Goal: Task Accomplishment & Management: Use online tool/utility

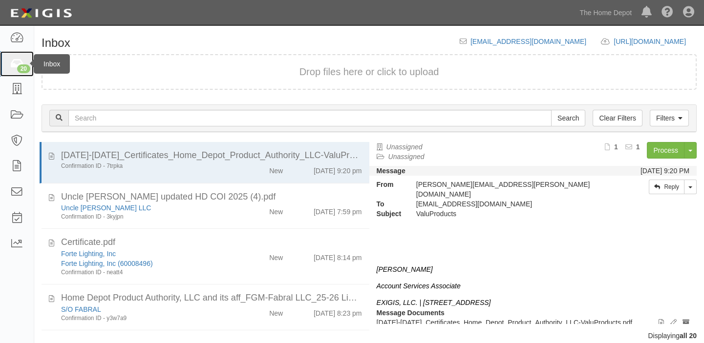
click at [17, 71] on link "20" at bounding box center [17, 64] width 34 height 26
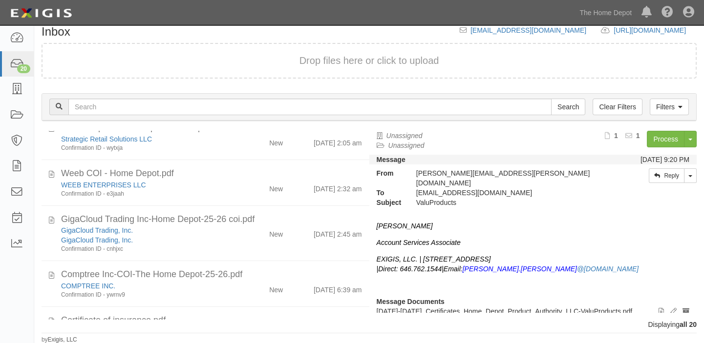
scroll to position [813, 0]
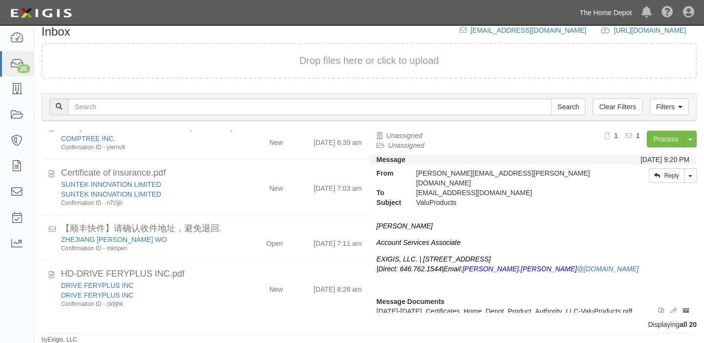
click at [611, 8] on link "The Home Depot" at bounding box center [606, 13] width 62 height 20
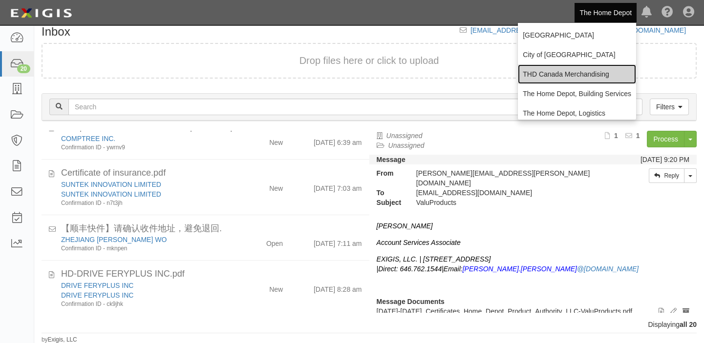
click at [568, 66] on link "THD Canada Merchandising" at bounding box center [577, 74] width 118 height 20
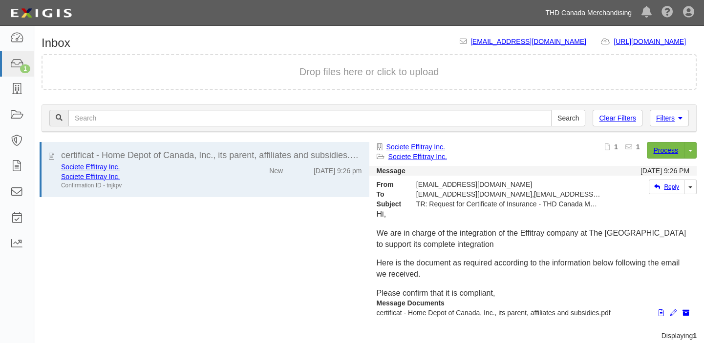
click at [589, 10] on link "THD Canada Merchandising" at bounding box center [588, 13] width 96 height 20
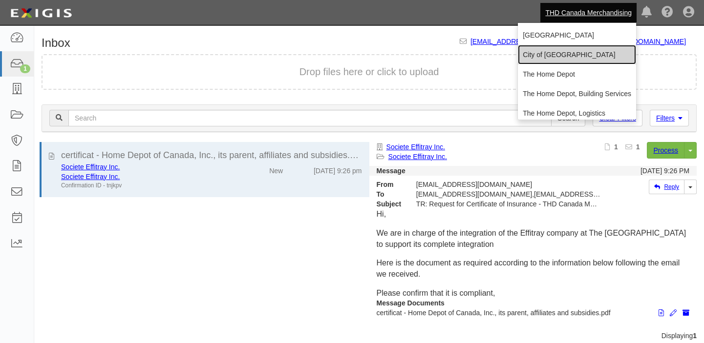
click at [564, 59] on link "City of [GEOGRAPHIC_DATA]" at bounding box center [577, 55] width 118 height 20
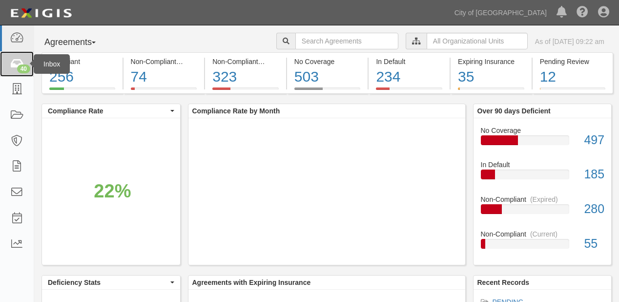
click at [20, 64] on icon at bounding box center [17, 64] width 14 height 11
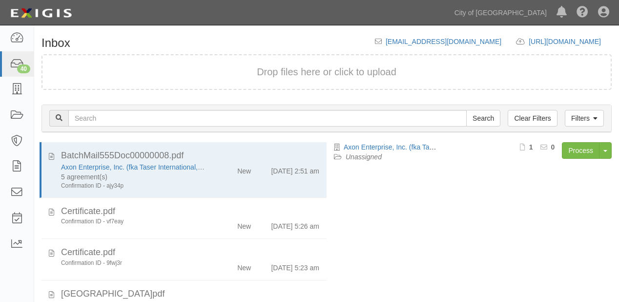
scroll to position [68, 0]
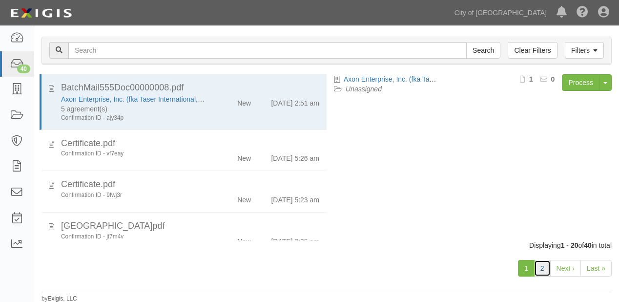
click at [547, 269] on link "2" at bounding box center [542, 268] width 17 height 17
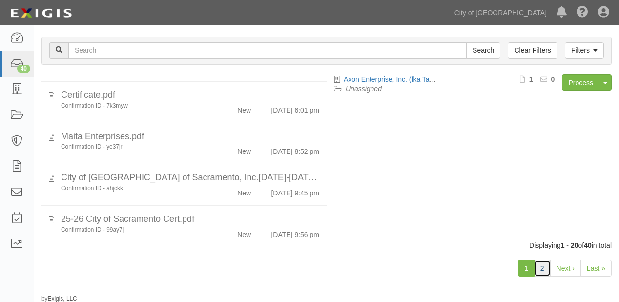
scroll to position [688, 0]
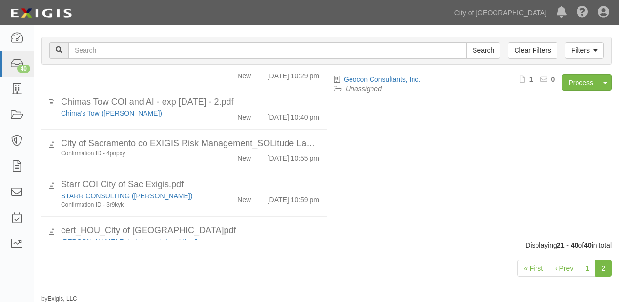
scroll to position [507, 0]
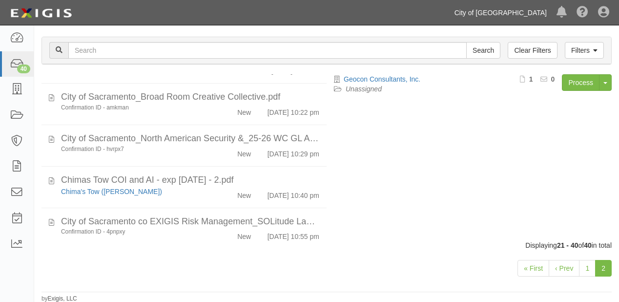
click at [508, 16] on link "City of [GEOGRAPHIC_DATA]" at bounding box center [501, 13] width 102 height 20
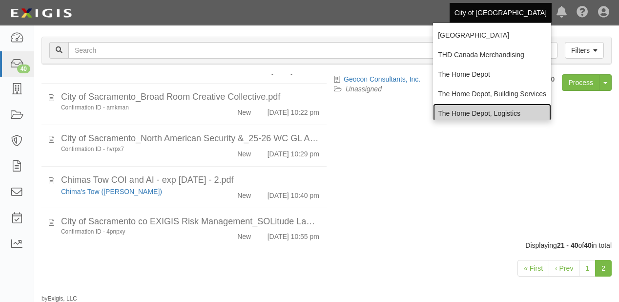
click at [478, 106] on link "The Home Depot, Logistics" at bounding box center [492, 114] width 118 height 20
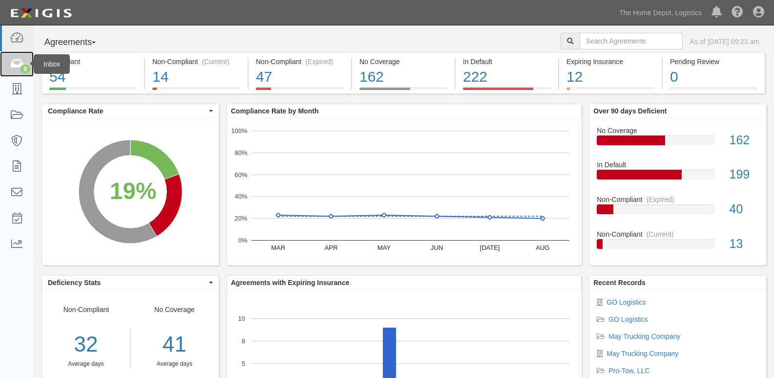
click at [11, 63] on icon at bounding box center [17, 64] width 14 height 11
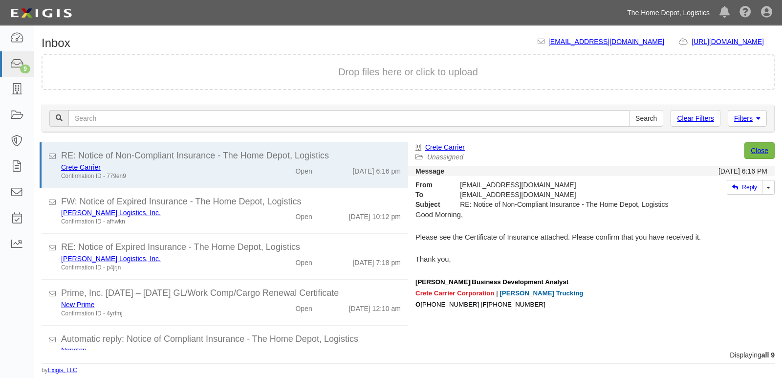
click at [655, 14] on link "The Home Depot, Logistics" at bounding box center [668, 13] width 92 height 20
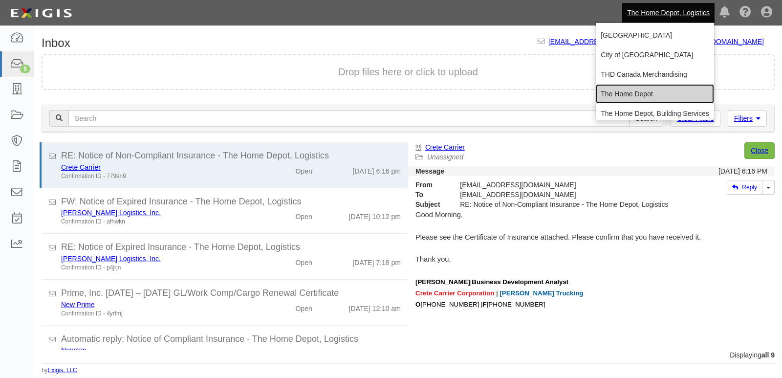
click at [627, 90] on link "The Home Depot" at bounding box center [655, 94] width 118 height 20
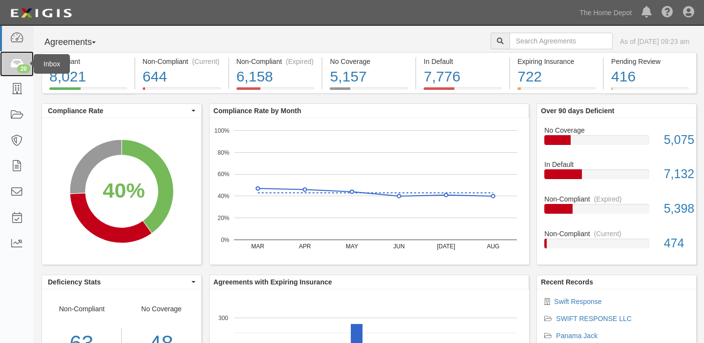
click at [21, 64] on icon at bounding box center [17, 64] width 14 height 11
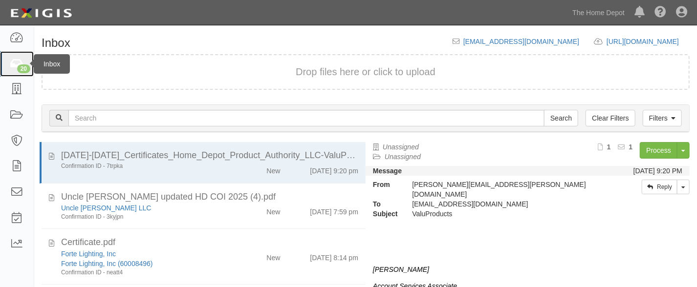
click at [14, 70] on link "20" at bounding box center [17, 64] width 34 height 26
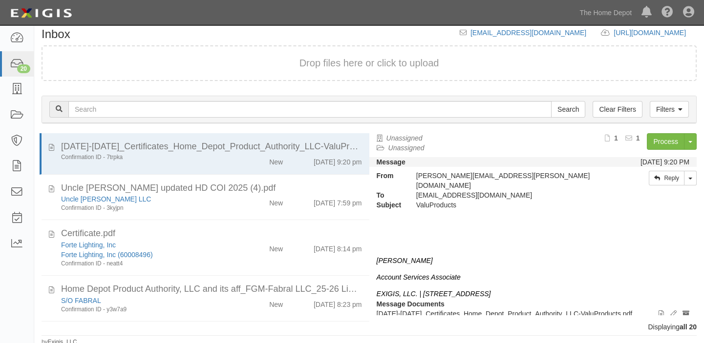
scroll to position [11, 0]
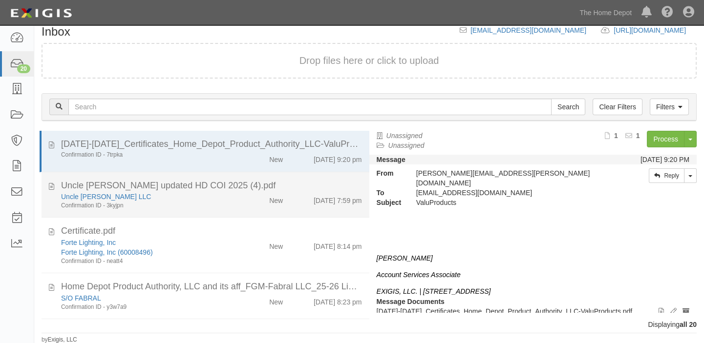
click at [309, 206] on div "Uncle [PERSON_NAME] LLC Confirmation ID - 3kyjpn New [DATE] 7:59 pm" at bounding box center [212, 201] width 316 height 18
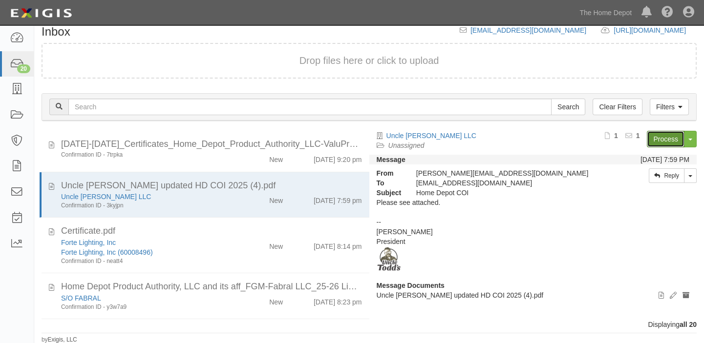
click at [665, 135] on link "Process" at bounding box center [666, 139] width 38 height 17
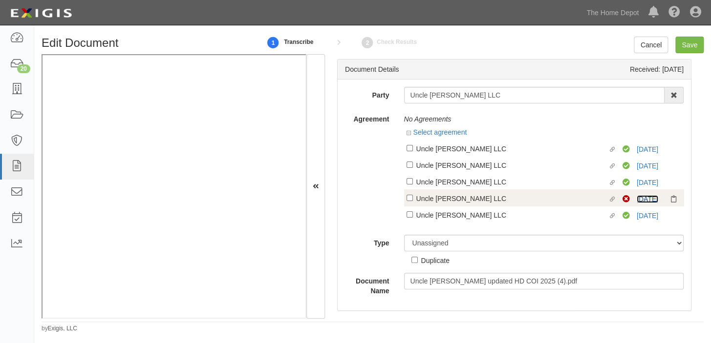
click at [638, 200] on link "[DATE]" at bounding box center [647, 199] width 21 height 8
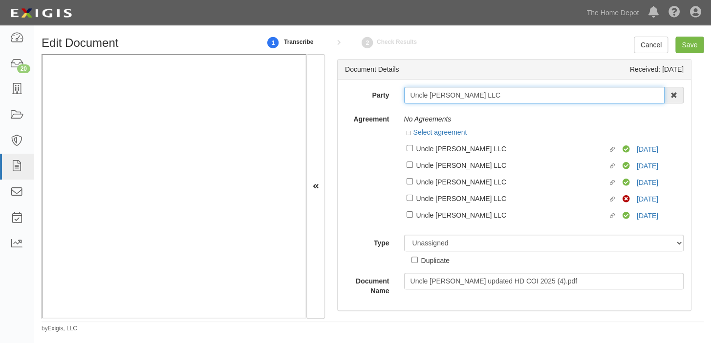
drag, startPoint x: 406, startPoint y: 90, endPoint x: 538, endPoint y: 97, distance: 132.1
click at [538, 97] on input "Uncle Todd's LLC" at bounding box center [534, 95] width 261 height 17
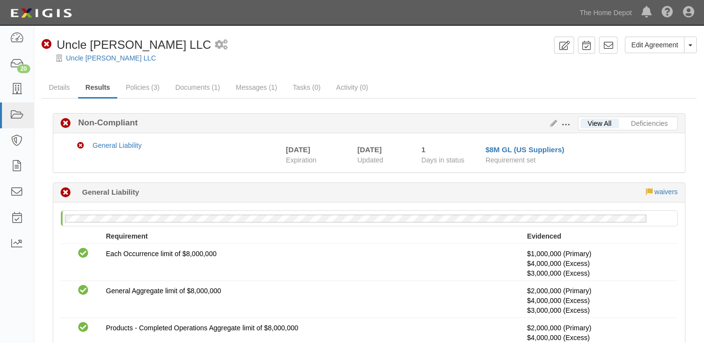
click at [561, 118] on div "Non-Compliant Non-Compliant" at bounding box center [369, 123] width 617 height 12
click at [693, 43] on button "Toggle Agreement Dropdown" at bounding box center [690, 45] width 13 height 17
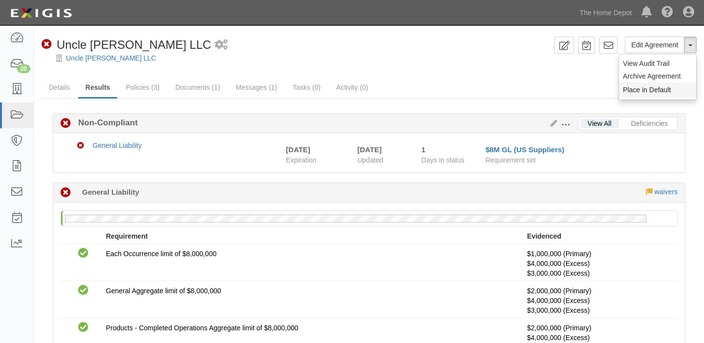
click at [681, 87] on button "Place in Default" at bounding box center [657, 90] width 77 height 15
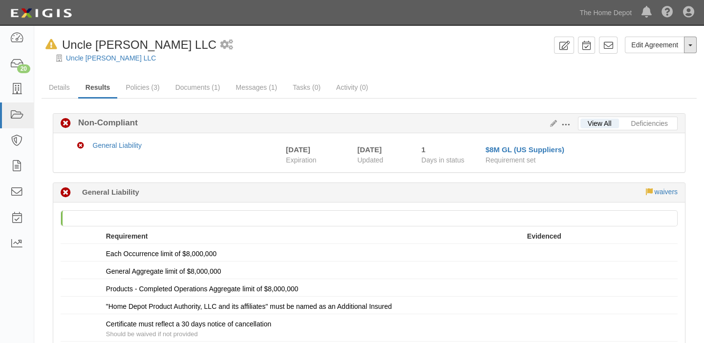
click at [693, 45] on button "Toggle Agreement Dropdown" at bounding box center [690, 45] width 13 height 17
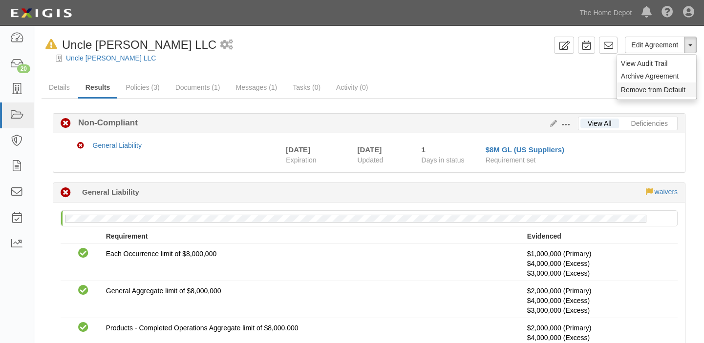
click at [685, 88] on button "Remove from Default" at bounding box center [656, 90] width 79 height 15
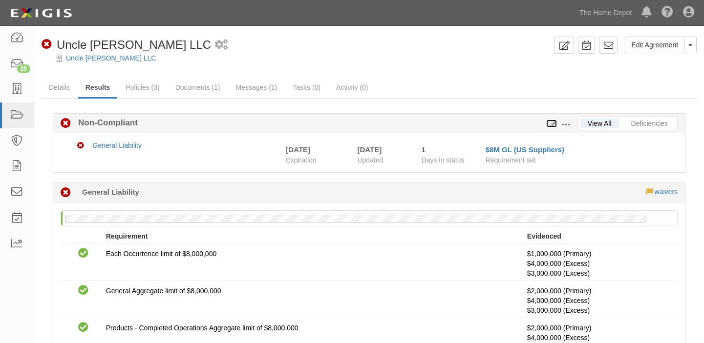
click at [553, 125] on icon at bounding box center [551, 124] width 11 height 7
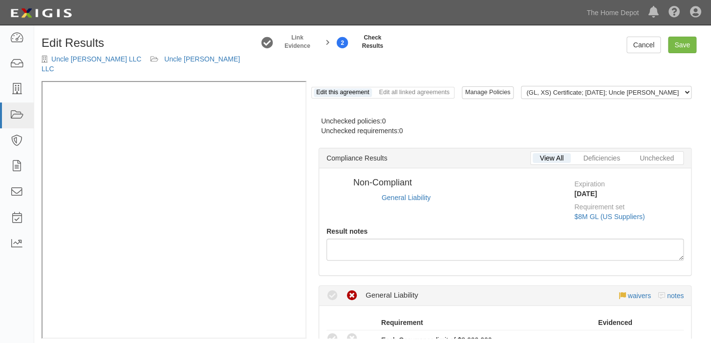
radio input "true"
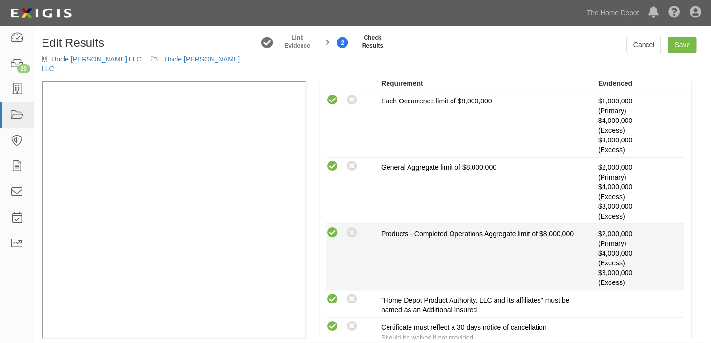
scroll to position [133, 0]
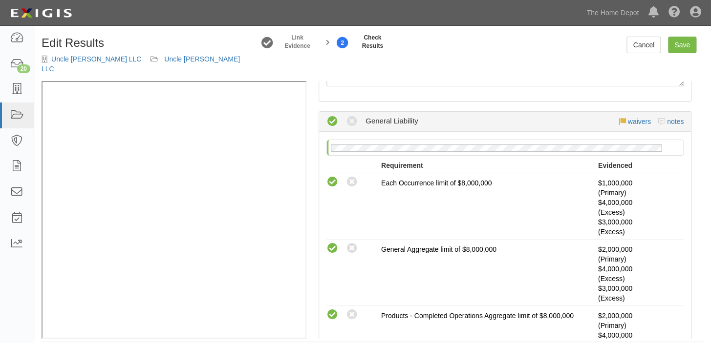
click at [686, 53] on div "Edit Results Uncle [PERSON_NAME] LLC Uncle [PERSON_NAME] LLC Link Evidence 2 Ch…" at bounding box center [372, 59] width 677 height 44
click at [682, 43] on link "Save" at bounding box center [682, 45] width 28 height 17
radio input "true"
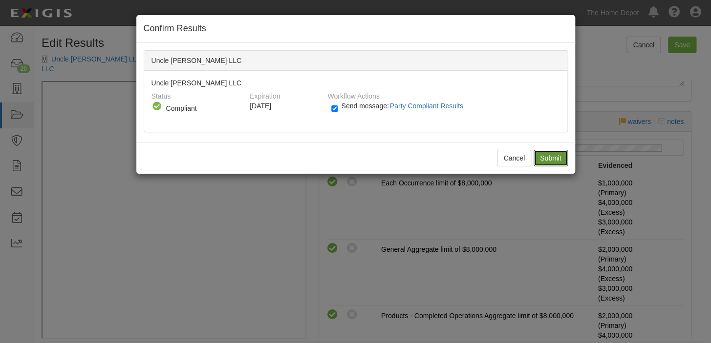
click at [551, 156] on input "Submit" at bounding box center [550, 158] width 34 height 17
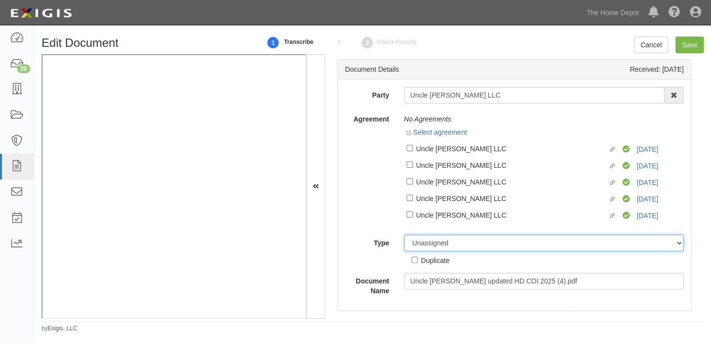
click at [446, 244] on select "Unassigned Binder Cancellation Notice Certificate Contract Endorsement Insuranc…" at bounding box center [544, 243] width 280 height 17
click at [404, 236] on select "Unassigned Binder Cancellation Notice Certificate Contract Endorsement Insuranc…" at bounding box center [544, 243] width 280 height 17
drag, startPoint x: 433, startPoint y: 244, endPoint x: 432, endPoint y: 237, distance: 7.0
click at [433, 244] on select "Unassigned Binder Cancellation Notice Certificate Contract Endorsement Insuranc…" at bounding box center [544, 243] width 280 height 17
click at [404, 236] on select "Unassigned Binder Cancellation Notice Certificate Contract Endorsement Insuranc…" at bounding box center [544, 243] width 280 height 17
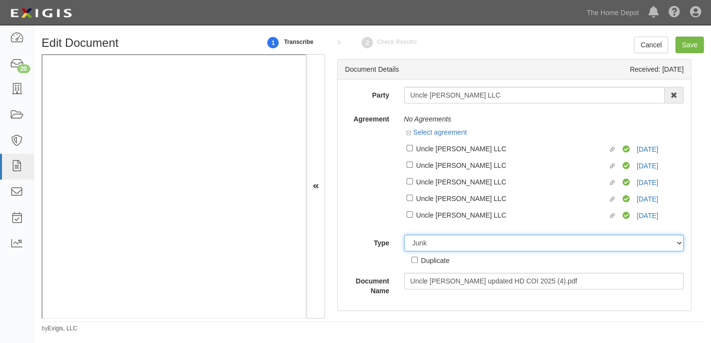
drag, startPoint x: 429, startPoint y: 242, endPoint x: 429, endPoint y: 236, distance: 5.4
click at [429, 242] on select "Unassigned Binder Cancellation Notice Certificate Contract Endorsement Insuranc…" at bounding box center [544, 243] width 280 height 17
select select "OtherDetail"
click at [404, 236] on select "Unassigned Binder Cancellation Notice Certificate Contract Endorsement Insuranc…" at bounding box center [544, 243] width 280 height 17
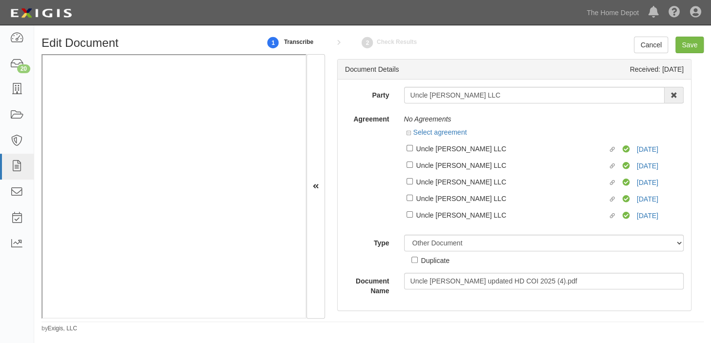
click at [421, 261] on div "Duplicate" at bounding box center [435, 260] width 28 height 11
click at [418, 261] on input "Duplicate" at bounding box center [414, 260] width 6 height 6
checkbox input "true"
click at [689, 44] on input "Save" at bounding box center [689, 45] width 28 height 17
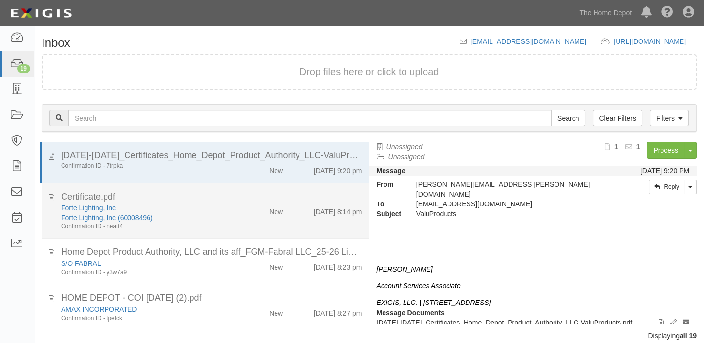
click at [276, 216] on div "New" at bounding box center [276, 210] width 14 height 14
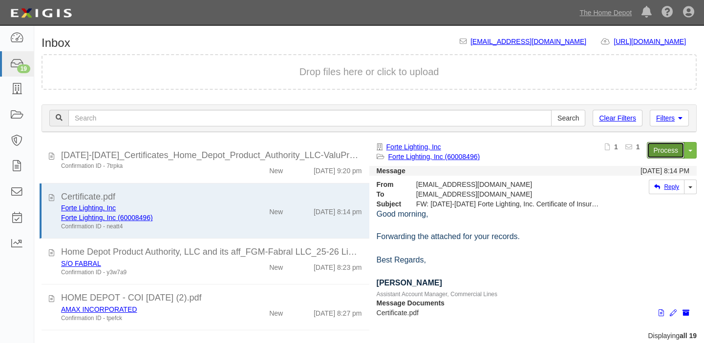
click at [671, 151] on link "Process" at bounding box center [666, 150] width 38 height 17
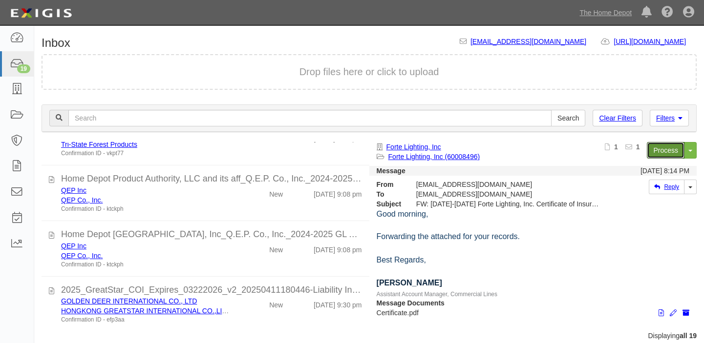
scroll to position [298, 0]
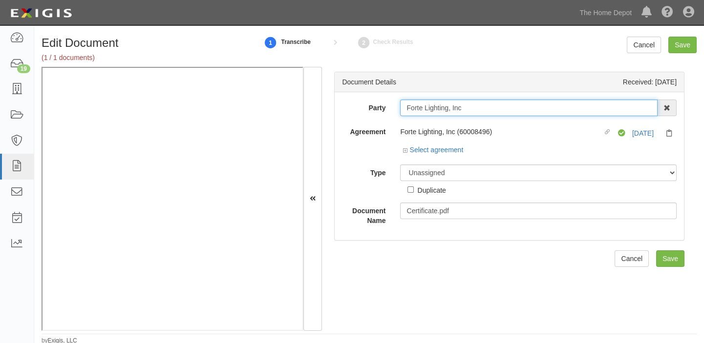
drag, startPoint x: 401, startPoint y: 104, endPoint x: 466, endPoint y: 105, distance: 65.5
click at [466, 105] on input "Forte Lighting, Inc" at bounding box center [528, 108] width 257 height 17
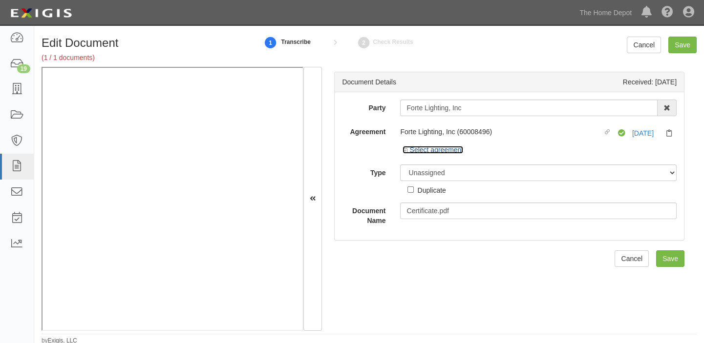
click at [429, 150] on link "Select agreement" at bounding box center [433, 150] width 61 height 8
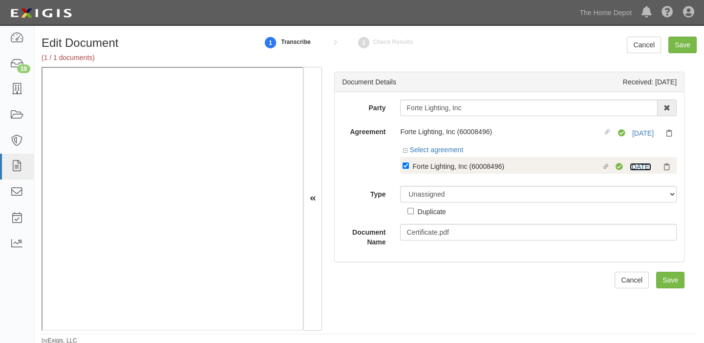
click at [635, 166] on link "7/9/26" at bounding box center [640, 167] width 21 height 8
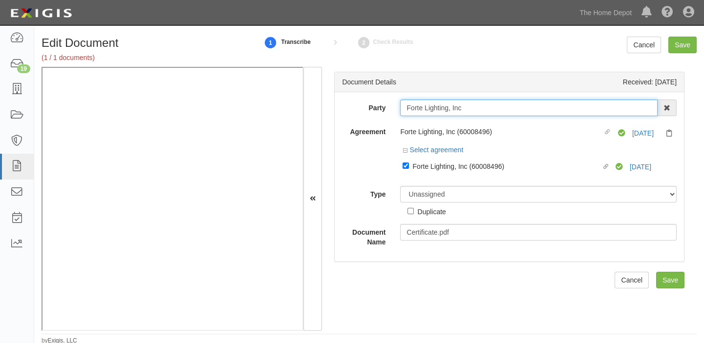
click at [451, 110] on input "Forte Lighting, Inc" at bounding box center [528, 108] width 257 height 17
drag, startPoint x: 448, startPoint y: 110, endPoint x: 473, endPoint y: 111, distance: 25.0
click at [473, 111] on input "Forte Lighting, Inc" at bounding box center [528, 108] width 257 height 17
type input "Forte Lighting"
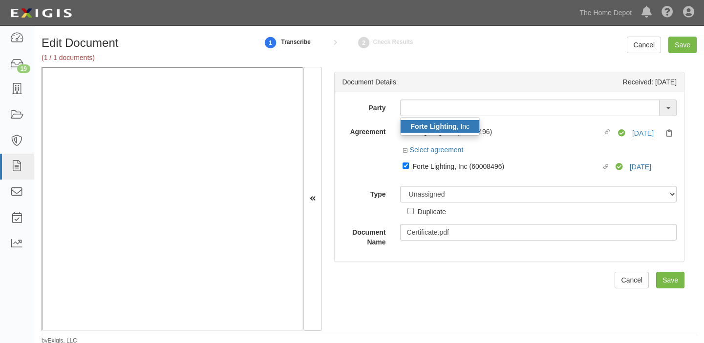
click at [465, 125] on link "Forte Lighting , Inc" at bounding box center [440, 126] width 79 height 13
type input "Forte Lighting, Inc"
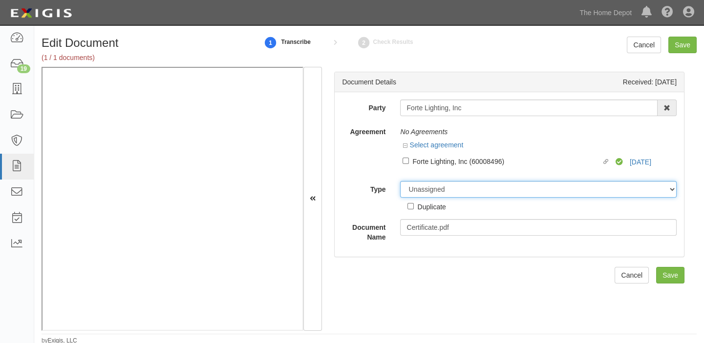
click at [456, 197] on select "Unassigned Binder Cancellation Notice Certificate Contract Endorsement Insuranc…" at bounding box center [538, 189] width 277 height 17
select select "OtherDetail"
click at [400, 181] on select "Unassigned Binder Cancellation Notice Certificate Contract Endorsement Insuranc…" at bounding box center [538, 189] width 277 height 17
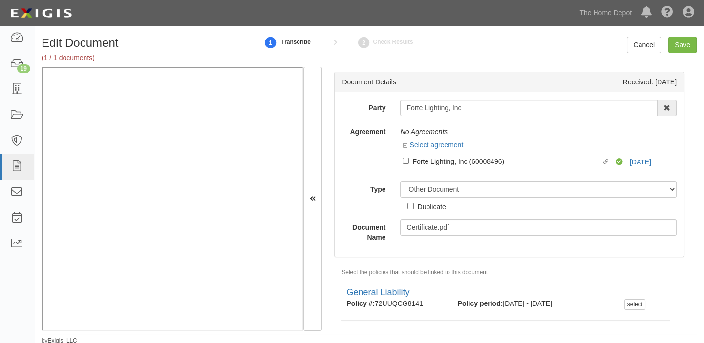
click at [438, 205] on div "Duplicate" at bounding box center [431, 206] width 28 height 11
click at [414, 205] on input "Duplicate" at bounding box center [410, 206] width 6 height 6
checkbox input "true"
click at [689, 44] on input "Save" at bounding box center [682, 45] width 28 height 17
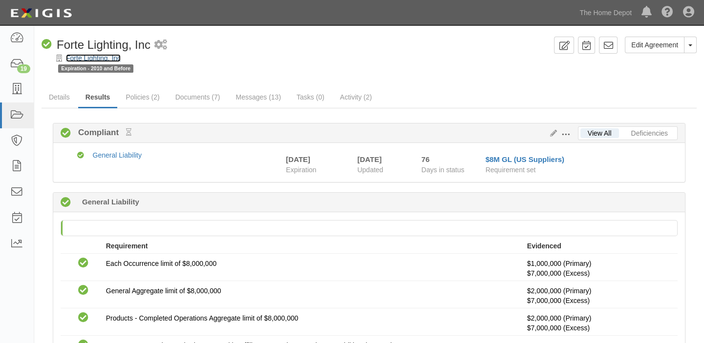
click at [98, 55] on link "Forte Lighting, Inc" at bounding box center [93, 58] width 55 height 8
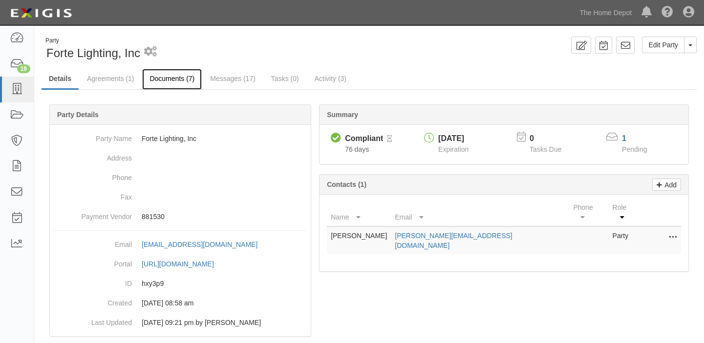
click at [171, 83] on link "Documents (7)" at bounding box center [172, 79] width 60 height 21
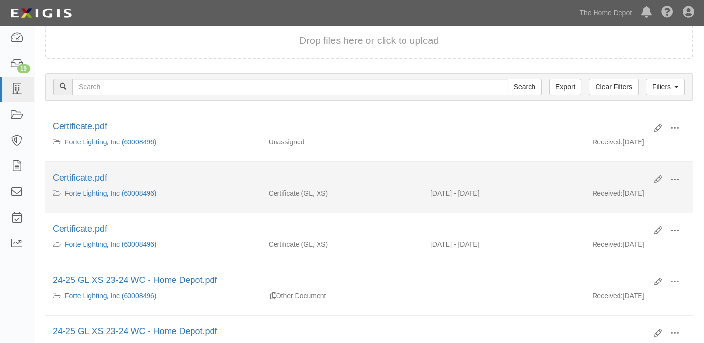
scroll to position [88, 0]
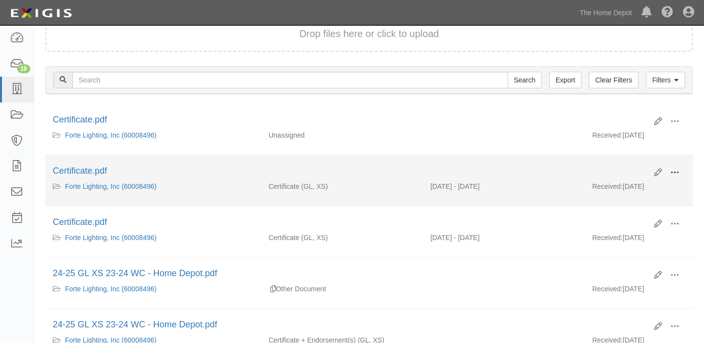
click at [673, 170] on span at bounding box center [674, 173] width 9 height 9
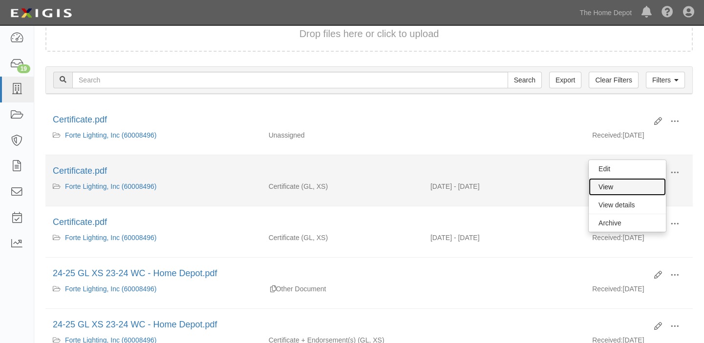
click at [659, 190] on link "View" at bounding box center [627, 187] width 77 height 18
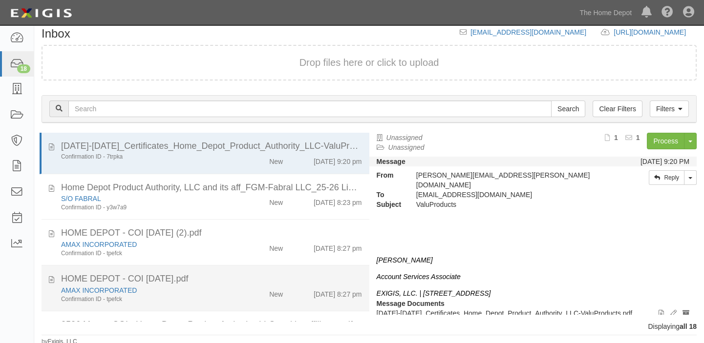
scroll to position [11, 0]
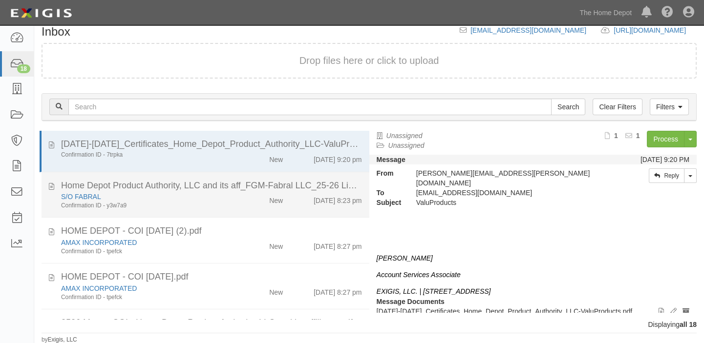
click at [212, 197] on div "S/O FABRAL" at bounding box center [146, 197] width 170 height 10
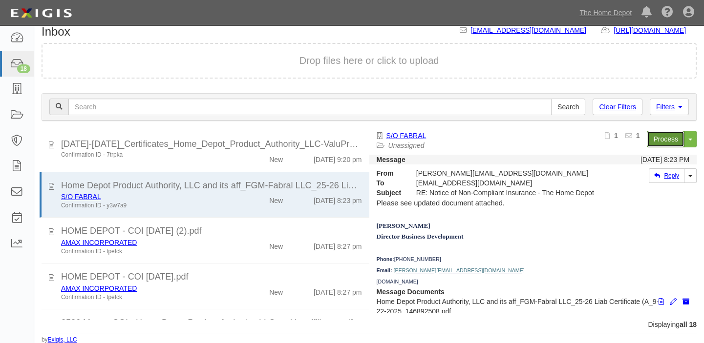
click at [656, 137] on link "Process" at bounding box center [666, 139] width 38 height 17
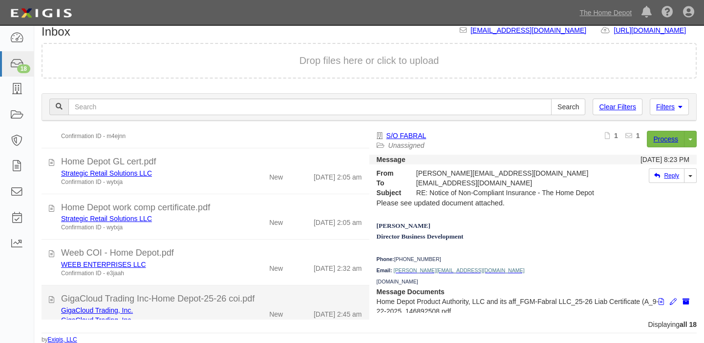
scroll to position [444, 0]
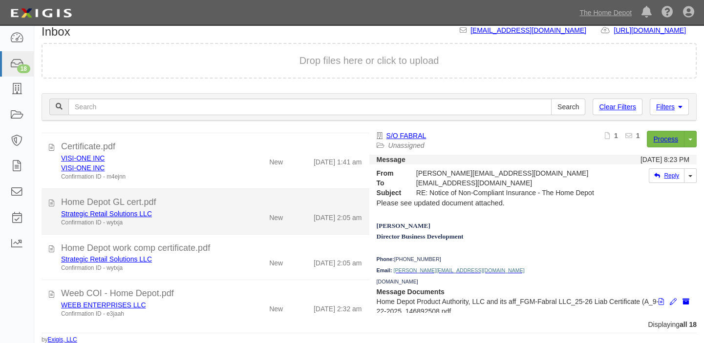
click at [232, 210] on div "Strategic Retail Solutions LLC Confirmation ID - wytxja" at bounding box center [146, 218] width 184 height 18
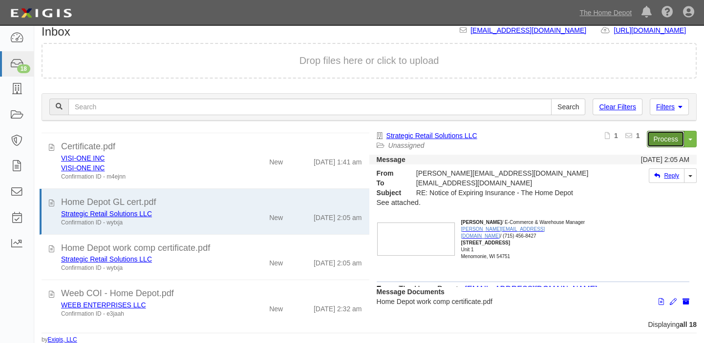
click at [668, 136] on link "Process" at bounding box center [666, 139] width 38 height 17
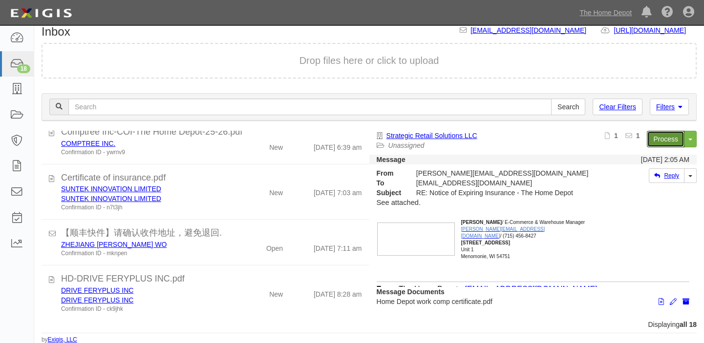
scroll to position [712, 0]
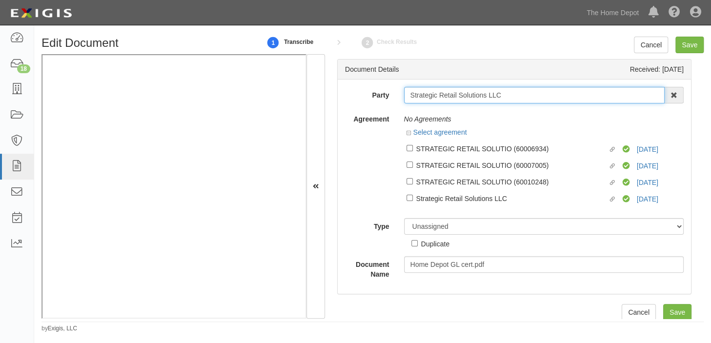
drag, startPoint x: 409, startPoint y: 98, endPoint x: 536, endPoint y: 97, distance: 127.5
click at [536, 97] on input "Strategic Retail Solutions LLC" at bounding box center [534, 95] width 261 height 17
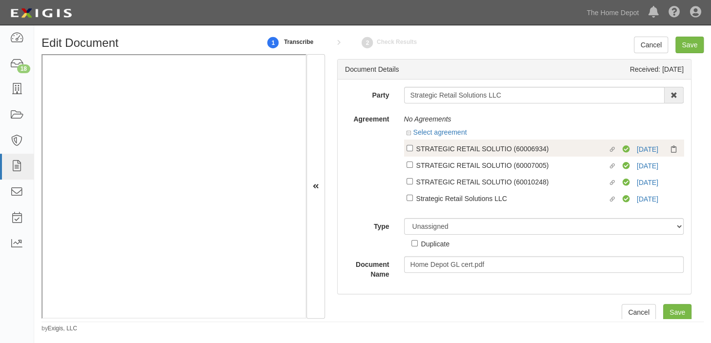
click at [456, 150] on div "STRATEGIC RETAIL SOLUTIO (60006934)" at bounding box center [512, 148] width 192 height 11
click at [413, 150] on input "Linked agreement STRATEGIC RETAIL SOLUTIO (60006934) Linked agreement" at bounding box center [409, 148] width 6 height 6
checkbox input "true"
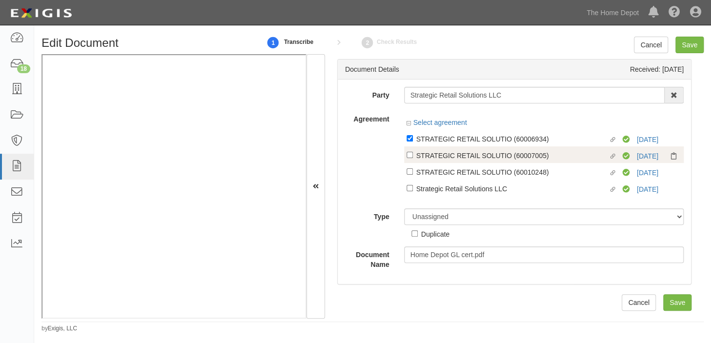
click at [456, 159] on div "STRATEGIC RETAIL SOLUTIO (60007005)" at bounding box center [512, 155] width 192 height 11
click at [413, 158] on input "Linked agreement STRATEGIC RETAIL SOLUTIO (60007005) Linked agreement" at bounding box center [409, 155] width 6 height 6
checkbox input "true"
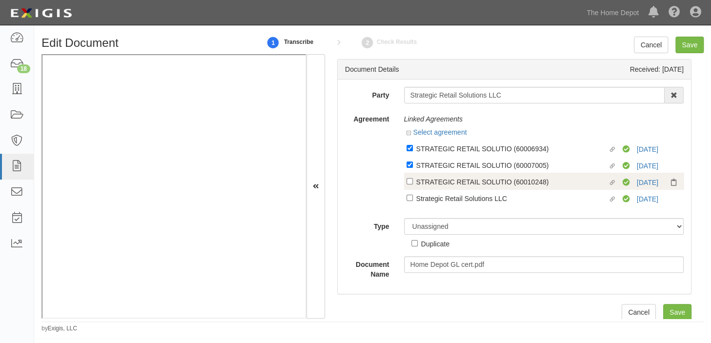
click at [457, 174] on div "Linked agreement STRATEGIC RETAIL SOLUTIO (60010248) Linked agreement Compliant…" at bounding box center [544, 181] width 280 height 17
click at [457, 179] on div "STRATEGIC RETAIL SOLUTIO (60010248)" at bounding box center [512, 181] width 192 height 11
click at [413, 179] on input "Linked agreement STRATEGIC RETAIL SOLUTIO (60010248) Linked agreement" at bounding box center [409, 181] width 6 height 6
checkbox input "true"
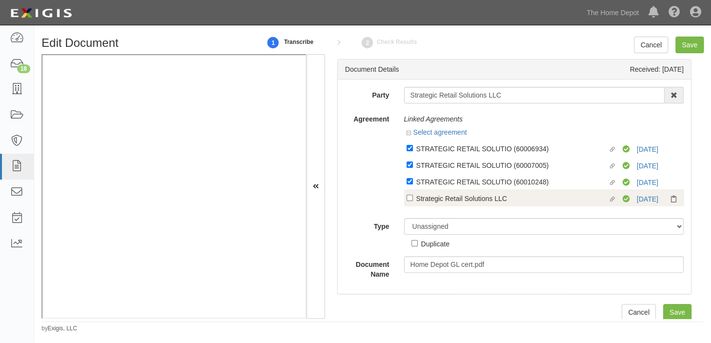
click at [455, 194] on div "Strategic Retail Solutions LLC" at bounding box center [512, 198] width 192 height 11
click at [413, 195] on input "Linked agreement Strategic Retail Solutions LLC Linked agreement" at bounding box center [409, 198] width 6 height 6
checkbox input "true"
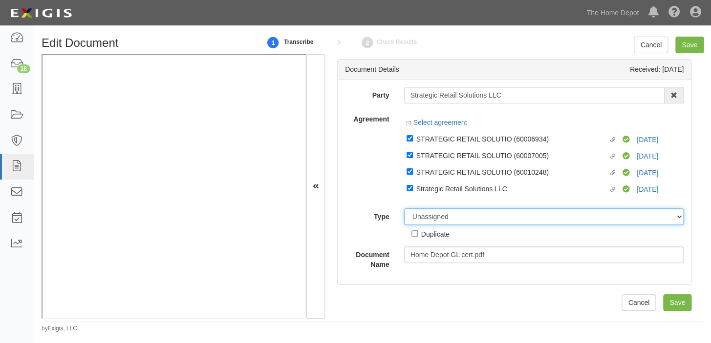
click at [454, 218] on select "Unassigned Binder Cancellation Notice Certificate Contract Endorsement Insuranc…" at bounding box center [544, 217] width 280 height 17
select select "CertificateDetail"
click at [404, 209] on select "Unassigned Binder Cancellation Notice Certificate Contract Endorsement Insuranc…" at bounding box center [544, 217] width 280 height 17
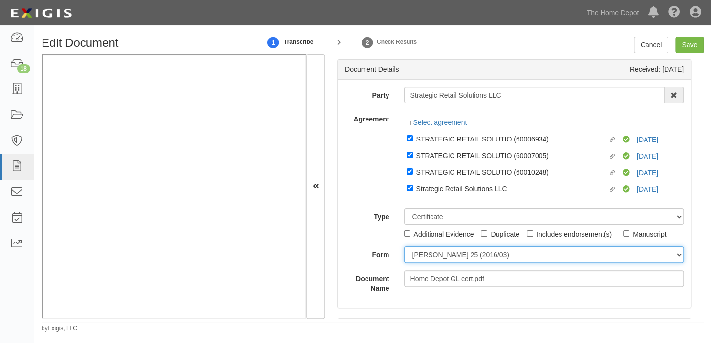
click at [438, 249] on select "ACORD 25 (2016/03) ACORD 101 ACORD 855 NY (2014/05) General" at bounding box center [544, 255] width 280 height 17
select select "GeneralFormDetail"
click at [404, 247] on select "ACORD 25 (2016/03) ACORD 101 ACORD 855 NY (2014/05) General" at bounding box center [544, 255] width 280 height 17
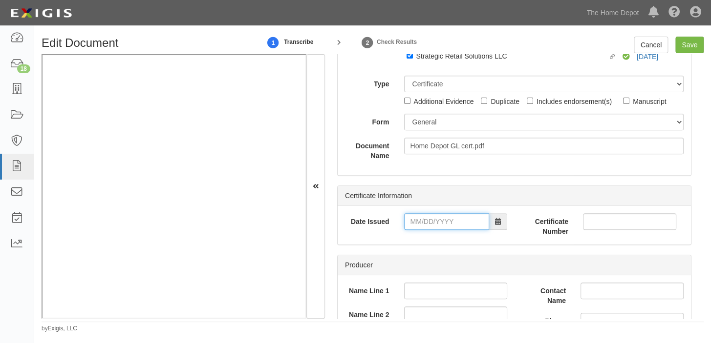
click at [450, 225] on input "Date Issued" at bounding box center [446, 221] width 85 height 17
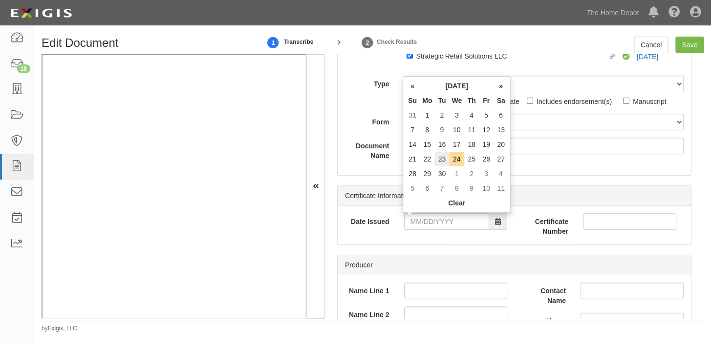
click at [447, 160] on td "23" at bounding box center [441, 159] width 15 height 15
type input "09/23/2025"
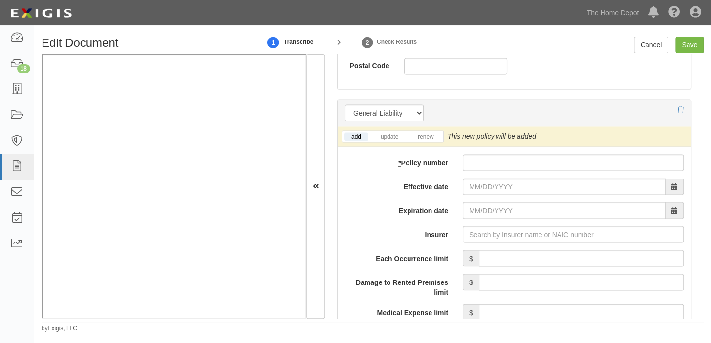
scroll to position [755, 0]
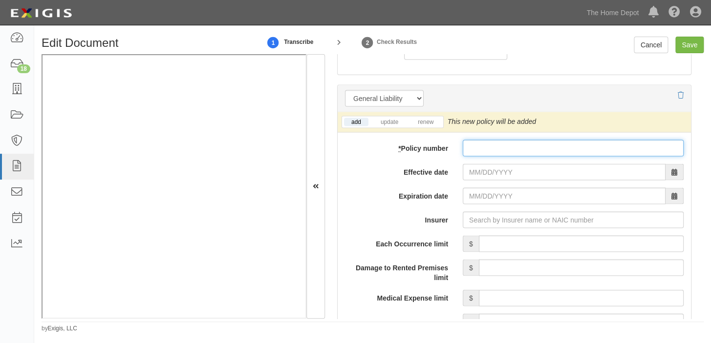
click at [523, 149] on input "* Policy number" at bounding box center [573, 148] width 221 height 17
paste input "AB9269634"
type input "AB9269634"
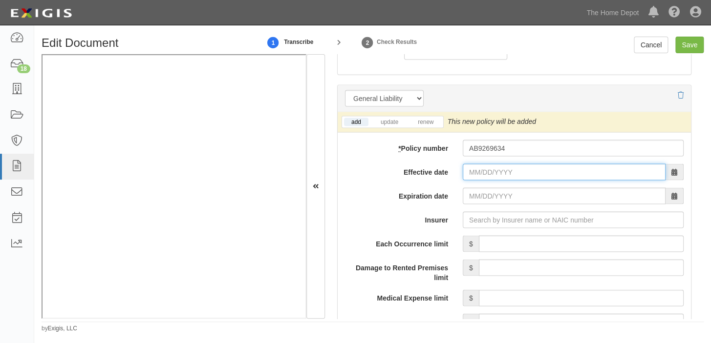
click at [496, 170] on input "Effective date" at bounding box center [564, 172] width 203 height 17
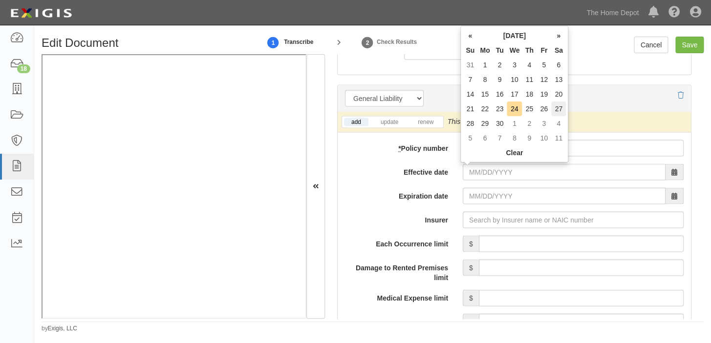
click at [552, 110] on td "27" at bounding box center [558, 109] width 15 height 15
type input "09/27/2025"
type input "09/27/2026"
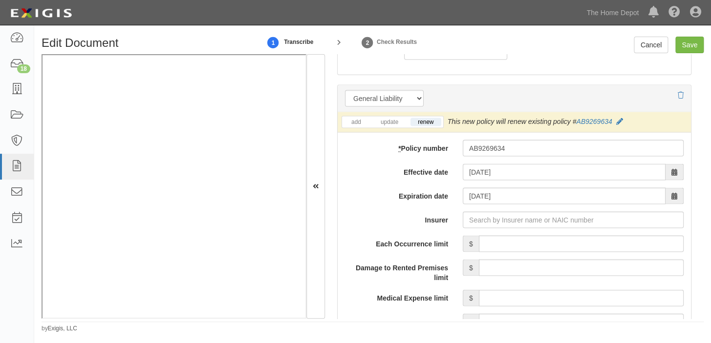
scroll to position [799, 0]
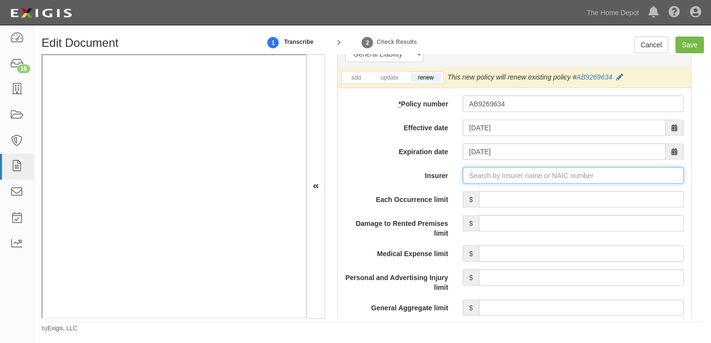
click at [521, 177] on input "Insurer" at bounding box center [573, 175] width 221 height 17
type input "21st Century Advantage Insurance Company (25232) NR Rating"
type input "2"
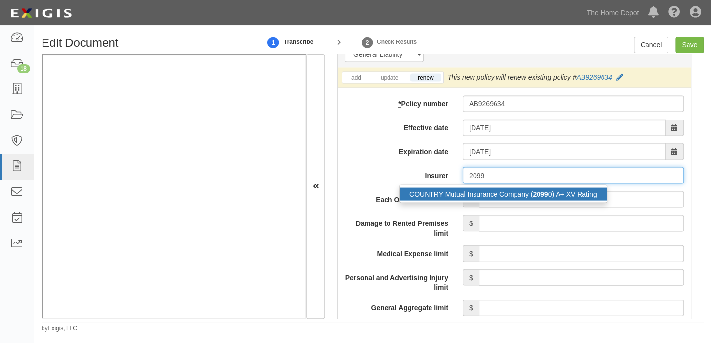
click at [518, 192] on div "COUNTRY Mutual Insurance Company ( 2099 0) A+ XV Rating" at bounding box center [503, 194] width 207 height 13
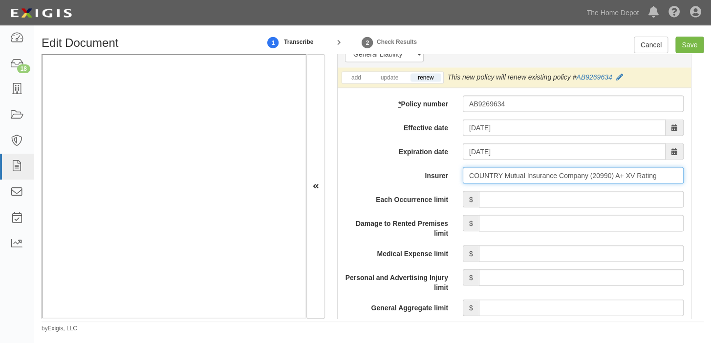
type input "COUNTRY Mutual Insurance Company (20990) A+ XV Rating"
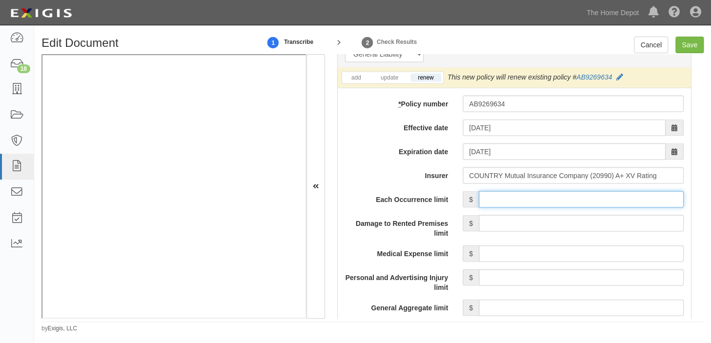
click at [521, 199] on input "Each Occurrence limit" at bounding box center [581, 199] width 205 height 17
type input "2,000,000"
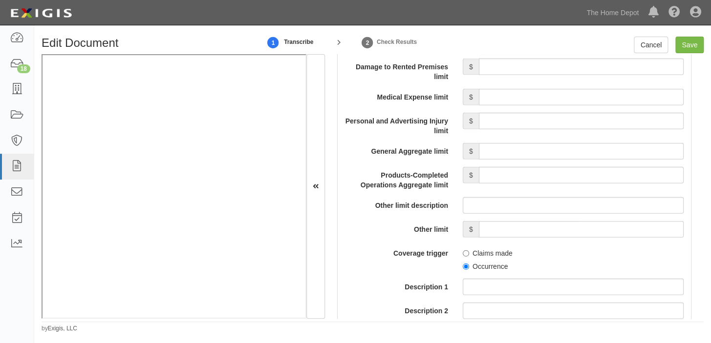
scroll to position [977, 0]
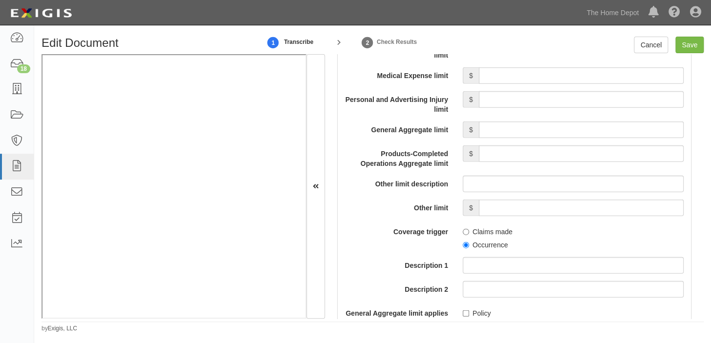
click at [515, 139] on div "Each Occurrence limit $ 2,000,000 Damage to Rented Premises limit $ Medical Exp…" at bounding box center [514, 254] width 339 height 483
click at [517, 133] on input "General Aggregate limit" at bounding box center [581, 130] width 205 height 17
type input "4,000,000"
click at [578, 149] on input "Products-Completed Operations Aggregate limit" at bounding box center [581, 154] width 205 height 17
type input "4,000,000"
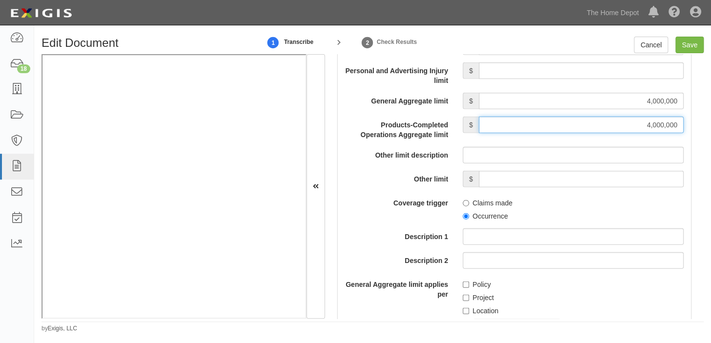
scroll to position [1021, 0]
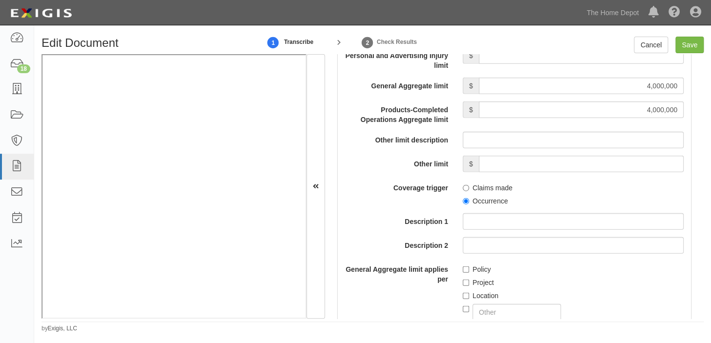
click at [471, 203] on label "Occurrence" at bounding box center [485, 201] width 45 height 10
click at [469, 203] on input "Occurrence" at bounding box center [466, 201] width 6 height 6
radio input "true"
click at [469, 271] on label "Policy" at bounding box center [477, 270] width 28 height 10
click at [469, 271] on input "Policy" at bounding box center [466, 270] width 6 height 6
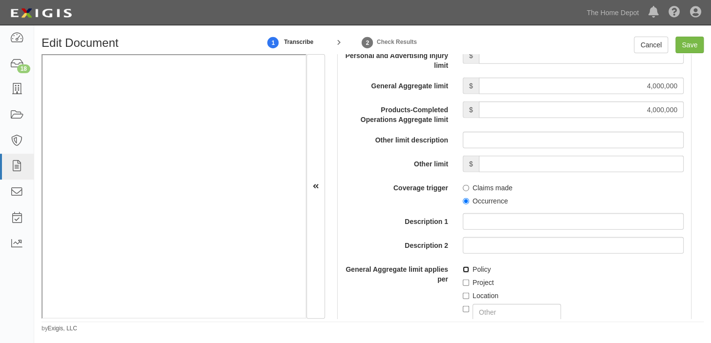
checkbox input "true"
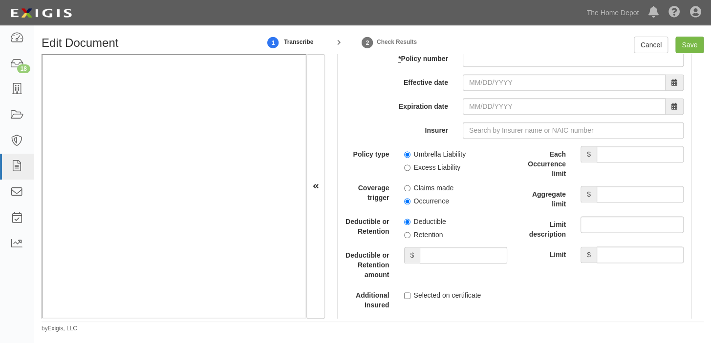
scroll to position [1910, 0]
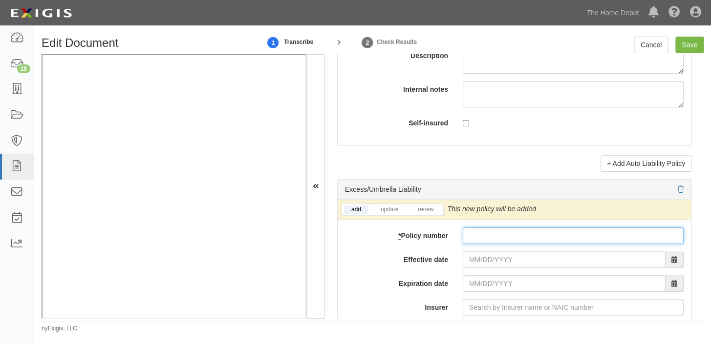
click at [470, 244] on input "* Policy number" at bounding box center [573, 236] width 221 height 17
paste input "AU9247302"
type input "AU9247302"
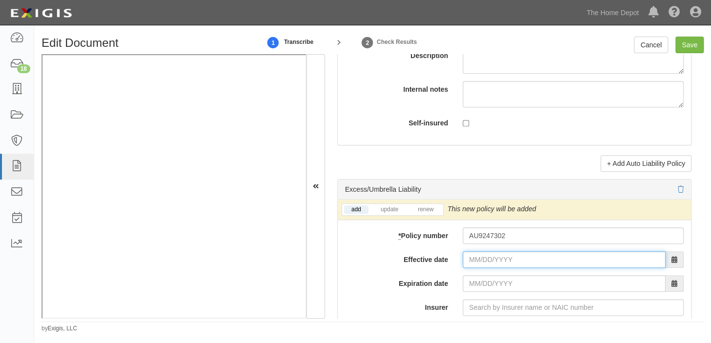
click at [478, 265] on input "Effective date" at bounding box center [564, 260] width 203 height 17
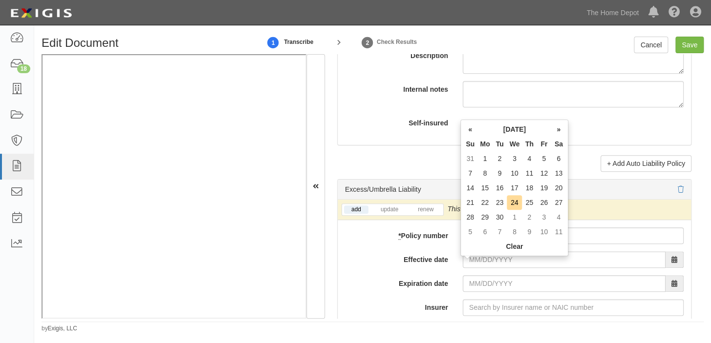
click at [498, 144] on th "Tu" at bounding box center [499, 144] width 15 height 15
click at [555, 205] on td "27" at bounding box center [558, 202] width 15 height 15
type input "09/27/2025"
type input "09/27/2026"
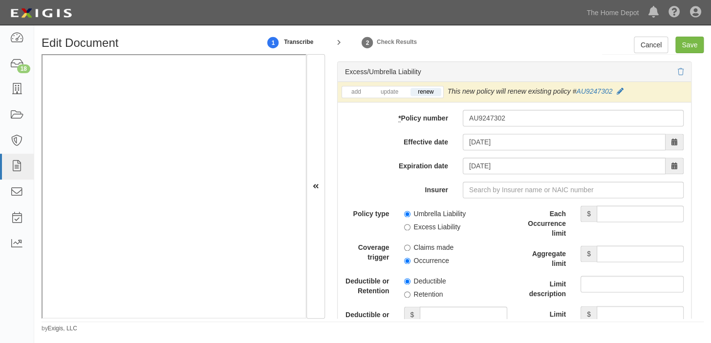
scroll to position [2043, 0]
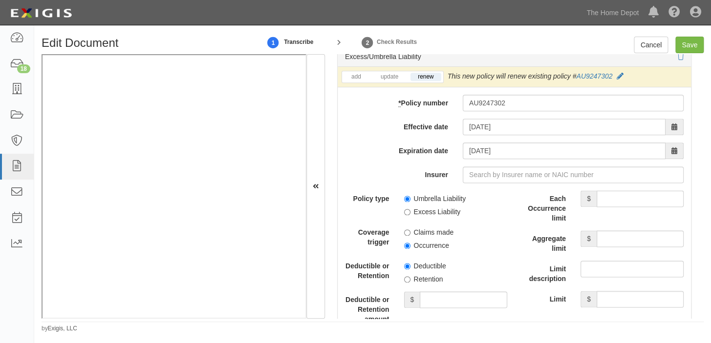
click at [434, 204] on label "Umbrella Liability" at bounding box center [435, 199] width 62 height 10
click at [410, 202] on input "Umbrella Liability" at bounding box center [407, 199] width 6 height 6
radio input "true"
click at [428, 247] on label "Occurrence" at bounding box center [426, 246] width 45 height 10
click at [410, 247] on input "Occurrence" at bounding box center [407, 246] width 6 height 6
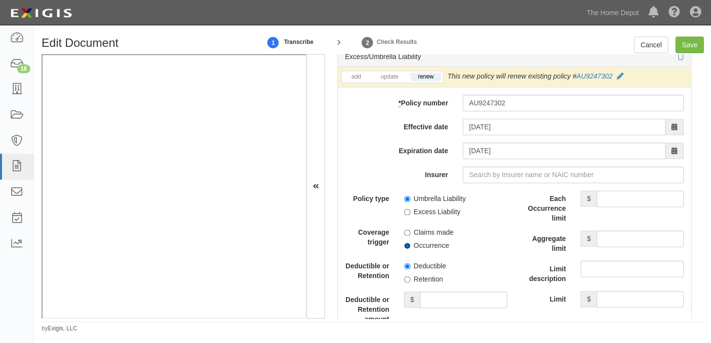
radio input "true"
click at [420, 284] on label "Retention" at bounding box center [423, 280] width 39 height 10
click at [410, 283] on input "Retention" at bounding box center [407, 280] width 6 height 6
radio input "true"
click at [434, 298] on input "Deductible or Retention amount" at bounding box center [463, 300] width 87 height 17
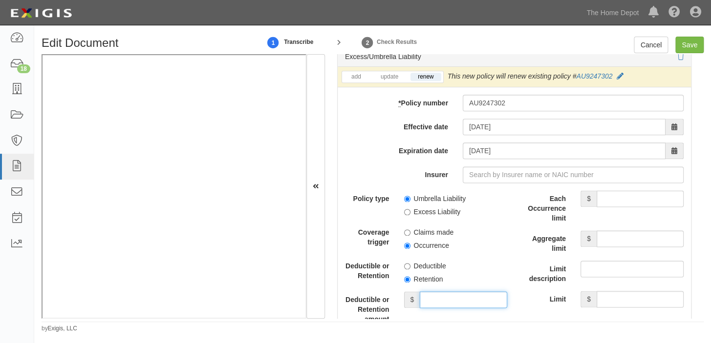
type input "10,000"
click at [631, 207] on input "Each Occurrence limit" at bounding box center [639, 199] width 87 height 17
type input "6,000,000"
click at [601, 244] on input "Aggregate limit" at bounding box center [639, 239] width 87 height 17
type input "6,000,000"
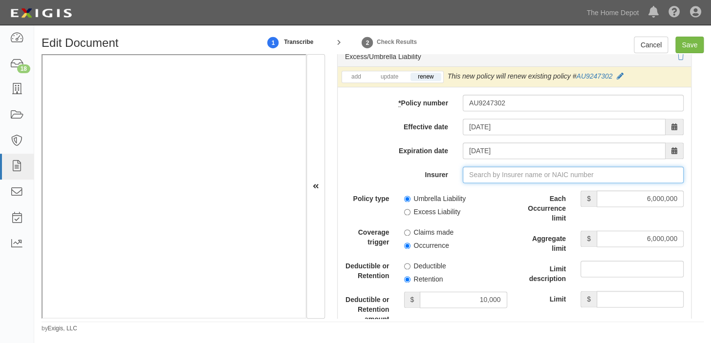
click at [542, 183] on input "Insurer" at bounding box center [573, 175] width 221 height 17
type input "2"
type input "21st Century Advantage Insurance Company (25232) NR Rating"
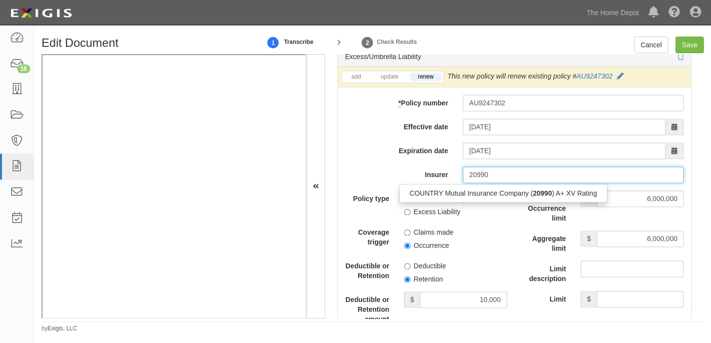
click at [541, 197] on strong "20990" at bounding box center [541, 194] width 19 height 8
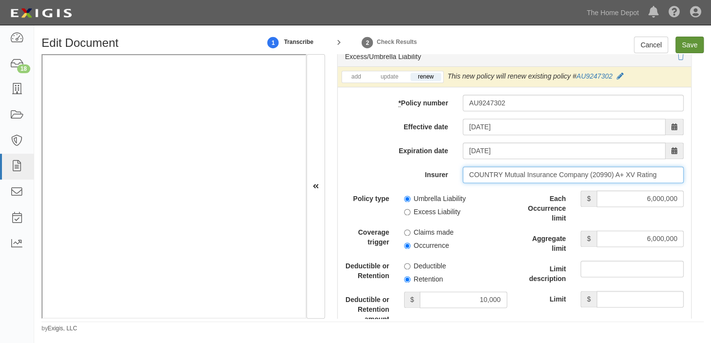
type input "COUNTRY Mutual Insurance Company (20990) A+ XV Rating"
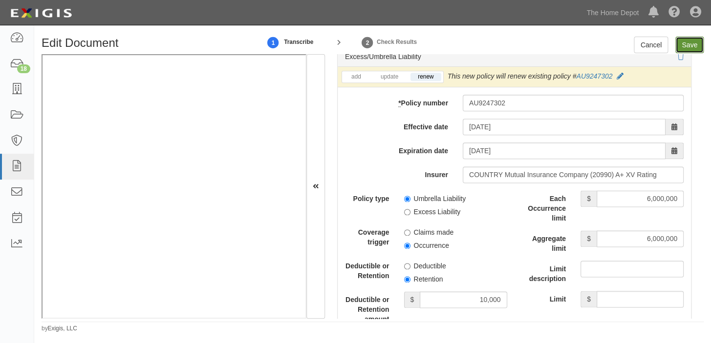
click at [693, 45] on input "Save" at bounding box center [689, 45] width 28 height 17
type input "2000000"
type input "4000000"
type input "10000"
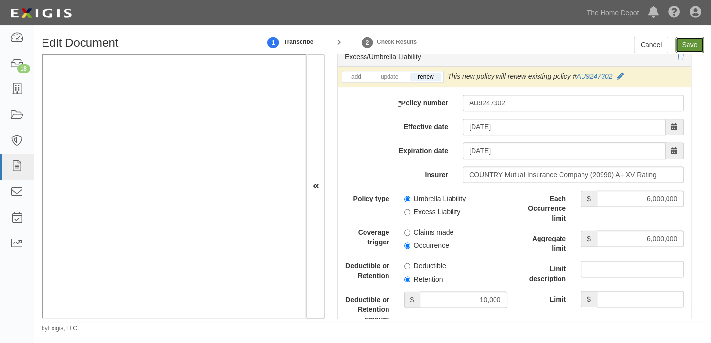
type input "6000000"
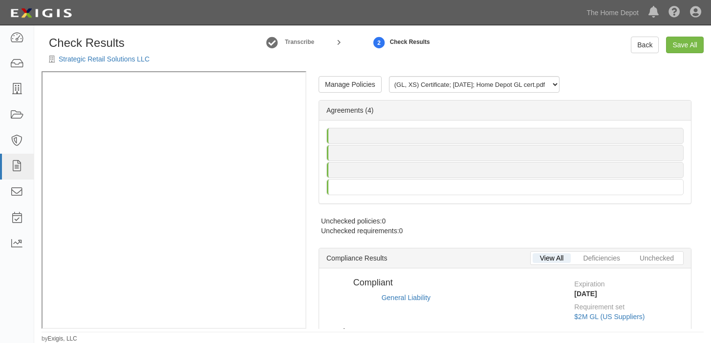
radio input "true"
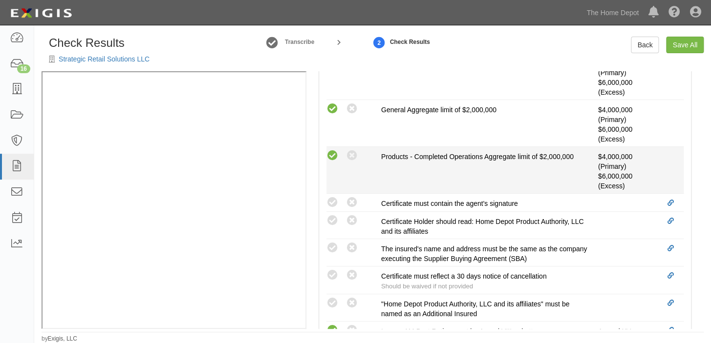
scroll to position [400, 0]
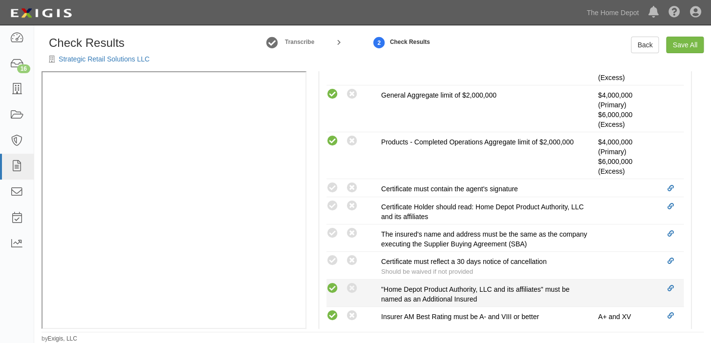
click at [335, 286] on icon at bounding box center [332, 289] width 12 height 12
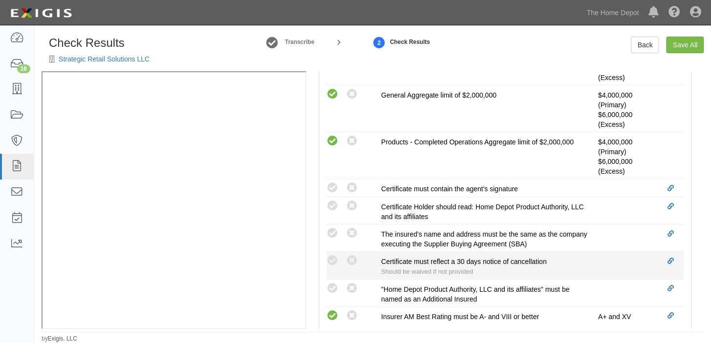
radio input "true"
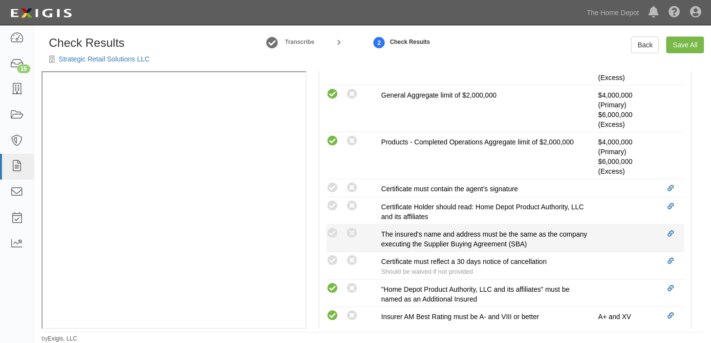
drag, startPoint x: 353, startPoint y: 262, endPoint x: 347, endPoint y: 250, distance: 14.2
click at [353, 262] on icon at bounding box center [352, 261] width 12 height 12
radio input "true"
click at [334, 234] on icon at bounding box center [332, 234] width 12 height 12
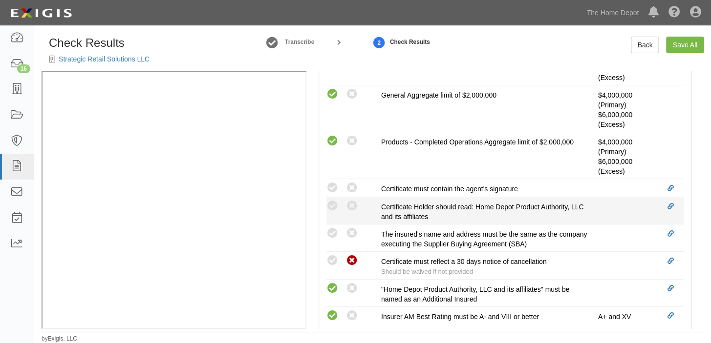
radio input "true"
click at [328, 205] on icon at bounding box center [332, 206] width 12 height 12
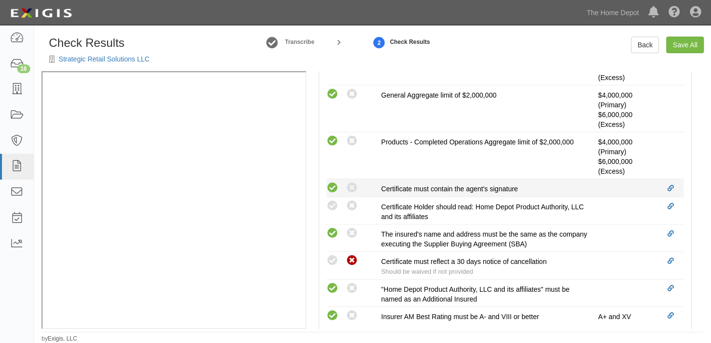
radio input "true"
click at [330, 191] on icon at bounding box center [332, 188] width 12 height 12
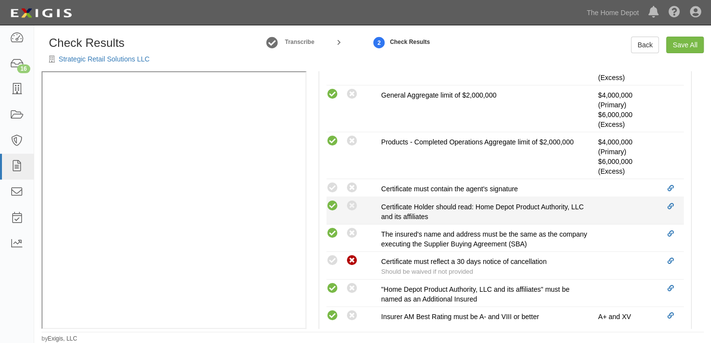
radio input "true"
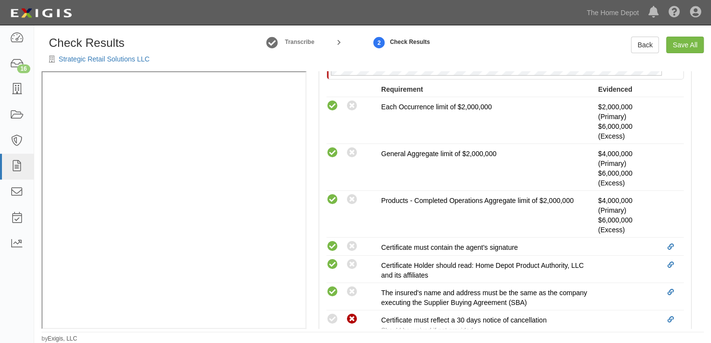
scroll to position [197, 0]
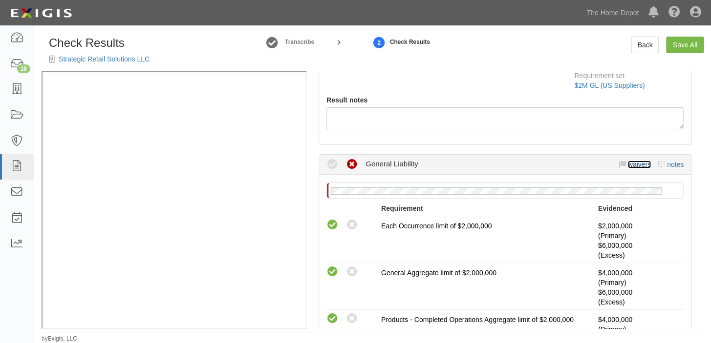
click at [627, 164] on link "waivers" at bounding box center [638, 165] width 23 height 8
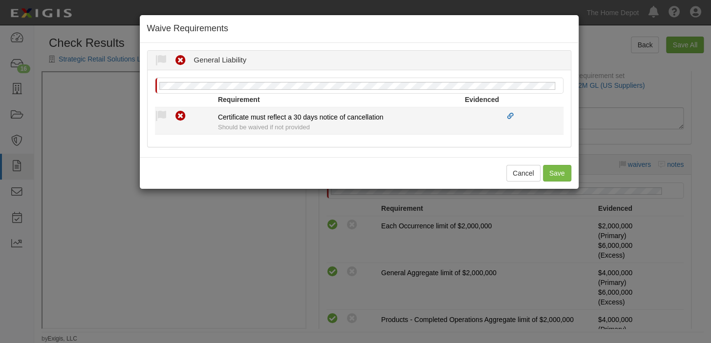
click at [162, 107] on li "Compliant Waived Non-Compliant Certificate must reflect a 30 days notice of can…" at bounding box center [359, 121] width 408 height 28
click at [161, 117] on icon at bounding box center [161, 116] width 12 height 12
radio input "true"
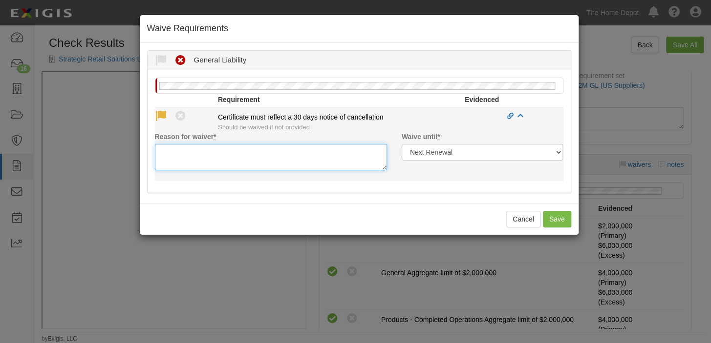
click at [208, 156] on textarea "Reason for waiver *" at bounding box center [271, 157] width 232 height 26
paste textarea "waived per client"
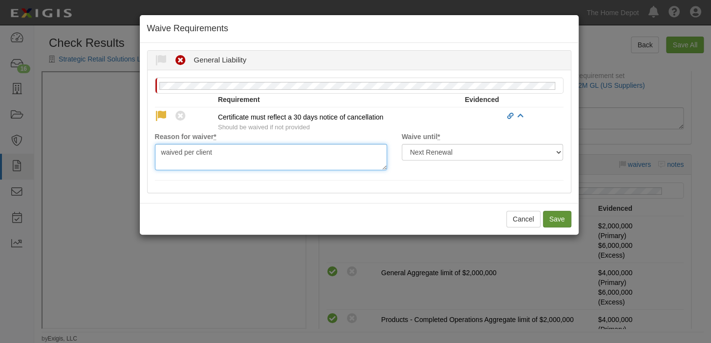
type textarea "waived per client"
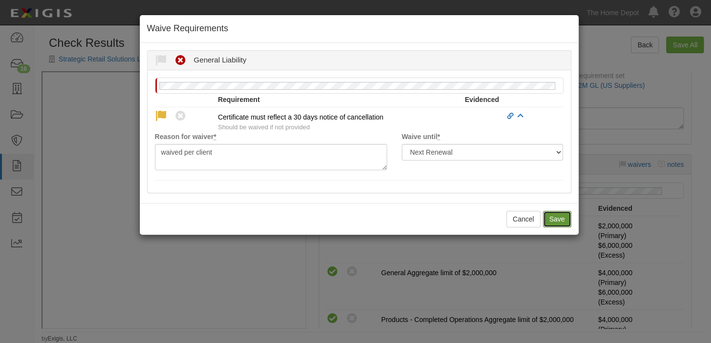
click at [555, 221] on button "Save" at bounding box center [557, 219] width 28 height 17
radio input "true"
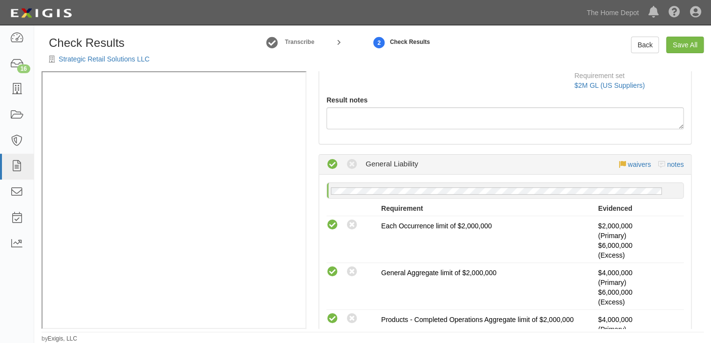
scroll to position [0, 0]
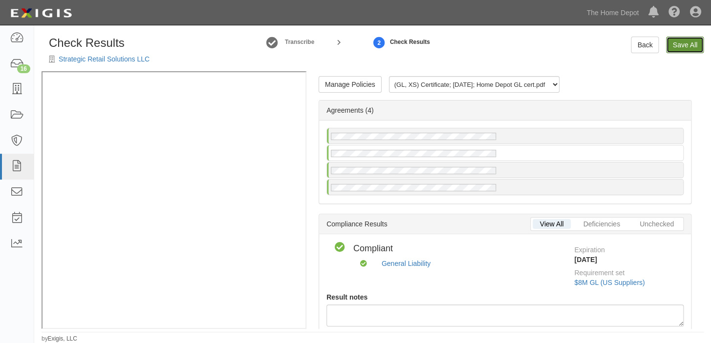
click at [681, 44] on link "Save All" at bounding box center [685, 45] width 38 height 17
radio input "false"
radio input "true"
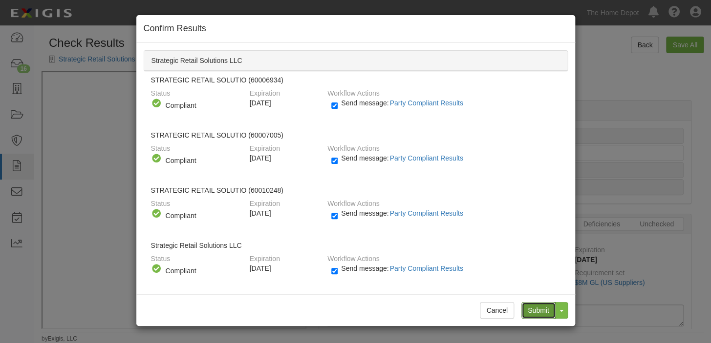
click at [547, 307] on input "Submit" at bounding box center [538, 310] width 34 height 17
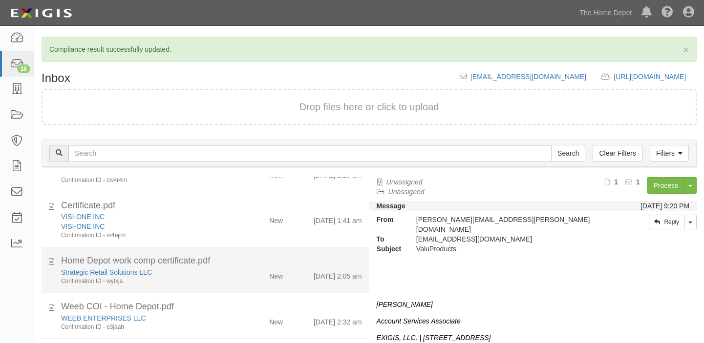
scroll to position [400, 0]
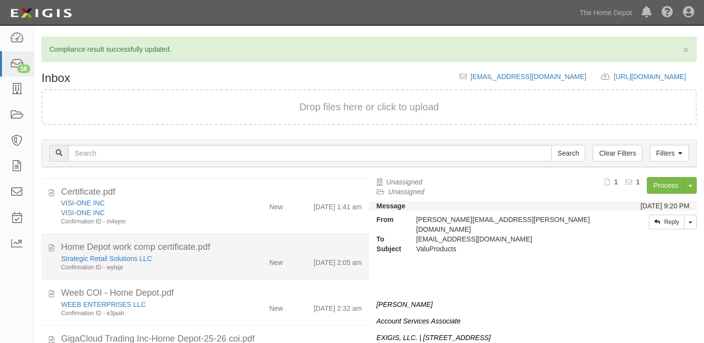
click at [247, 261] on div "New" at bounding box center [264, 261] width 53 height 14
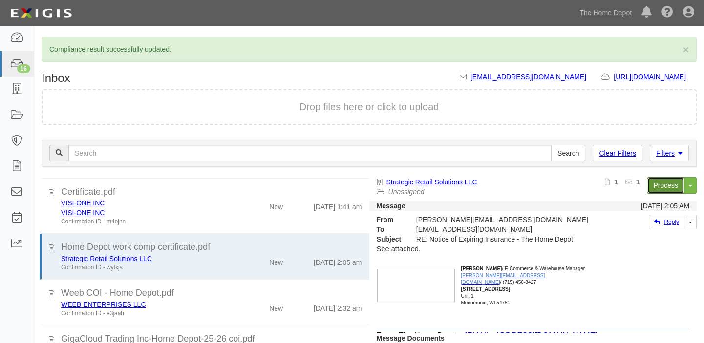
click at [666, 180] on link "Process" at bounding box center [666, 185] width 38 height 17
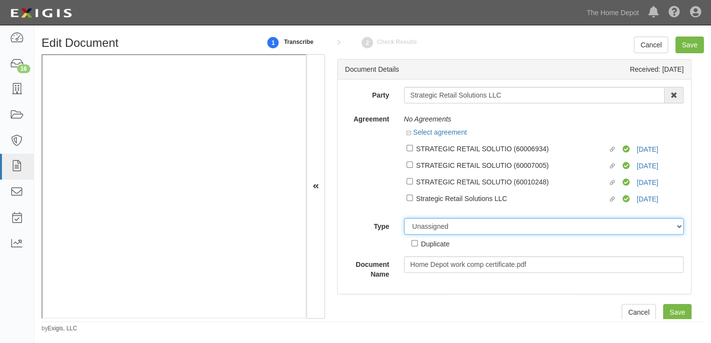
click at [435, 222] on select "Unassigned Binder Cancellation Notice Certificate Contract Endorsement Insuranc…" at bounding box center [544, 226] width 280 height 17
select select "OtherDetail"
click select "Unassigned Binder Cancellation Notice Certificate Contract Endorsement Insuranc…"
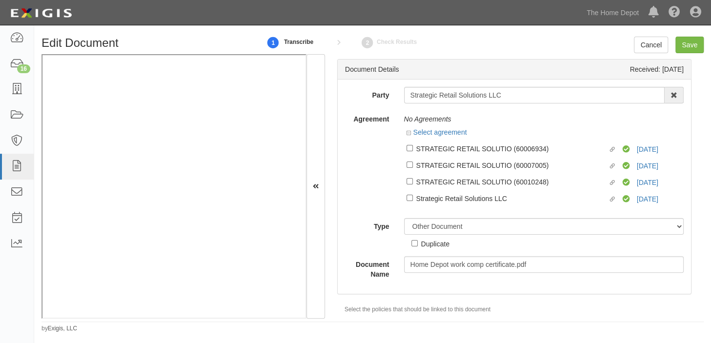
click label "Duplicate"
click input "Duplicate"
checkbox input "true"
click input "Save"
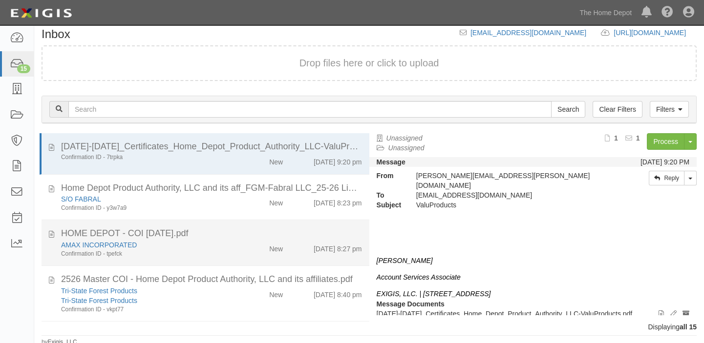
scroll to position [11, 0]
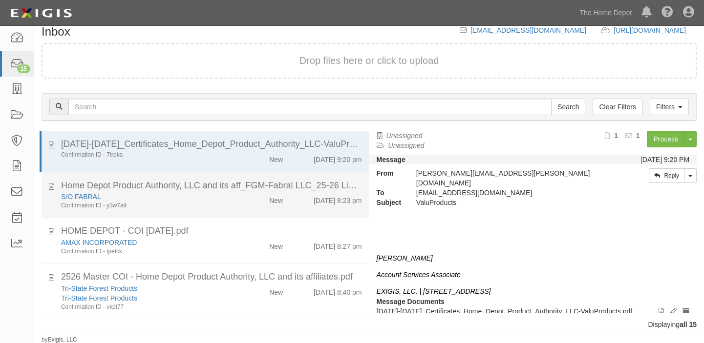
click at [280, 204] on div "New" at bounding box center [264, 199] width 53 height 14
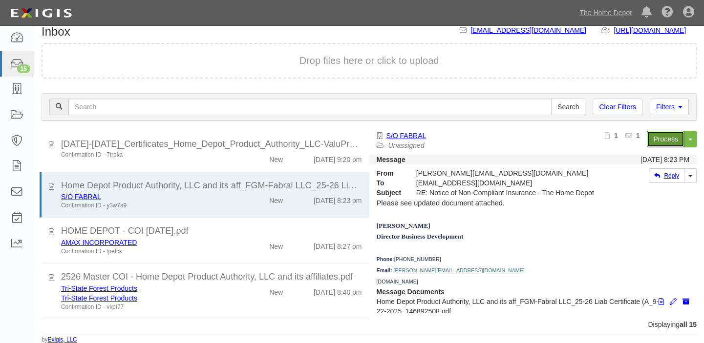
click at [668, 131] on link "Process" at bounding box center [666, 139] width 38 height 17
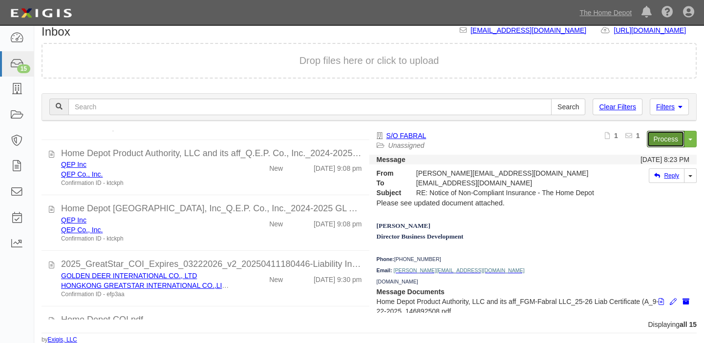
scroll to position [177, 0]
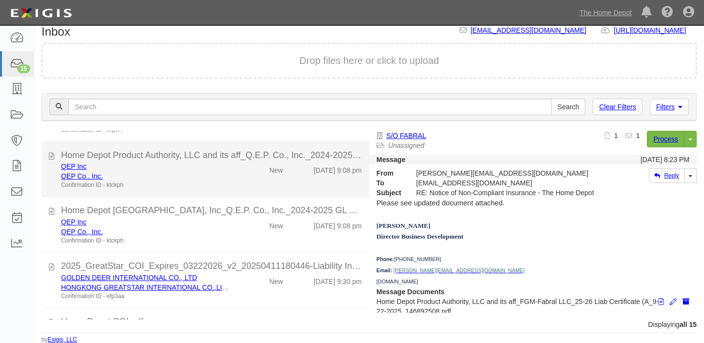
click at [229, 183] on div "QEP Inc QEP Co., Inc. Confirmation ID - ktckph" at bounding box center [146, 176] width 184 height 28
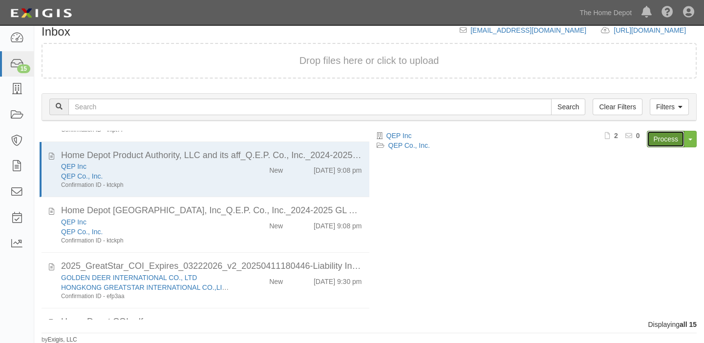
click at [652, 140] on link "Process" at bounding box center [666, 139] width 38 height 17
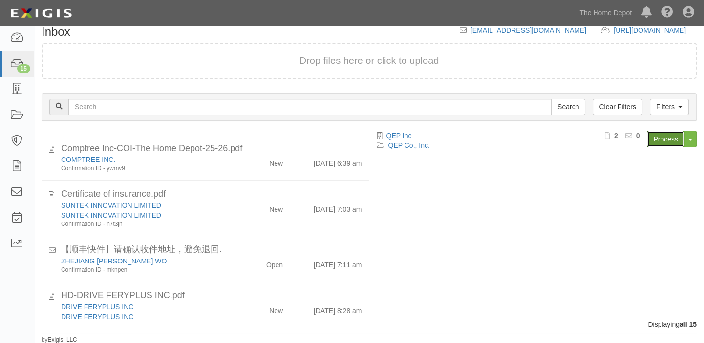
scroll to position [575, 0]
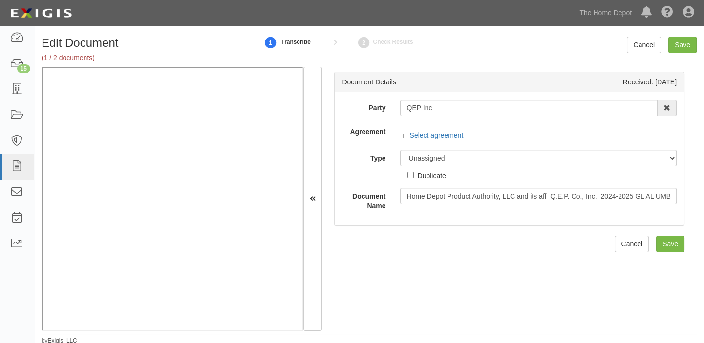
scroll to position [1, 0]
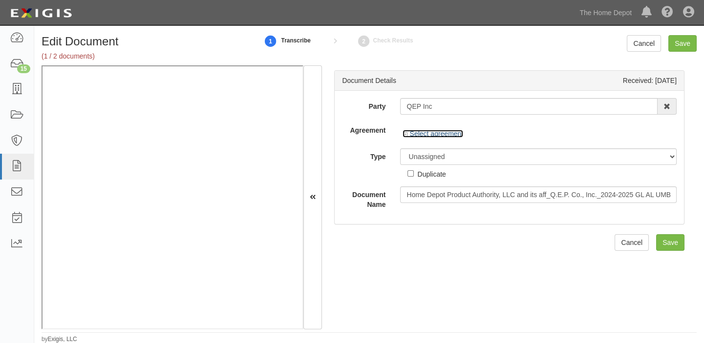
click at [429, 135] on link "Select agreement" at bounding box center [433, 134] width 61 height 8
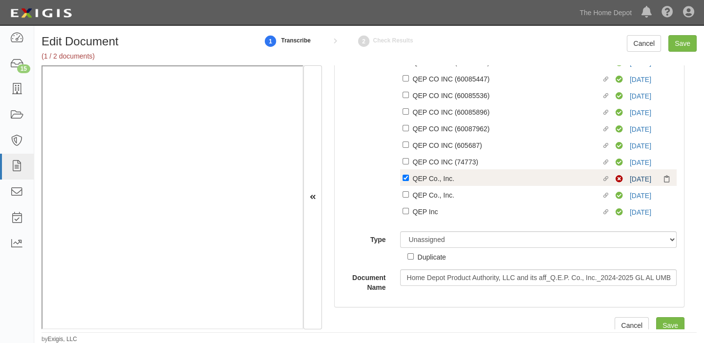
scroll to position [449, 0]
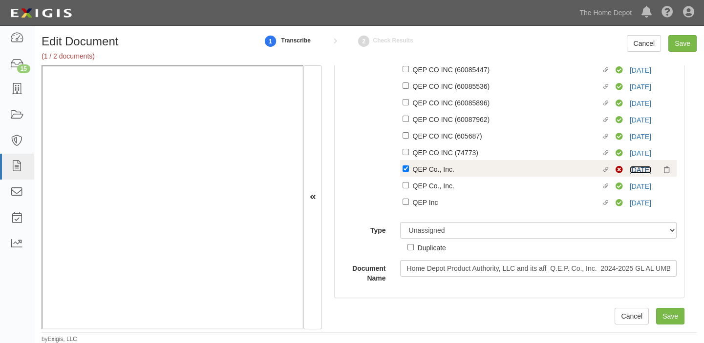
click at [637, 168] on link "10/21/25" at bounding box center [640, 170] width 21 height 8
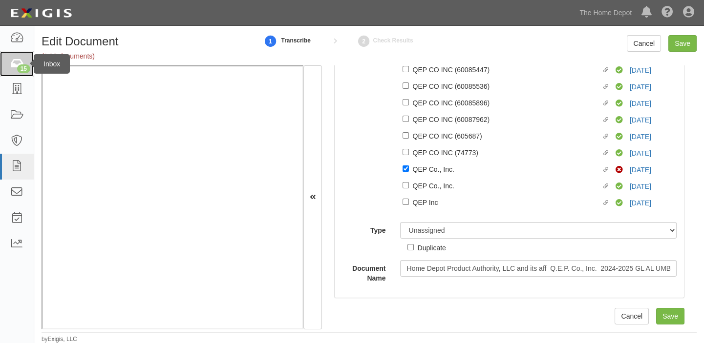
click at [12, 63] on icon at bounding box center [17, 64] width 14 height 11
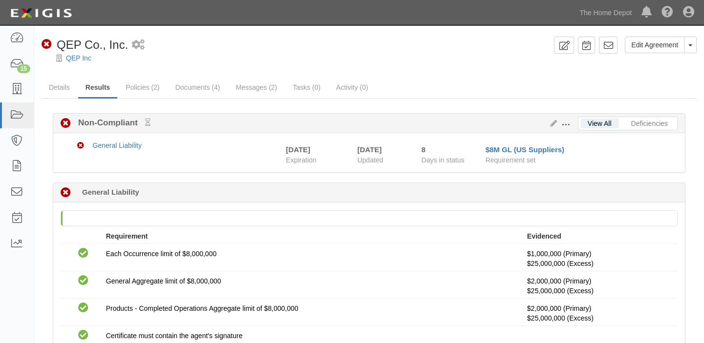
click at [554, 125] on icon at bounding box center [551, 124] width 11 height 7
click at [21, 67] on div "15" at bounding box center [23, 68] width 13 height 9
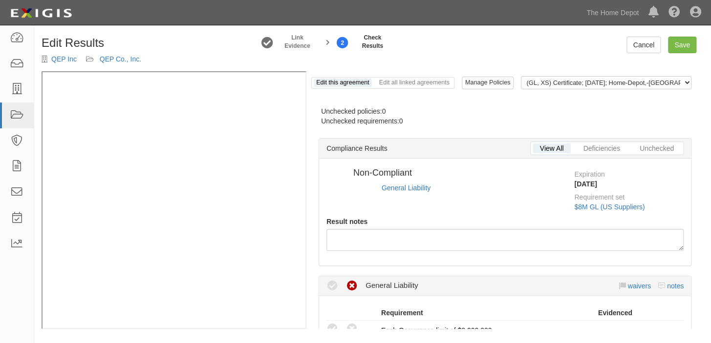
radio input "true"
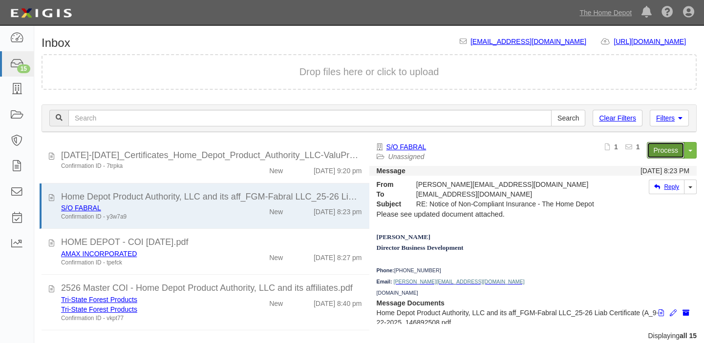
click at [659, 152] on link "Process" at bounding box center [666, 150] width 38 height 17
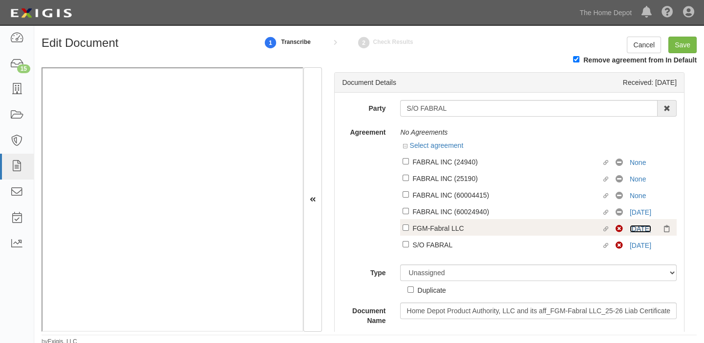
click at [634, 229] on link "12/31/22" at bounding box center [640, 229] width 21 height 8
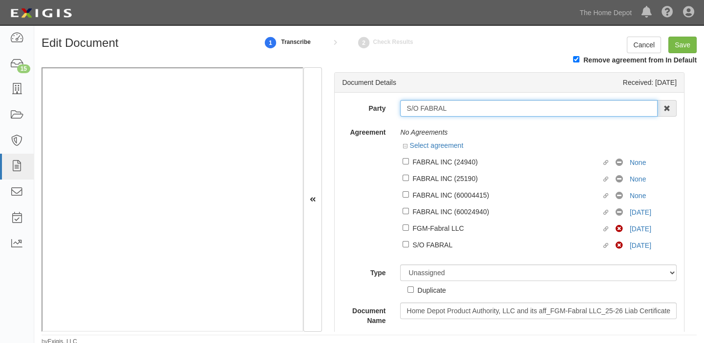
drag, startPoint x: 404, startPoint y: 105, endPoint x: 495, endPoint y: 106, distance: 91.4
click at [495, 106] on input "S/O FABRAL" at bounding box center [528, 108] width 257 height 17
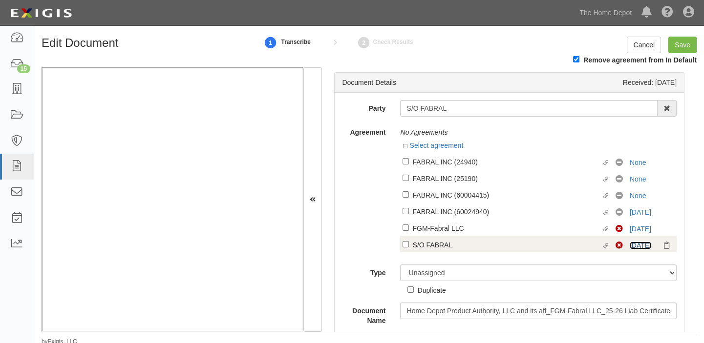
click at [637, 247] on link "12/31/22" at bounding box center [640, 246] width 21 height 8
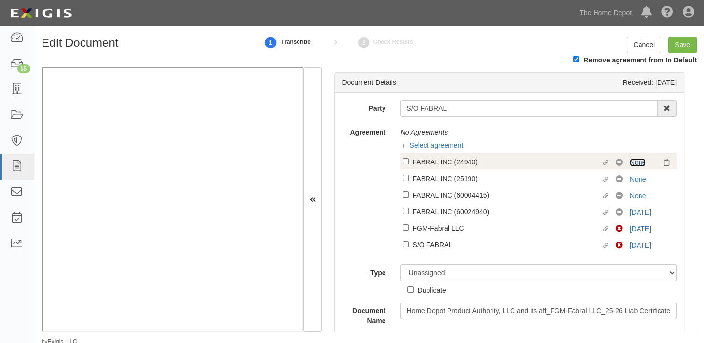
click at [635, 165] on link "None" at bounding box center [638, 163] width 16 height 8
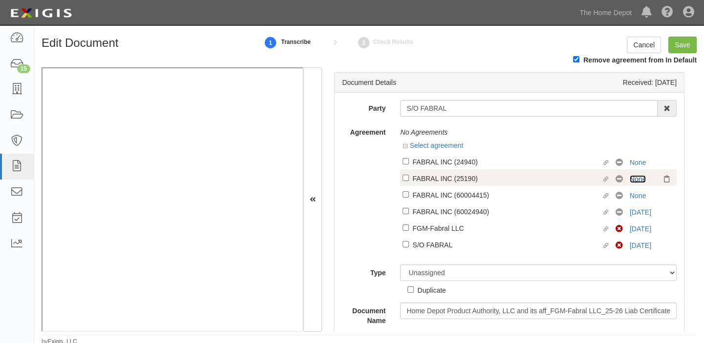
click at [633, 178] on link "None" at bounding box center [638, 179] width 16 height 8
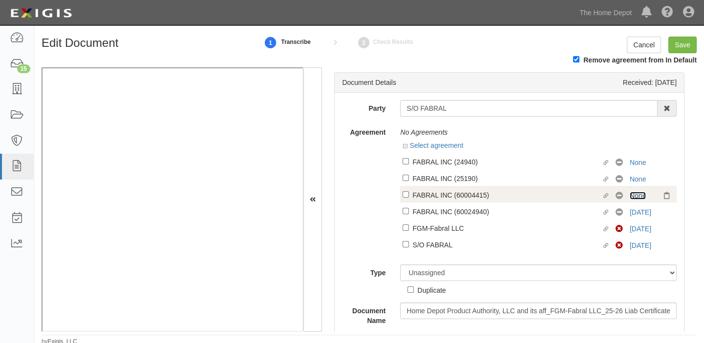
click at [632, 197] on link "None" at bounding box center [638, 196] width 16 height 8
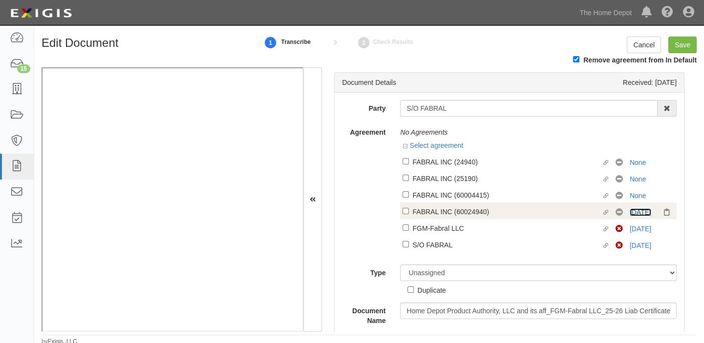
click at [631, 214] on link "2/24/24" at bounding box center [640, 213] width 21 height 8
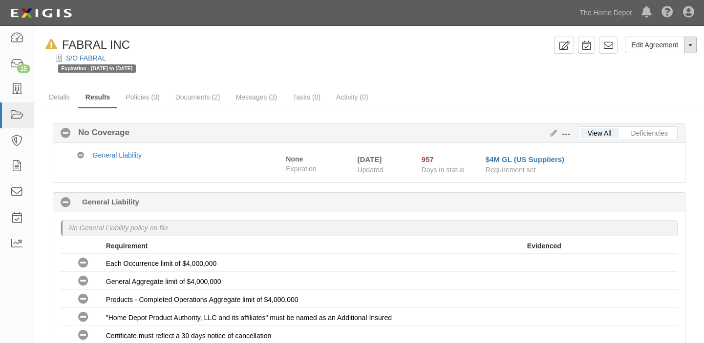
click at [694, 49] on button "Toggle Agreement Dropdown" at bounding box center [690, 45] width 13 height 17
click at [671, 91] on button "Remove from Default" at bounding box center [656, 90] width 79 height 15
click at [671, 91] on ul "Details Results Policies (0) Documents (2) Messages (3) Tasks (0) Activity (0)" at bounding box center [369, 97] width 655 height 21
click at [692, 48] on button "Toggle Agreement Dropdown" at bounding box center [690, 45] width 13 height 17
click at [681, 89] on button "Remove from Default" at bounding box center [656, 90] width 79 height 15
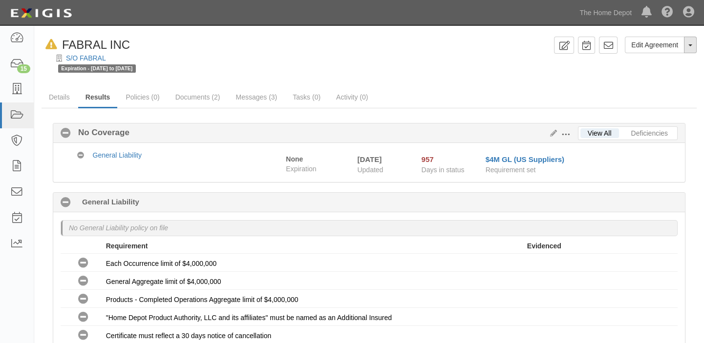
click at [690, 48] on button "Toggle Agreement Dropdown" at bounding box center [690, 45] width 13 height 17
click at [659, 93] on button "Remove from Default" at bounding box center [656, 90] width 79 height 15
click at [692, 53] on div "Edit Agreement Toggle Agreement Dropdown View Audit Trail Archive Agreement Rem…" at bounding box center [623, 49] width 147 height 24
click at [690, 46] on button "Toggle Agreement Dropdown" at bounding box center [690, 45] width 13 height 17
click at [677, 90] on button "Remove from Default" at bounding box center [656, 90] width 79 height 15
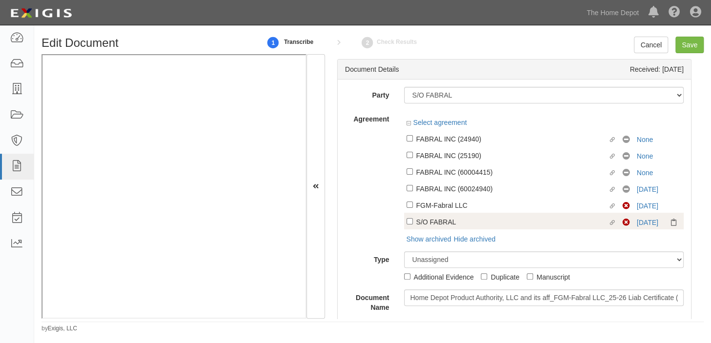
click at [487, 216] on div "Linked agreement S/O FABRAL Linked agreement Non-Compliant [DATE]" at bounding box center [544, 221] width 280 height 17
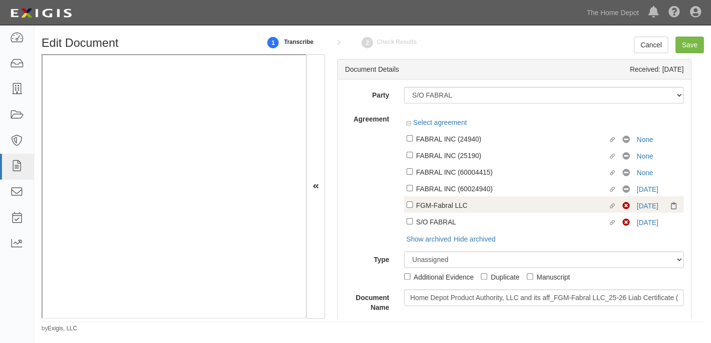
click at [488, 202] on div "FGM-Fabral LLC" at bounding box center [512, 205] width 192 height 11
click at [413, 202] on input "Linked agreement FGM-Fabral LLC Linked agreement" at bounding box center [409, 205] width 6 height 6
checkbox input "true"
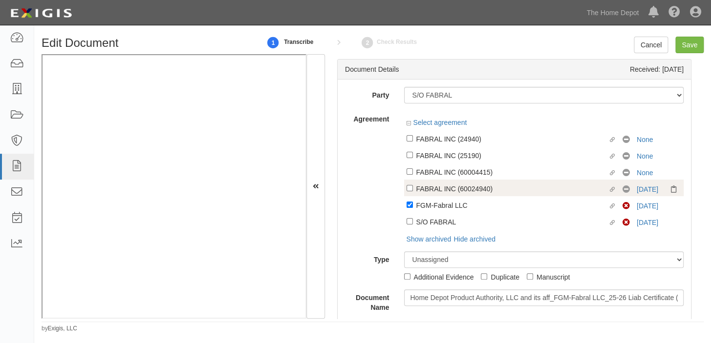
click at [519, 191] on div "FABRAL INC (60024940)" at bounding box center [512, 188] width 192 height 11
click at [413, 191] on input "Linked agreement FABRAL INC (60024940) Linked agreement" at bounding box center [409, 188] width 6 height 6
checkbox input "true"
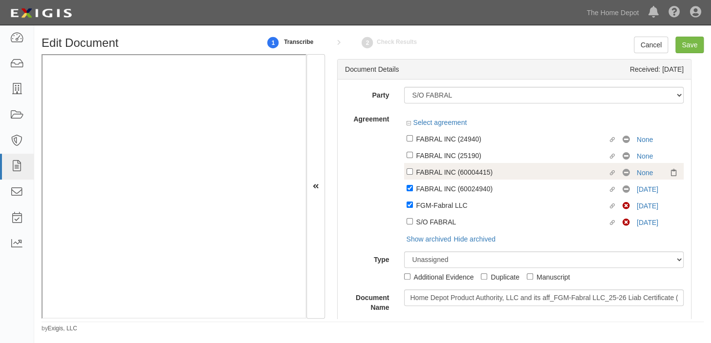
click at [516, 169] on div "FABRAL INC (60004415)" at bounding box center [512, 172] width 192 height 11
click at [413, 169] on input "Linked agreement FABRAL INC (60004415) Linked agreement" at bounding box center [409, 172] width 6 height 6
checkbox input "true"
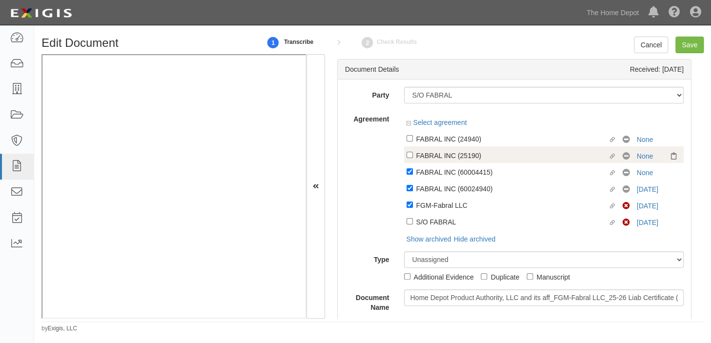
click at [506, 149] on div "Linked agreement FABRAL INC (25190) Linked agreement No Coverage None" at bounding box center [544, 155] width 280 height 17
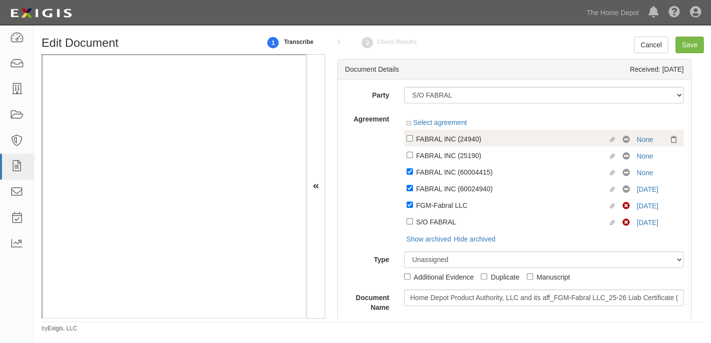
click at [501, 143] on div "FABRAL INC (24940)" at bounding box center [512, 138] width 192 height 11
click at [413, 142] on input "Linked agreement FABRAL INC (24940) Linked agreement" at bounding box center [409, 138] width 6 height 6
checkbox input "true"
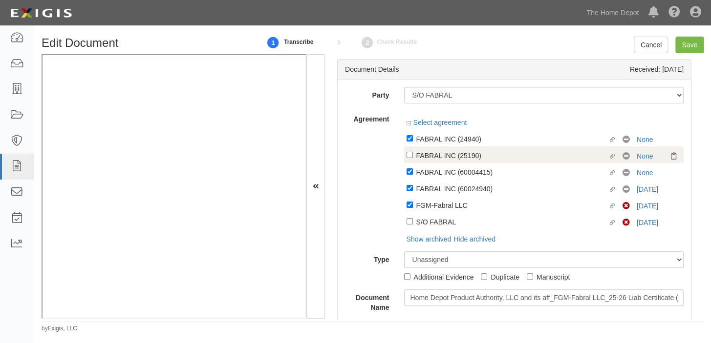
click at [491, 156] on div "FABRAL INC (25190)" at bounding box center [512, 155] width 192 height 11
click at [413, 156] on input "Linked agreement FABRAL INC (25190) Linked agreement" at bounding box center [409, 155] width 6 height 6
checkbox input "true"
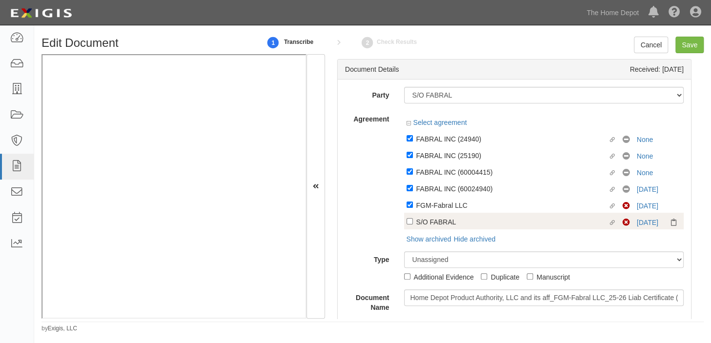
click at [483, 217] on div "Linked agreement FABRAL INC (24940) Linked agreement No Coverage None Linked ag…" at bounding box center [544, 180] width 280 height 100
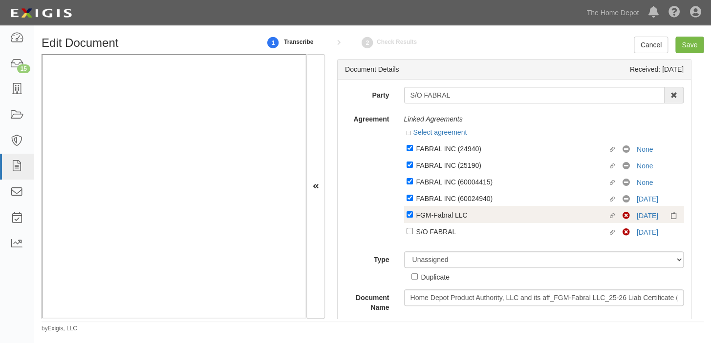
click at [523, 219] on div "FGM-Fabral LLC" at bounding box center [512, 215] width 192 height 11
click at [413, 218] on input "Linked agreement FGM-Fabral LLC Linked agreement" at bounding box center [409, 215] width 6 height 6
checkbox input "false"
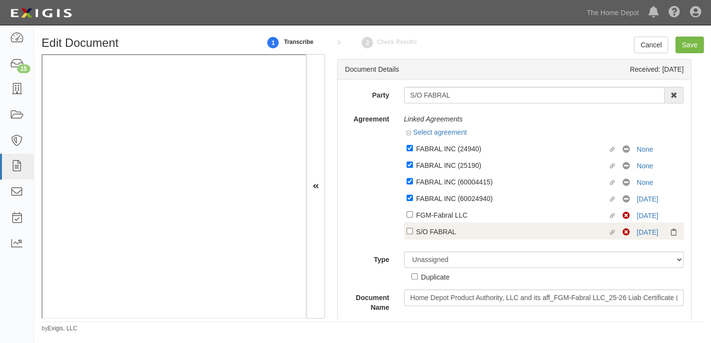
click at [511, 231] on div "S/O FABRAL" at bounding box center [512, 231] width 192 height 11
click at [413, 231] on input "Linked agreement S/O FABRAL Linked agreement" at bounding box center [409, 231] width 6 height 6
checkbox input "true"
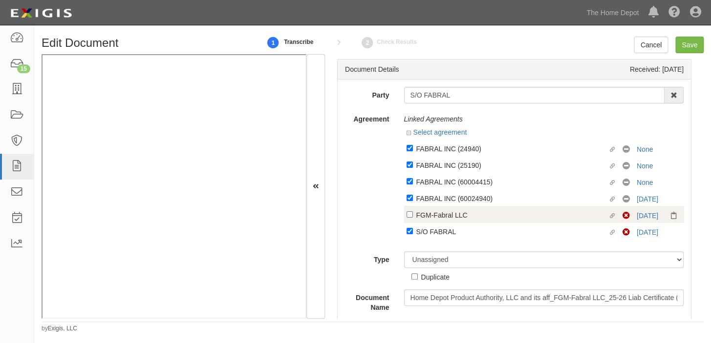
click at [510, 219] on div "FGM-Fabral LLC" at bounding box center [512, 215] width 192 height 11
click at [413, 218] on input "Linked agreement FGM-Fabral LLC Linked agreement" at bounding box center [409, 215] width 6 height 6
checkbox input "true"
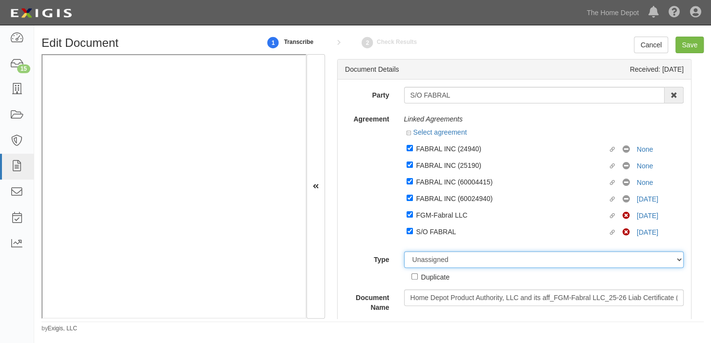
click at [498, 266] on select "Unassigned Binder Cancellation Notice Certificate Contract Endorsement Insuranc…" at bounding box center [544, 260] width 280 height 17
select select "CertificateDetail"
click at [404, 253] on select "Unassigned Binder Cancellation Notice Certificate Contract Endorsement Insuranc…" at bounding box center [544, 260] width 280 height 17
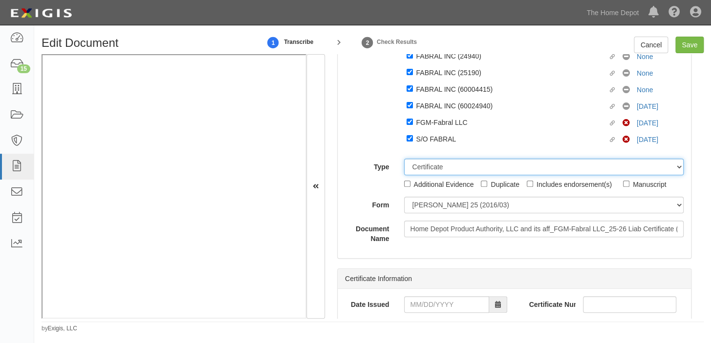
scroll to position [133, 0]
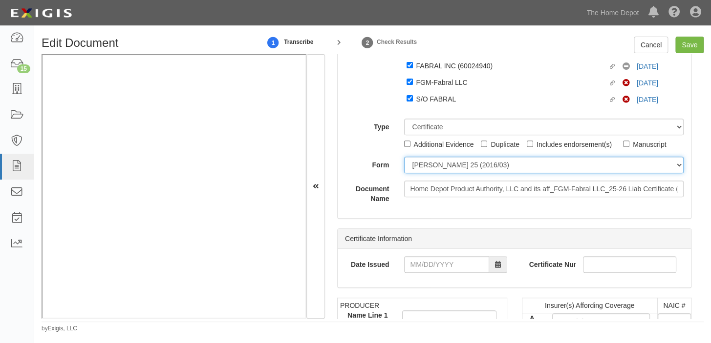
click at [438, 162] on select "ACORD 25 (2016/03) ACORD 101 ACORD 855 NY (2014/05) General" at bounding box center [544, 165] width 280 height 17
select select "GeneralFormDetail"
click at [404, 158] on select "ACORD 25 (2016/03) ACORD 101 ACORD 855 NY (2014/05) General" at bounding box center [544, 165] width 280 height 17
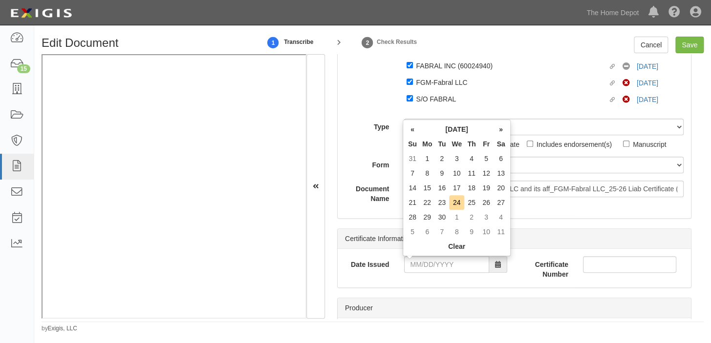
click at [438, 145] on th "Tu" at bounding box center [441, 144] width 15 height 15
click at [430, 204] on td "22" at bounding box center [427, 202] width 15 height 15
type input "09/22/2025"
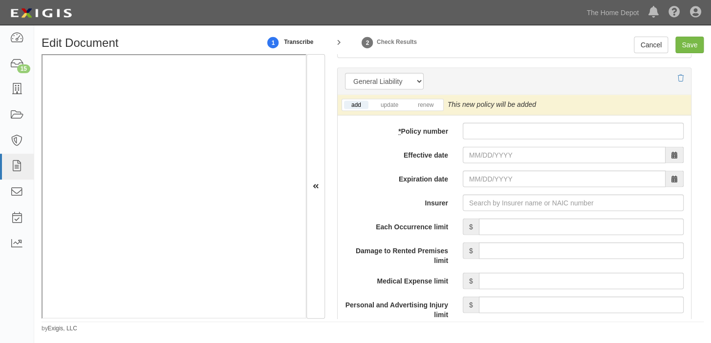
scroll to position [799, 0]
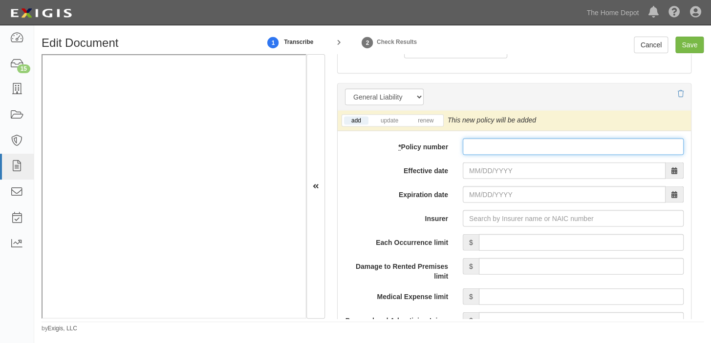
click at [537, 144] on input "* Policy number" at bounding box center [573, 146] width 221 height 17
paste input "6309X626013"
type input "6309X626013"
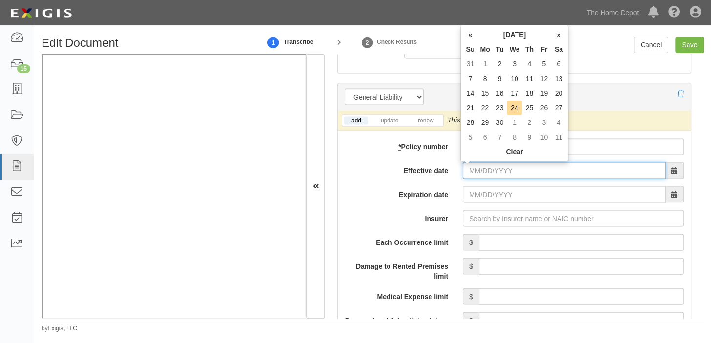
click at [497, 169] on input "Effective date" at bounding box center [564, 170] width 203 height 17
click at [501, 34] on th "September 2025" at bounding box center [514, 34] width 74 height 15
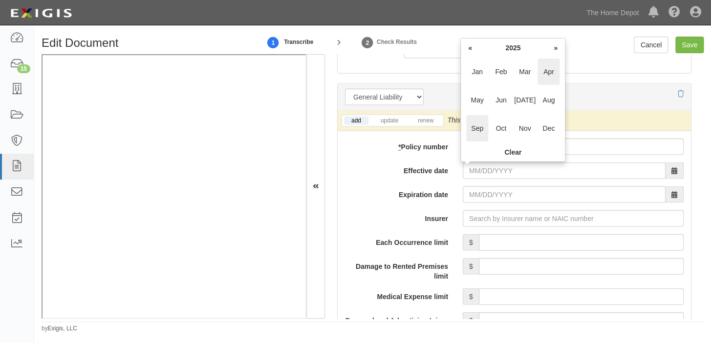
click at [547, 70] on span "Apr" at bounding box center [548, 72] width 22 height 26
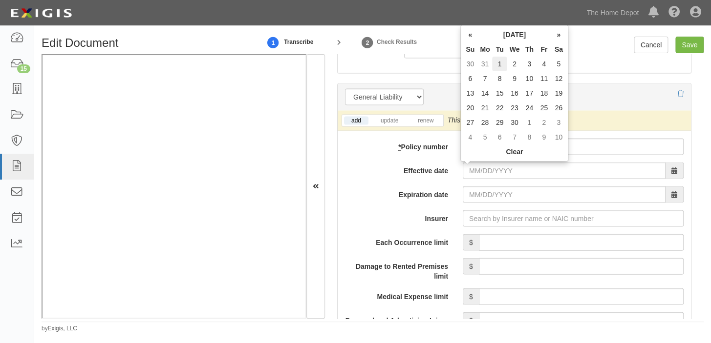
click at [504, 62] on td "1" at bounding box center [499, 64] width 15 height 15
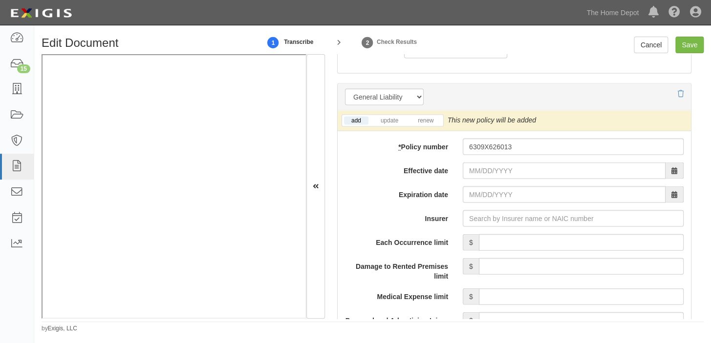
type input "04/01/2025"
type input "[DATE]"
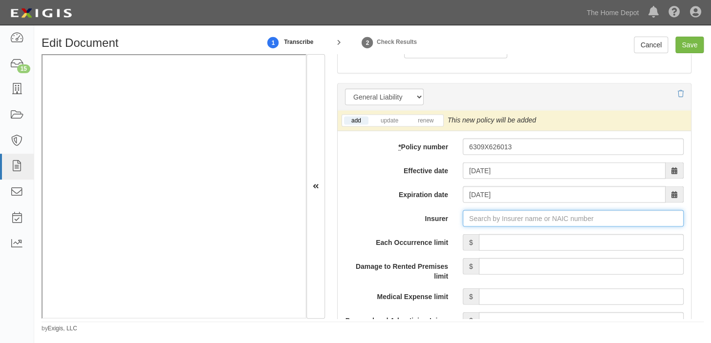
click at [501, 222] on input "Insurer" at bounding box center [573, 218] width 221 height 17
type input "21st Century Advantage Insurance Company (25232) NR Rating"
type input "2"
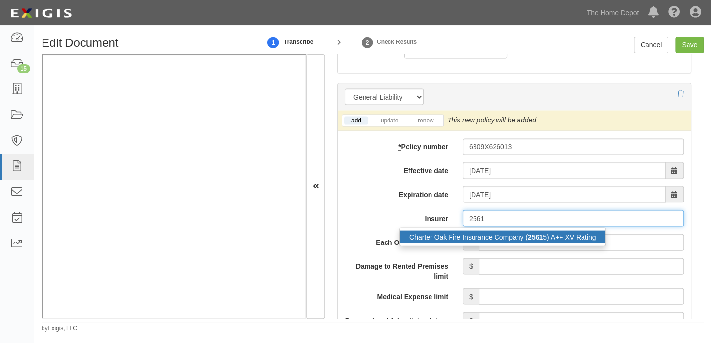
click at [493, 237] on div "Charter Oak Fire Insurance Company ( 2561 5) A++ XV Rating" at bounding box center [503, 237] width 206 height 13
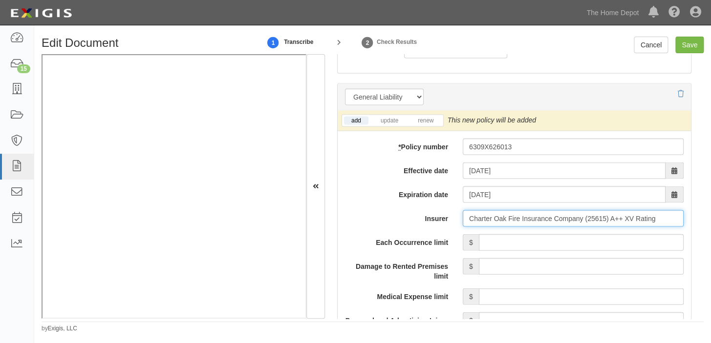
type input "Charter Oak Fire Insurance Company (25615) A++ XV Rating"
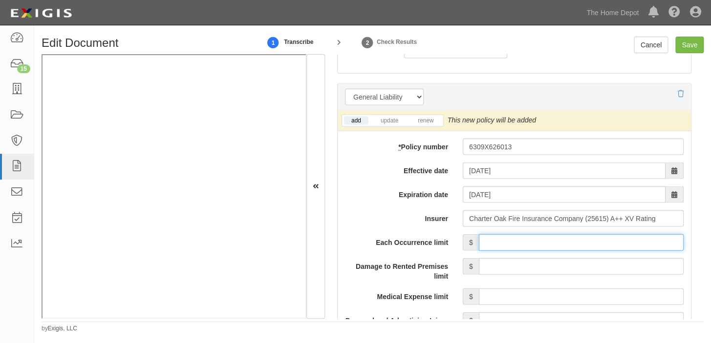
click at [496, 239] on input "Each Occurrence limit" at bounding box center [581, 242] width 205 height 17
type input "1,000,000"
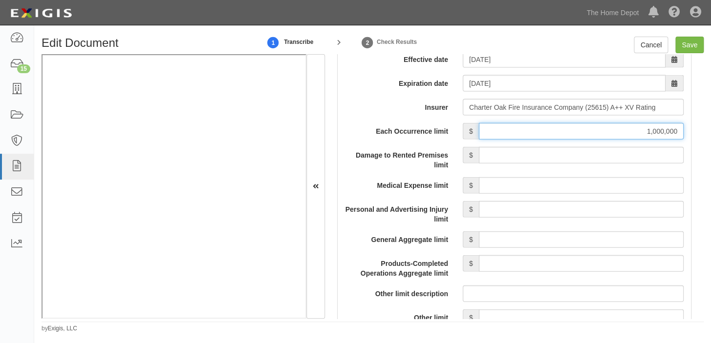
scroll to position [933, 0]
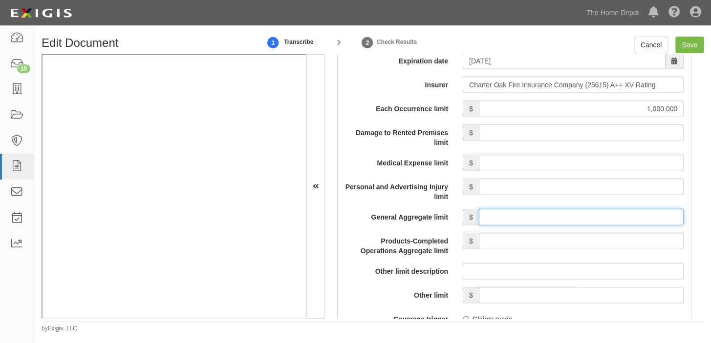
click at [560, 215] on input "General Aggregate limit" at bounding box center [581, 217] width 205 height 17
type input "2,000,000"
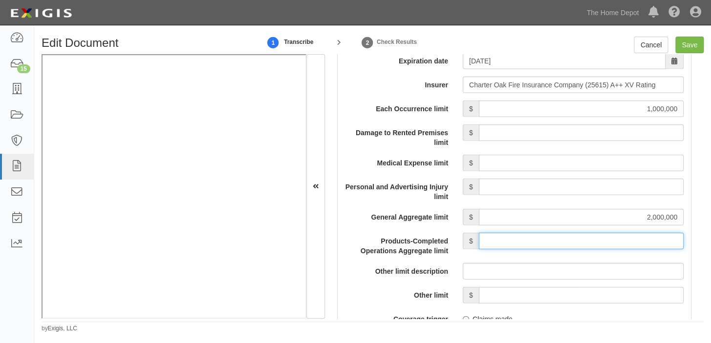
click at [579, 243] on input "Products-Completed Operations Aggregate limit" at bounding box center [581, 241] width 205 height 17
type input "2,000,000"
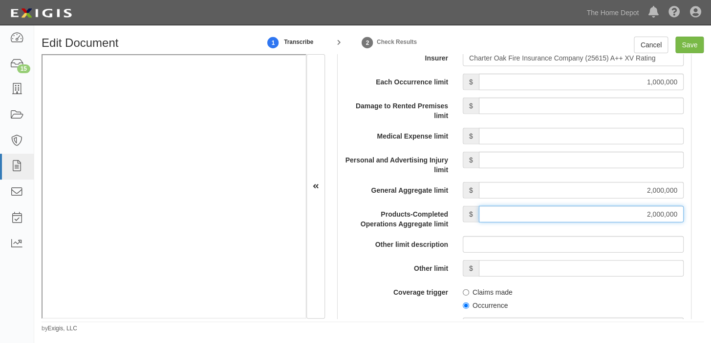
scroll to position [1065, 0]
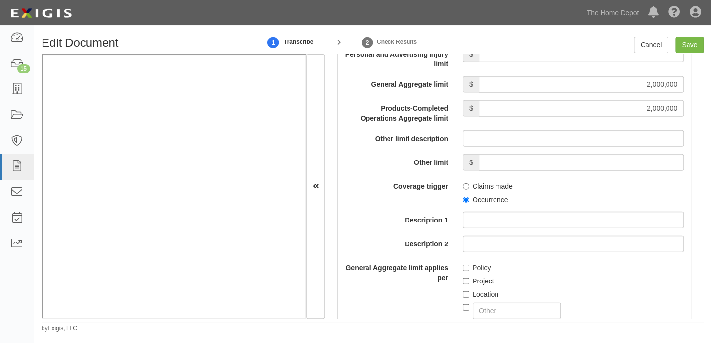
click at [486, 200] on label "Occurrence" at bounding box center [485, 200] width 45 height 10
click at [469, 200] on input "Occurrence" at bounding box center [466, 200] width 6 height 6
radio input "true"
click at [465, 267] on input "Policy" at bounding box center [466, 268] width 6 height 6
checkbox input "true"
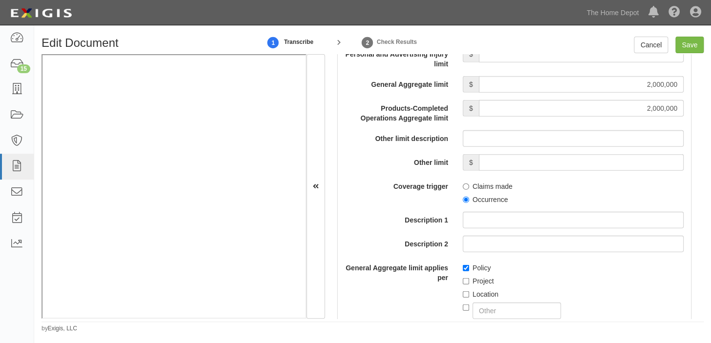
click at [467, 296] on label "Location" at bounding box center [481, 295] width 36 height 10
click at [467, 296] on input "Location" at bounding box center [466, 295] width 6 height 6
checkbox input "true"
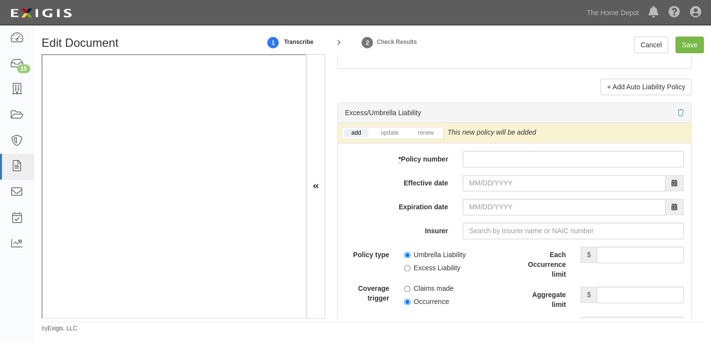
scroll to position [2043, 0]
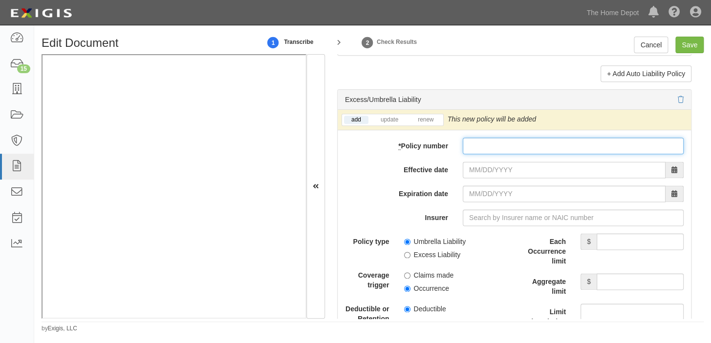
click at [487, 154] on input "* Policy number" at bounding box center [573, 146] width 221 height 17
paste input "CUPB0797532"
type input "CUPB0797532"
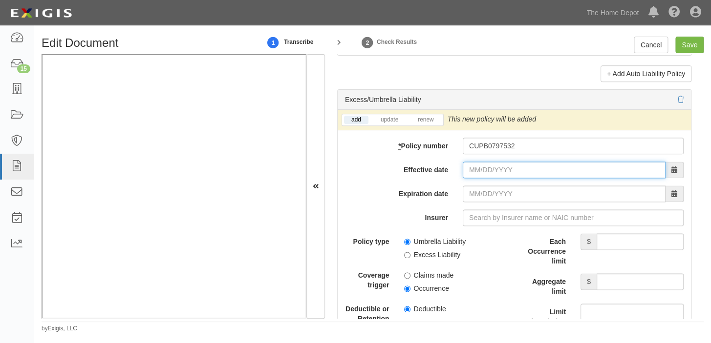
click at [479, 176] on input "Effective date" at bounding box center [564, 170] width 203 height 17
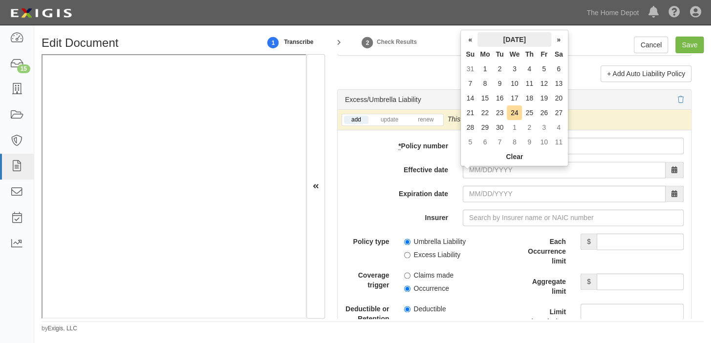
click at [518, 38] on th "September 2025" at bounding box center [514, 39] width 74 height 15
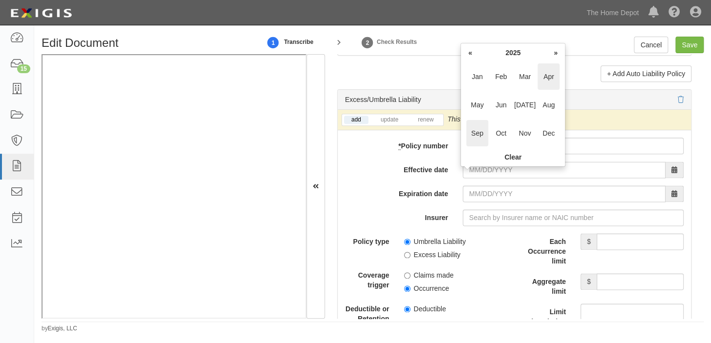
click at [544, 80] on span "Apr" at bounding box center [548, 77] width 22 height 26
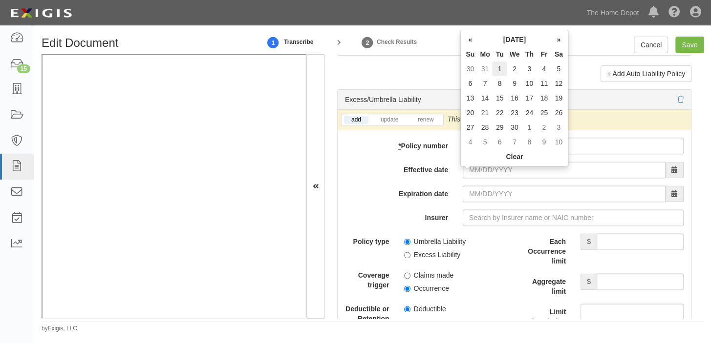
click at [496, 66] on td "1" at bounding box center [499, 69] width 15 height 15
type input "04/01/2025"
type input "04/01/2026"
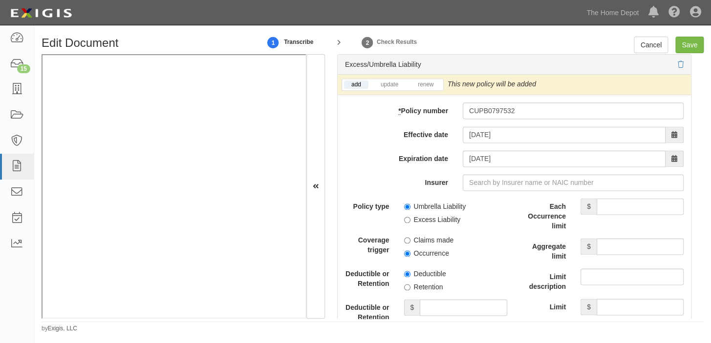
scroll to position [2131, 0]
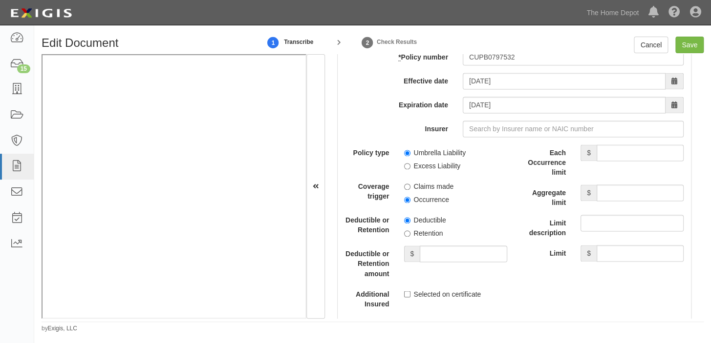
click at [447, 153] on span "Umbrella Liability" at bounding box center [455, 151] width 103 height 13
click at [443, 158] on label "Umbrella Liability" at bounding box center [435, 153] width 62 height 10
click at [410, 156] on input "Umbrella Liability" at bounding box center [407, 153] width 6 height 6
radio input "true"
click at [425, 205] on label "Occurrence" at bounding box center [426, 200] width 45 height 10
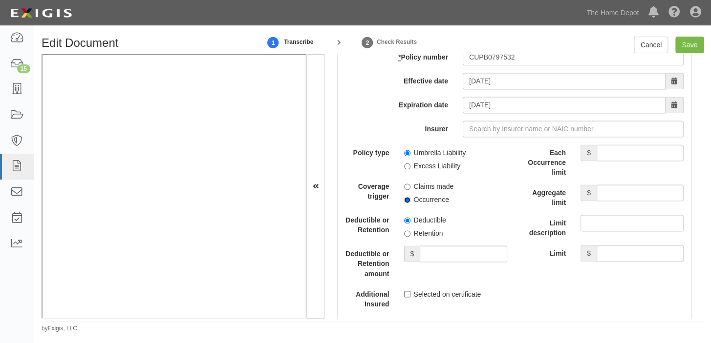
click at [410, 203] on input "Occurrence" at bounding box center [407, 200] width 6 height 6
radio input "true"
click at [614, 160] on input "Each Occurrence limit" at bounding box center [639, 153] width 87 height 17
type input "20,000,000"
click at [610, 201] on input "Aggregate limit" at bounding box center [639, 193] width 87 height 17
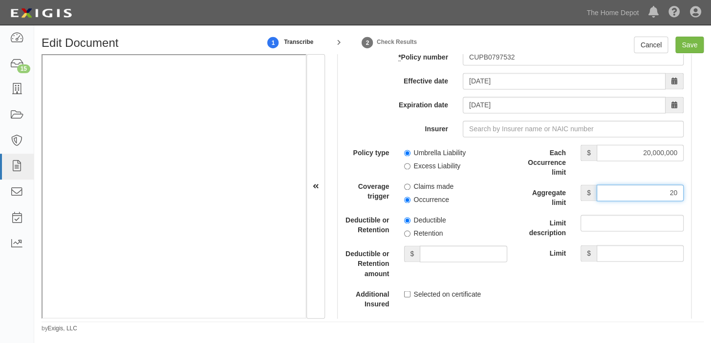
type input "20,000,000"
click at [509, 124] on div "add update renew This new policy will be added This new policy will update exis…" at bounding box center [514, 246] width 353 height 450
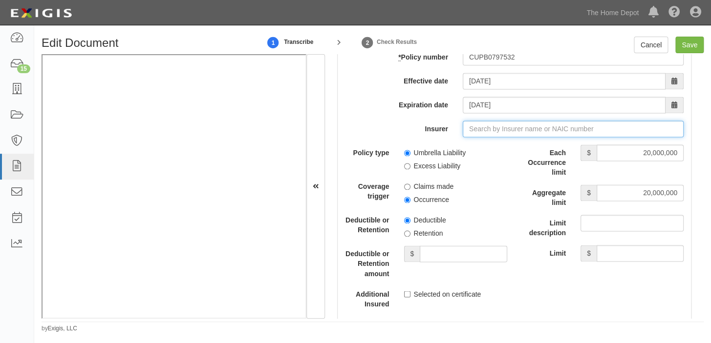
click at [500, 136] on input "Insurer" at bounding box center [573, 129] width 221 height 17
type input "21st Century Advantage Insurance Company (25232) NR Rating"
type input "2"
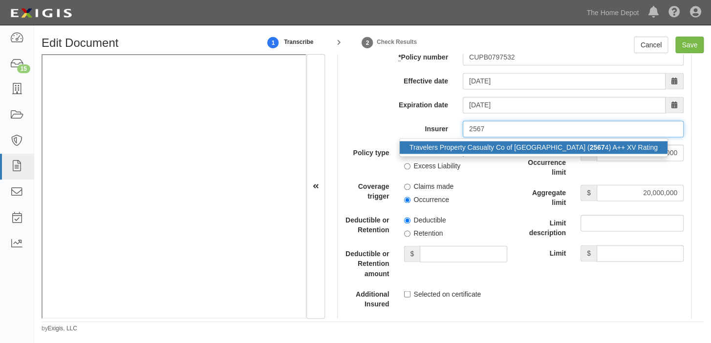
click at [507, 152] on div "Travelers Property Casualty Co of Amer ( 2567 4) A++ XV Rating" at bounding box center [534, 147] width 268 height 13
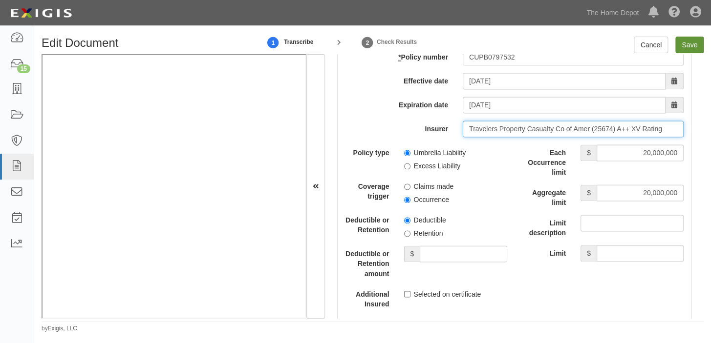
type input "Travelers Property Casualty Co of Amer (25674) A++ XV Rating"
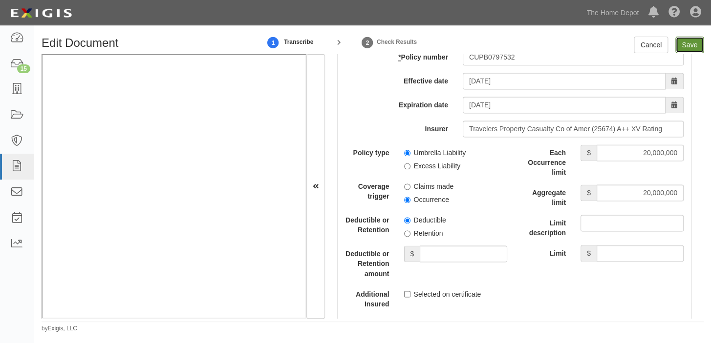
click at [688, 46] on input "Save" at bounding box center [689, 45] width 28 height 17
type input "1000000"
type input "2000000"
type input "20000000"
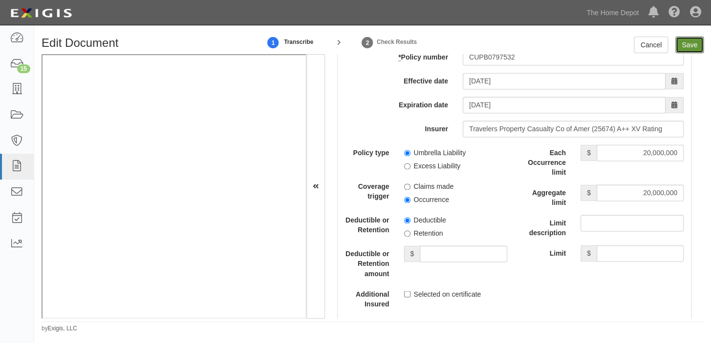
type input "20000000"
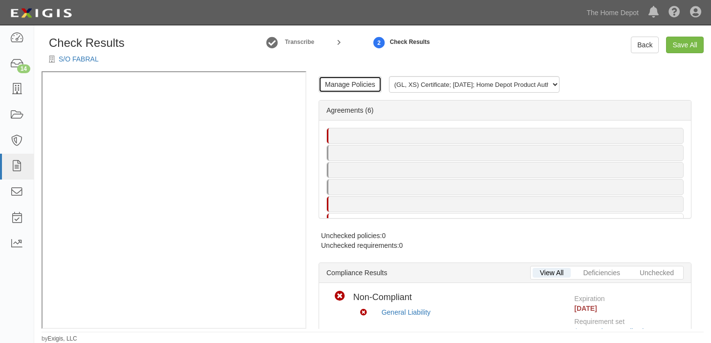
click at [362, 86] on link "Manage Policies" at bounding box center [350, 84] width 63 height 17
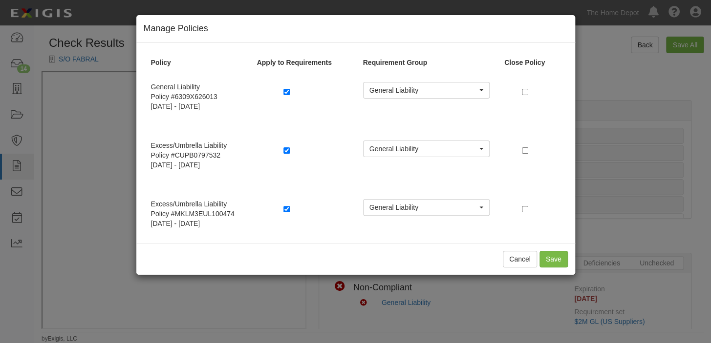
click at [511, 269] on div "Cancel Save" at bounding box center [355, 259] width 439 height 32
click at [512, 262] on button "Cancel" at bounding box center [520, 259] width 34 height 17
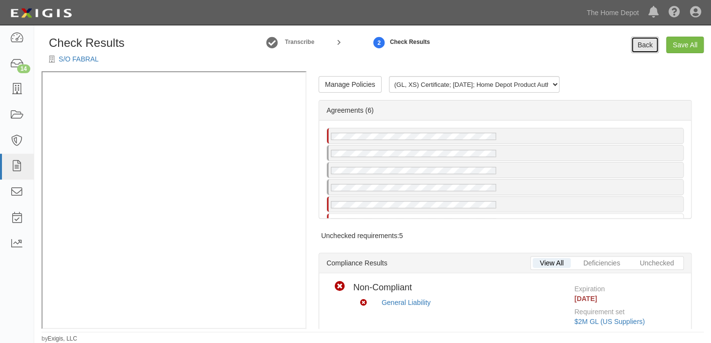
click at [637, 39] on link "Back" at bounding box center [645, 45] width 28 height 17
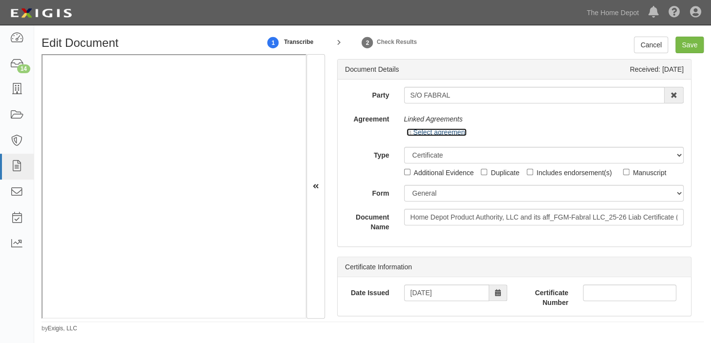
click at [430, 133] on link "Select agreement" at bounding box center [436, 132] width 61 height 8
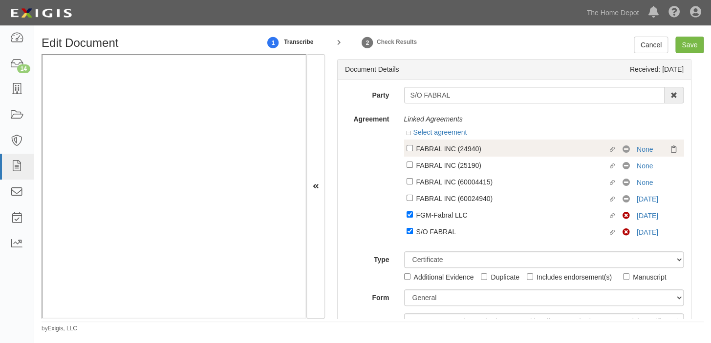
click at [516, 142] on div "Linked agreement FABRAL INC (24940) Linked agreement No Coverage None" at bounding box center [544, 148] width 280 height 17
click at [513, 147] on div "FABRAL INC (24940)" at bounding box center [512, 148] width 192 height 11
click at [413, 147] on input "Linked agreement FABRAL INC (24940) Linked agreement" at bounding box center [409, 148] width 6 height 6
checkbox input "true"
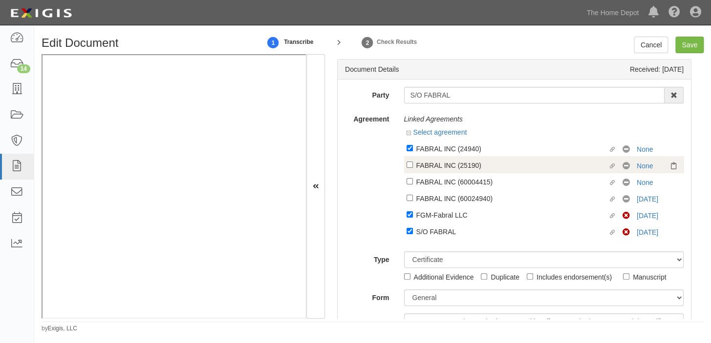
click at [508, 164] on div "FABRAL INC (25190)" at bounding box center [512, 165] width 192 height 11
click at [413, 164] on input "Linked agreement FABRAL INC (25190) Linked agreement" at bounding box center [409, 165] width 6 height 6
checkbox input "true"
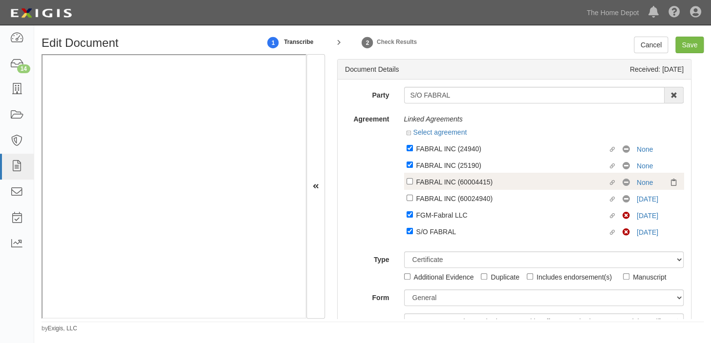
click at [505, 180] on div "FABRAL INC (60004415)" at bounding box center [512, 181] width 192 height 11
click at [413, 180] on input "Linked agreement FABRAL INC (60004415) Linked agreement" at bounding box center [409, 181] width 6 height 6
checkbox input "true"
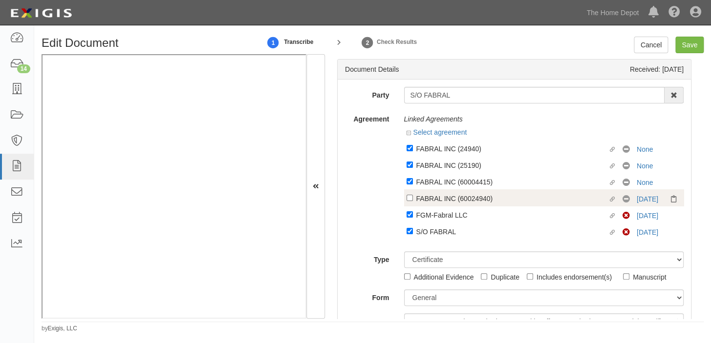
click at [502, 205] on label "Linked agreement FABRAL INC (60024940) Linked agreement" at bounding box center [514, 199] width 216 height 13
click at [413, 201] on input "Linked agreement FABRAL INC (60024940) Linked agreement" at bounding box center [409, 198] width 6 height 6
checkbox input "true"
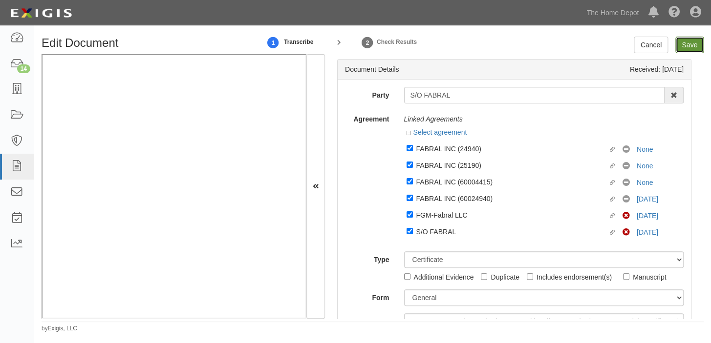
click at [685, 42] on input "Save" at bounding box center [689, 45] width 28 height 17
type input "1000000"
type input "2000000"
type input "20000000"
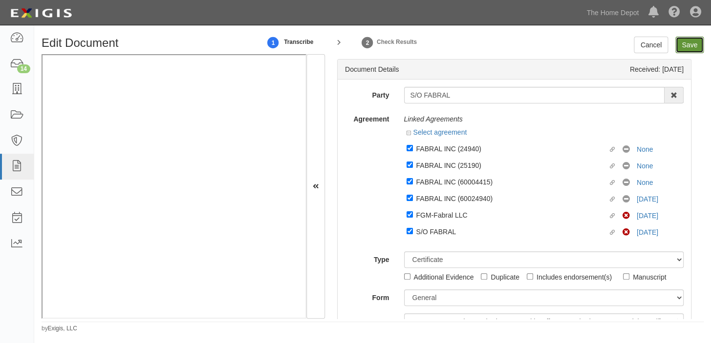
type input "20000000"
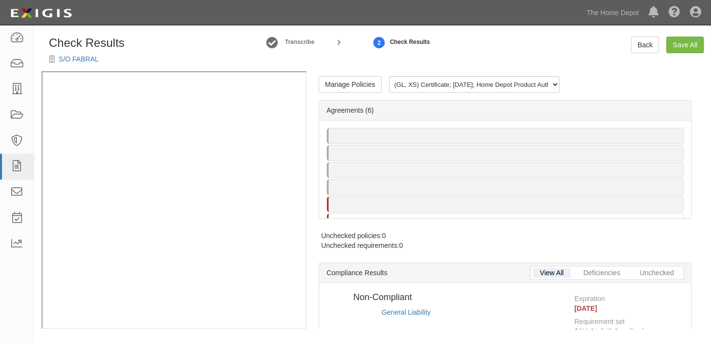
radio input "true"
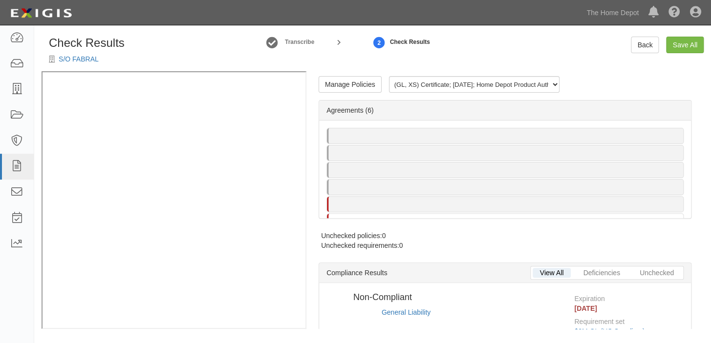
radio input "true"
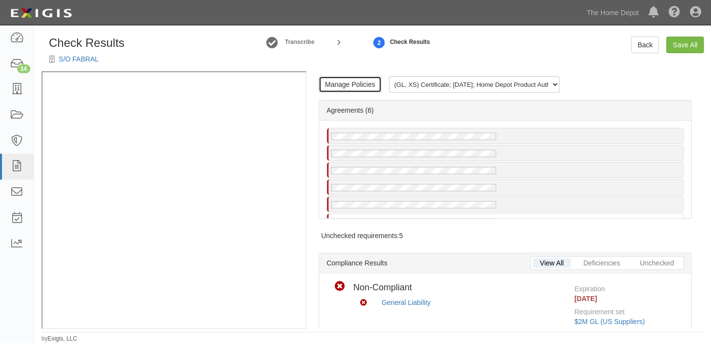
click at [352, 79] on link "Manage Policies" at bounding box center [350, 84] width 63 height 17
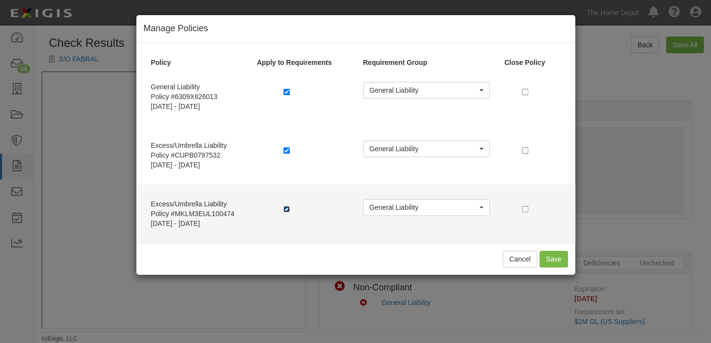
click at [283, 210] on input "checkbox" at bounding box center [286, 209] width 6 height 6
checkbox input "false"
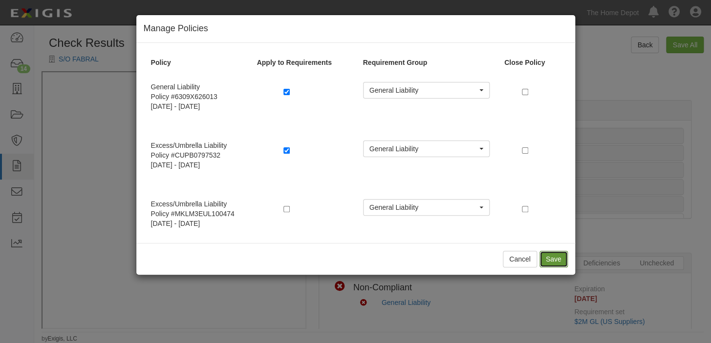
click at [554, 259] on button "Save" at bounding box center [553, 259] width 28 height 17
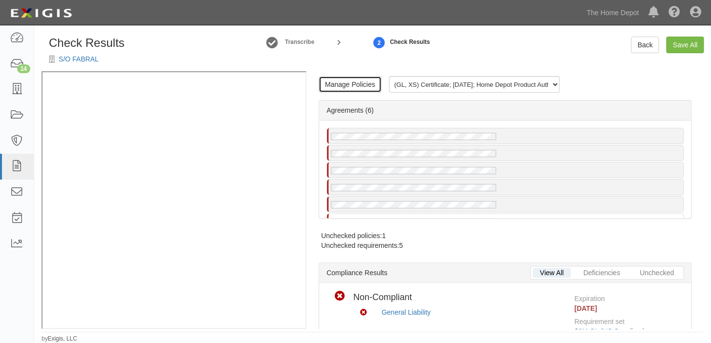
scroll to position [20, 0]
click at [343, 85] on link "Manage Policies" at bounding box center [350, 84] width 63 height 17
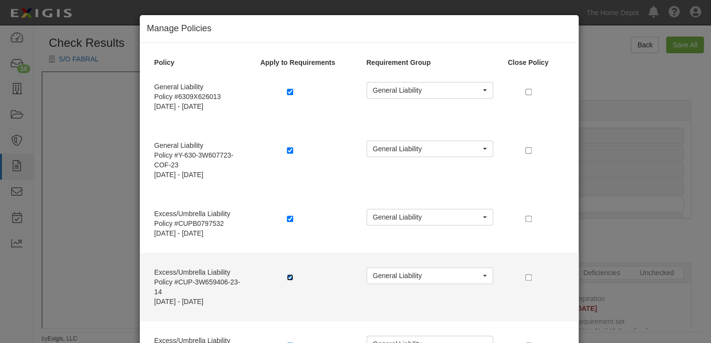
click at [287, 277] on input "checkbox" at bounding box center [290, 278] width 6 height 6
checkbox input "false"
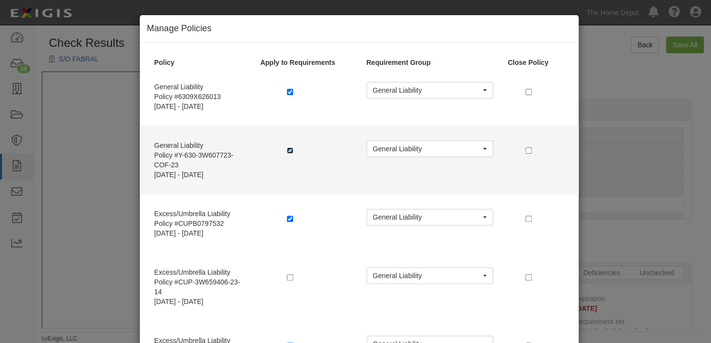
click at [287, 149] on input "checkbox" at bounding box center [290, 151] width 6 height 6
checkbox input "false"
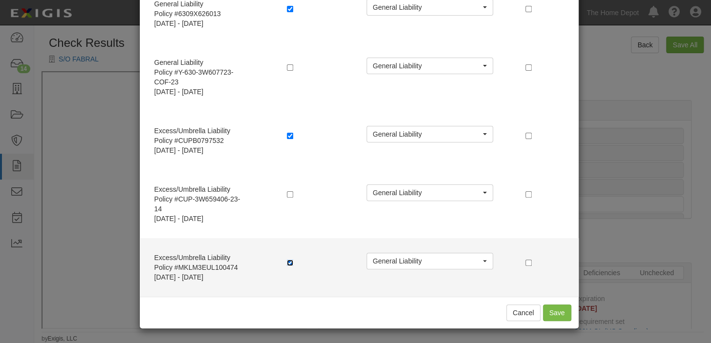
click at [287, 263] on input "checkbox" at bounding box center [290, 263] width 6 height 6
checkbox input "false"
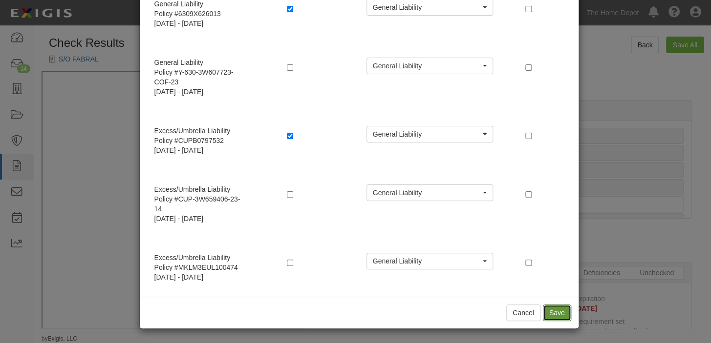
click at [559, 312] on button "Save" at bounding box center [557, 313] width 28 height 17
click at [523, 314] on button "Cancel" at bounding box center [523, 313] width 34 height 17
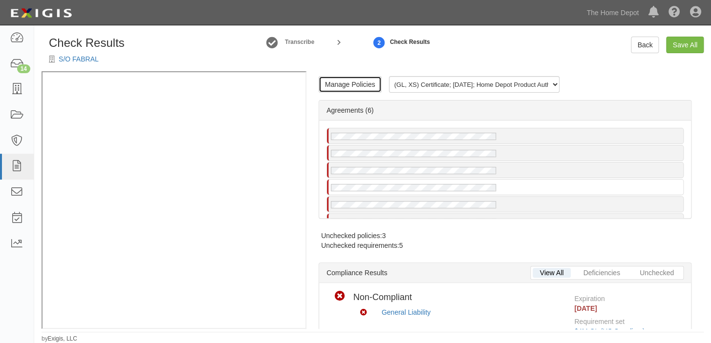
click at [339, 83] on link "Manage Policies" at bounding box center [350, 84] width 63 height 17
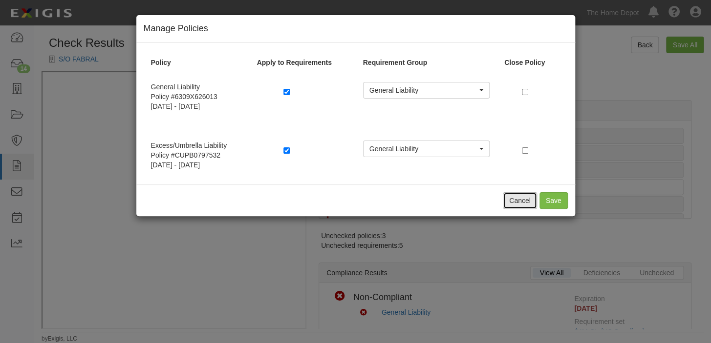
click at [521, 203] on button "Cancel" at bounding box center [520, 200] width 34 height 17
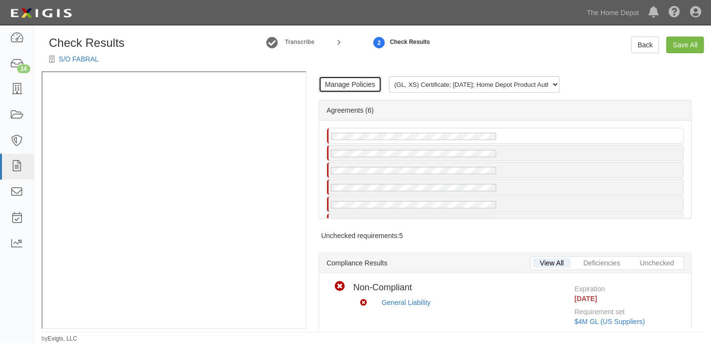
click at [327, 77] on link "Manage Policies" at bounding box center [350, 84] width 63 height 17
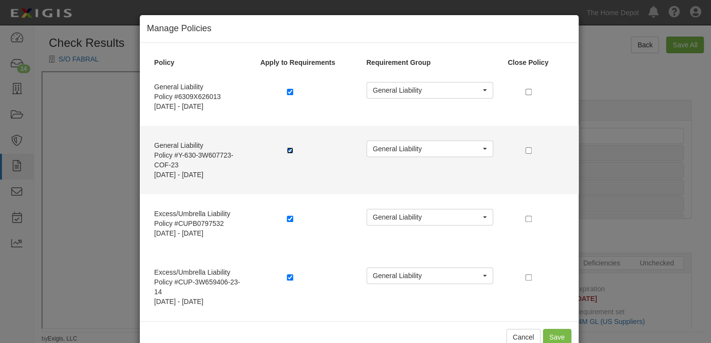
click at [287, 149] on input "checkbox" at bounding box center [290, 151] width 6 height 6
checkbox input "false"
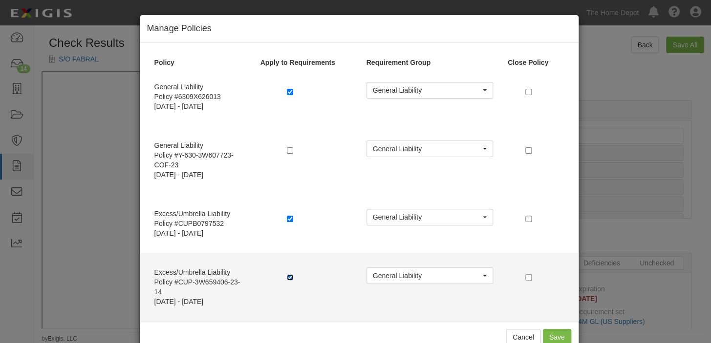
click at [287, 277] on input "checkbox" at bounding box center [290, 278] width 6 height 6
checkbox input "false"
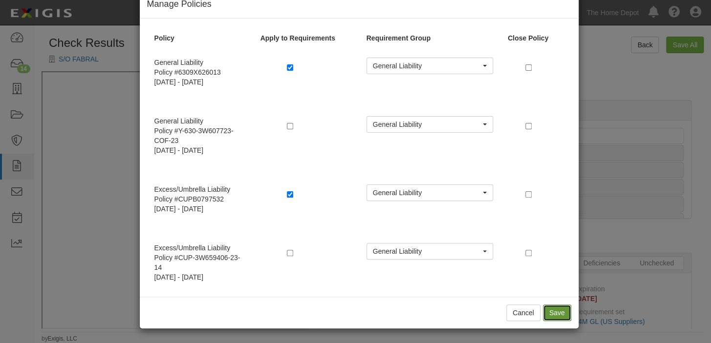
click at [548, 311] on button "Save" at bounding box center [557, 313] width 28 height 17
click at [526, 310] on button "Cancel" at bounding box center [523, 313] width 34 height 17
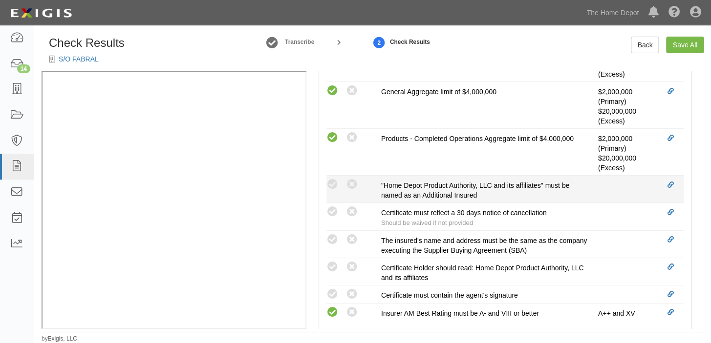
scroll to position [444, 0]
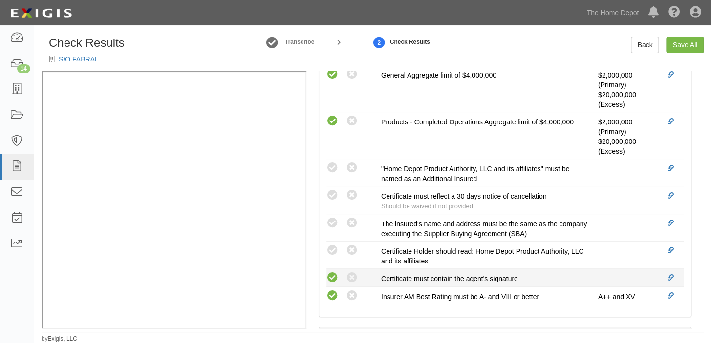
click at [336, 277] on icon at bounding box center [332, 278] width 12 height 12
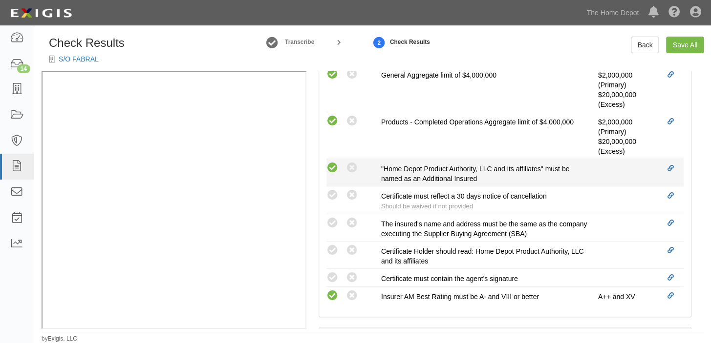
click at [334, 250] on icon at bounding box center [332, 251] width 12 height 12
click at [333, 222] on icon at bounding box center [332, 223] width 12 height 12
click at [332, 198] on icon at bounding box center [332, 196] width 12 height 12
radio input "true"
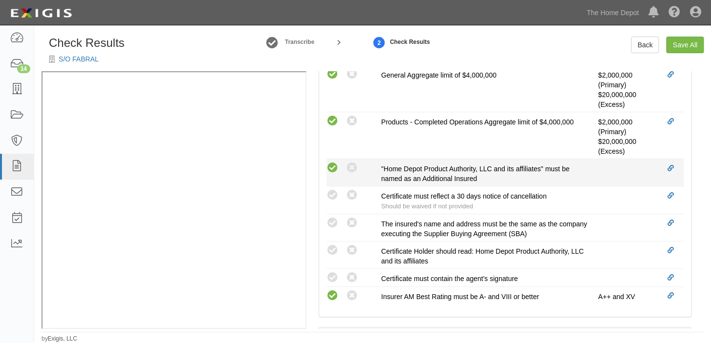
radio input "true"
click at [332, 165] on icon at bounding box center [332, 168] width 12 height 12
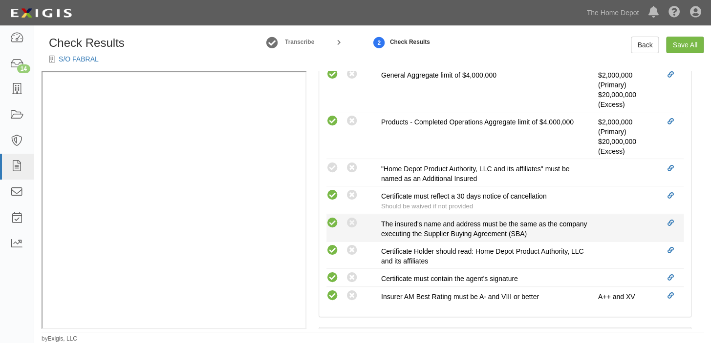
radio input "true"
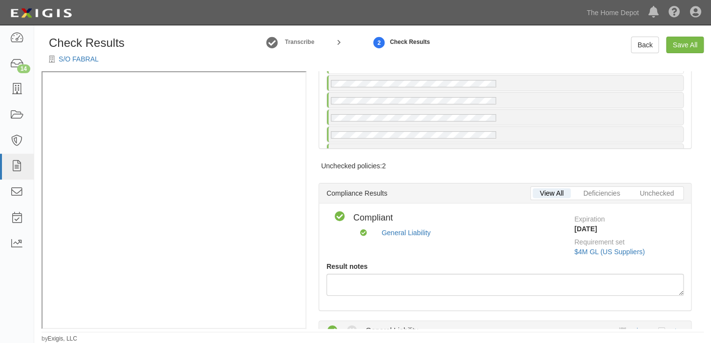
scroll to position [0, 0]
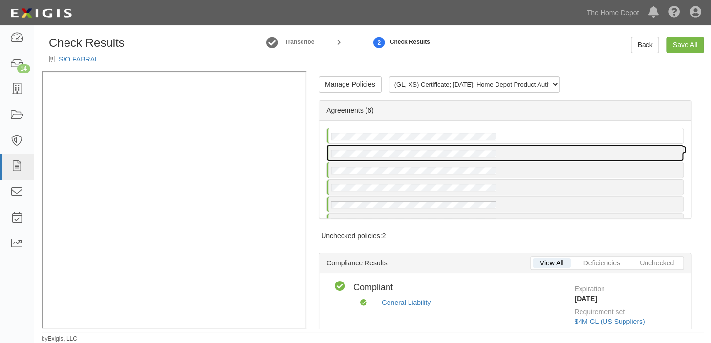
click at [508, 146] on div at bounding box center [505, 153] width 356 height 15
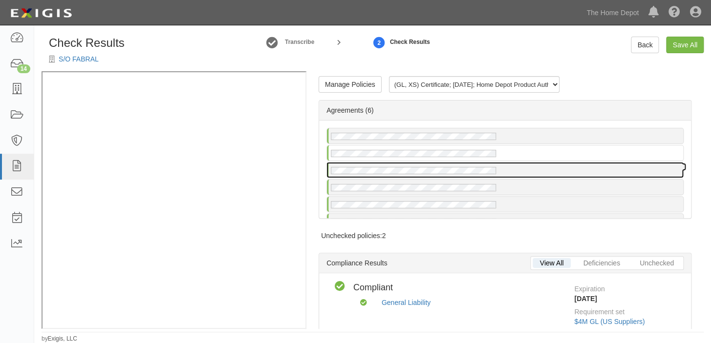
click at [506, 164] on div at bounding box center [505, 170] width 356 height 15
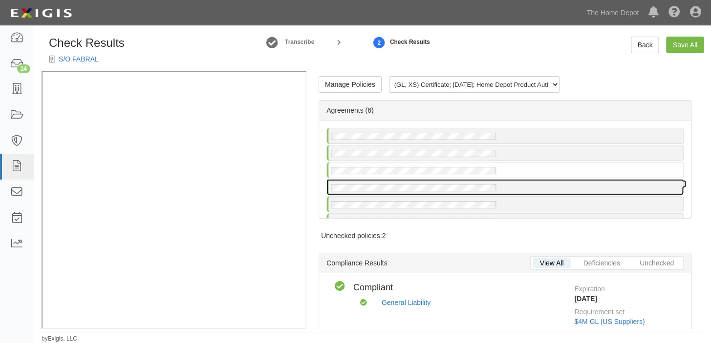
click at [510, 191] on div at bounding box center [505, 187] width 356 height 15
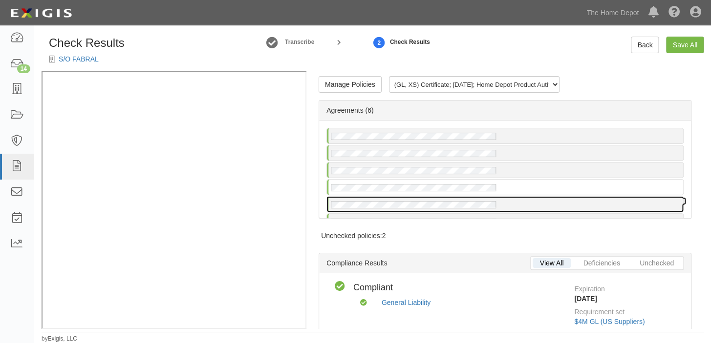
click at [508, 203] on div at bounding box center [505, 204] width 356 height 15
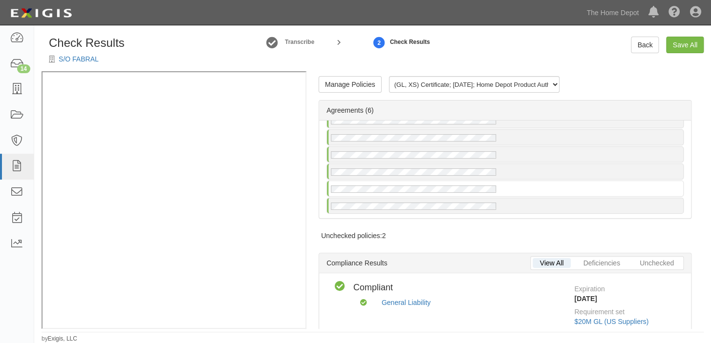
scroll to position [20, 0]
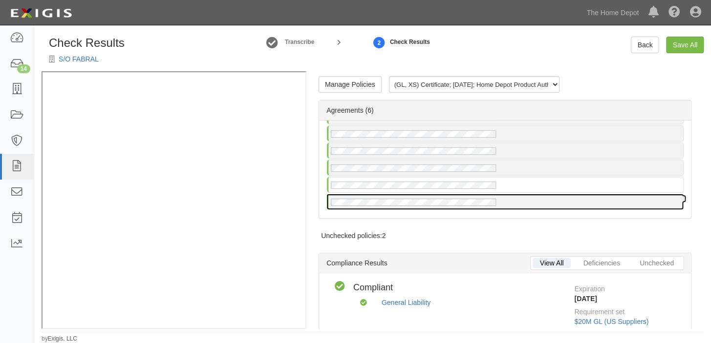
click at [508, 197] on div at bounding box center [505, 201] width 356 height 15
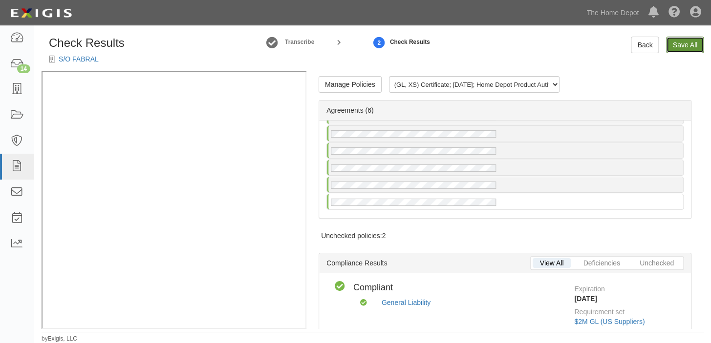
click at [681, 51] on link "Save All" at bounding box center [685, 45] width 38 height 17
radio input "false"
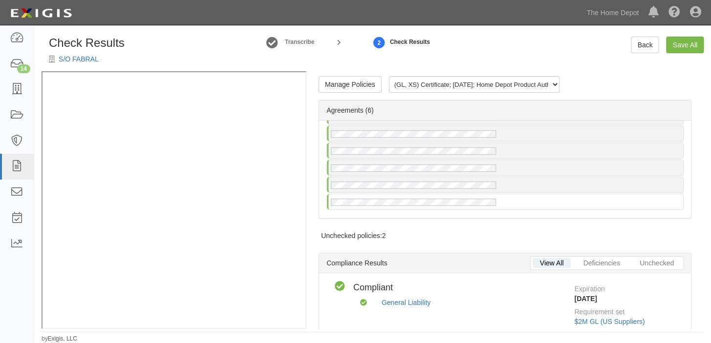
radio input "false"
radio input "true"
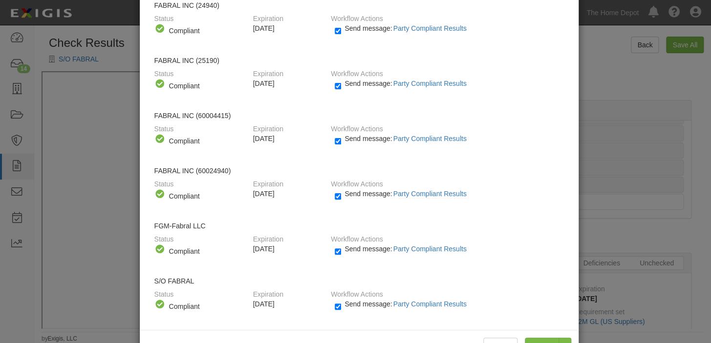
scroll to position [107, 0]
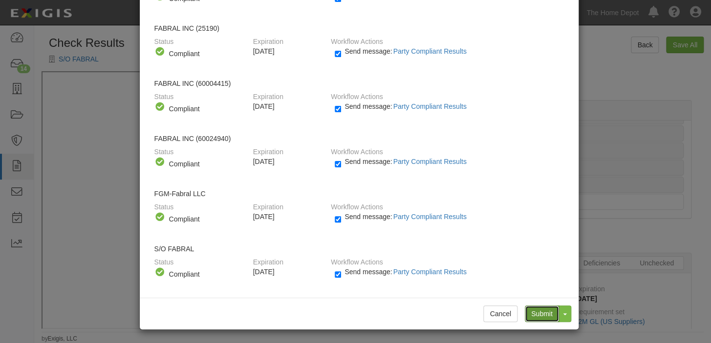
click at [536, 310] on input "Submit" at bounding box center [542, 314] width 34 height 17
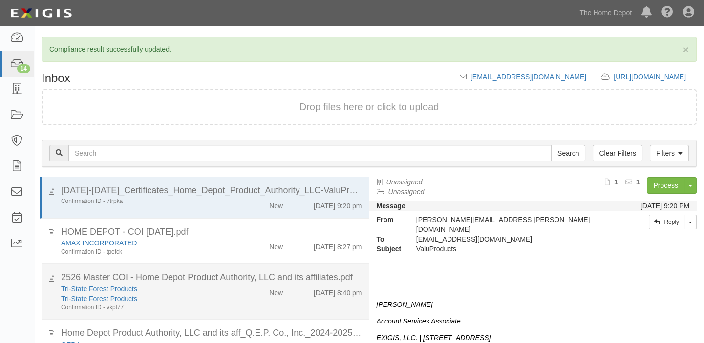
click at [247, 285] on div "New" at bounding box center [264, 291] width 53 height 14
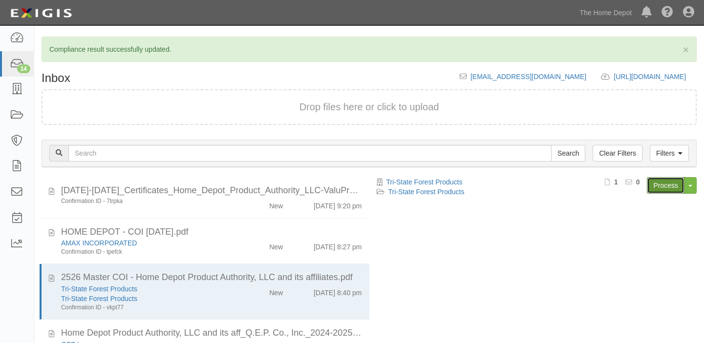
click at [669, 192] on link "Process" at bounding box center [666, 185] width 38 height 17
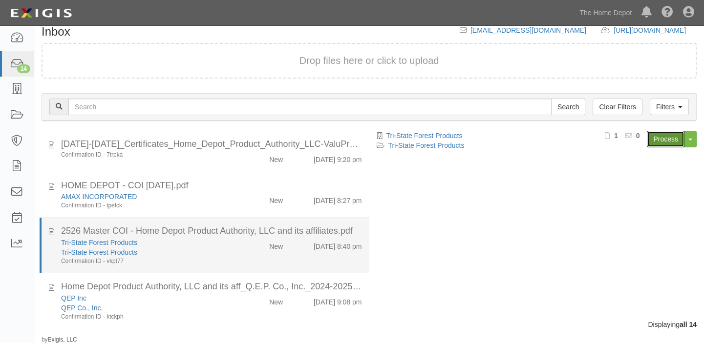
scroll to position [88, 0]
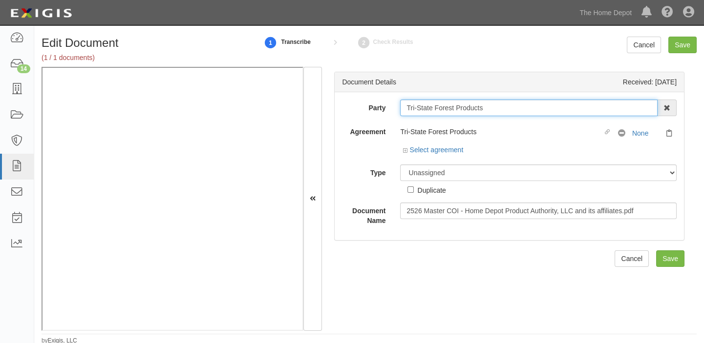
drag, startPoint x: 405, startPoint y: 108, endPoint x: 490, endPoint y: 114, distance: 85.7
click at [490, 114] on input "Tri-State Forest Products" at bounding box center [528, 108] width 257 height 17
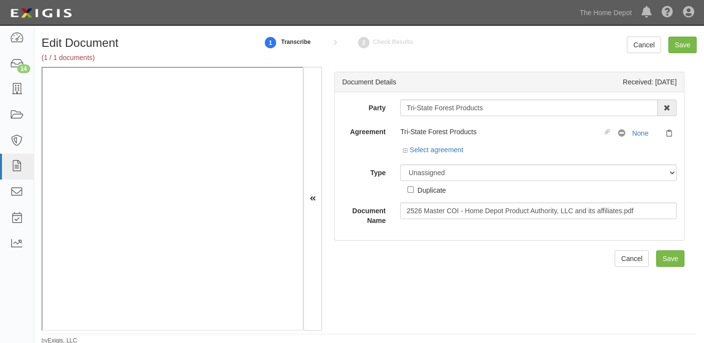
click at [240, 13] on div "Dashboard 14 Inbox Parties Agreements Coverages Documents Messages Tasks Report…" at bounding box center [351, 12] width 689 height 25
click at [456, 151] on link "Select agreement" at bounding box center [433, 150] width 61 height 8
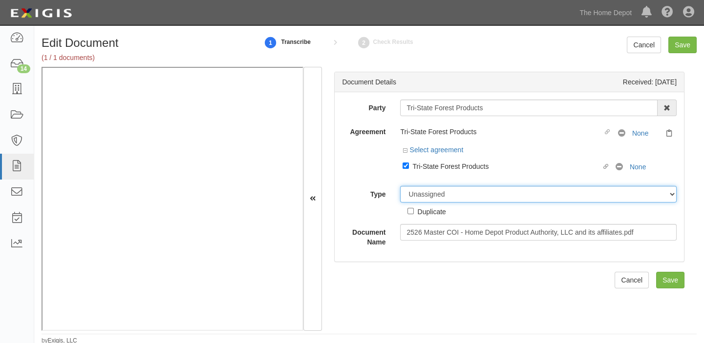
click at [454, 192] on select "Unassigned Binder Cancellation Notice Certificate Contract Endorsement Insuranc…" at bounding box center [538, 194] width 277 height 17
select select "CertificateDetail"
click at [400, 186] on select "Unassigned Binder Cancellation Notice Certificate Contract Endorsement Insuranc…" at bounding box center [538, 194] width 277 height 17
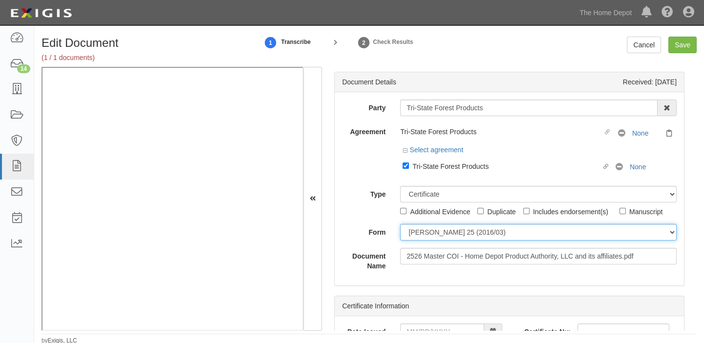
click at [419, 234] on select "ACORD 25 (2016/03) ACORD 101 ACORD 855 NY (2014/05) General" at bounding box center [538, 232] width 277 height 17
select select "GeneralFormDetail"
click at [400, 224] on select "ACORD 25 (2016/03) ACORD 101 ACORD 855 NY (2014/05) General" at bounding box center [538, 232] width 277 height 17
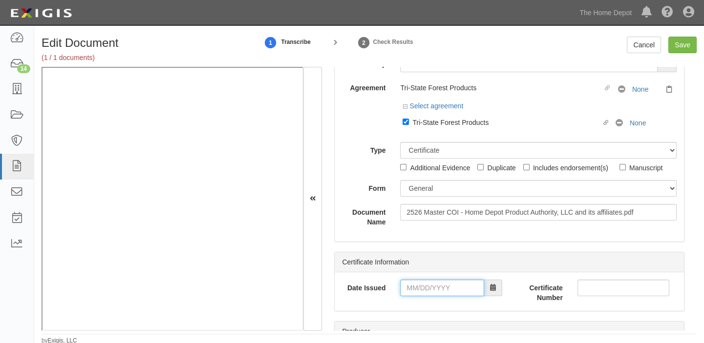
click at [422, 288] on input "Date Issued" at bounding box center [442, 288] width 84 height 17
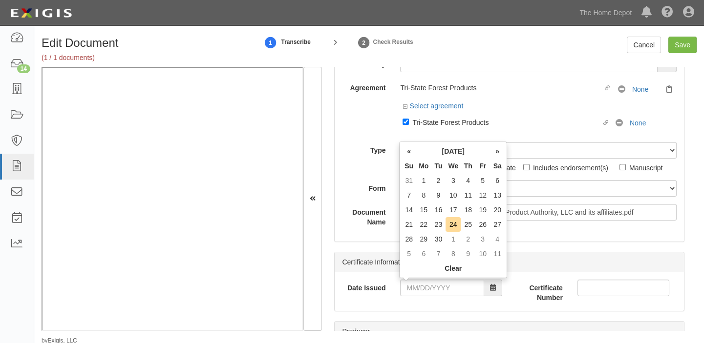
click at [450, 166] on th "We" at bounding box center [453, 166] width 15 height 15
click at [441, 227] on td "23" at bounding box center [438, 224] width 15 height 15
type input "09/23/2025"
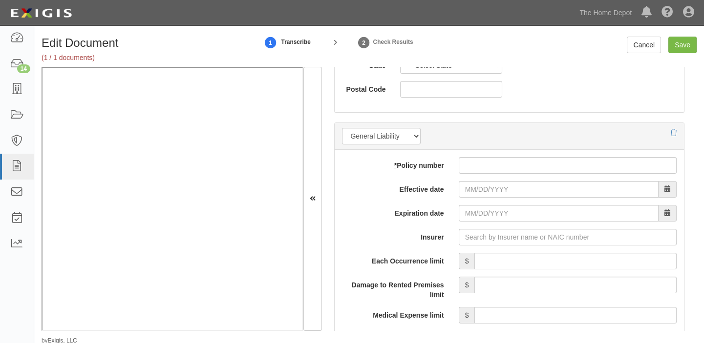
scroll to position [710, 0]
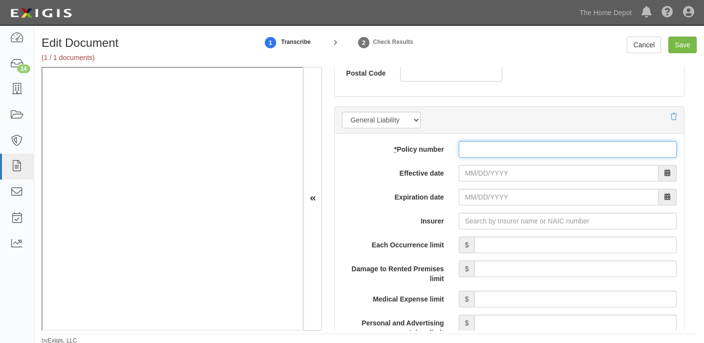
drag, startPoint x: 483, startPoint y: 149, endPoint x: 483, endPoint y: 167, distance: 17.1
click at [483, 149] on input "* Policy number" at bounding box center [568, 149] width 218 height 17
paste input "ZAGLB1040901"
type input "ZAGLB1040901"
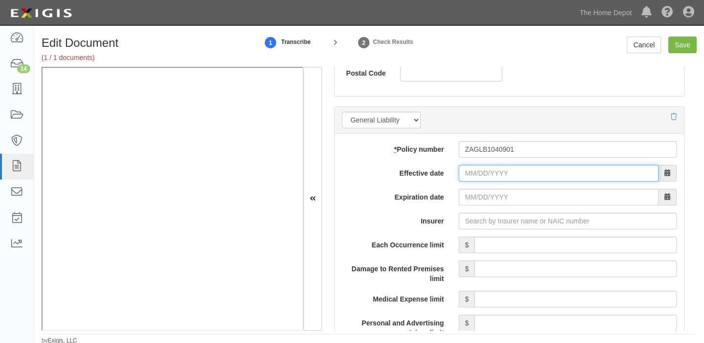
click at [484, 171] on input "Effective date" at bounding box center [559, 173] width 200 height 17
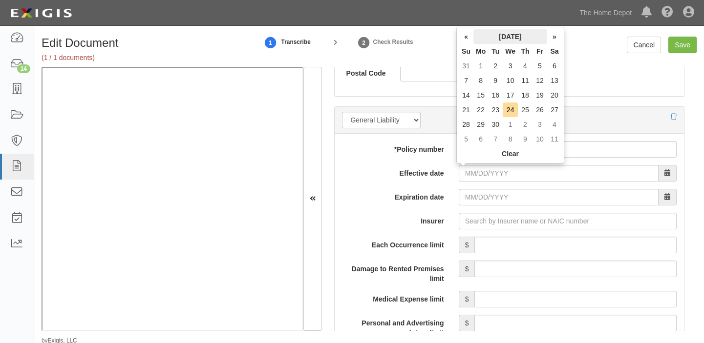
click at [508, 35] on th "[DATE]" at bounding box center [510, 36] width 74 height 15
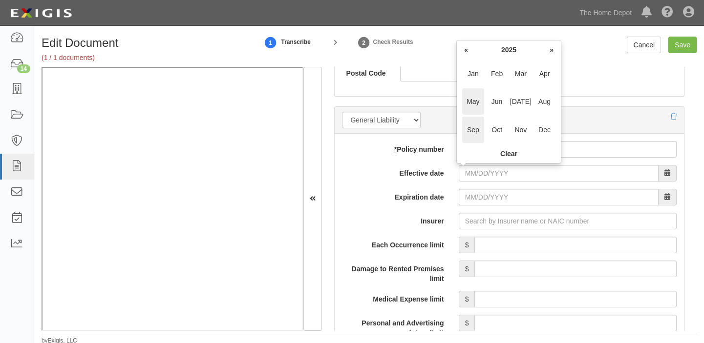
click at [476, 101] on span "May" at bounding box center [473, 101] width 22 height 26
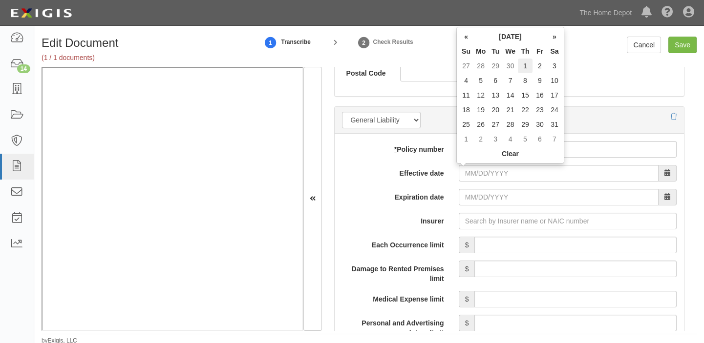
click at [523, 62] on td "1" at bounding box center [525, 66] width 15 height 15
type input "05/01/2025"
type input "05/01/2026"
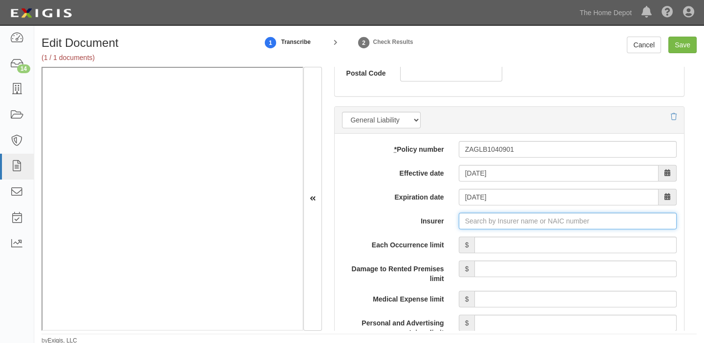
click at [511, 227] on input "Insurer" at bounding box center [568, 221] width 218 height 17
type input "1"
type input "180 Seguros S.A. (0) NR Rating"
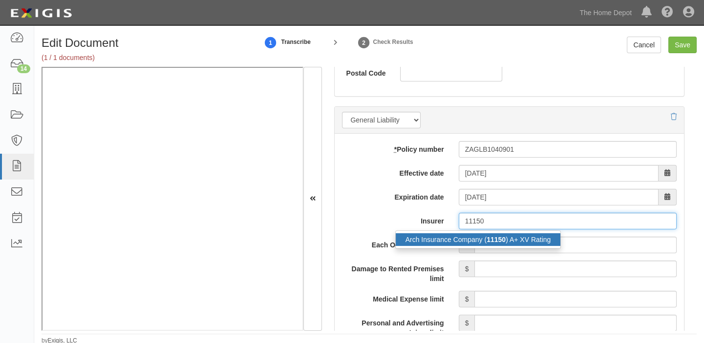
click at [511, 243] on div "Arch Insurance Company ( 11150 ) A+ XV Rating" at bounding box center [478, 240] width 165 height 13
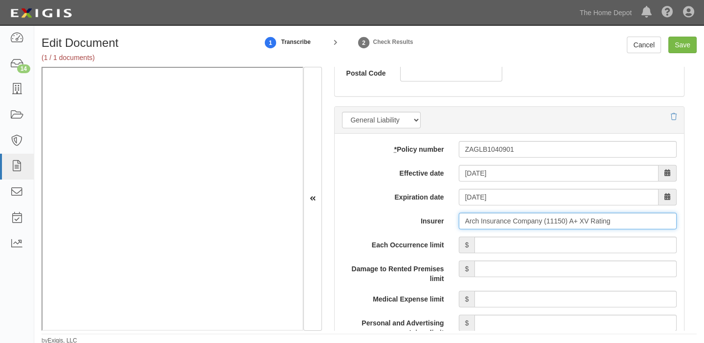
type input "Arch Insurance Company (11150) A+ XV Rating"
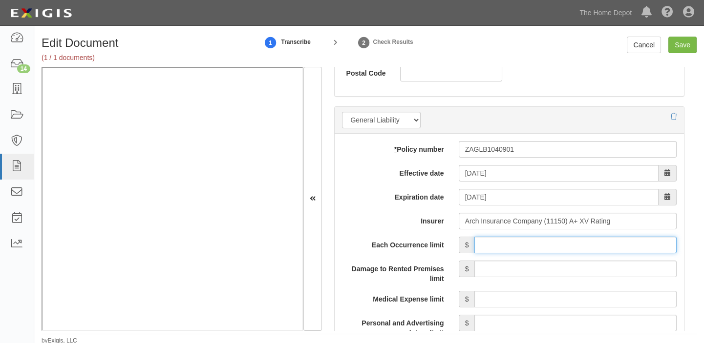
click at [514, 244] on input "Each Occurrence limit" at bounding box center [575, 245] width 202 height 17
type input "2,000,000"
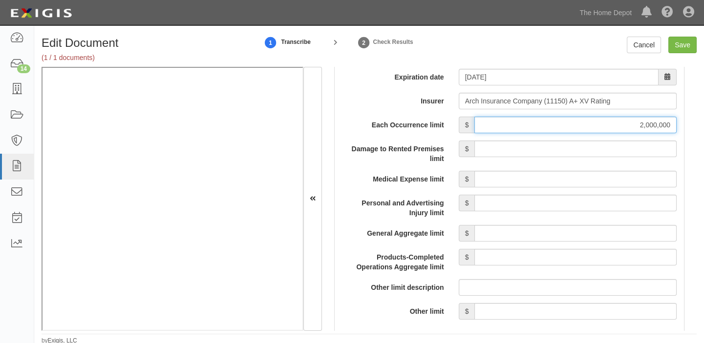
scroll to position [844, 0]
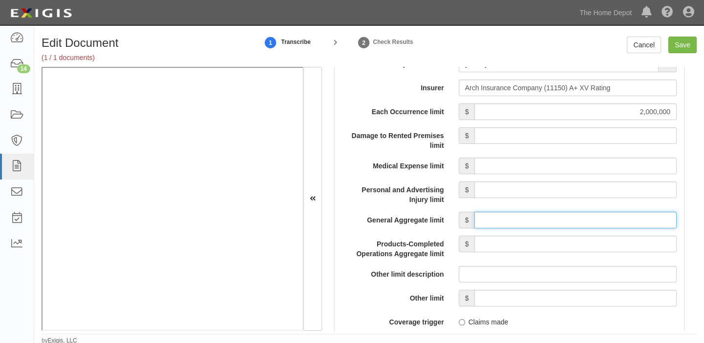
click at [519, 223] on input "General Aggregate limit" at bounding box center [575, 220] width 202 height 17
type input "4,000,000"
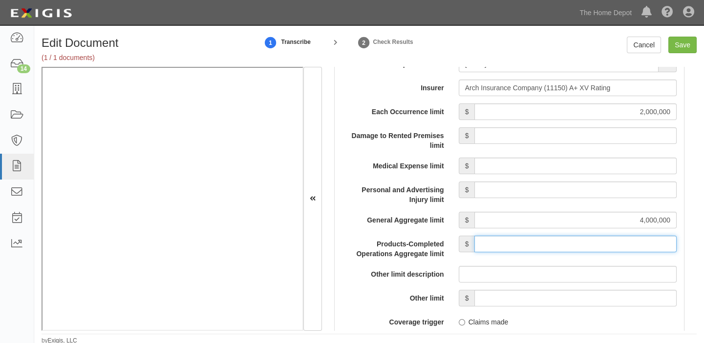
click at [563, 243] on input "Products-Completed Operations Aggregate limit" at bounding box center [575, 244] width 202 height 17
type input "4,000,000"
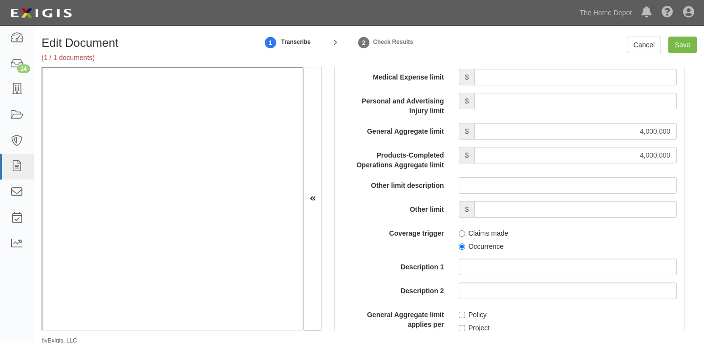
click at [483, 248] on label "Occurrence" at bounding box center [481, 247] width 45 height 10
click at [465, 248] on input "Occurrence" at bounding box center [462, 247] width 6 height 6
radio input "true"
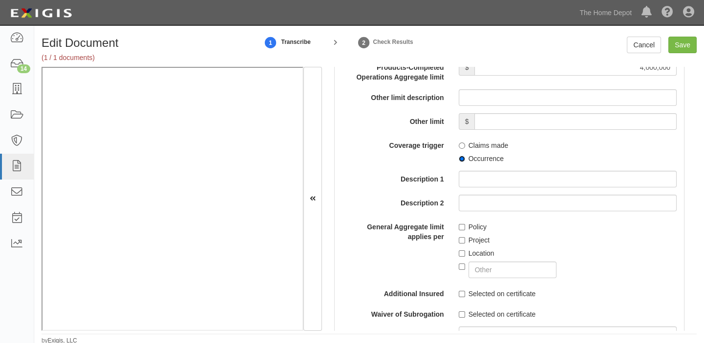
scroll to position [1021, 0]
click at [478, 241] on label "Project" at bounding box center [474, 240] width 31 height 10
click at [465, 241] on input "Project" at bounding box center [462, 240] width 6 height 6
checkbox input "true"
click at [478, 253] on label "Location" at bounding box center [477, 253] width 36 height 10
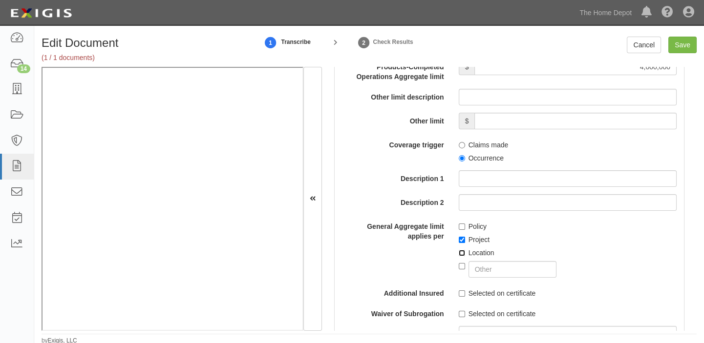
click at [465, 253] on input "Location" at bounding box center [462, 253] width 6 height 6
checkbox input "true"
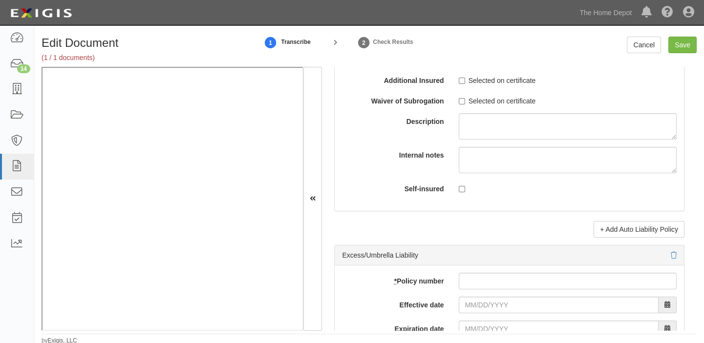
scroll to position [1865, 0]
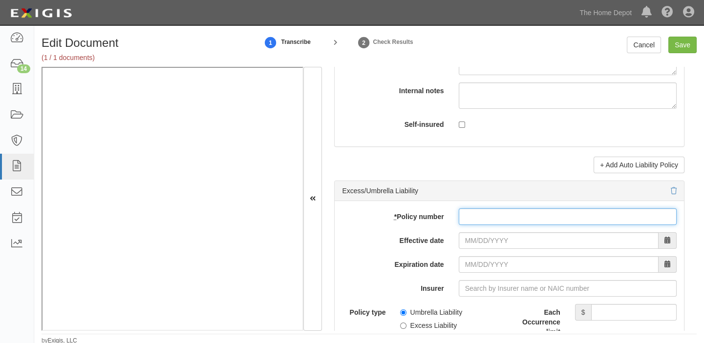
drag, startPoint x: 467, startPoint y: 222, endPoint x: 471, endPoint y: 234, distance: 13.0
click at [467, 222] on input "* Policy number" at bounding box center [568, 217] width 218 height 17
paste input "CSX00259242P-01"
type input "CSX00259242P-01"
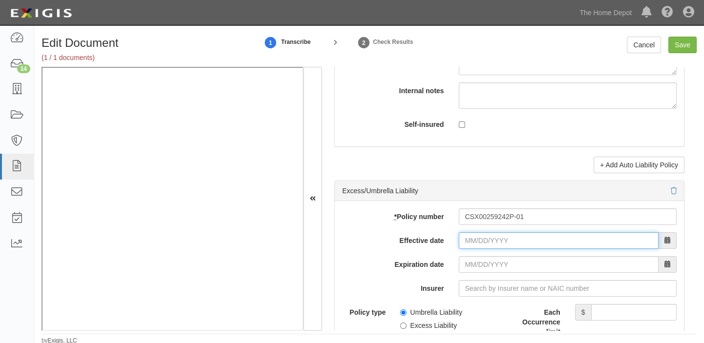
click at [472, 238] on input "Effective date" at bounding box center [559, 241] width 200 height 17
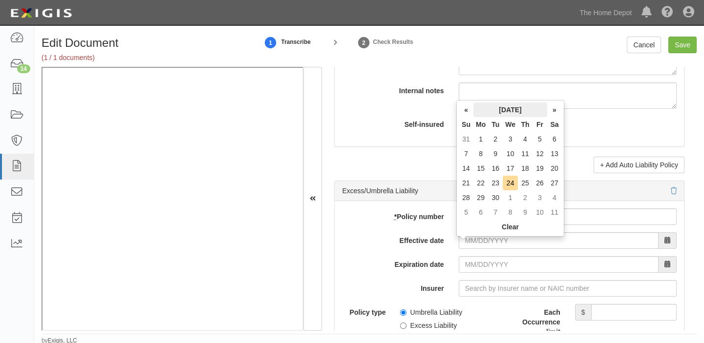
click at [508, 116] on th "September 2025" at bounding box center [510, 110] width 74 height 15
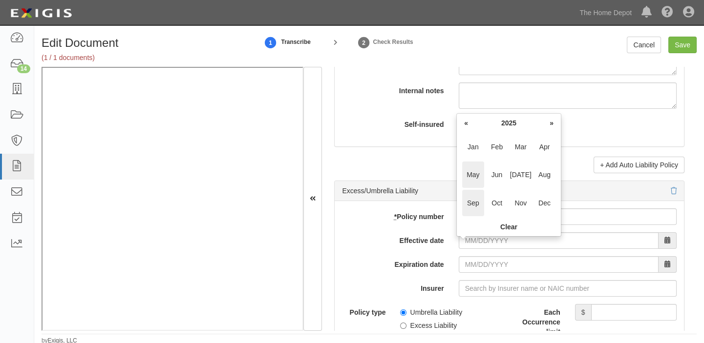
click at [478, 170] on span "May" at bounding box center [473, 175] width 22 height 26
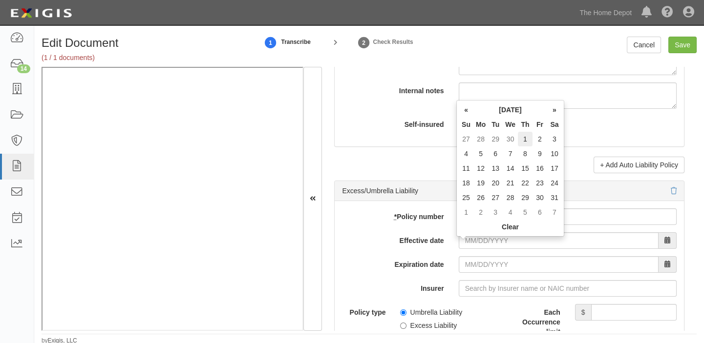
click at [523, 135] on td "1" at bounding box center [525, 139] width 15 height 15
type input "05/01/2025"
type input "05/01/2026"
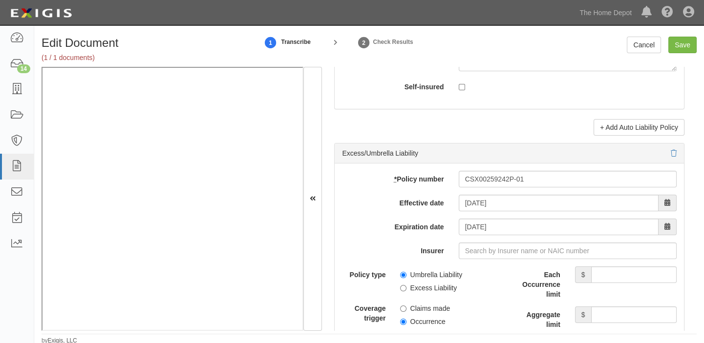
scroll to position [1954, 0]
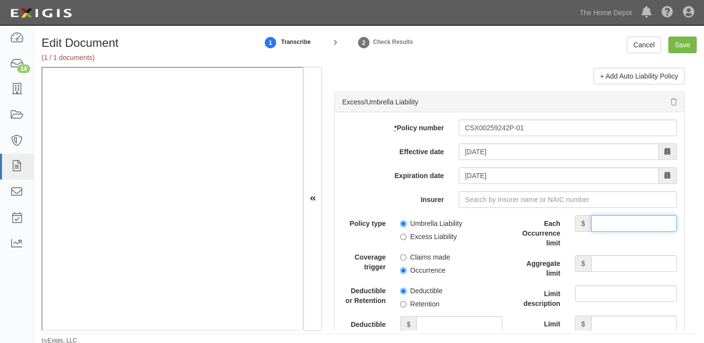
click at [602, 232] on input "Each Occurrence limit" at bounding box center [633, 223] width 85 height 17
type input "2,000,000"
click at [615, 267] on input "Aggregate limit" at bounding box center [633, 263] width 85 height 17
type input "2,000,000"
click at [438, 240] on label "Excess Liability" at bounding box center [428, 237] width 57 height 10
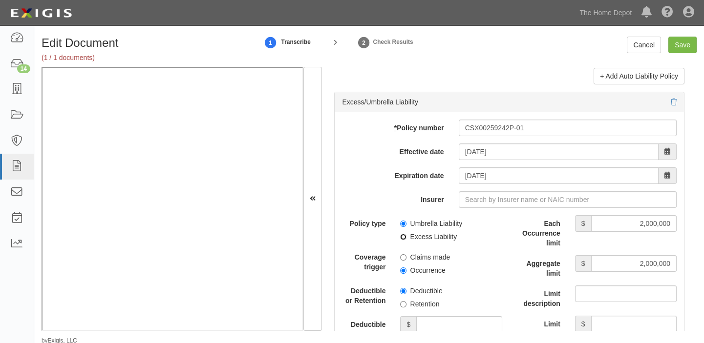
click at [406, 240] on input "Excess Liability" at bounding box center [403, 237] width 6 height 6
radio input "true"
click at [435, 276] on label "Occurrence" at bounding box center [422, 271] width 45 height 10
click at [406, 274] on input "Occurrence" at bounding box center [403, 271] width 6 height 6
radio input "true"
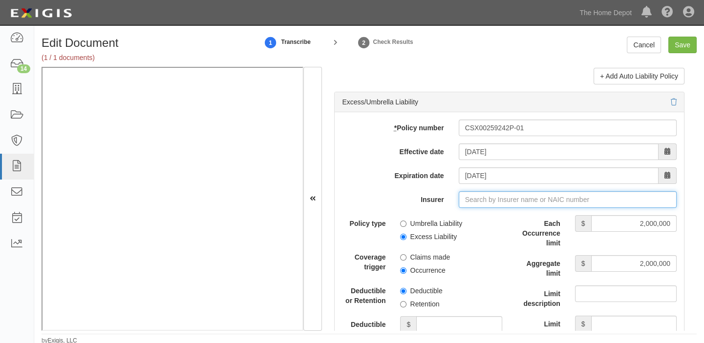
click at [480, 205] on input "Insurer" at bounding box center [568, 200] width 218 height 17
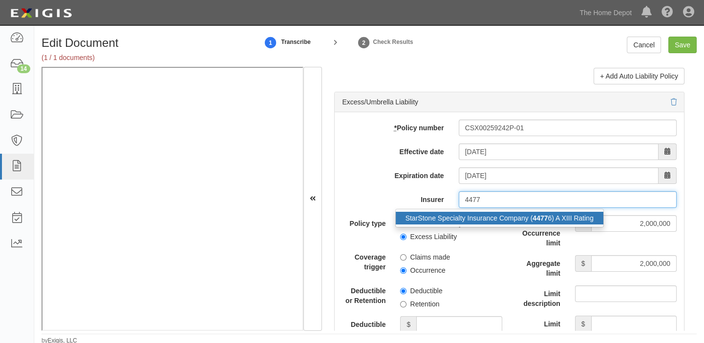
click at [488, 220] on div "StarStone Specialty Insurance Company ( 4477 6) A XIII Rating" at bounding box center [500, 218] width 208 height 13
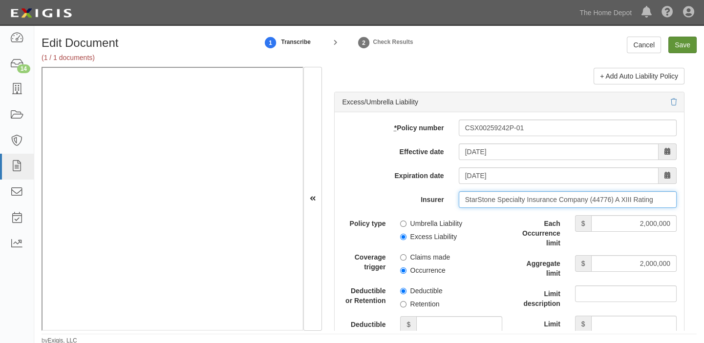
type input "StarStone Specialty Insurance Company (44776) A XIII Rating"
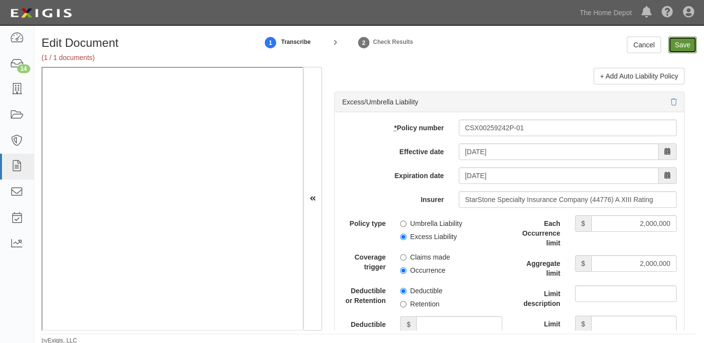
click at [678, 41] on input "Save" at bounding box center [682, 45] width 28 height 17
type input "2000000"
type input "4000000"
type input "2000000"
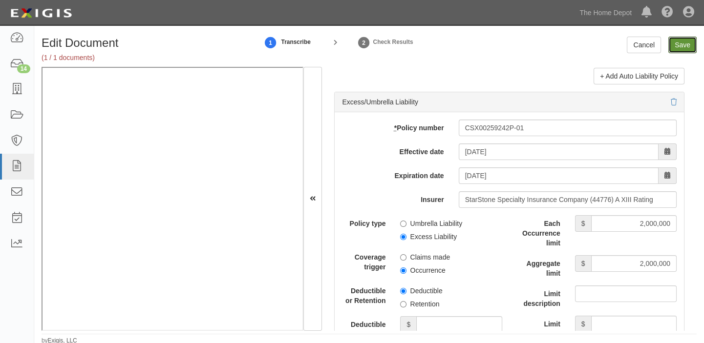
type input "2000000"
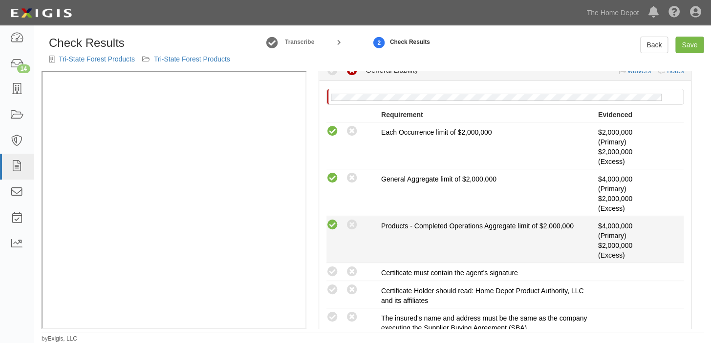
scroll to position [266, 0]
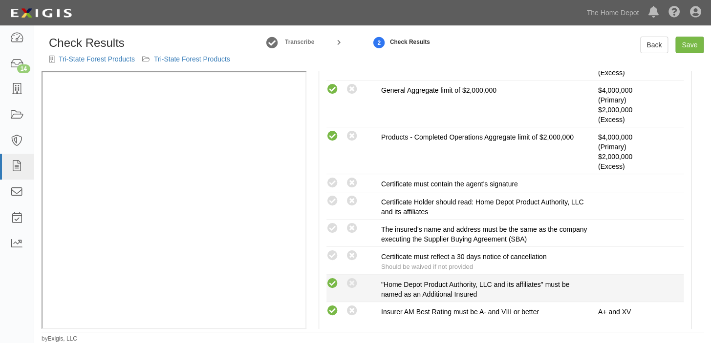
click at [333, 288] on icon at bounding box center [332, 284] width 12 height 12
radio input "true"
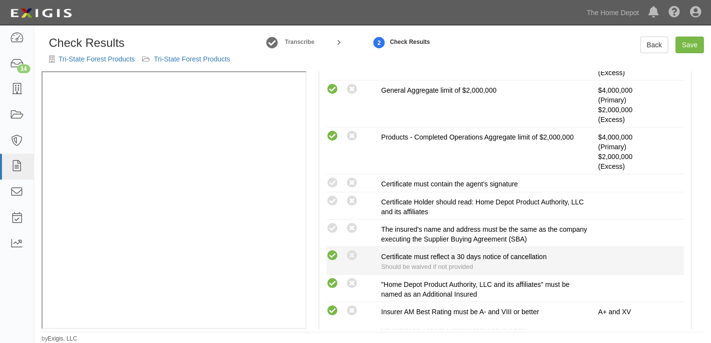
click at [330, 254] on icon at bounding box center [332, 256] width 12 height 12
radio input "true"
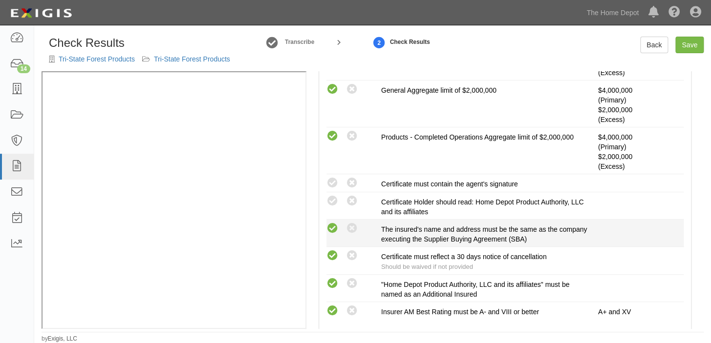
click at [330, 226] on icon at bounding box center [332, 229] width 12 height 12
radio input "true"
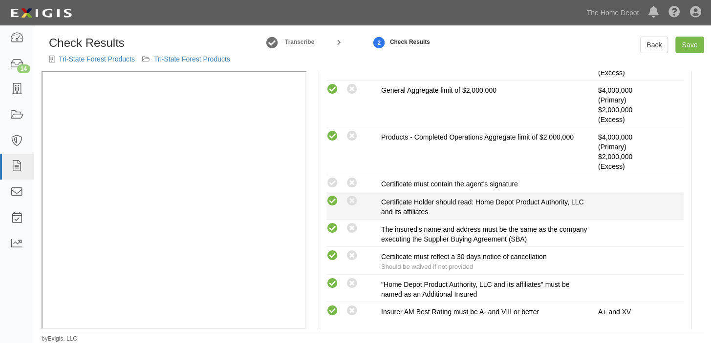
click at [332, 202] on icon at bounding box center [332, 201] width 12 height 12
radio input "true"
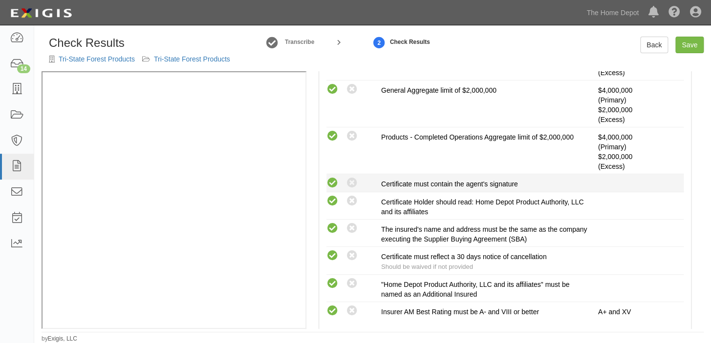
click at [332, 184] on icon at bounding box center [332, 183] width 12 height 12
radio input "true"
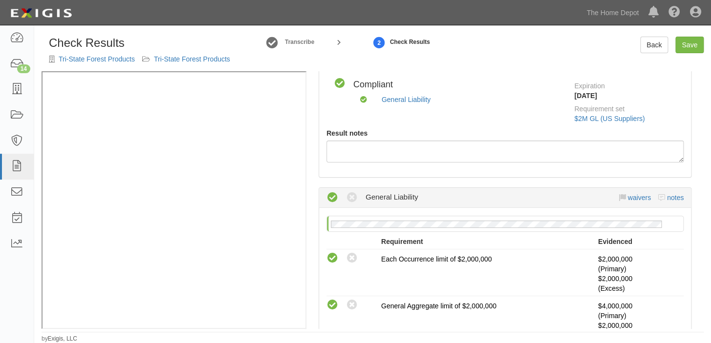
scroll to position [0, 0]
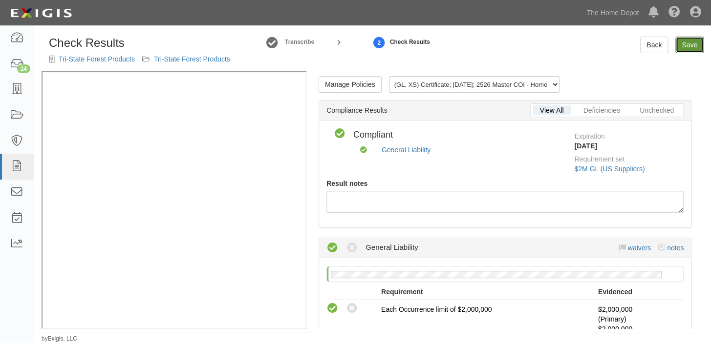
click at [685, 46] on link "Save" at bounding box center [689, 45] width 28 height 17
radio input "true"
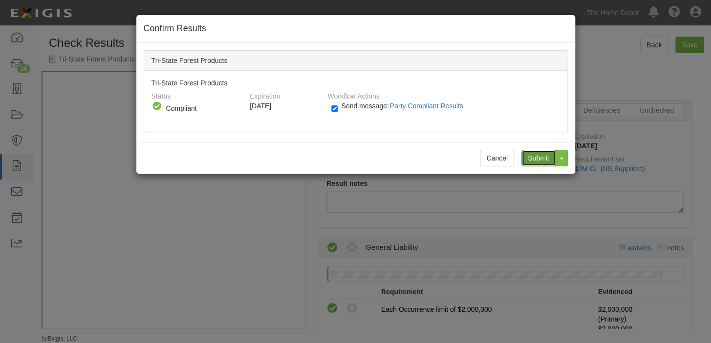
click at [542, 159] on input "Submit" at bounding box center [538, 158] width 34 height 17
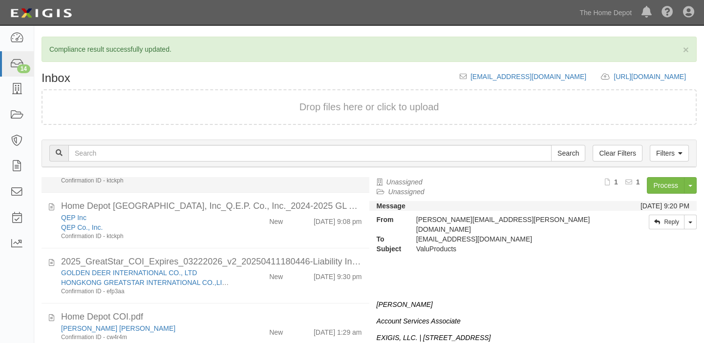
scroll to position [133, 0]
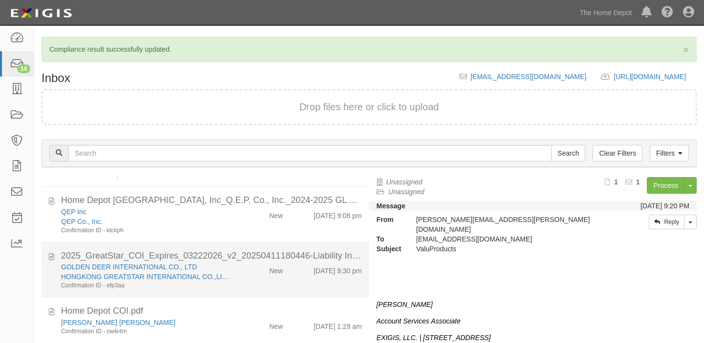
click at [262, 274] on div "New" at bounding box center [264, 269] width 53 height 14
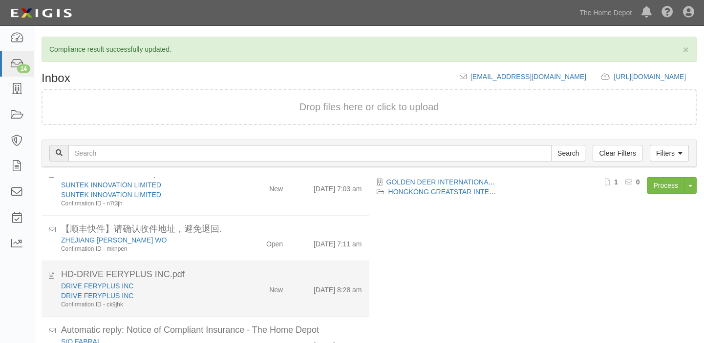
scroll to position [46, 0]
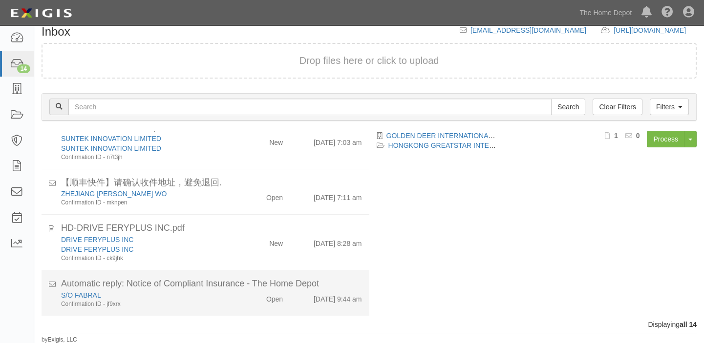
click at [251, 291] on div "Open" at bounding box center [264, 298] width 53 height 14
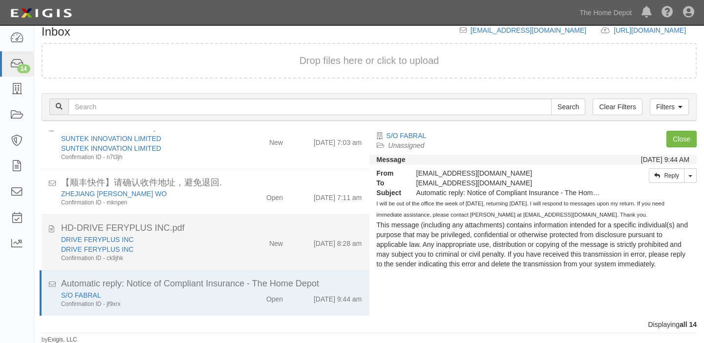
click at [256, 252] on div "DRIVE FERYPLUS INC DRIVE FERYPLUS INC Confirmation ID - ck9jhk New [DATE] 8:28 …" at bounding box center [212, 249] width 316 height 28
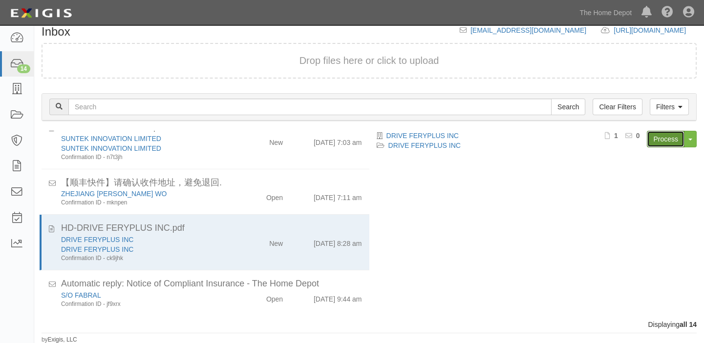
click at [672, 136] on link "Process" at bounding box center [666, 139] width 38 height 17
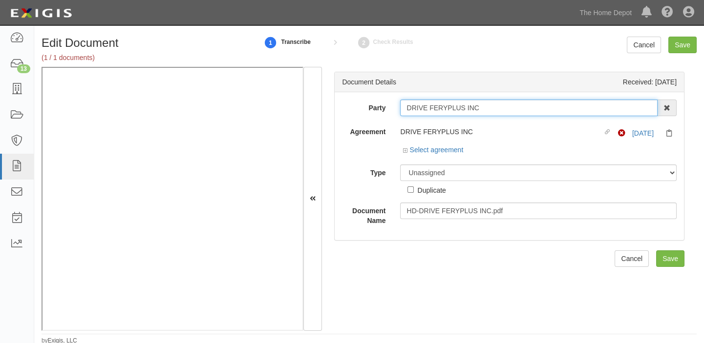
click at [404, 108] on input "DRIVE FERYPLUS INC" at bounding box center [528, 108] width 257 height 17
drag, startPoint x: 403, startPoint y: 108, endPoint x: 520, endPoint y: 108, distance: 116.8
click at [520, 108] on input "DRIVE FERYPLUS INC" at bounding box center [528, 108] width 257 height 17
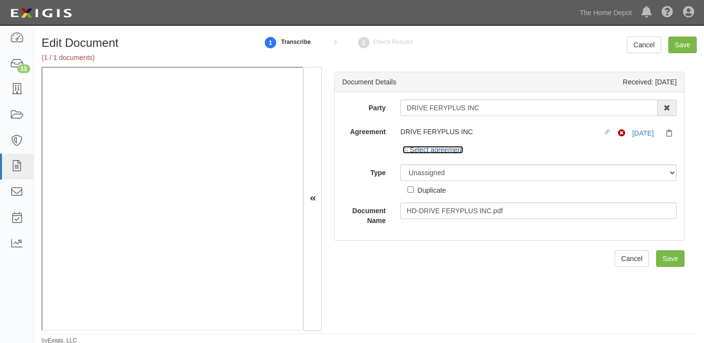
click at [444, 149] on link "Select agreement" at bounding box center [433, 150] width 61 height 8
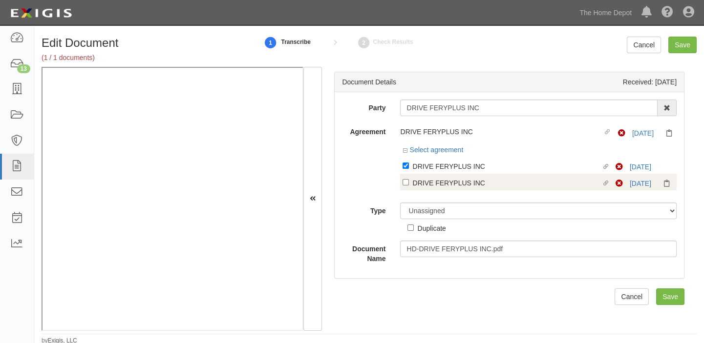
click at [431, 188] on div "DRIVE FERYPLUS INC" at bounding box center [506, 182] width 189 height 11
click at [409, 186] on input "Linked agreement DRIVE FERYPLUS INC Linked agreement" at bounding box center [406, 182] width 6 height 6
checkbox input "true"
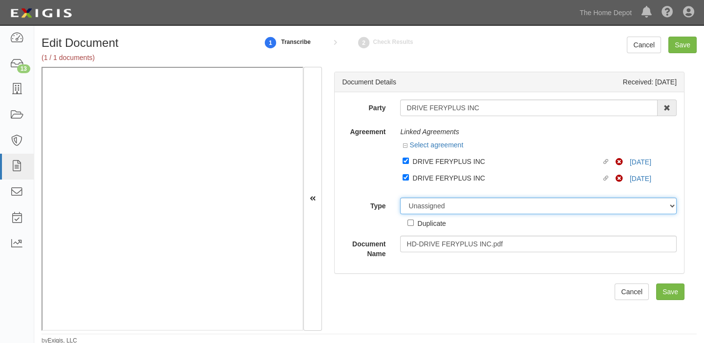
click at [430, 202] on select "Unassigned Binder Cancellation Notice Certificate Contract Endorsement Insuranc…" at bounding box center [538, 206] width 277 height 17
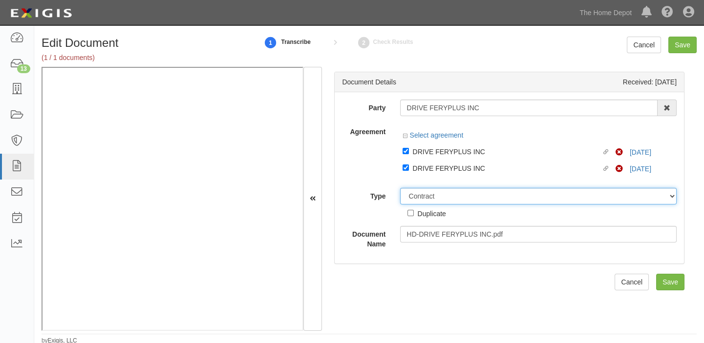
click at [400, 188] on select "Unassigned Binder Cancellation Notice Certificate Contract Endorsement Insuranc…" at bounding box center [538, 196] width 277 height 17
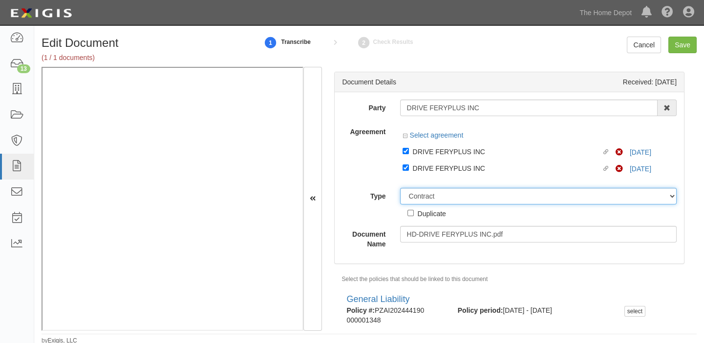
click at [438, 200] on select "Unassigned Binder Cancellation Notice Certificate Contract Endorsement Insuranc…" at bounding box center [538, 196] width 277 height 17
select select "CertificateDetail"
click at [400, 188] on select "Unassigned Binder Cancellation Notice Certificate Contract Endorsement Insuranc…" at bounding box center [538, 196] width 277 height 17
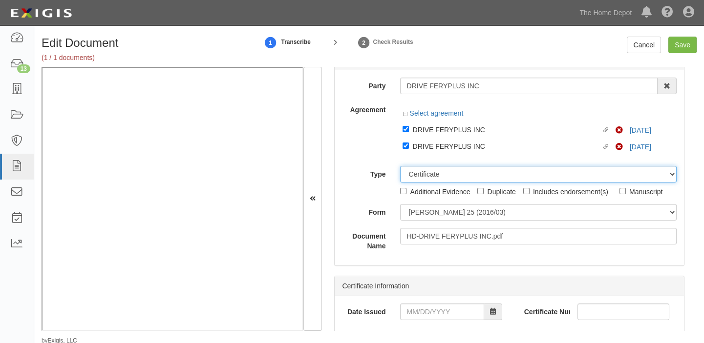
scroll to position [44, 0]
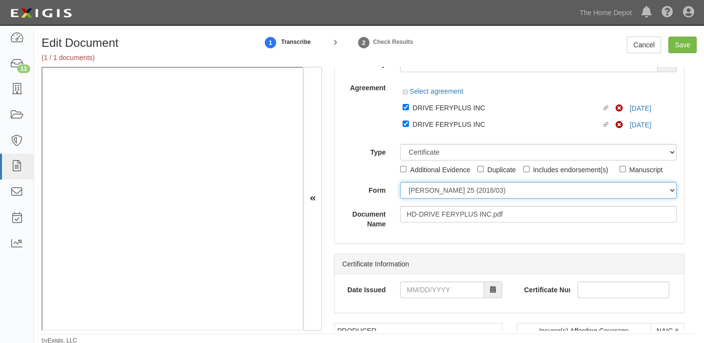
drag, startPoint x: 449, startPoint y: 190, endPoint x: 448, endPoint y: 197, distance: 7.3
click at [449, 190] on select "ACORD 25 (2016/03) ACORD 101 ACORD 855 NY (2014/05) General" at bounding box center [538, 190] width 277 height 17
select select "GeneralFormDetail"
click at [400, 182] on select "ACORD 25 (2016/03) ACORD 101 ACORD 855 NY (2014/05) General" at bounding box center [538, 190] width 277 height 17
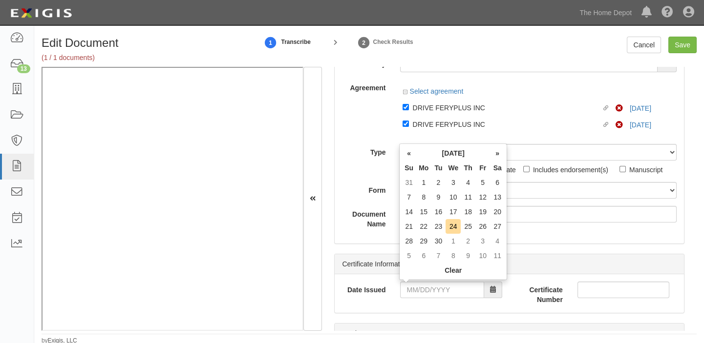
click at [432, 287] on input "Date Issued" at bounding box center [442, 290] width 84 height 17
click at [446, 148] on th "September 2025" at bounding box center [453, 153] width 74 height 15
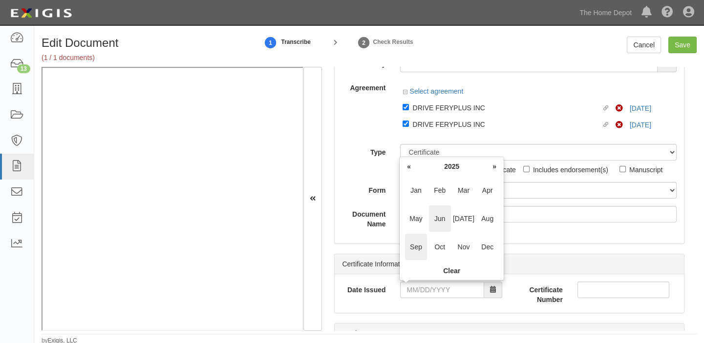
click at [437, 221] on span "Jun" at bounding box center [440, 219] width 22 height 26
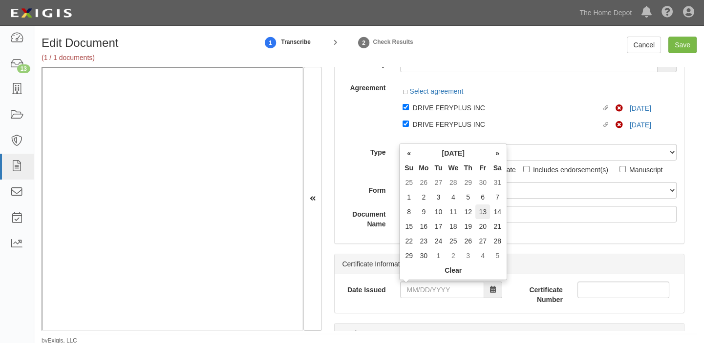
click at [486, 212] on td "13" at bounding box center [482, 212] width 15 height 15
type input "06/13/2025"
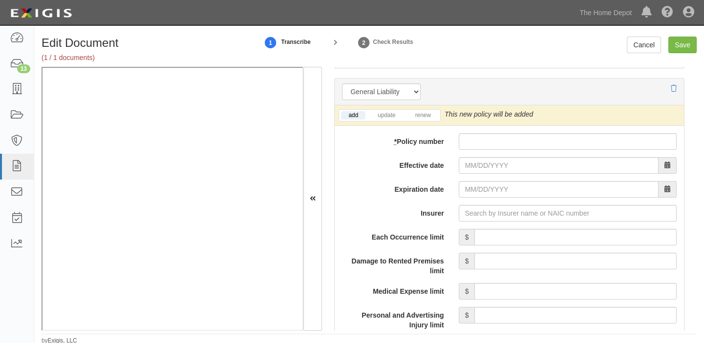
scroll to position [799, 0]
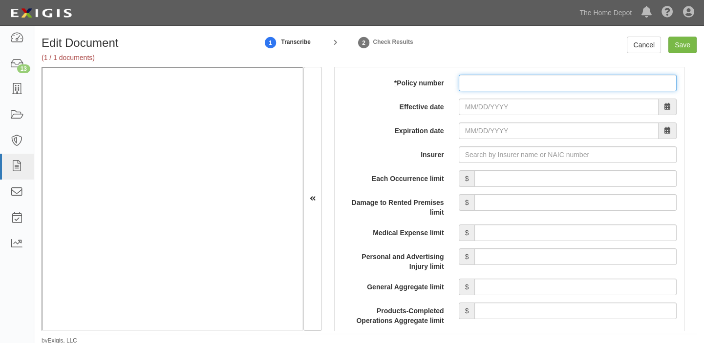
drag, startPoint x: 490, startPoint y: 83, endPoint x: 490, endPoint y: 90, distance: 7.8
click at [490, 83] on input "* Policy number" at bounding box center [568, 83] width 218 height 17
paste input "TZAI202544190 000001496"
type input "TZAI202544190 000001496"
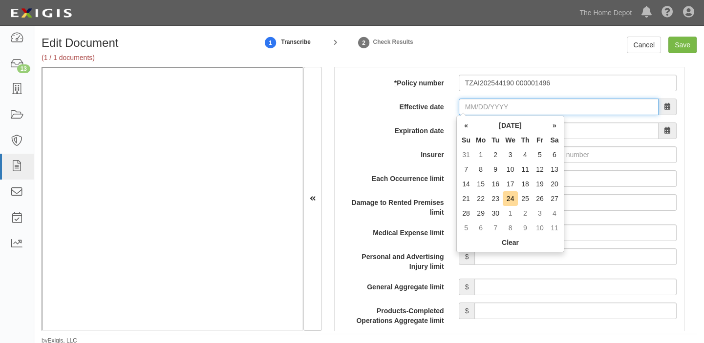
click at [483, 109] on input "Effective date" at bounding box center [559, 107] width 200 height 17
click at [493, 136] on th "Tu" at bounding box center [495, 140] width 15 height 15
click at [489, 122] on th "September 2025" at bounding box center [510, 125] width 74 height 15
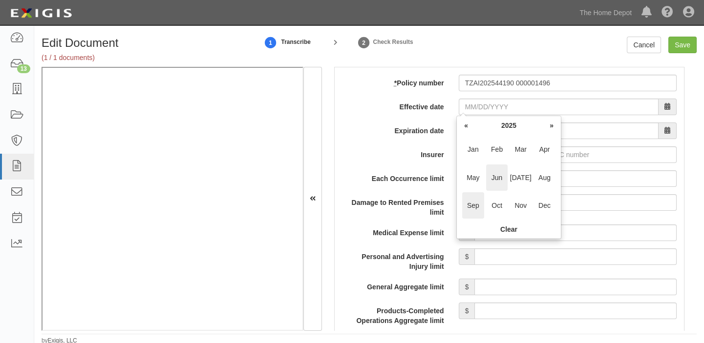
click at [489, 174] on span "Jun" at bounding box center [497, 178] width 22 height 26
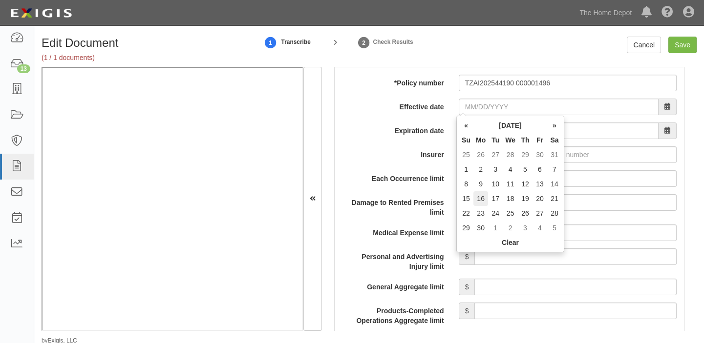
click at [483, 200] on td "16" at bounding box center [480, 199] width 15 height 15
type input "06/16/2025"
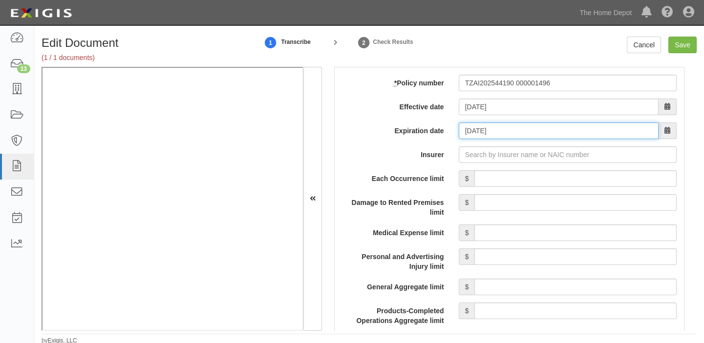
click at [483, 135] on input "06/16/2026" at bounding box center [559, 131] width 200 height 17
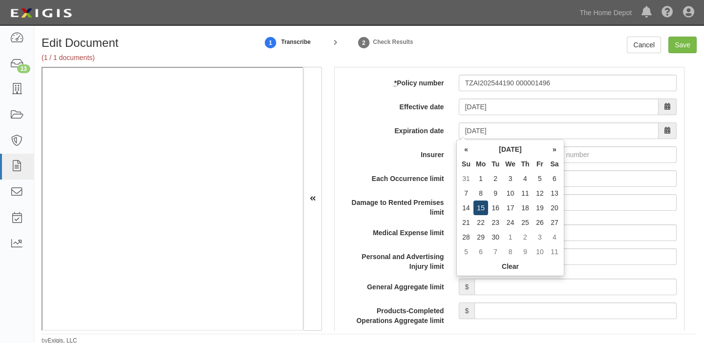
click at [483, 207] on td "15" at bounding box center [480, 208] width 15 height 15
type input "06/15/2026"
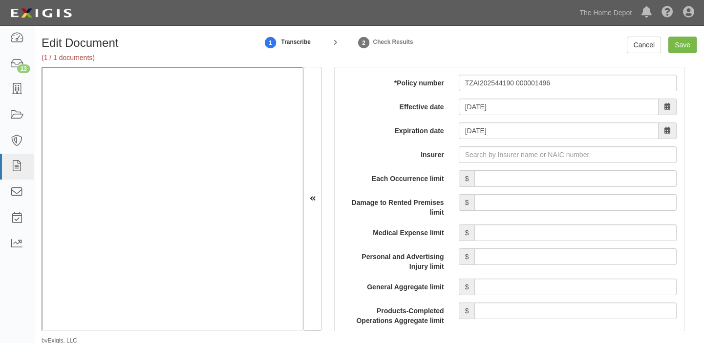
scroll to position [844, 0]
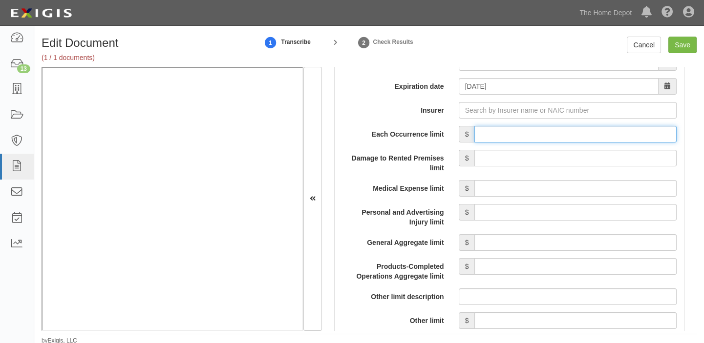
click at [547, 137] on input "Each Occurrence limit" at bounding box center [575, 134] width 202 height 17
type input "4,000,000"
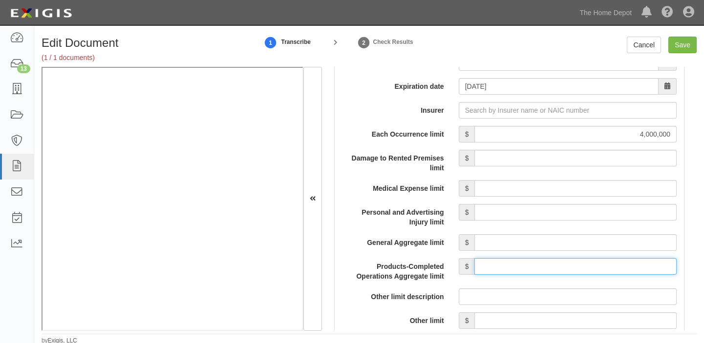
click at [536, 263] on input "Products-Completed Operations Aggregate limit" at bounding box center [575, 266] width 202 height 17
type input "4,000,000"
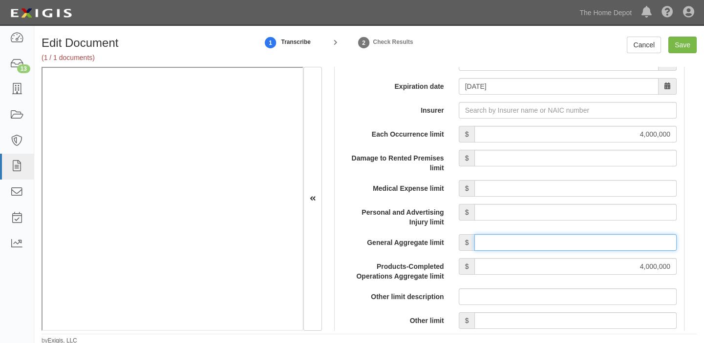
click at [550, 244] on input "General Aggregate limit" at bounding box center [575, 242] width 202 height 17
type input "4,000,000"
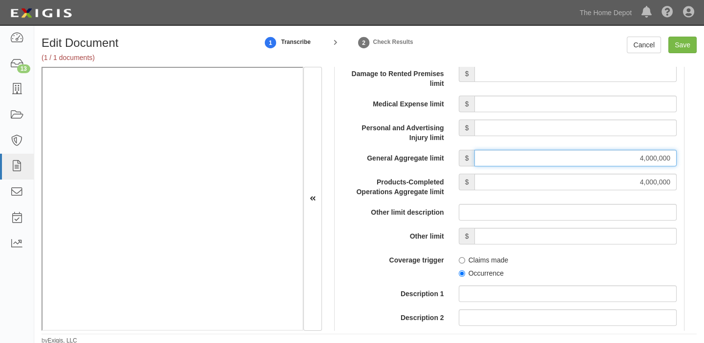
scroll to position [977, 0]
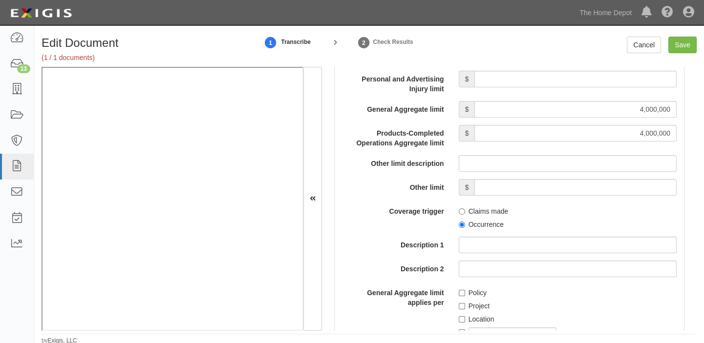
click at [494, 226] on label "Occurrence" at bounding box center [481, 225] width 45 height 10
click at [465, 226] on input "Occurrence" at bounding box center [462, 225] width 6 height 6
radio input "true"
click at [490, 328] on input "text" at bounding box center [512, 336] width 88 height 17
type input "PRODUCTS Liability"
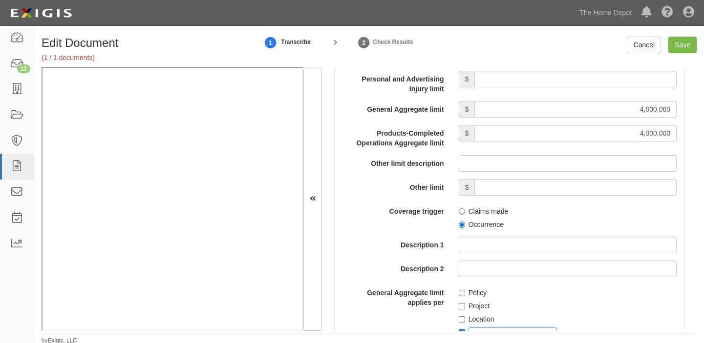
checkbox input "true"
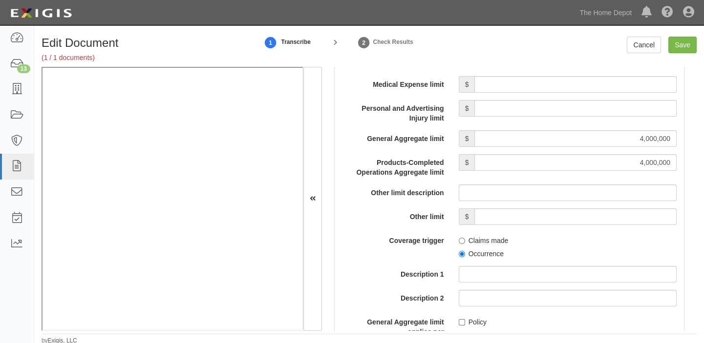
scroll to position [933, 0]
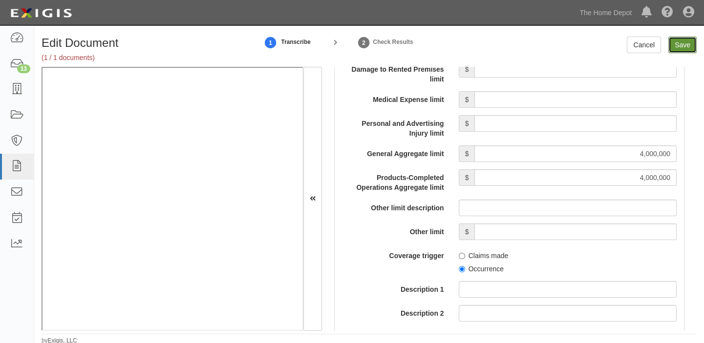
click at [689, 40] on input "Save" at bounding box center [682, 45] width 28 height 17
type input "4000000"
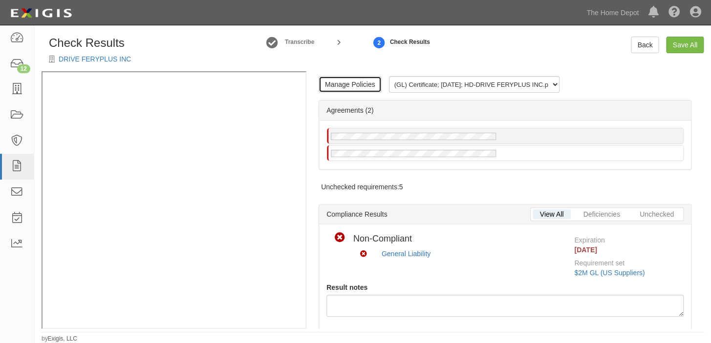
click at [346, 85] on link "Manage Policies" at bounding box center [350, 84] width 63 height 17
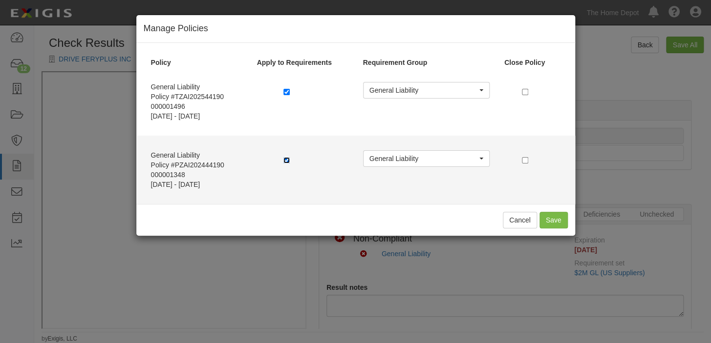
click at [285, 157] on input "checkbox" at bounding box center [286, 160] width 6 height 6
checkbox input "false"
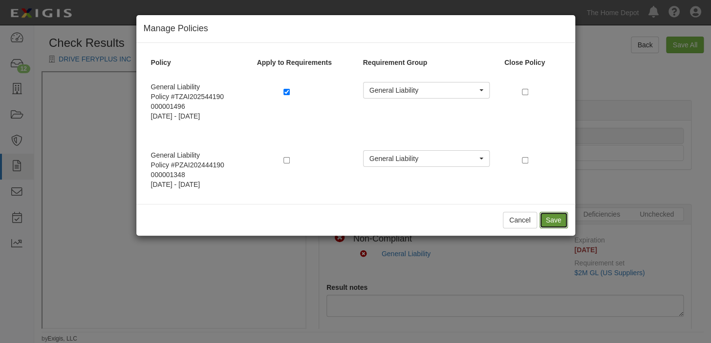
click at [548, 223] on button "Save" at bounding box center [553, 220] width 28 height 17
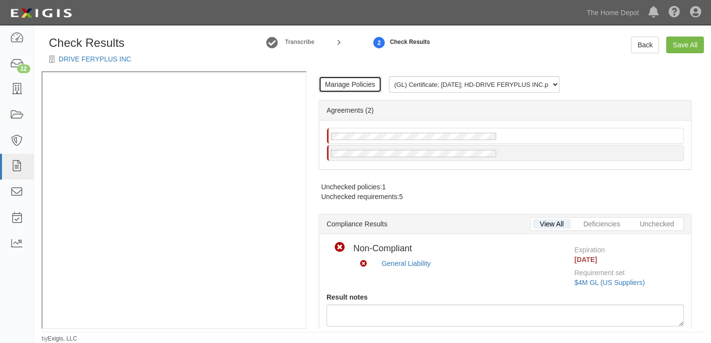
click at [345, 83] on link "Manage Policies" at bounding box center [350, 84] width 63 height 17
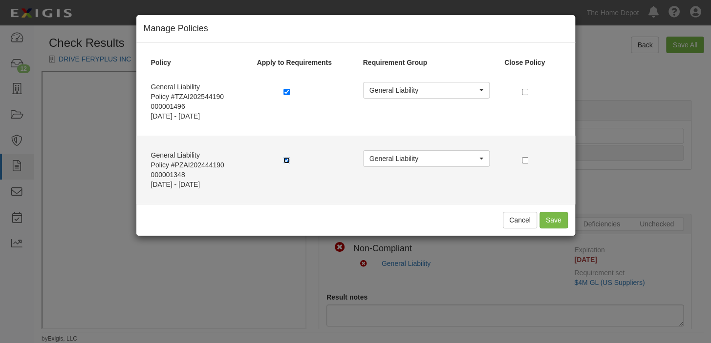
click at [284, 161] on input "checkbox" at bounding box center [286, 160] width 6 height 6
checkbox input "false"
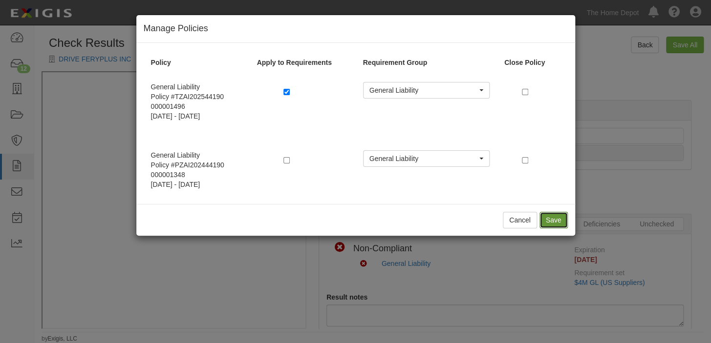
click at [560, 219] on button "Save" at bounding box center [553, 220] width 28 height 17
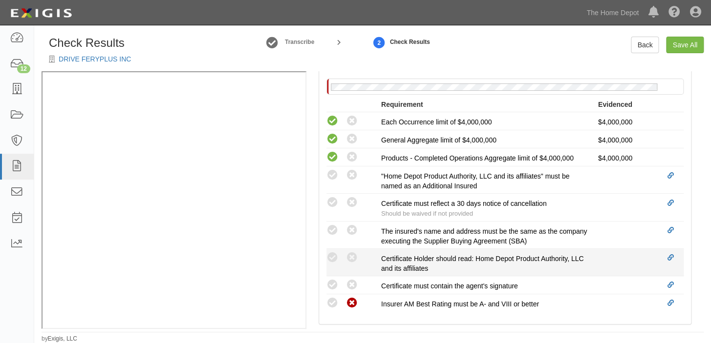
scroll to position [311, 0]
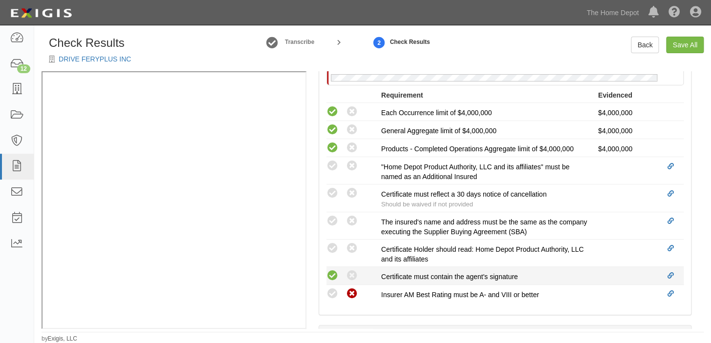
click at [334, 270] on icon at bounding box center [332, 276] width 12 height 12
radio input "true"
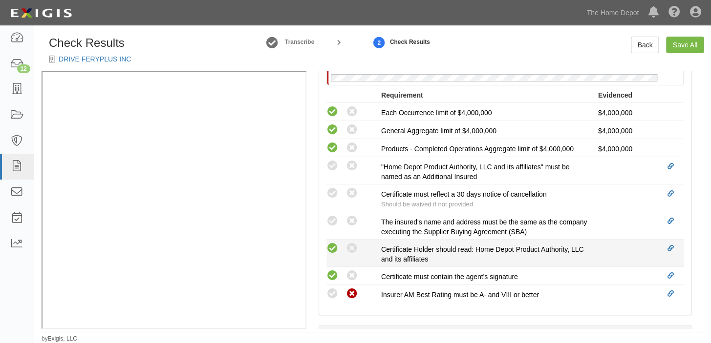
click at [334, 249] on icon at bounding box center [332, 249] width 12 height 12
radio input "true"
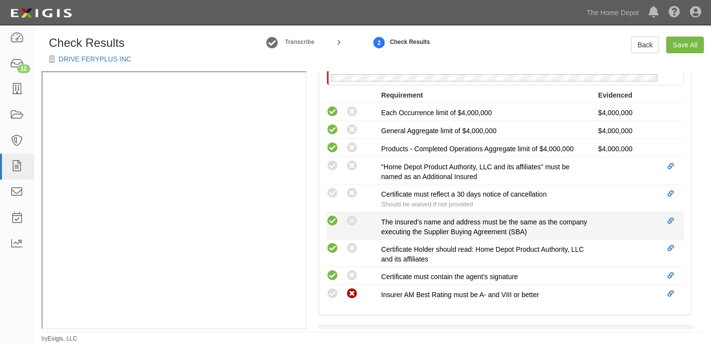
click at [334, 222] on icon at bounding box center [332, 221] width 12 height 12
radio input "true"
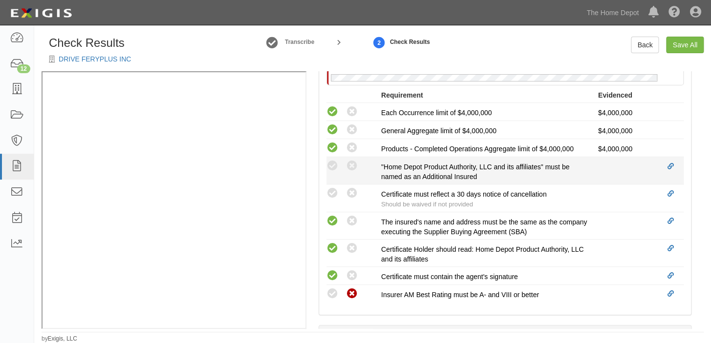
click at [334, 182] on li "Compliant Waived: Non-Compliant "Home Depot Product Authority, LLC and its affi…" at bounding box center [504, 170] width 357 height 27
click at [334, 164] on icon at bounding box center [332, 166] width 12 height 12
radio input "true"
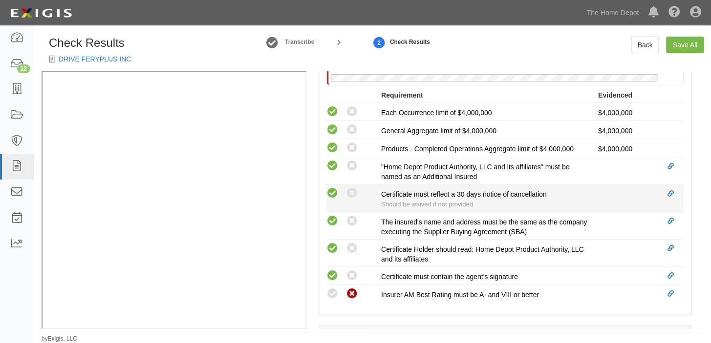
click at [333, 195] on icon at bounding box center [332, 194] width 12 height 12
radio input "true"
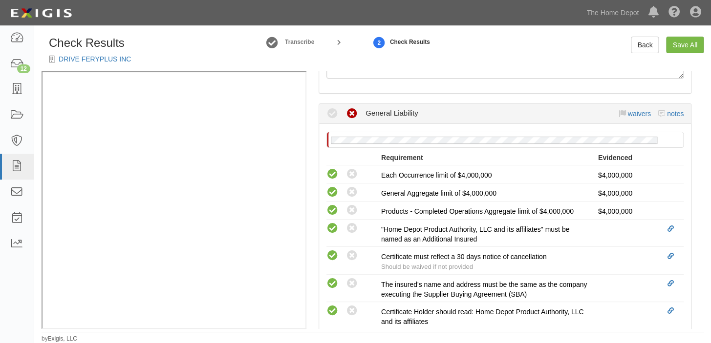
scroll to position [168, 0]
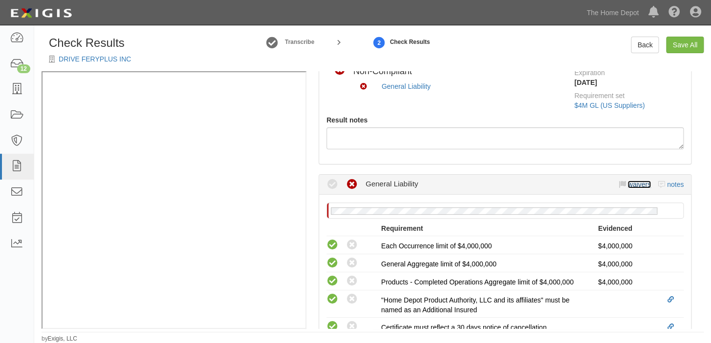
click at [630, 182] on link "waivers" at bounding box center [638, 185] width 23 height 8
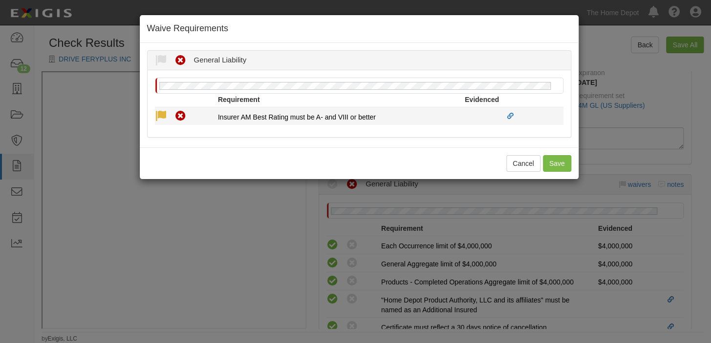
click at [160, 114] on icon at bounding box center [161, 116] width 12 height 12
radio input "true"
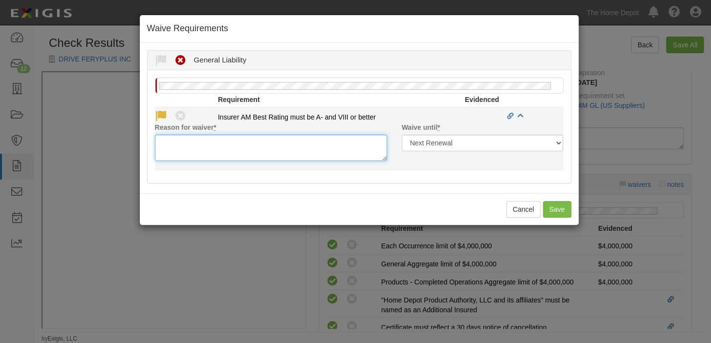
click at [184, 155] on textarea "Reason for waiver *" at bounding box center [271, 148] width 232 height 26
paste textarea "PICC Property and Casualty Company Limited is acceptable"
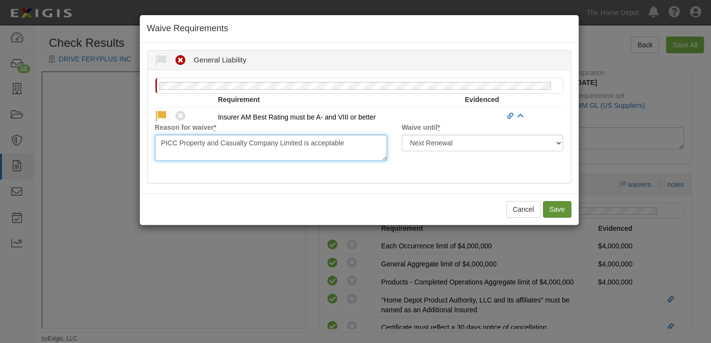
type textarea "PICC Property and Casualty Company Limited is acceptable"
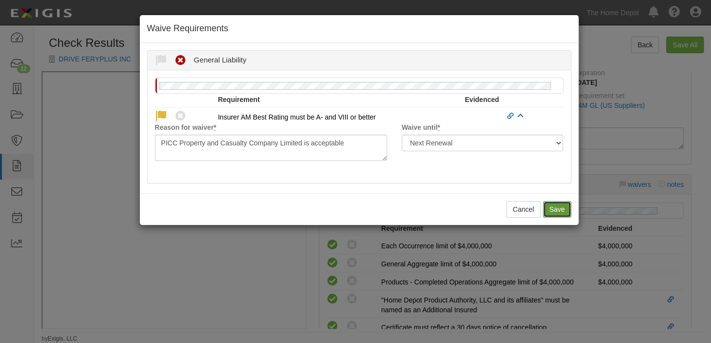
click at [556, 211] on button "Save" at bounding box center [557, 209] width 28 height 17
radio input "true"
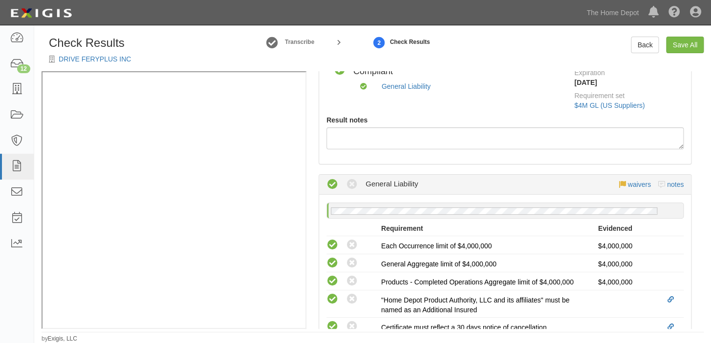
scroll to position [0, 0]
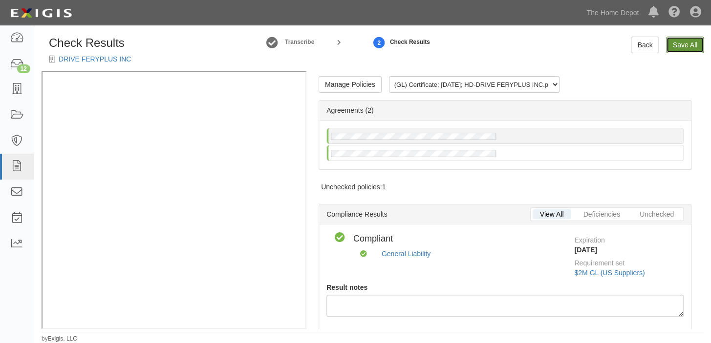
click at [670, 49] on link "Save All" at bounding box center [685, 45] width 38 height 17
radio input "false"
radio input "true"
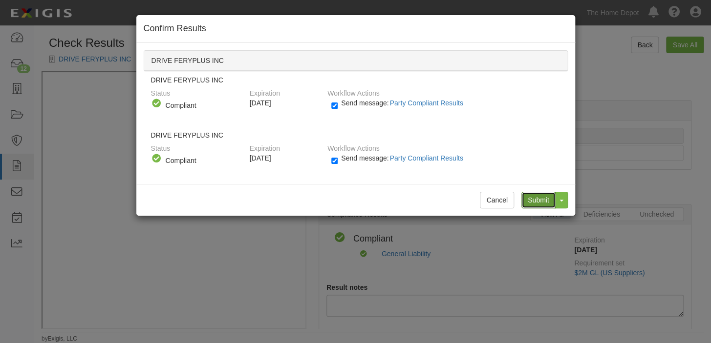
click at [537, 202] on input "Submit" at bounding box center [538, 200] width 34 height 17
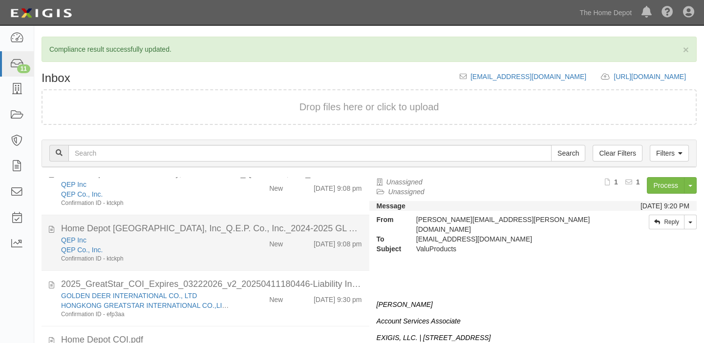
scroll to position [88, 0]
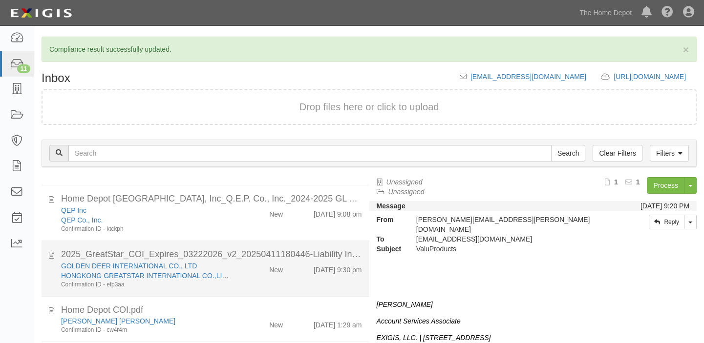
click at [310, 276] on div "GOLDEN DEER INTERNATIONAL CO., LTD HONGKONG GREATSTAR INTERNATIONAL CO.,LIMITED…" at bounding box center [212, 275] width 316 height 28
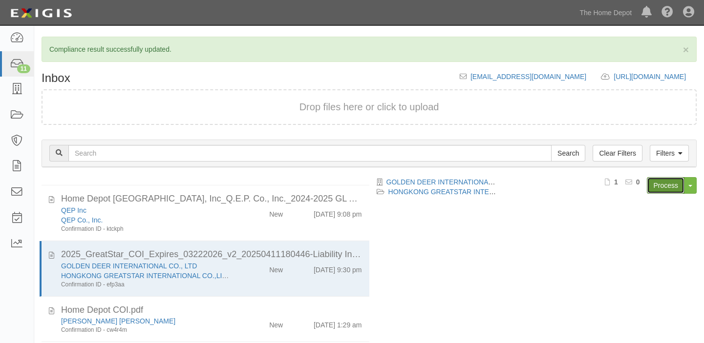
click at [663, 192] on link "Process" at bounding box center [666, 185] width 38 height 17
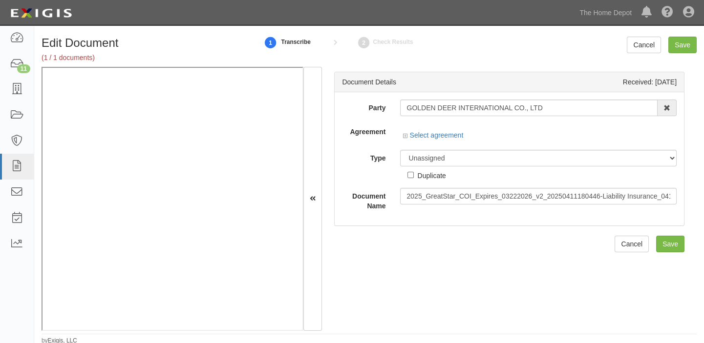
click at [440, 130] on div "Select agreement" at bounding box center [433, 135] width 61 height 10
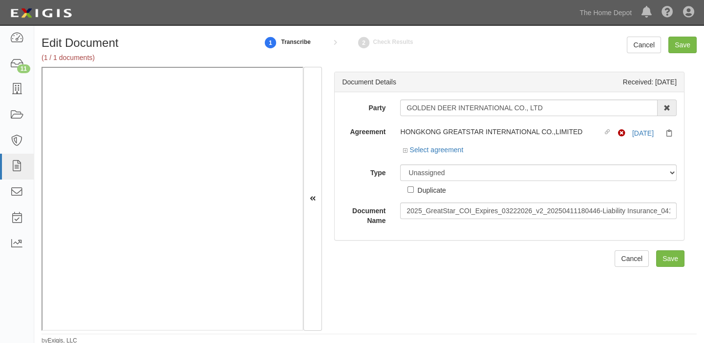
click at [425, 128] on div "HONGKONG GREATSTAR INTERNATIONAL CO.,LIMITED" at bounding box center [501, 132] width 202 height 10
click at [427, 148] on link "Select agreement" at bounding box center [433, 150] width 61 height 8
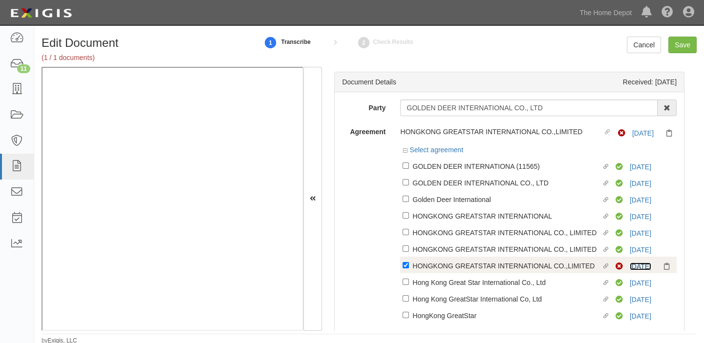
click at [630, 264] on link "[DATE]" at bounding box center [640, 267] width 21 height 8
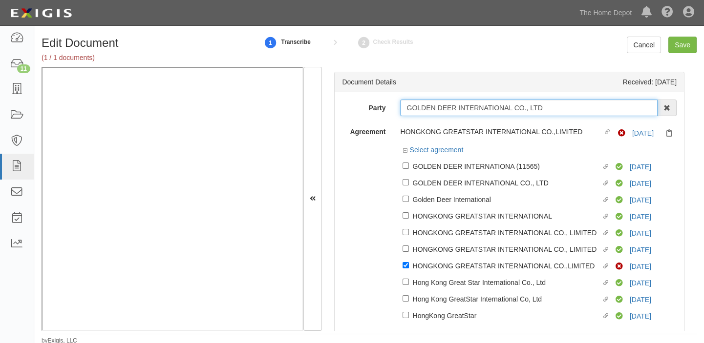
drag, startPoint x: 399, startPoint y: 110, endPoint x: 563, endPoint y: 106, distance: 163.7
click at [563, 106] on input "GOLDEN DEER INTERNATIONAL CO., LTD" at bounding box center [528, 108] width 257 height 17
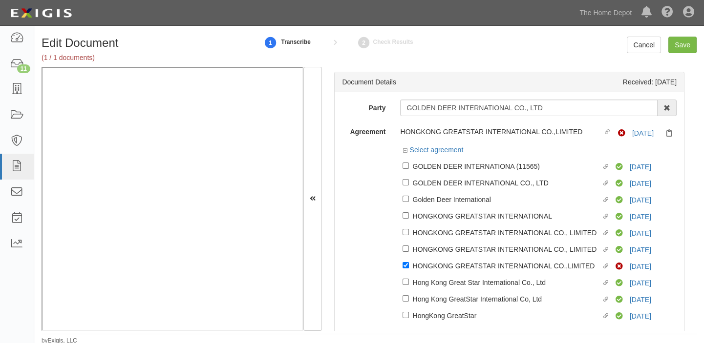
click at [238, 14] on div "Dashboard 11 Inbox Parties Agreements Coverages Documents Messages Tasks Report…" at bounding box center [351, 12] width 689 height 25
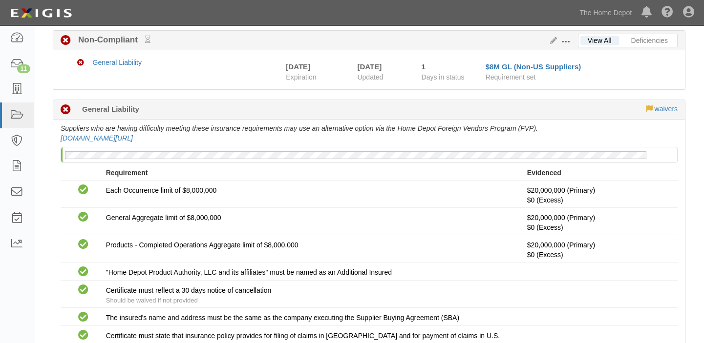
scroll to position [6, 0]
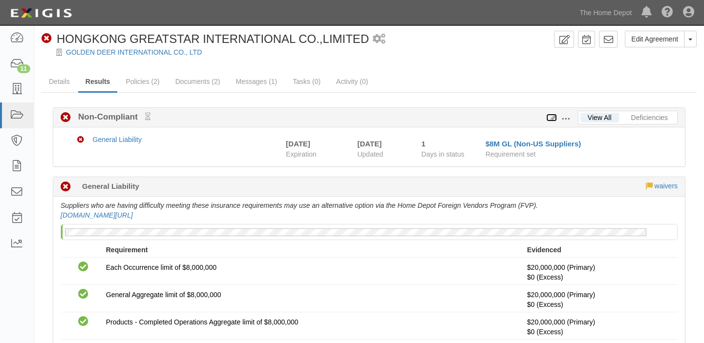
click at [550, 118] on icon at bounding box center [551, 118] width 11 height 7
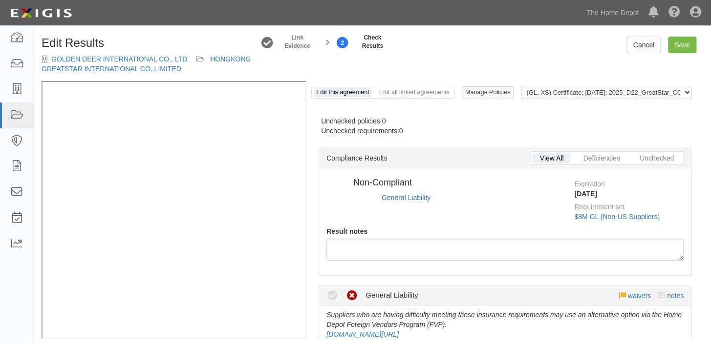
radio input "true"
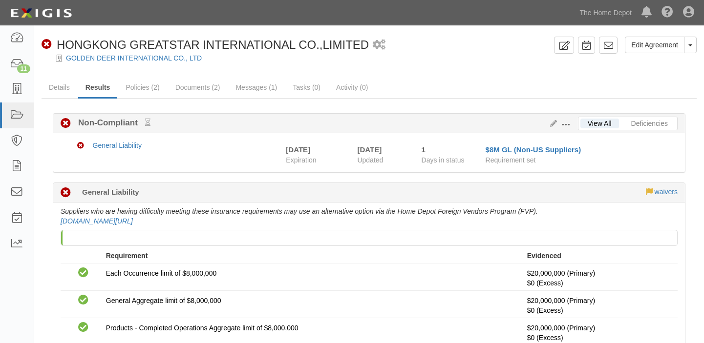
scroll to position [6, 0]
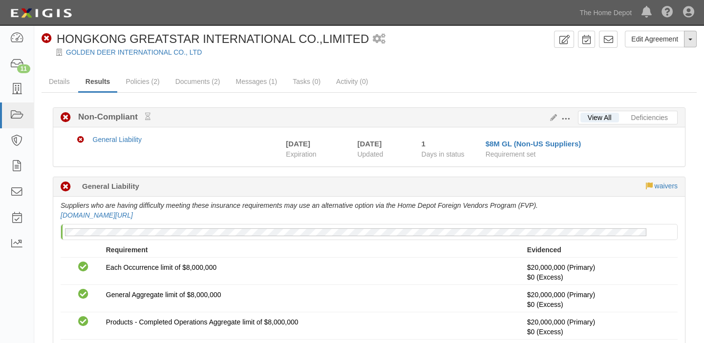
click at [692, 40] on button "Toggle Agreement Dropdown" at bounding box center [690, 39] width 13 height 17
click at [673, 81] on button "Place in Default" at bounding box center [657, 84] width 77 height 15
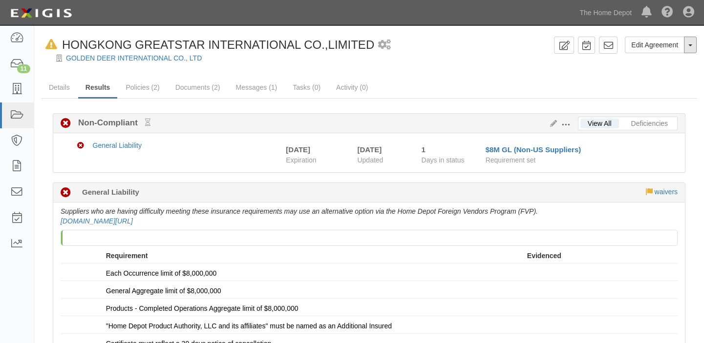
click at [693, 41] on button "Toggle Agreement Dropdown" at bounding box center [690, 45] width 13 height 17
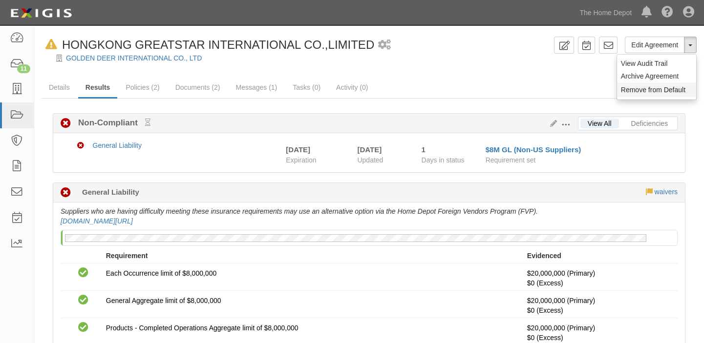
click at [675, 93] on button "Remove from Default" at bounding box center [656, 90] width 79 height 15
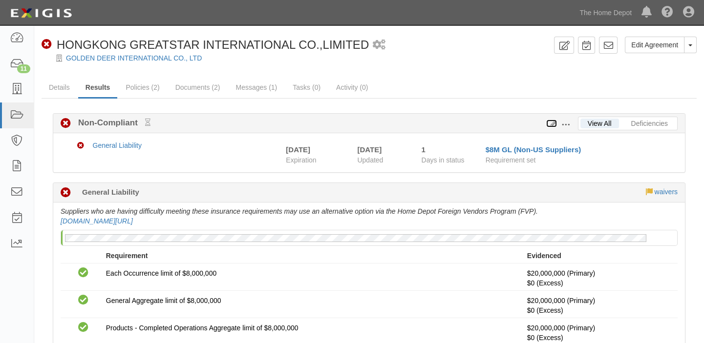
click at [552, 122] on icon at bounding box center [551, 124] width 11 height 7
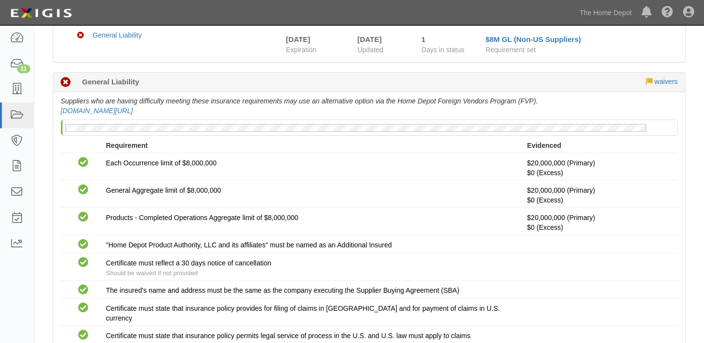
scroll to position [133, 0]
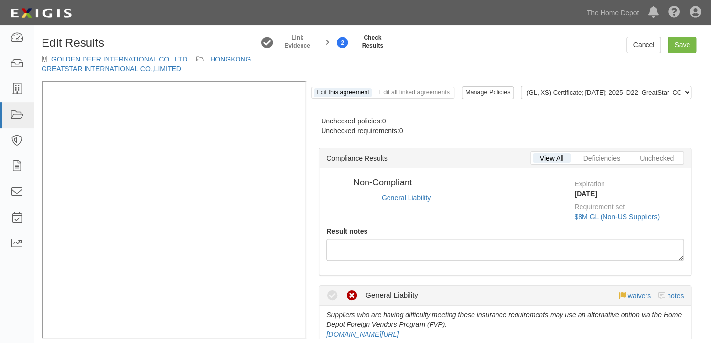
radio input "true"
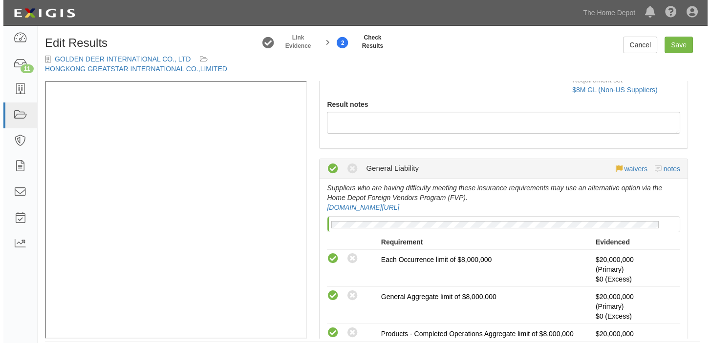
scroll to position [177, 0]
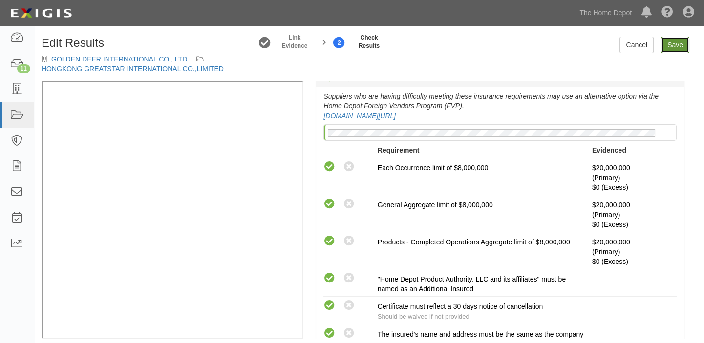
click at [669, 44] on link "Save" at bounding box center [675, 45] width 28 height 17
radio input "true"
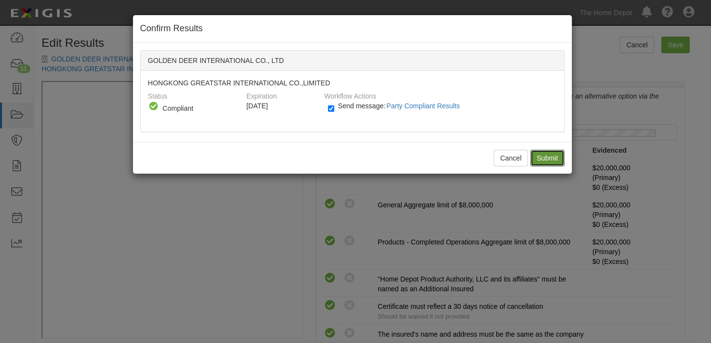
click at [550, 158] on input "Submit" at bounding box center [547, 158] width 34 height 17
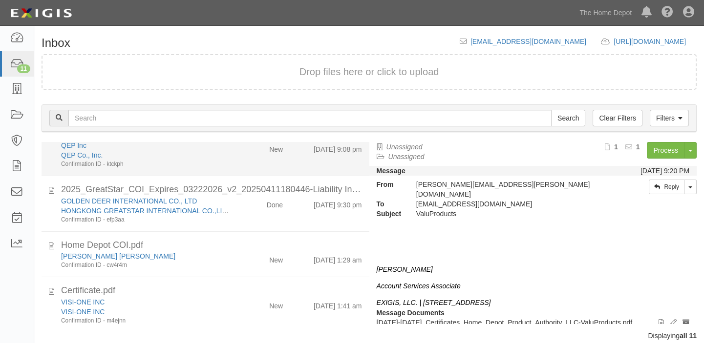
scroll to position [133, 0]
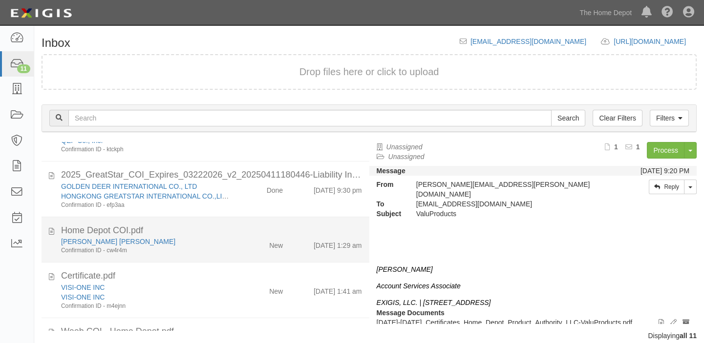
click at [240, 232] on div "Home Depot COI.pdf" at bounding box center [211, 231] width 301 height 13
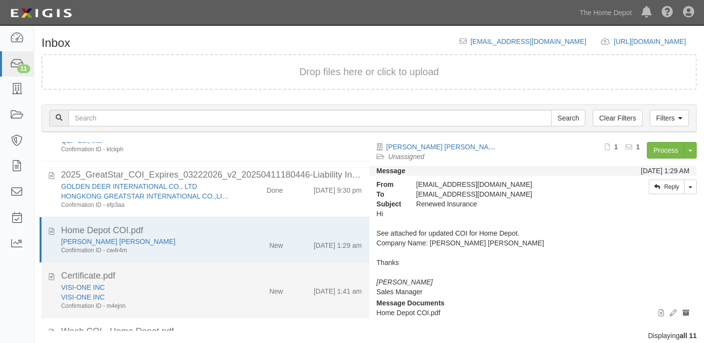
click at [232, 279] on div "Certificate.pdf" at bounding box center [211, 276] width 301 height 13
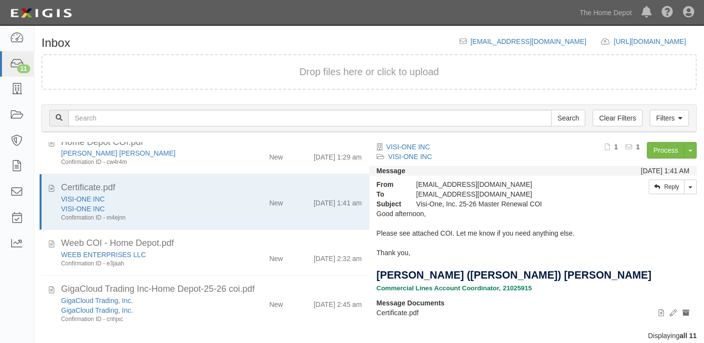
scroll to position [222, 0]
click at [670, 150] on link "Process" at bounding box center [666, 150] width 38 height 17
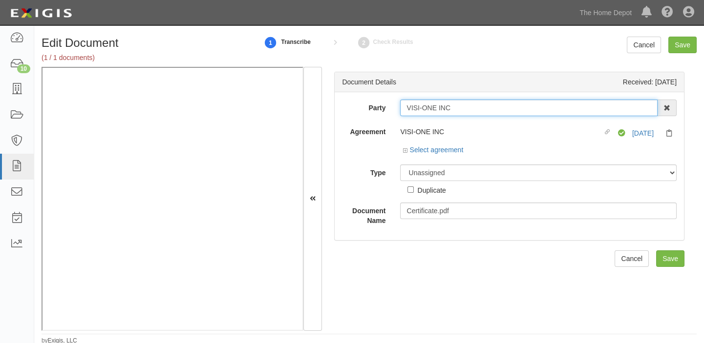
drag, startPoint x: 405, startPoint y: 107, endPoint x: 452, endPoint y: 107, distance: 46.4
click at [452, 107] on input "VISI-ONE INC" at bounding box center [528, 108] width 257 height 17
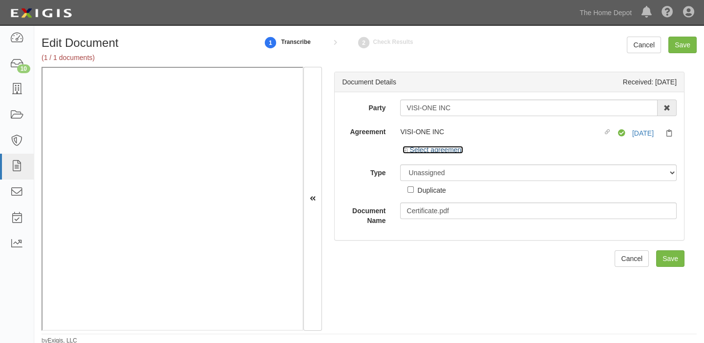
click at [439, 149] on link "Select agreement" at bounding box center [433, 150] width 61 height 8
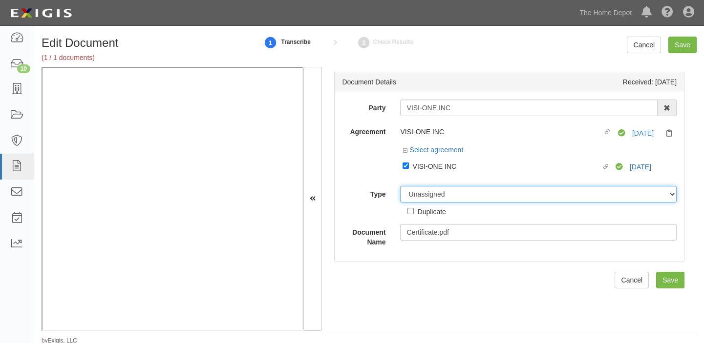
drag, startPoint x: 454, startPoint y: 195, endPoint x: 448, endPoint y: 188, distance: 9.1
click at [454, 195] on select "Unassigned Binder Cancellation Notice Certificate Contract Endorsement Insuranc…" at bounding box center [538, 194] width 277 height 17
select select "CertificateDetail"
click at [400, 186] on select "Unassigned Binder Cancellation Notice Certificate Contract Endorsement Insuranc…" at bounding box center [538, 194] width 277 height 17
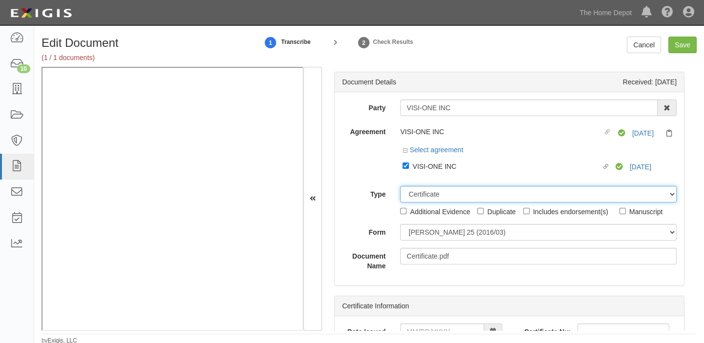
scroll to position [1, 0]
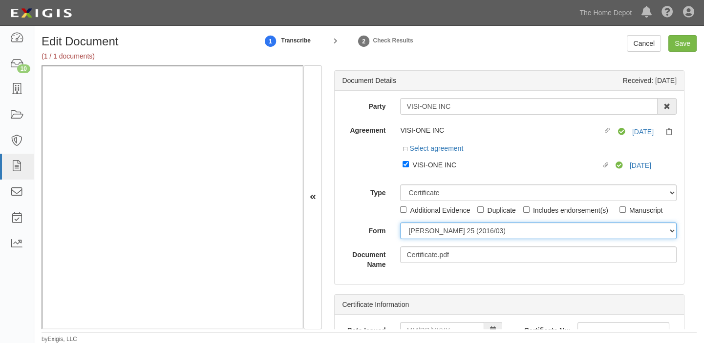
click at [444, 230] on select "ACORD 25 (2016/03) ACORD 101 ACORD 855 NY (2014/05) General" at bounding box center [538, 231] width 277 height 17
select select "GeneralFormDetail"
click at [400, 223] on select "ACORD 25 (2016/03) ACORD 101 ACORD 855 NY (2014/05) General" at bounding box center [538, 231] width 277 height 17
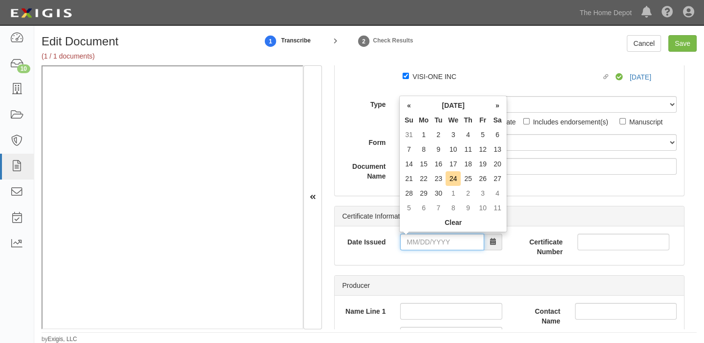
click at [434, 244] on input "Date Issued" at bounding box center [442, 242] width 84 height 17
drag, startPoint x: 431, startPoint y: 118, endPoint x: 436, endPoint y: 127, distance: 9.9
click at [431, 118] on th "Tu" at bounding box center [438, 120] width 15 height 15
click at [438, 174] on td "23" at bounding box center [438, 178] width 15 height 15
type input "09/23/2025"
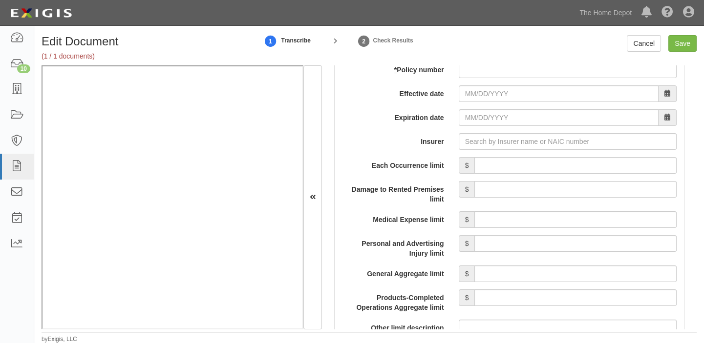
scroll to position [755, 0]
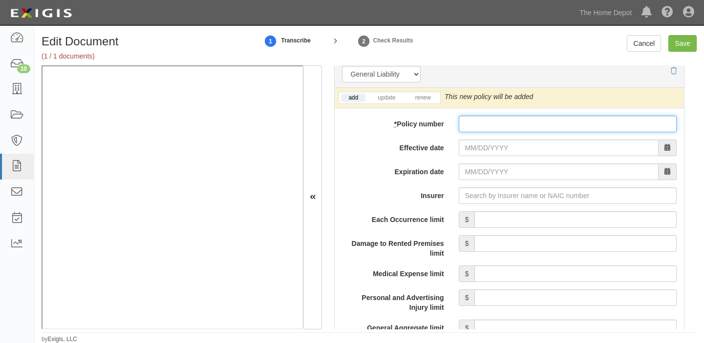
click at [468, 122] on input "* Policy number" at bounding box center [568, 124] width 218 height 17
paste input "105787X"
type input "105787X"
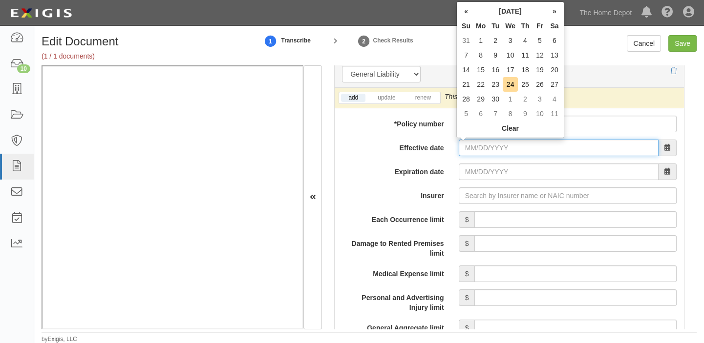
click at [472, 143] on input "Effective date" at bounding box center [559, 148] width 200 height 17
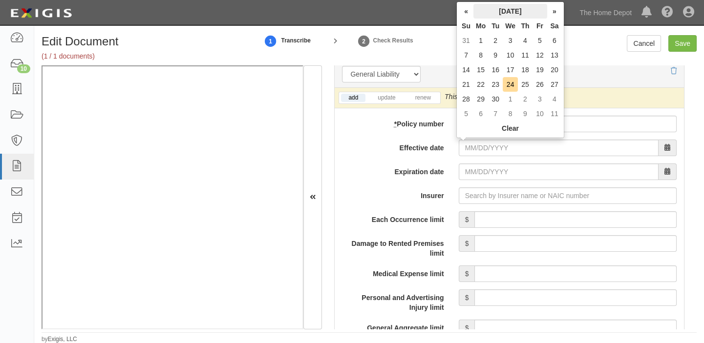
click at [503, 13] on th "September 2025" at bounding box center [510, 11] width 74 height 15
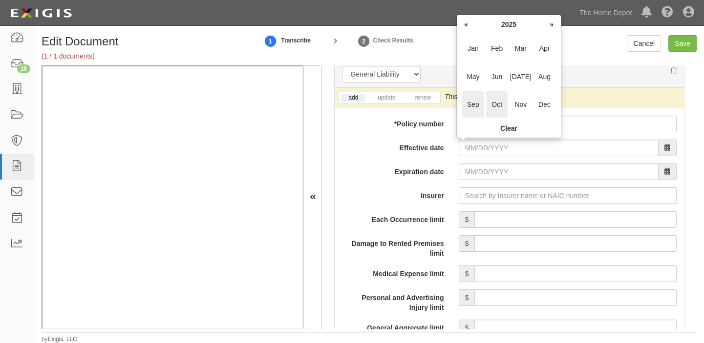
click at [493, 100] on span "Oct" at bounding box center [497, 104] width 22 height 26
type input "10/28/2025"
type input "10/28/2026"
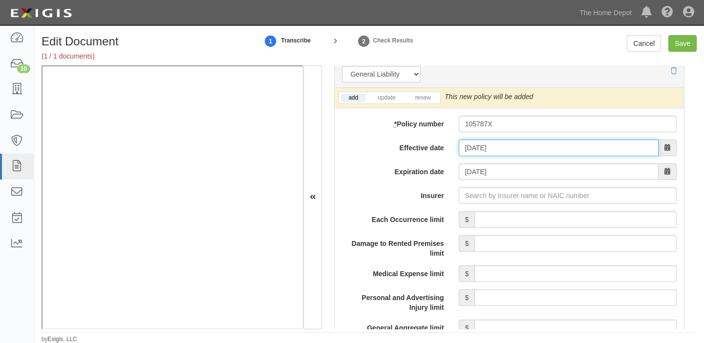
click at [486, 145] on input "10/28/2025" at bounding box center [559, 148] width 200 height 17
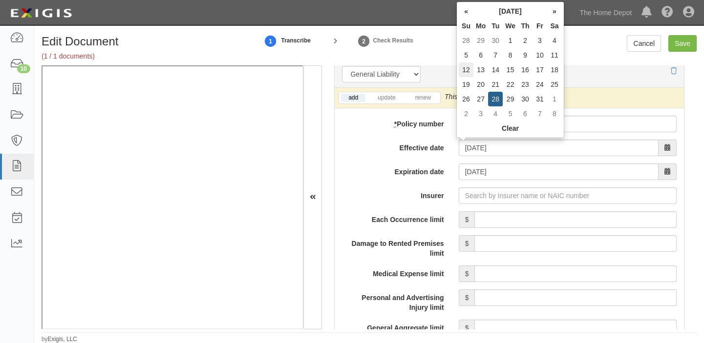
click at [469, 68] on td "12" at bounding box center [466, 70] width 15 height 15
type input "10/12/2025"
type input "10/12/2026"
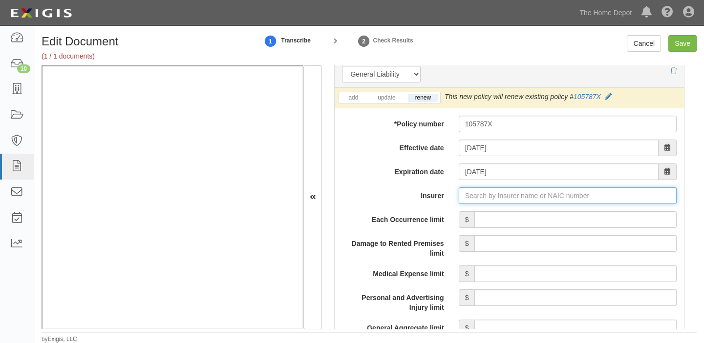
click at [526, 194] on input "Insurer" at bounding box center [568, 196] width 218 height 17
type input "180 Seguros S.A. (0) NR Rating"
type input "1"
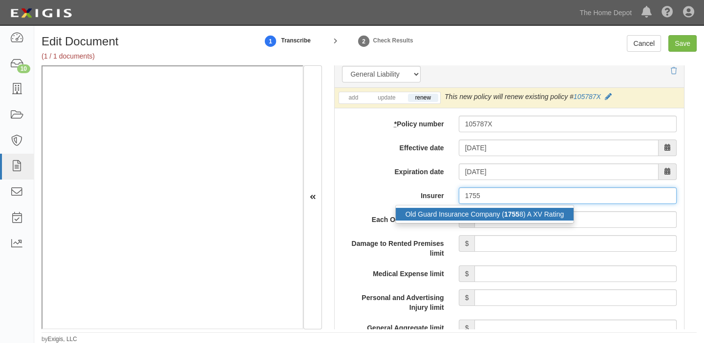
click at [526, 210] on div "Old Guard Insurance Company ( 1755 8) A XV Rating" at bounding box center [485, 214] width 178 height 13
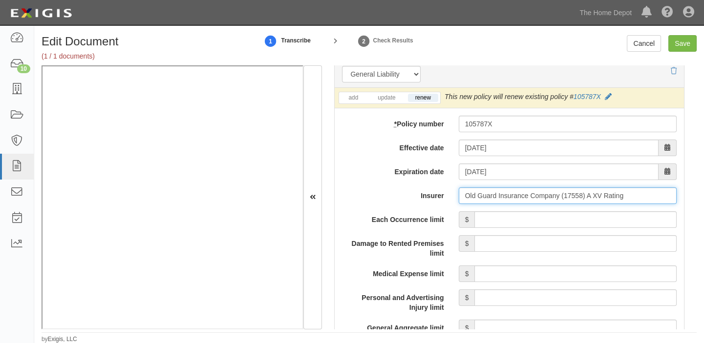
type input "Old Guard Insurance Company (17558) A XV Rating"
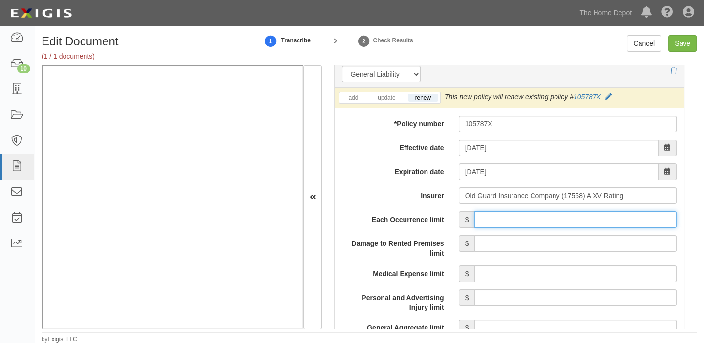
click at [529, 214] on input "Each Occurrence limit" at bounding box center [575, 220] width 202 height 17
type input "1,000,000"
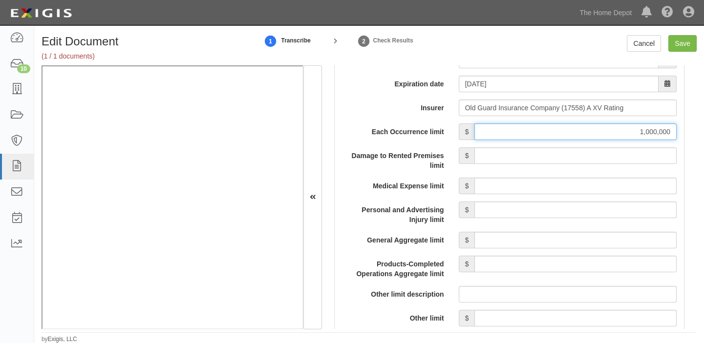
scroll to position [844, 0]
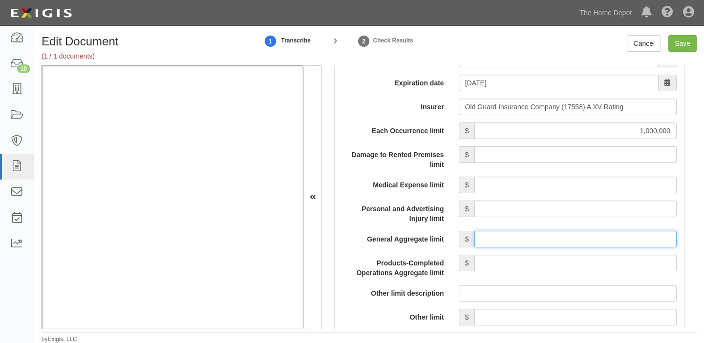
click at [575, 243] on input "General Aggregate limit" at bounding box center [575, 239] width 202 height 17
type input "2,000,000"
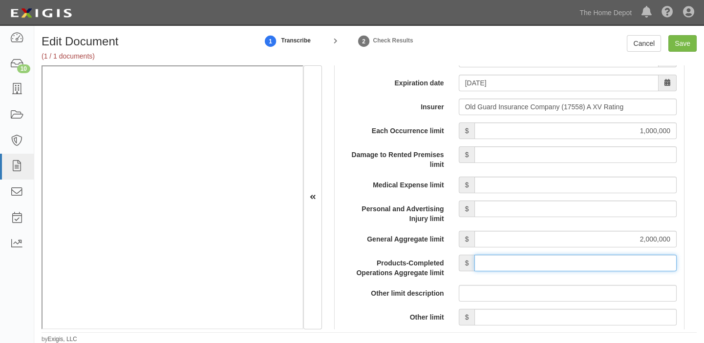
click at [579, 265] on input "Products-Completed Operations Aggregate limit" at bounding box center [575, 263] width 202 height 17
type input "2,000,000"
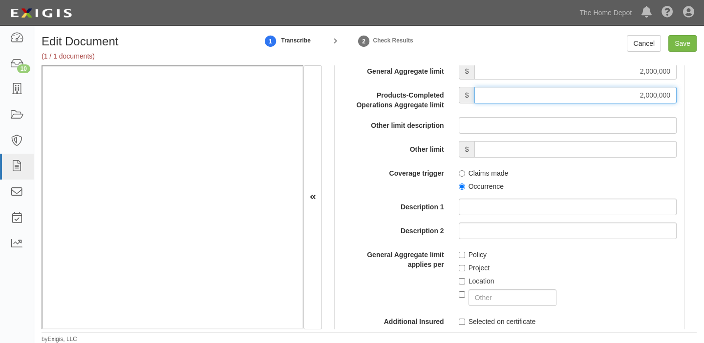
scroll to position [1021, 0]
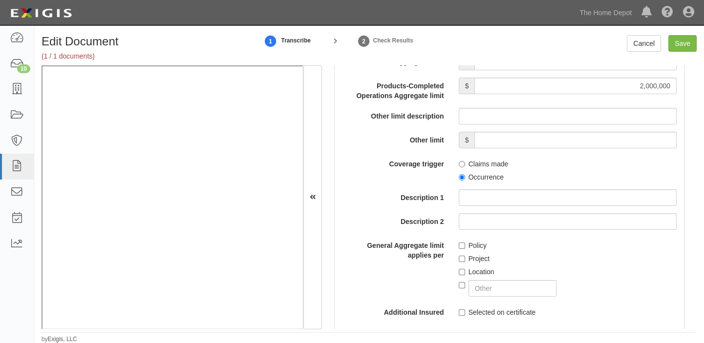
click at [478, 172] on label "Occurrence" at bounding box center [481, 177] width 45 height 10
click at [465, 174] on input "Occurrence" at bounding box center [462, 177] width 6 height 6
radio input "true"
click at [470, 242] on label "Policy" at bounding box center [473, 246] width 28 height 10
click at [465, 243] on input "Policy" at bounding box center [462, 246] width 6 height 6
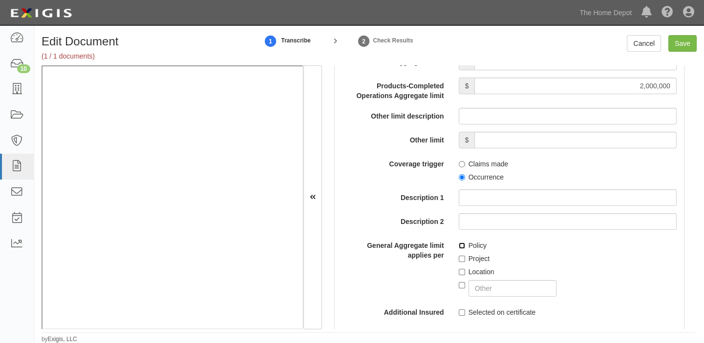
checkbox input "true"
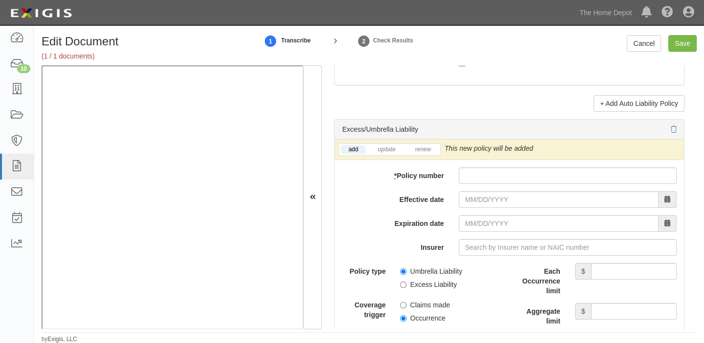
scroll to position [1954, 0]
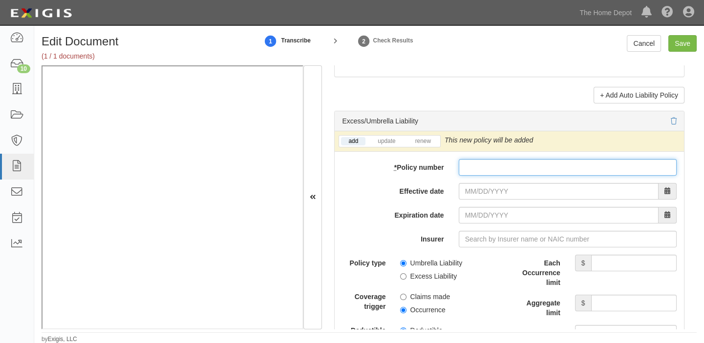
click at [485, 174] on input "* Policy number" at bounding box center [568, 167] width 218 height 17
paste input "105787X"
type input "105787X"
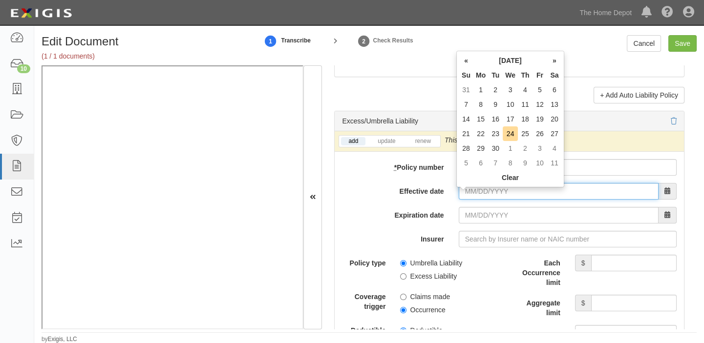
click at [484, 190] on input "Effective date" at bounding box center [559, 191] width 200 height 17
click at [494, 60] on th "[DATE]" at bounding box center [510, 60] width 74 height 15
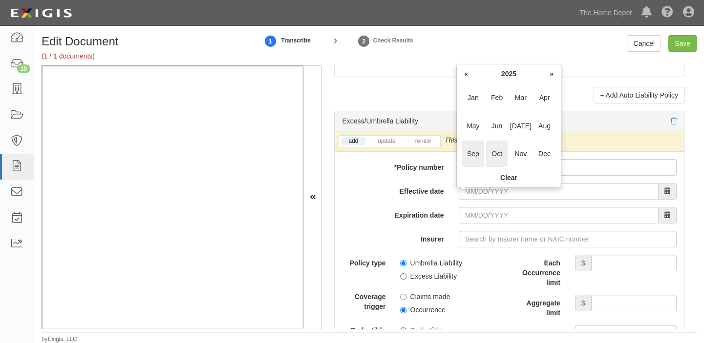
click at [497, 157] on span "Oct" at bounding box center [497, 154] width 22 height 26
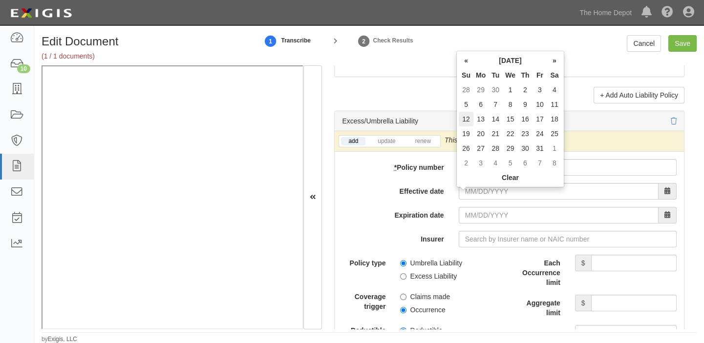
click at [463, 120] on td "12" at bounding box center [466, 119] width 15 height 15
type input "10/12/2025"
type input "10/12/2026"
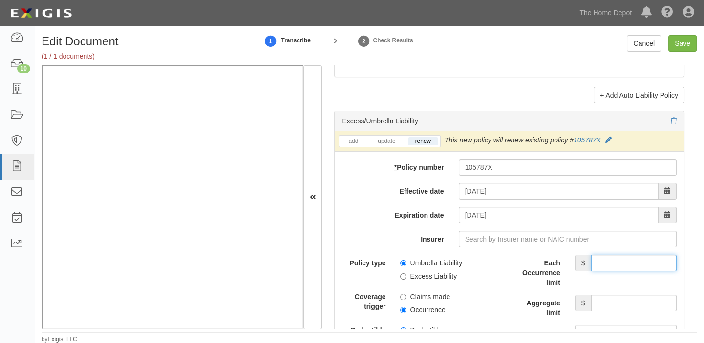
click at [601, 272] on input "Each Occurrence limit" at bounding box center [633, 263] width 85 height 17
type input "1,000,000"
click at [612, 317] on div "Aggregate limit $" at bounding box center [597, 306] width 174 height 23
drag, startPoint x: 611, startPoint y: 311, endPoint x: 609, endPoint y: 300, distance: 10.4
click at [611, 311] on input "Aggregate limit" at bounding box center [633, 303] width 85 height 17
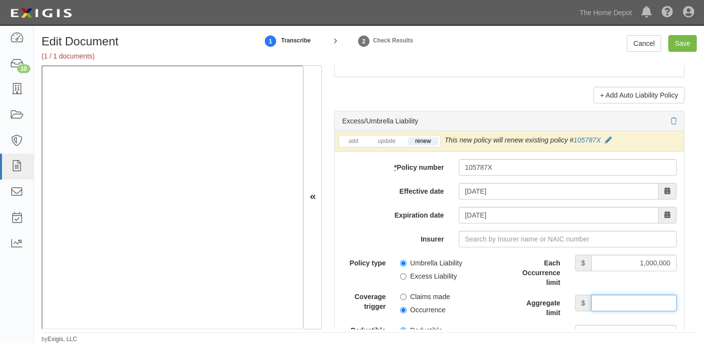
type input "1,000,000"
click at [420, 268] on label "Umbrella Liability" at bounding box center [431, 263] width 62 height 10
click at [406, 267] on input "Umbrella Liability" at bounding box center [403, 263] width 6 height 6
radio input "true"
click at [426, 313] on label "Occurrence" at bounding box center [422, 310] width 45 height 10
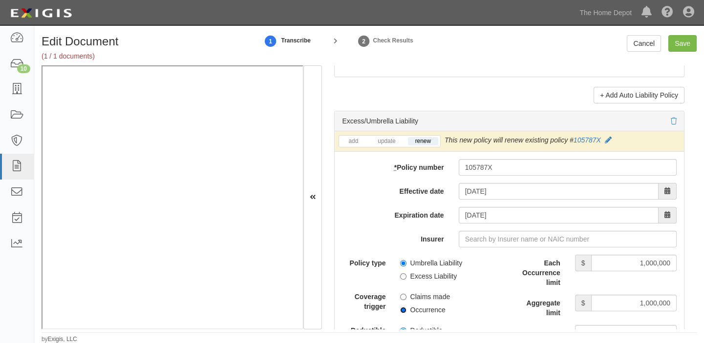
click at [406, 313] on input "Occurrence" at bounding box center [403, 310] width 6 height 6
radio input "true"
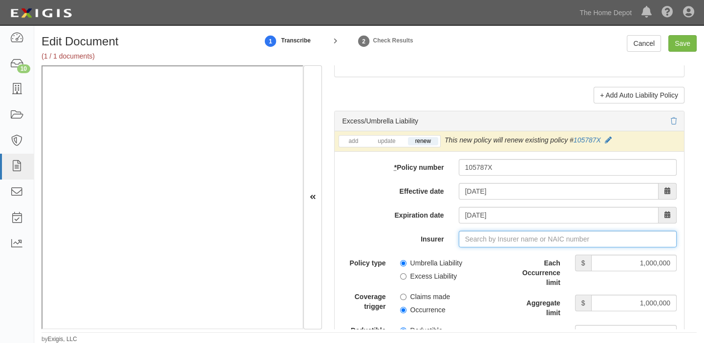
click at [464, 244] on input "Insurer" at bounding box center [568, 239] width 218 height 17
type input "180 Seguros S.A. (0) NR Rating"
type input "1"
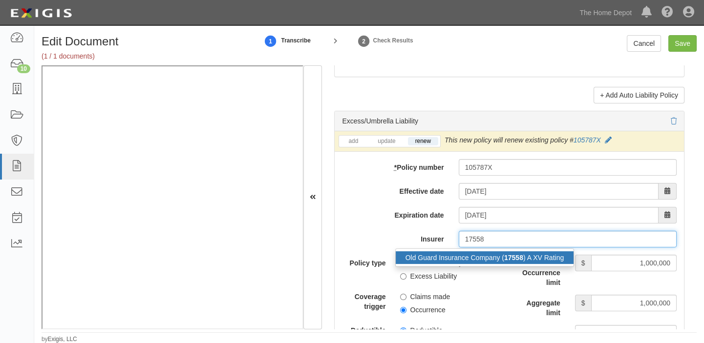
click at [476, 264] on div "Old Guard Insurance Company ( 17558 ) A XV Rating" at bounding box center [485, 258] width 178 height 13
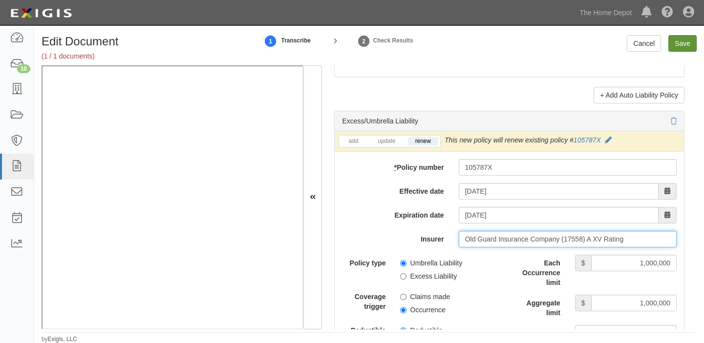
type input "Old Guard Insurance Company (17558) A XV Rating"
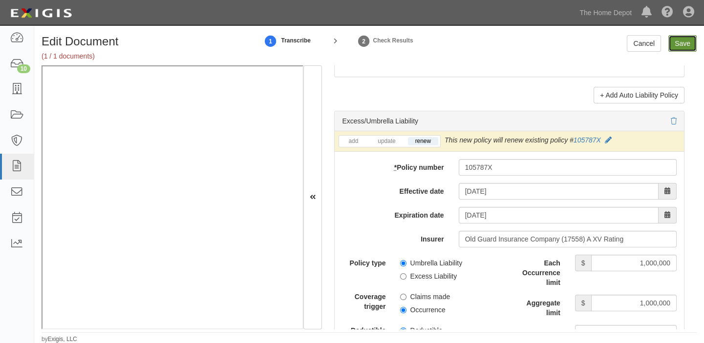
click at [673, 43] on input "Save" at bounding box center [682, 43] width 28 height 17
type input "1000000"
type input "2000000"
type input "1000000"
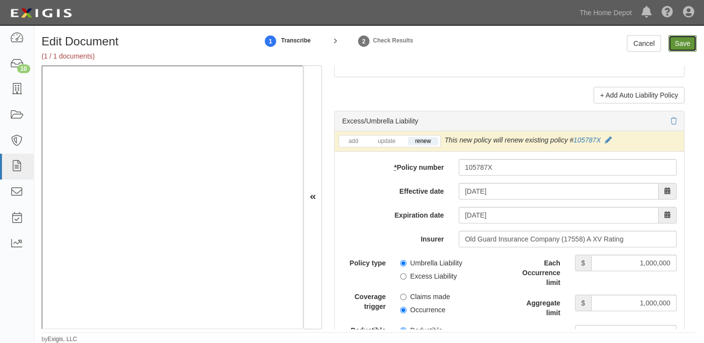
type input "1000000"
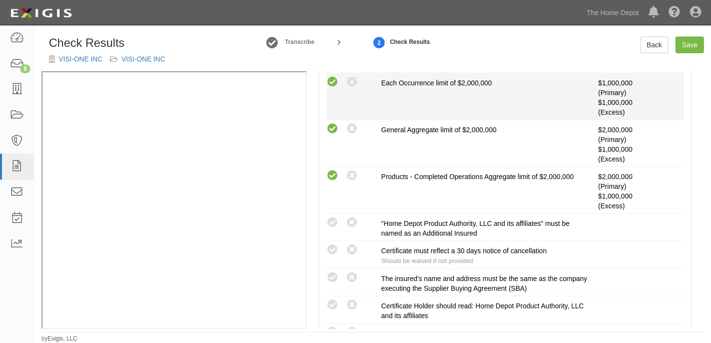
scroll to position [266, 0]
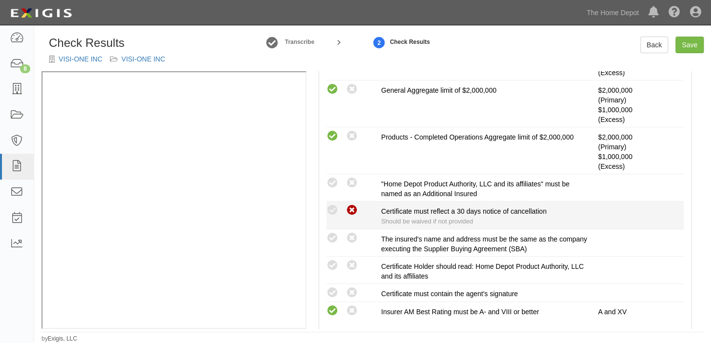
click at [346, 214] on icon at bounding box center [352, 211] width 12 height 12
radio input "true"
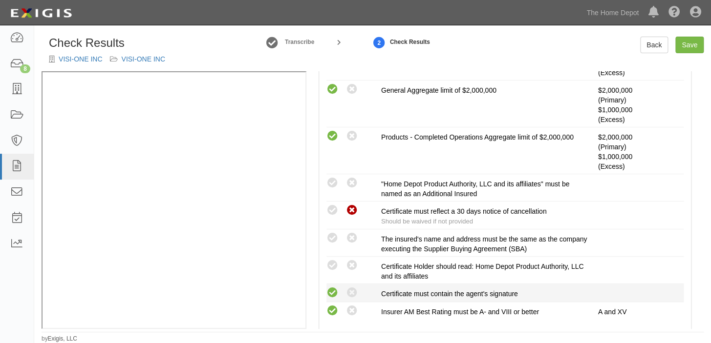
click at [329, 287] on icon at bounding box center [332, 293] width 12 height 12
radio input "true"
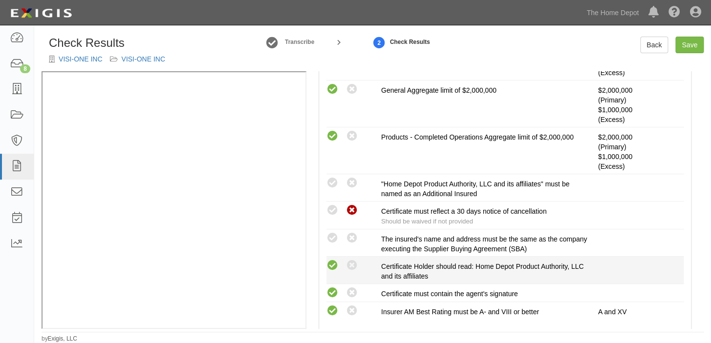
click at [329, 267] on icon at bounding box center [332, 266] width 12 height 12
radio input "true"
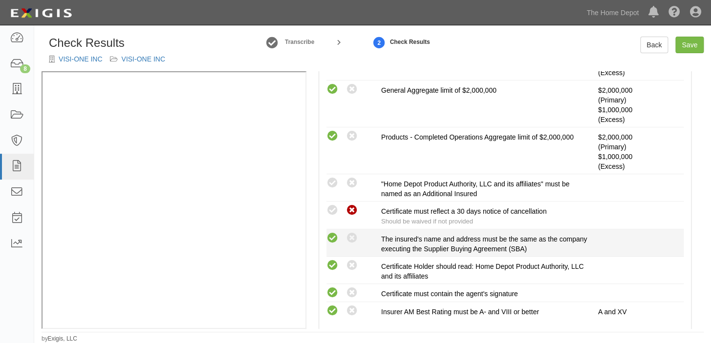
click at [333, 238] on icon at bounding box center [332, 239] width 12 height 12
radio input "true"
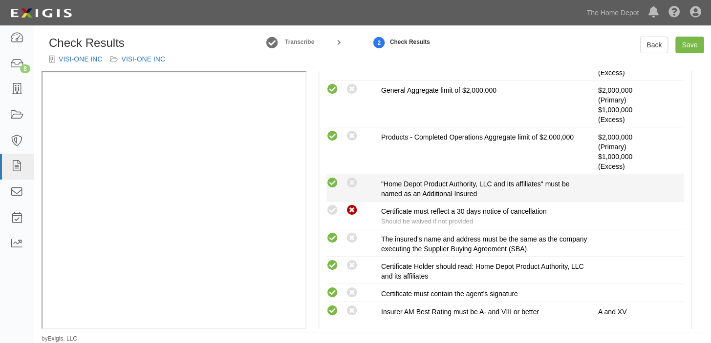
click at [327, 181] on icon at bounding box center [332, 183] width 12 height 12
radio input "true"
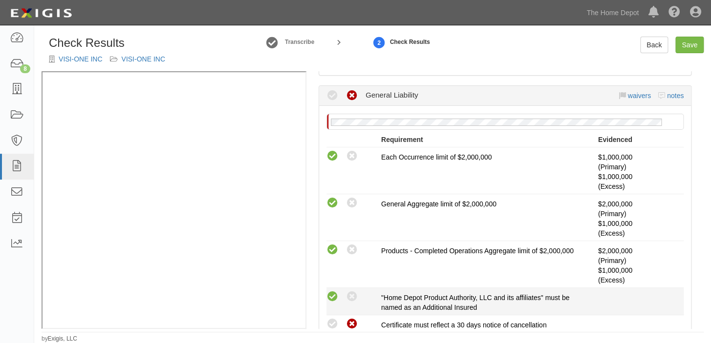
scroll to position [133, 0]
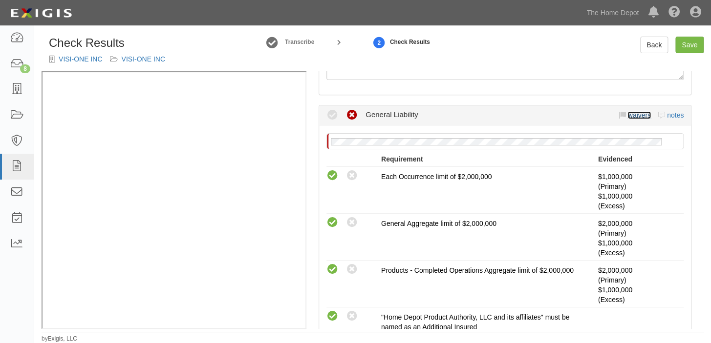
click at [630, 113] on link "waivers" at bounding box center [638, 115] width 23 height 8
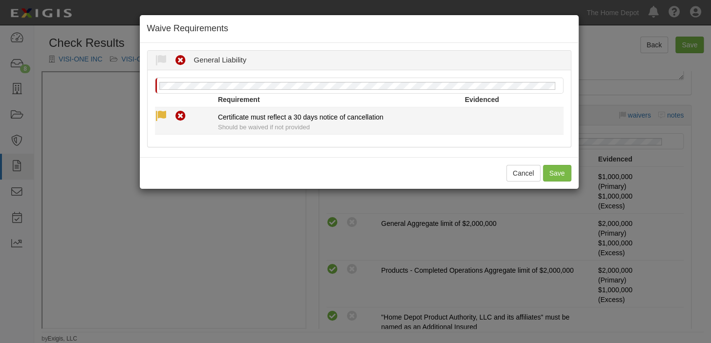
click at [159, 114] on icon at bounding box center [161, 116] width 12 height 12
radio input "true"
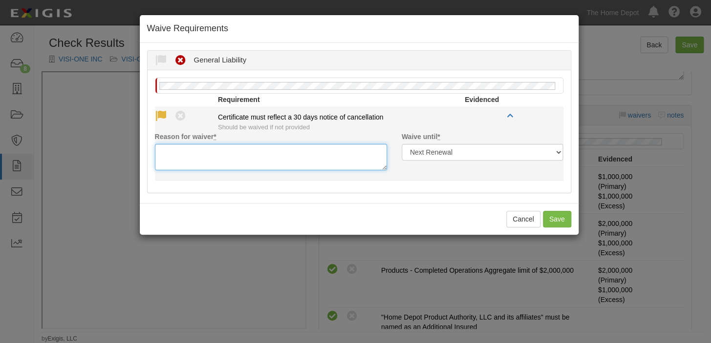
click at [170, 149] on textarea "Reason for waiver *" at bounding box center [271, 157] width 232 height 26
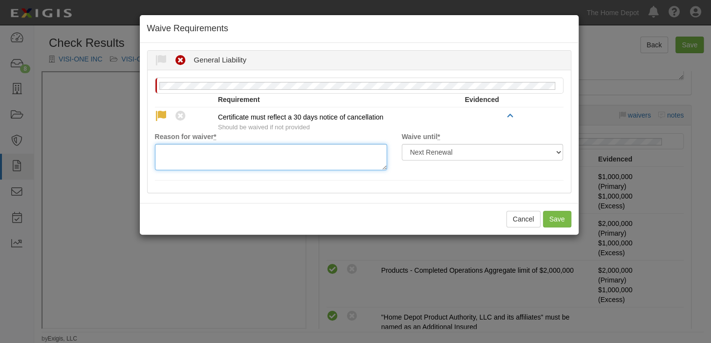
paste textarea "waived per client"
type textarea "waived per client"
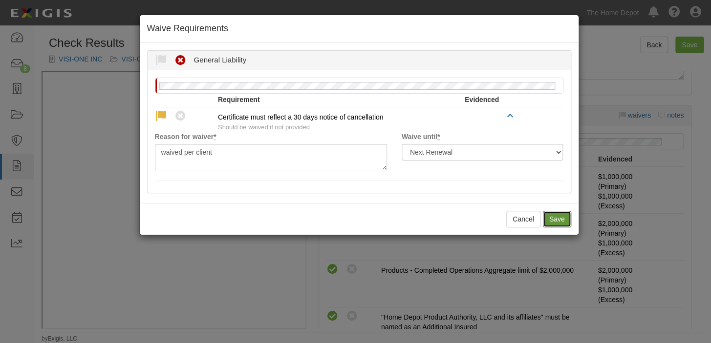
click at [561, 217] on button "Save" at bounding box center [557, 219] width 28 height 17
radio input "true"
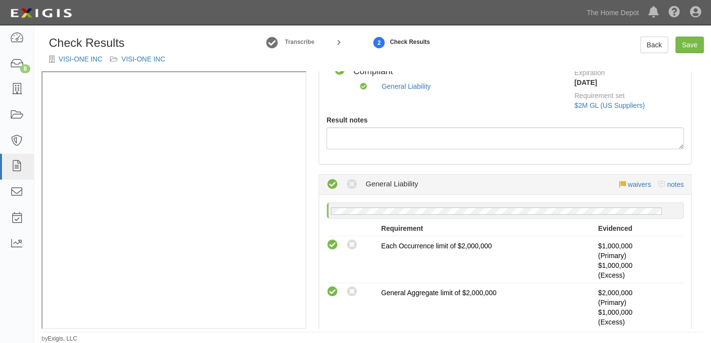
scroll to position [0, 0]
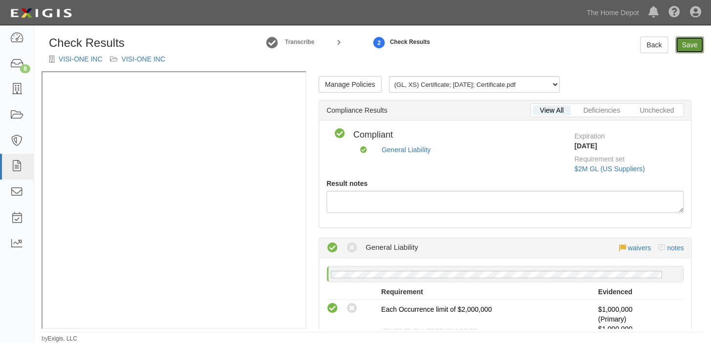
click at [683, 44] on link "Save" at bounding box center [689, 45] width 28 height 17
radio input "true"
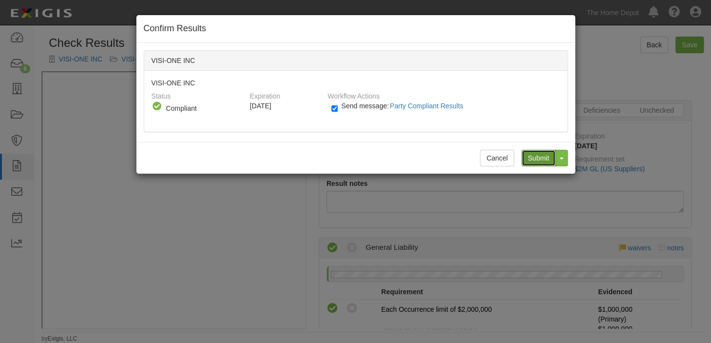
click at [545, 159] on input "Submit" at bounding box center [538, 158] width 34 height 17
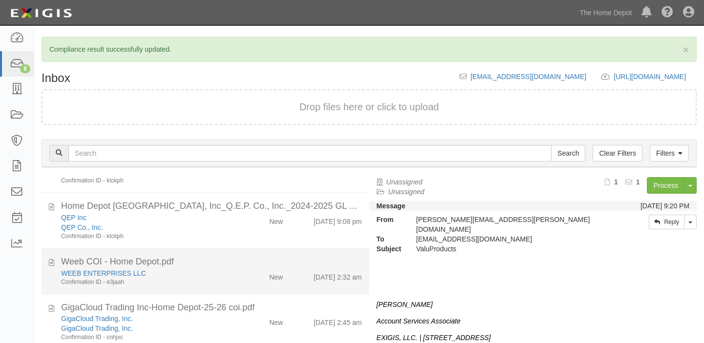
scroll to position [88, 0]
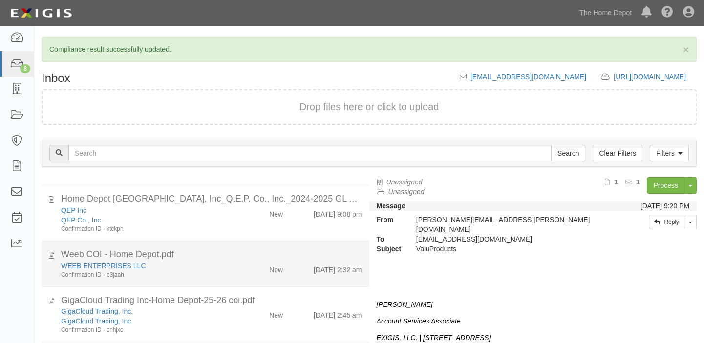
click at [241, 272] on div "New" at bounding box center [264, 268] width 53 height 14
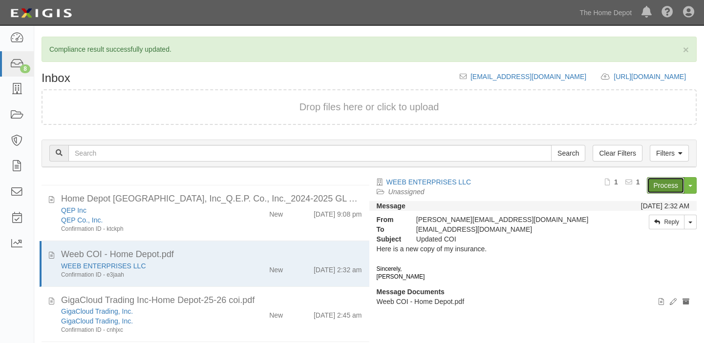
click at [666, 180] on link "Process" at bounding box center [666, 185] width 38 height 17
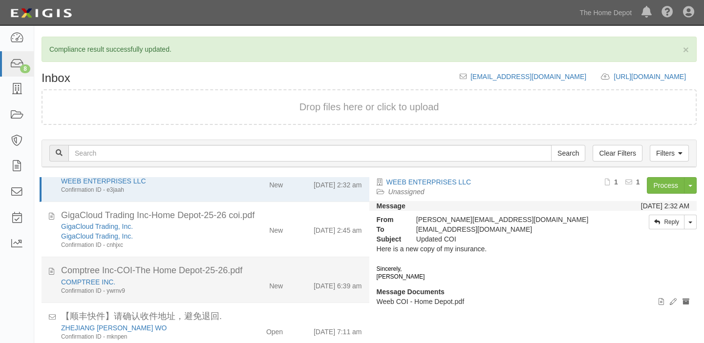
scroll to position [177, 0]
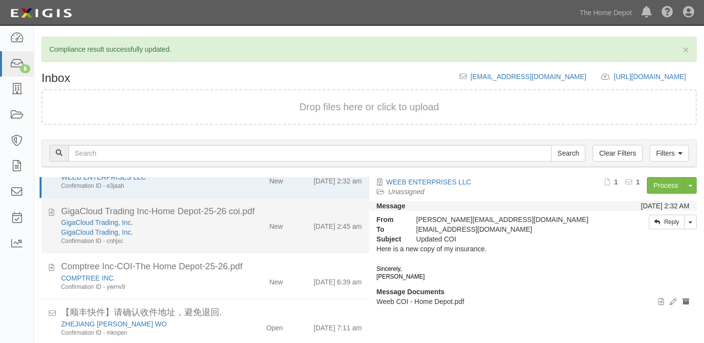
click at [255, 226] on div "New" at bounding box center [264, 225] width 53 height 14
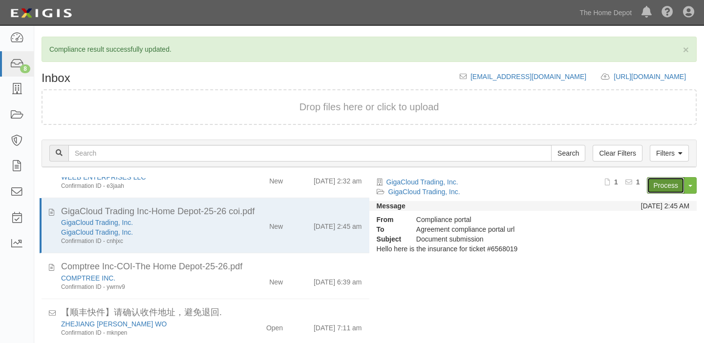
click at [661, 186] on link "Process" at bounding box center [666, 185] width 38 height 17
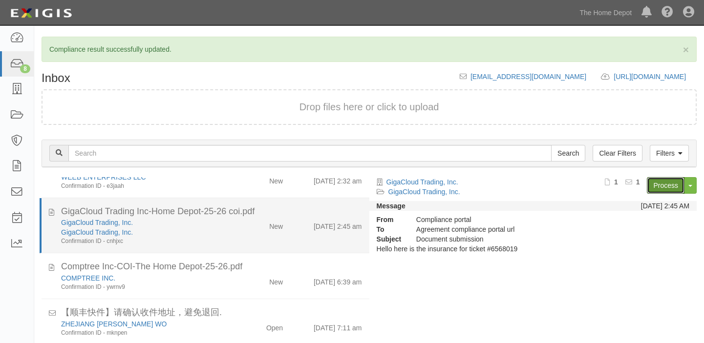
scroll to position [206, 0]
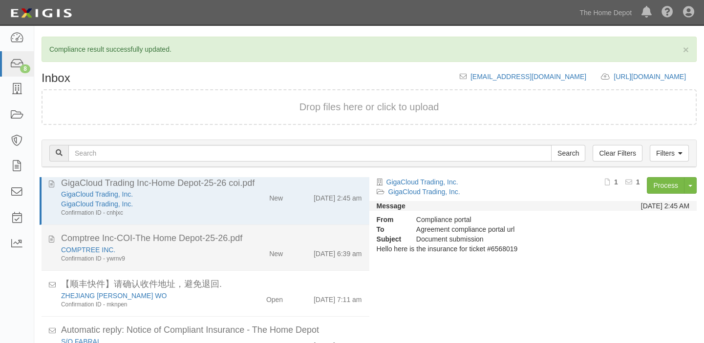
click at [239, 258] on div "COMPTREE INC. Confirmation ID - ywrnv9 New 9/24/25 6:39 am" at bounding box center [212, 254] width 316 height 18
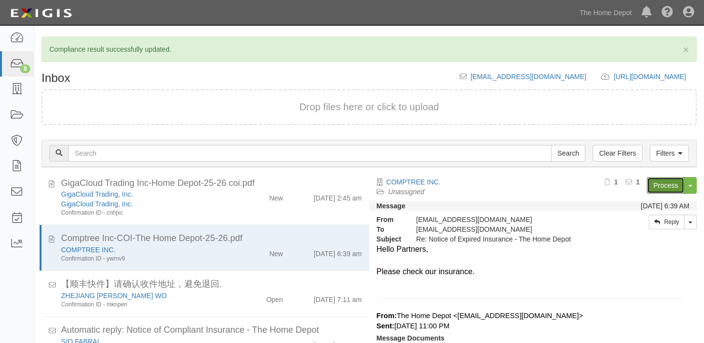
click at [678, 182] on link "Process" at bounding box center [666, 185] width 38 height 17
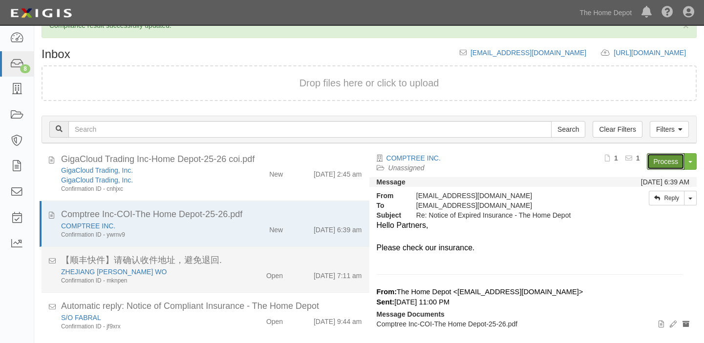
scroll to position [46, 0]
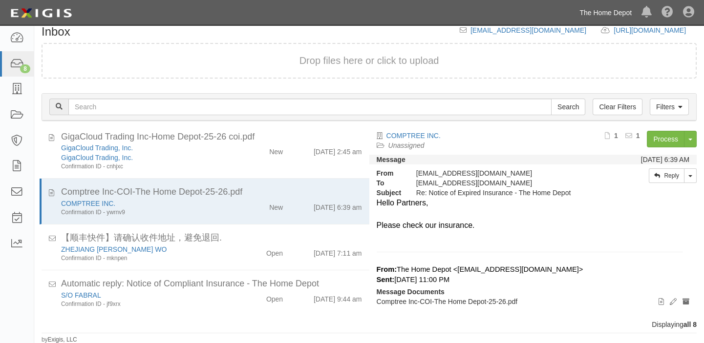
click at [592, 18] on link "The Home Depot" at bounding box center [606, 13] width 62 height 20
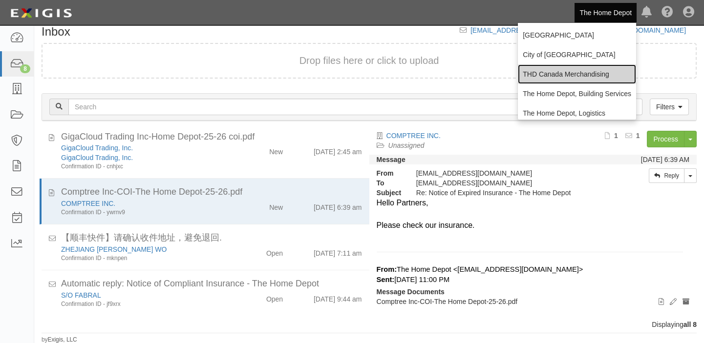
click at [583, 73] on link "THD Canada Merchandising" at bounding box center [577, 74] width 118 height 20
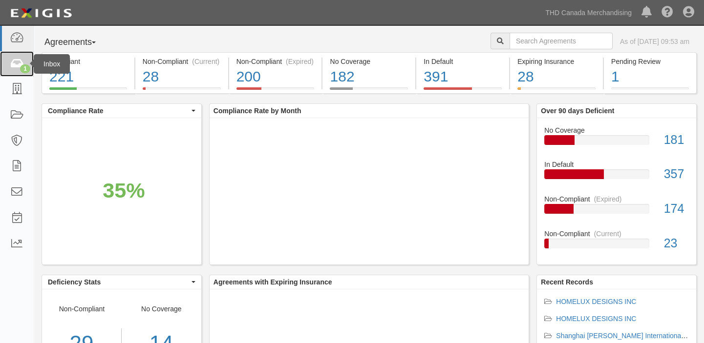
click at [14, 65] on icon at bounding box center [17, 64] width 14 height 11
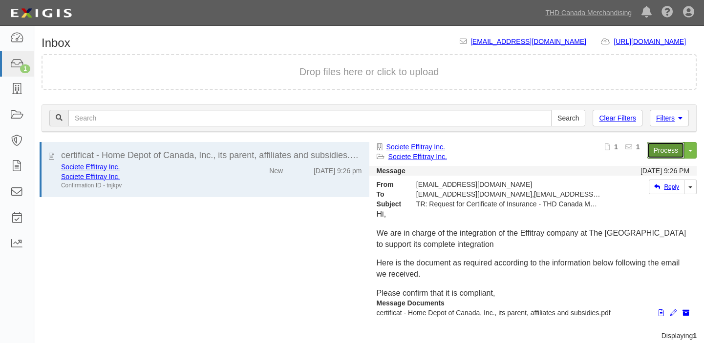
click at [679, 151] on link "Process" at bounding box center [666, 150] width 38 height 17
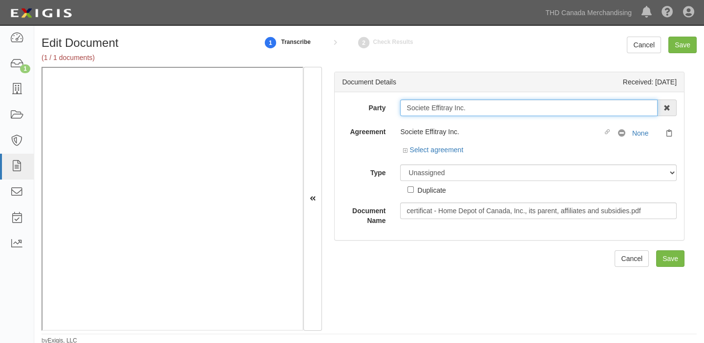
drag, startPoint x: 403, startPoint y: 108, endPoint x: 472, endPoint y: 108, distance: 69.4
click at [472, 108] on input "Societe Effitray Inc." at bounding box center [528, 108] width 257 height 17
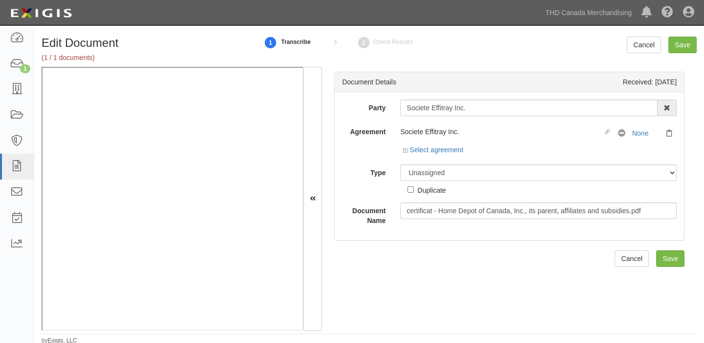
click at [431, 153] on div "Select agreement" at bounding box center [433, 150] width 61 height 10
click at [436, 148] on link "Select agreement" at bounding box center [433, 150] width 61 height 8
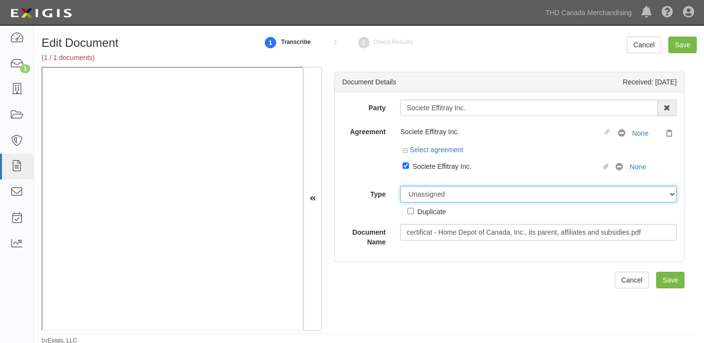
click at [442, 191] on select "Unassigned Binder Cancellation Notice Certificate Contract Endorsement Insuranc…" at bounding box center [538, 194] width 277 height 17
select select "CertificateDetail"
click at [400, 186] on select "Unassigned Binder Cancellation Notice Certificate Contract Endorsement Insuranc…" at bounding box center [538, 194] width 277 height 17
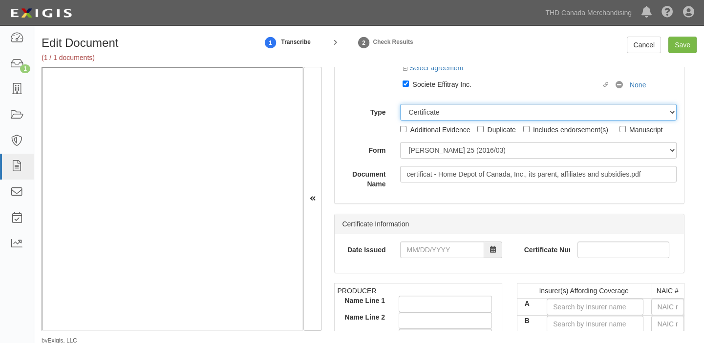
scroll to position [88, 0]
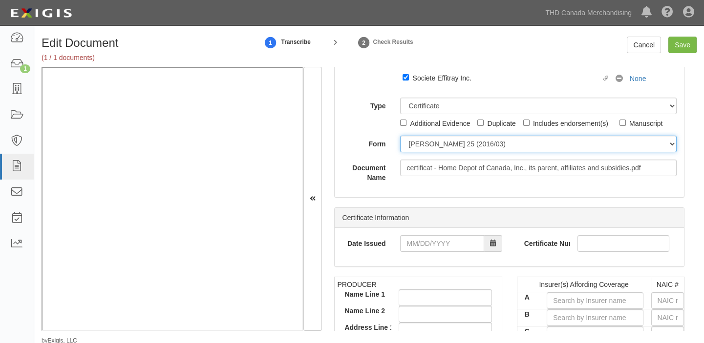
click at [436, 146] on select "ACORD 25 (2016/03) ACORD 101 ACORD 855 NY (2014/05) General" at bounding box center [538, 144] width 277 height 17
select select "GeneralFormDetail"
click at [400, 136] on select "ACORD 25 (2016/03) ACORD 101 ACORD 855 NY (2014/05) General" at bounding box center [538, 144] width 277 height 17
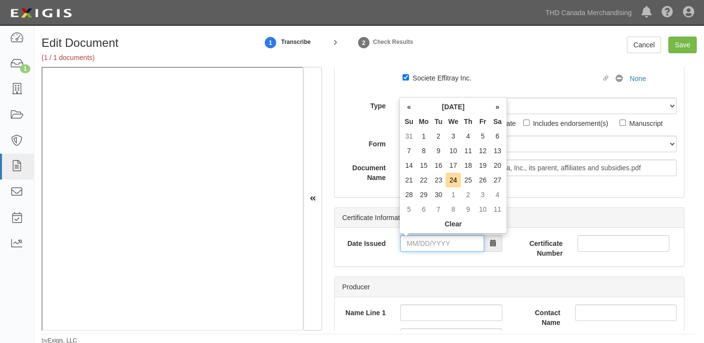
click at [439, 242] on input "Date Issued" at bounding box center [442, 243] width 84 height 17
click at [425, 117] on th "Mo" at bounding box center [423, 121] width 15 height 15
click at [439, 183] on td "23" at bounding box center [438, 180] width 15 height 15
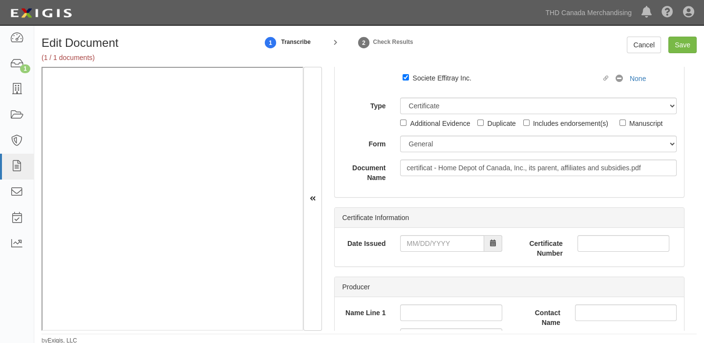
type input "09/23/2025"
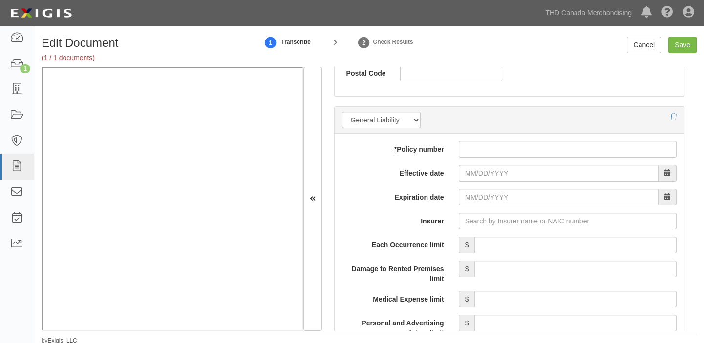
scroll to position [755, 0]
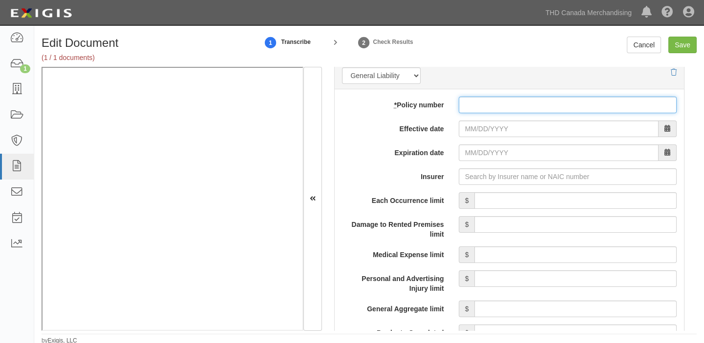
click at [465, 99] on input "* Policy number" at bounding box center [568, 105] width 218 height 17
paste input "EOR01055"
type input "EOR01055"
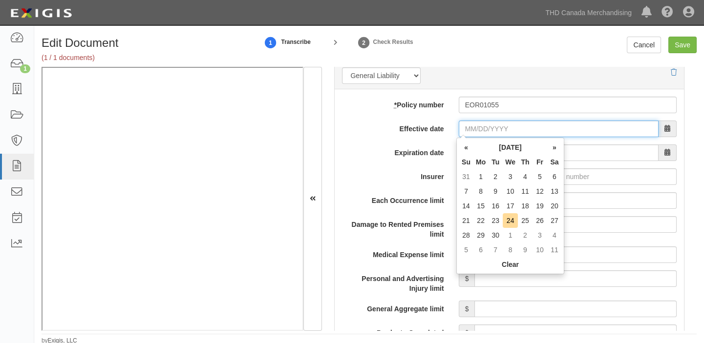
click at [465, 122] on input "Effective date" at bounding box center [559, 129] width 200 height 17
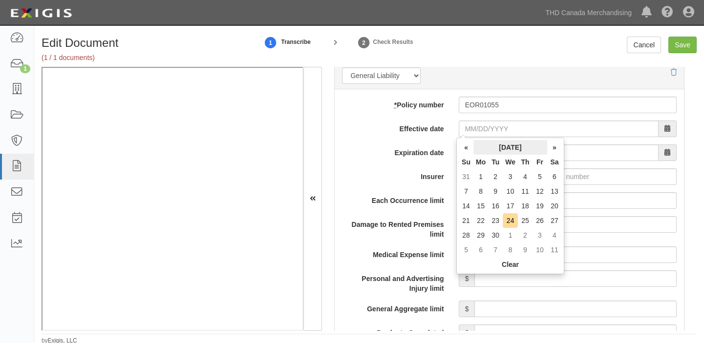
click at [474, 145] on th "September 2025" at bounding box center [510, 147] width 74 height 15
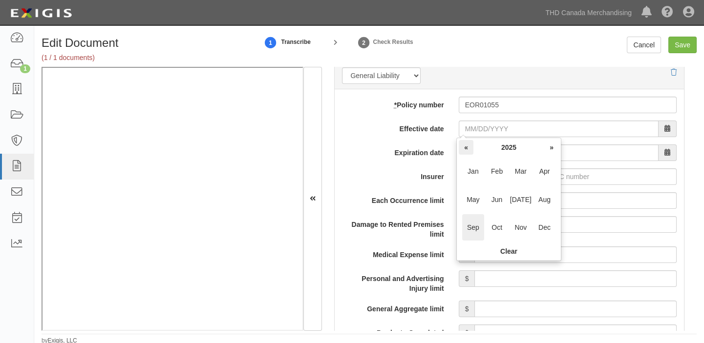
click at [467, 148] on th "«" at bounding box center [466, 147] width 15 height 15
click at [547, 229] on span "Dec" at bounding box center [544, 227] width 22 height 26
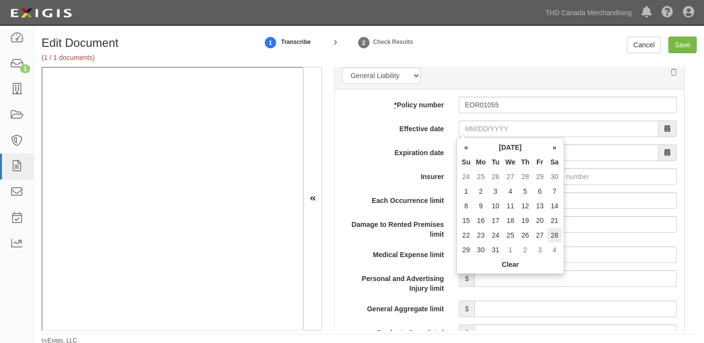
click at [553, 234] on td "28" at bounding box center [554, 235] width 15 height 15
type input "12/28/2024"
type input "12/28/2025"
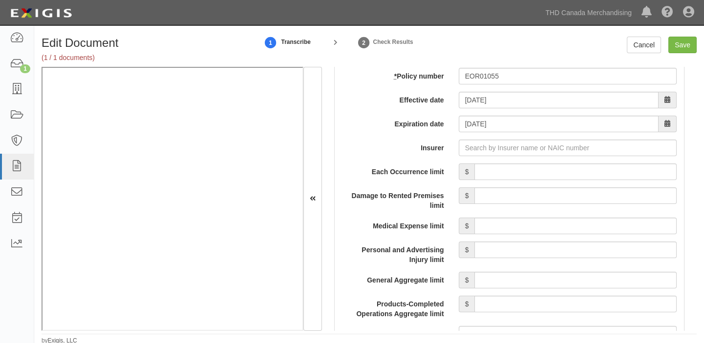
scroll to position [799, 0]
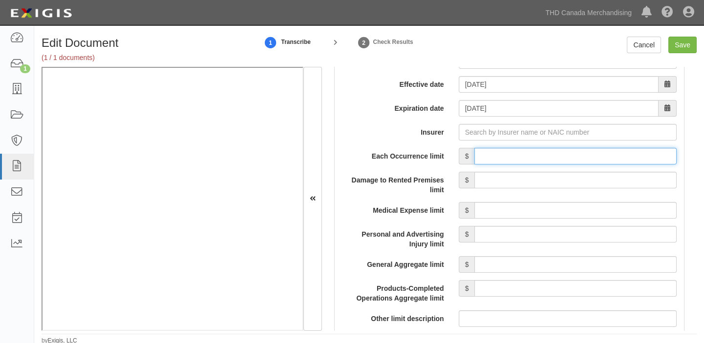
click at [538, 157] on input "Each Occurrence limit" at bounding box center [575, 156] width 202 height 17
type input "4,000,000"
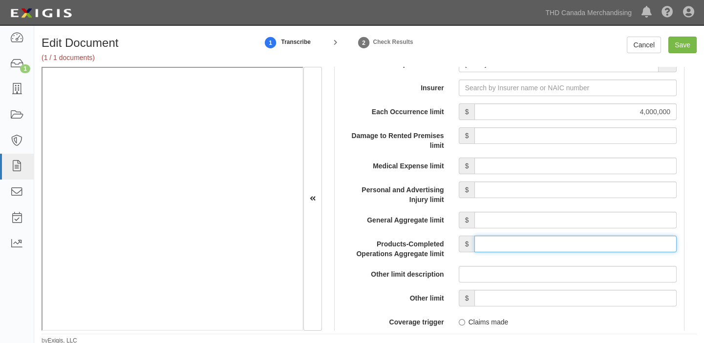
drag, startPoint x: 537, startPoint y: 249, endPoint x: 544, endPoint y: 243, distance: 9.0
click at [537, 249] on input "Products-Completed Operations Aggregate limit" at bounding box center [575, 244] width 202 height 17
type input "4,000,000"
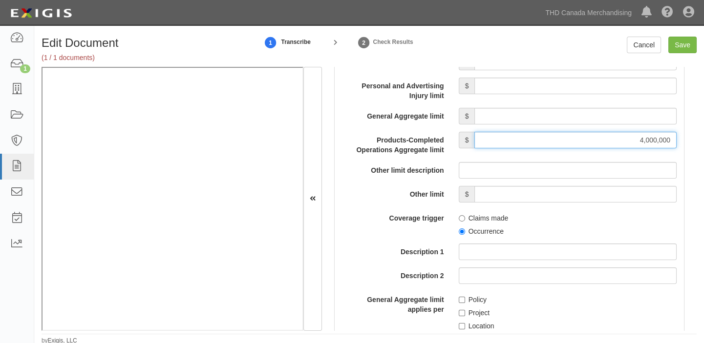
scroll to position [977, 0]
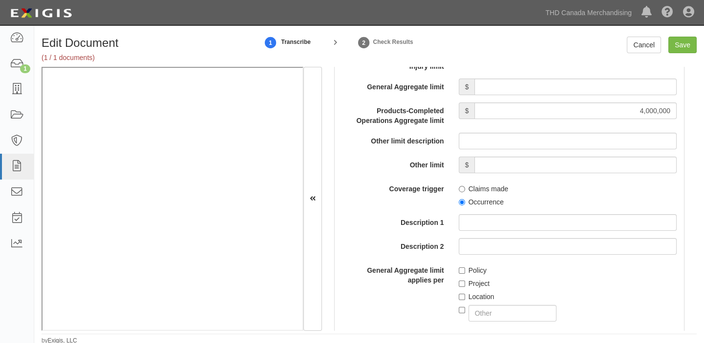
click at [687, 36] on div "Edit Document (1 / 1 documents) 1 Transcribe 2 Check Results Cancel Save Docume…" at bounding box center [369, 187] width 670 height 316
click at [685, 42] on input "Save" at bounding box center [682, 45] width 28 height 17
type input "4000000"
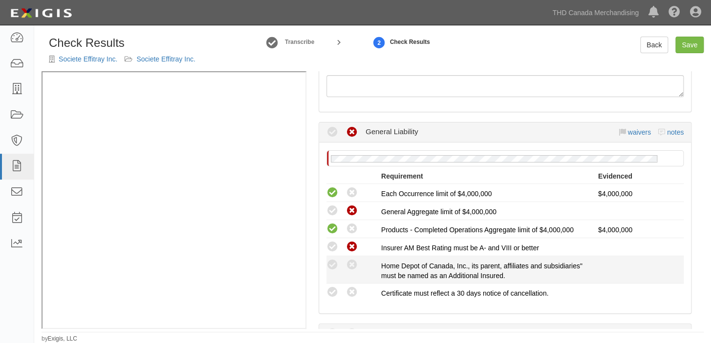
scroll to position [133, 0]
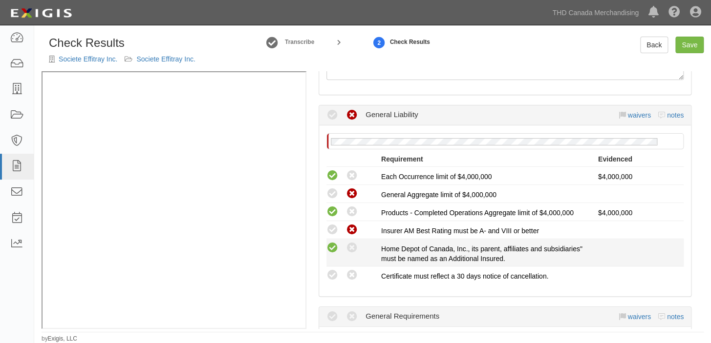
click at [332, 246] on icon at bounding box center [332, 248] width 12 height 12
radio input "true"
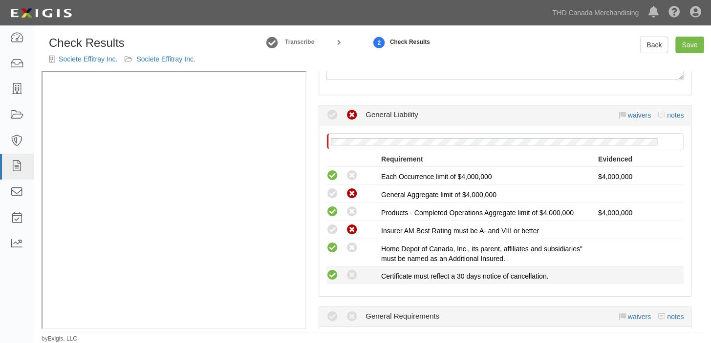
click at [332, 274] on icon at bounding box center [332, 276] width 12 height 12
radio input "true"
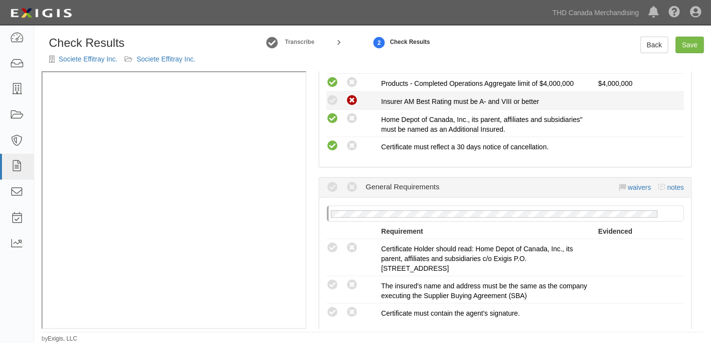
scroll to position [266, 0]
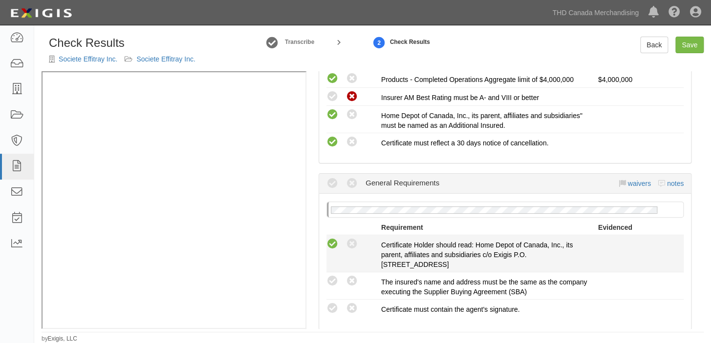
click at [331, 242] on icon at bounding box center [332, 244] width 12 height 12
radio input "true"
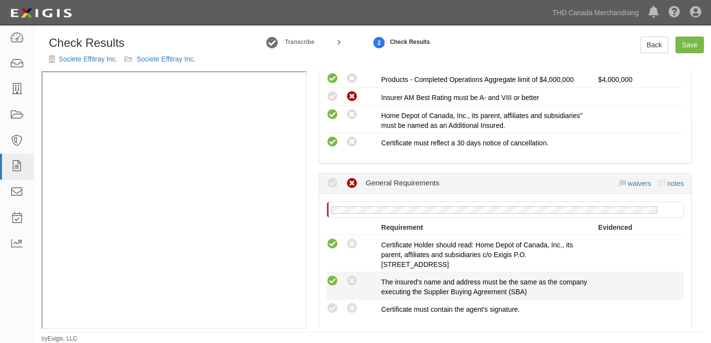
click at [334, 276] on icon at bounding box center [332, 282] width 12 height 12
radio input "true"
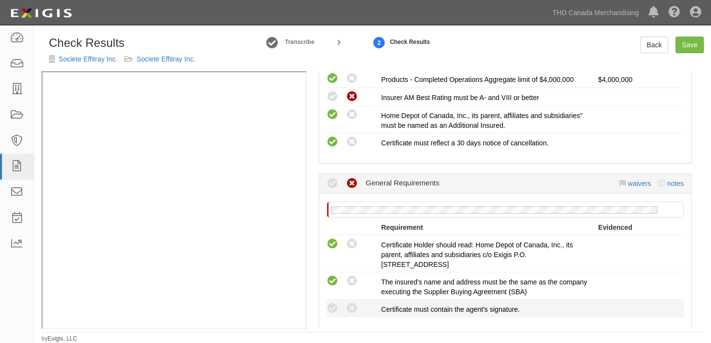
click at [332, 300] on li "Compliant Waived: Non-Compliant Certificate must contain the agent's signature." at bounding box center [504, 309] width 357 height 18
click at [332, 303] on icon at bounding box center [332, 309] width 12 height 12
radio input "true"
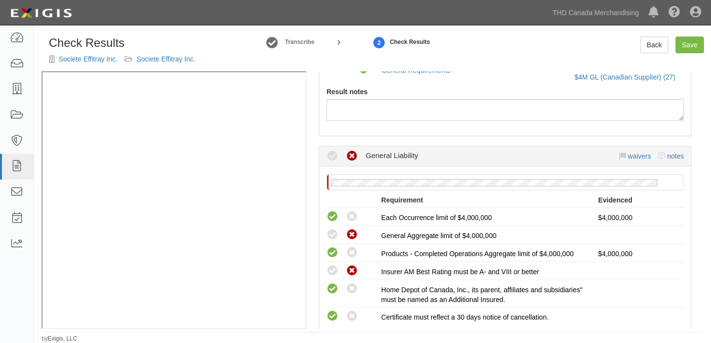
scroll to position [44, 0]
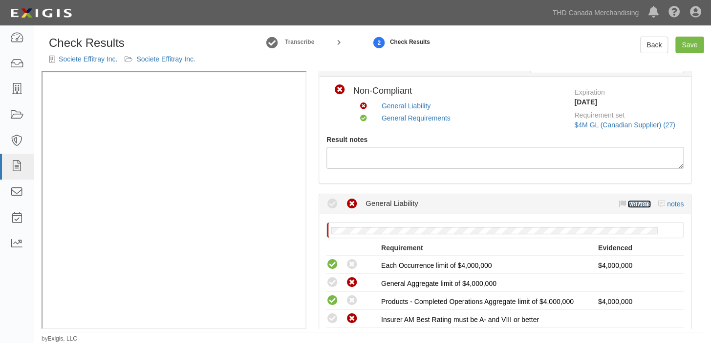
click at [631, 206] on link "waivers" at bounding box center [638, 204] width 23 height 8
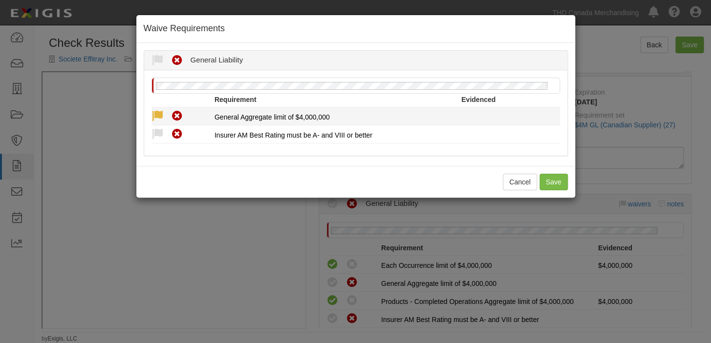
click at [154, 116] on icon at bounding box center [157, 116] width 12 height 12
radio input "true"
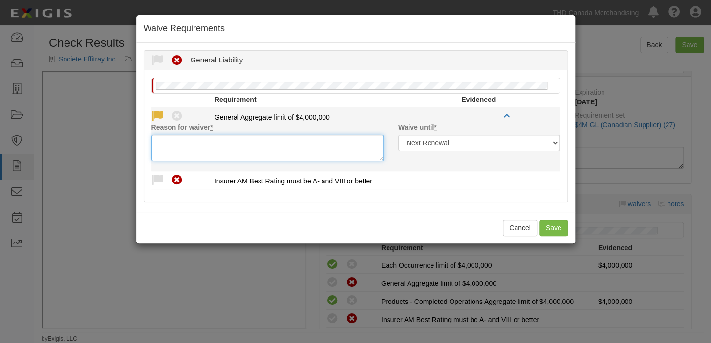
click at [161, 148] on textarea "Reason for waiver *" at bounding box center [267, 148] width 232 height 26
paste textarea "acceptable w/o GA Limits"
type textarea "acceptable w/o GA Limits"
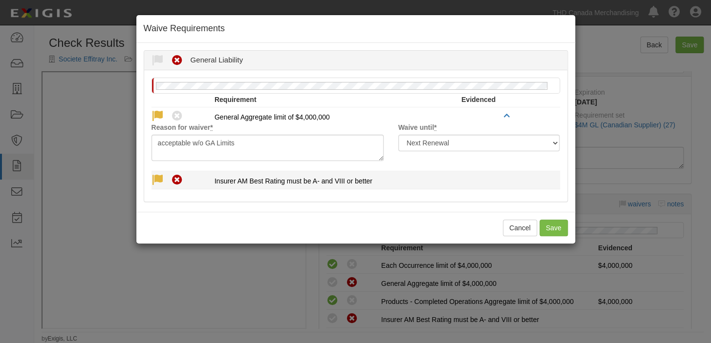
click at [157, 176] on icon at bounding box center [157, 180] width 12 height 12
radio input "true"
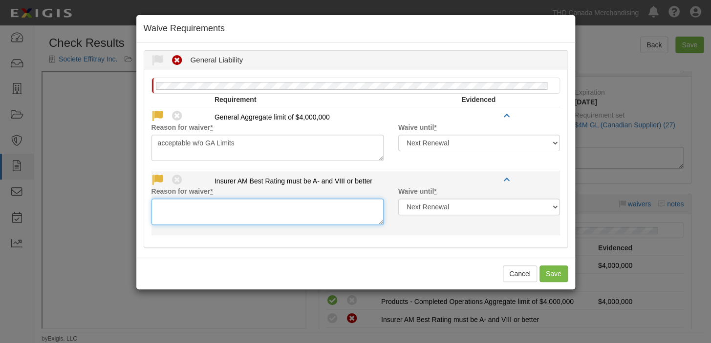
click at [170, 207] on textarea "Reason for waiver *" at bounding box center [267, 212] width 232 height 26
paste textarea "[PERSON_NAME] is acceptable"
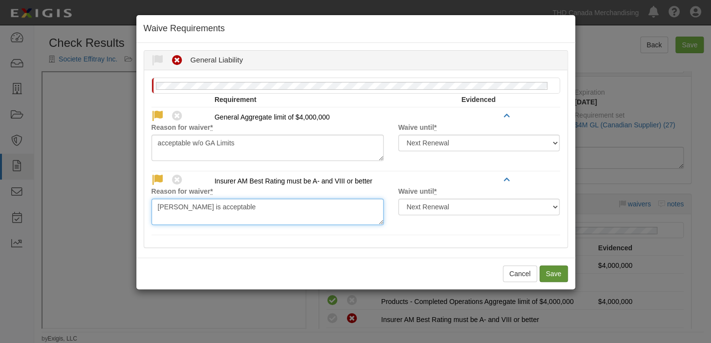
type textarea "[PERSON_NAME] is acceptable"
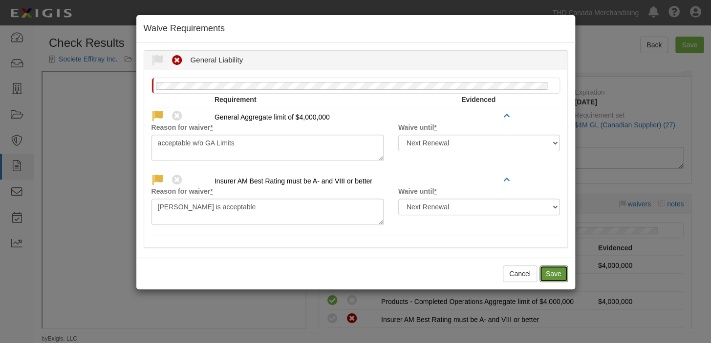
click at [549, 271] on button "Save" at bounding box center [553, 274] width 28 height 17
radio input "true"
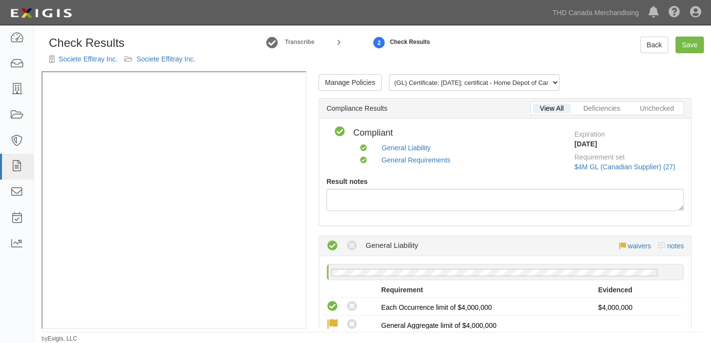
scroll to position [0, 0]
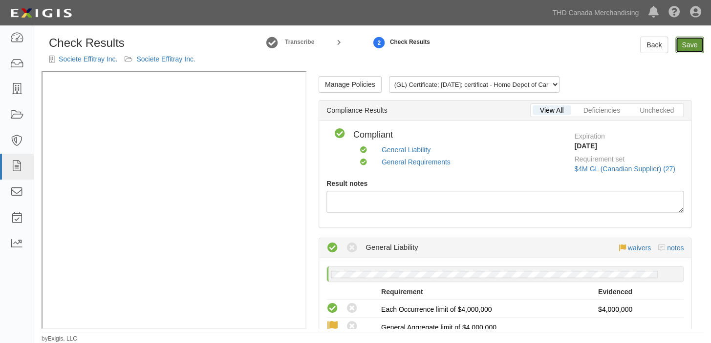
click at [691, 47] on link "Save" at bounding box center [689, 45] width 28 height 17
radio input "true"
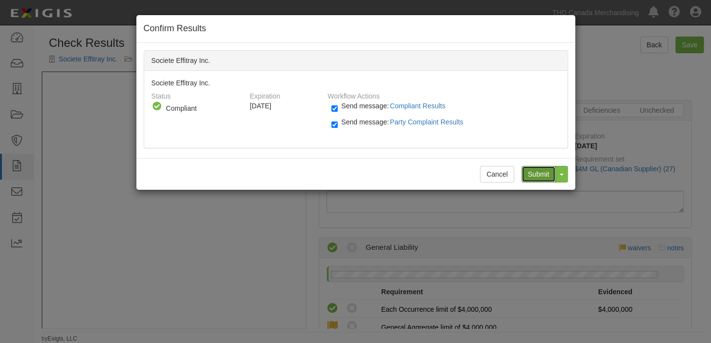
click at [540, 170] on input "Submit" at bounding box center [538, 174] width 34 height 17
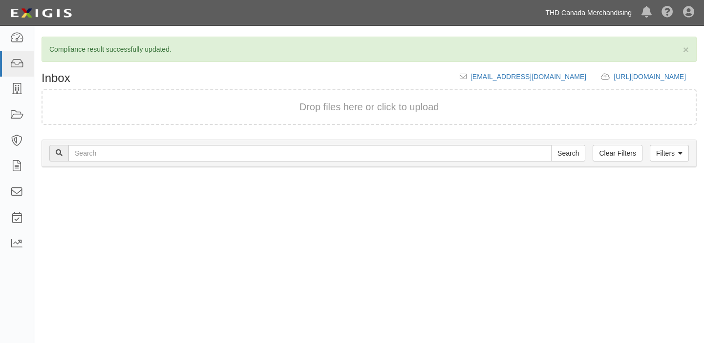
click at [577, 5] on link "THD Canada Merchandising" at bounding box center [588, 13] width 96 height 20
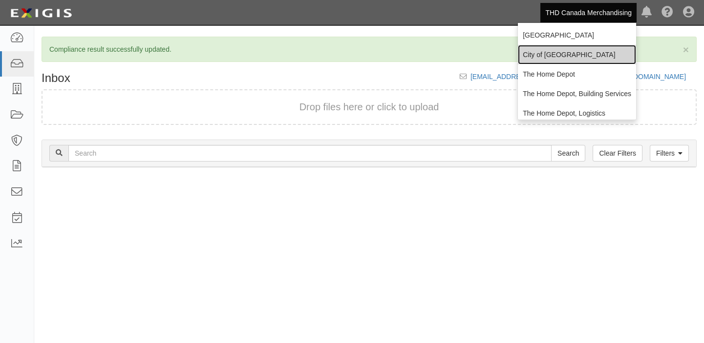
click at [544, 62] on link "City of [GEOGRAPHIC_DATA]" at bounding box center [577, 55] width 118 height 20
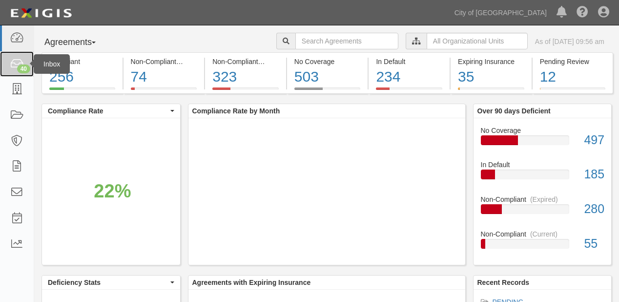
click at [10, 61] on icon at bounding box center [17, 64] width 14 height 11
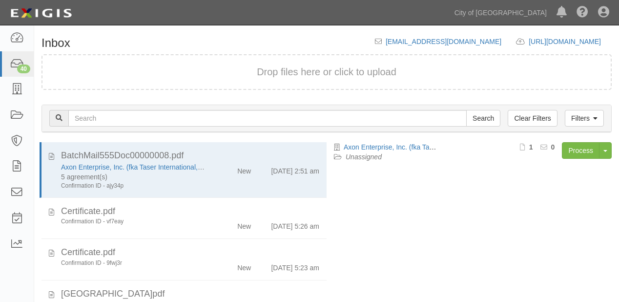
scroll to position [68, 0]
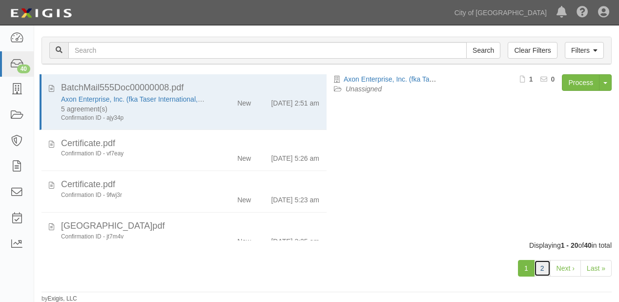
click at [541, 268] on link "2" at bounding box center [542, 268] width 17 height 17
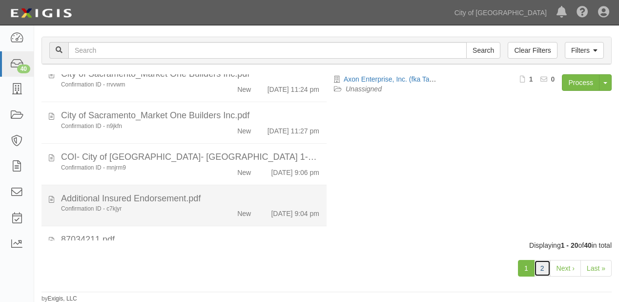
scroll to position [391, 0]
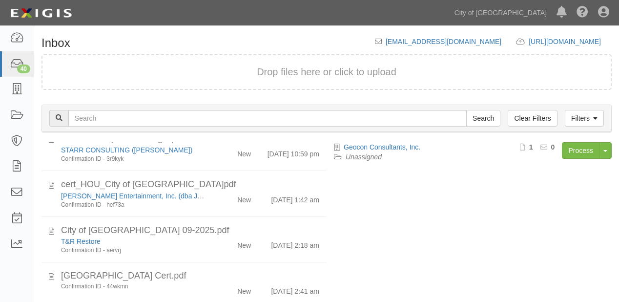
scroll to position [781, 0]
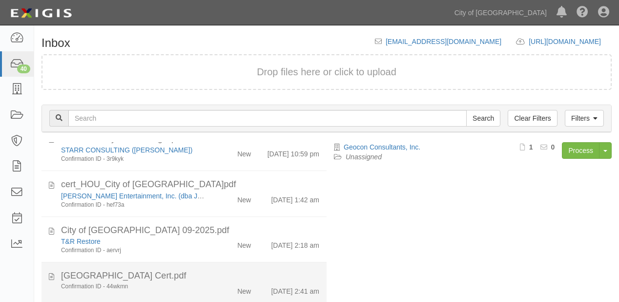
click at [244, 286] on div "New" at bounding box center [244, 289] width 14 height 14
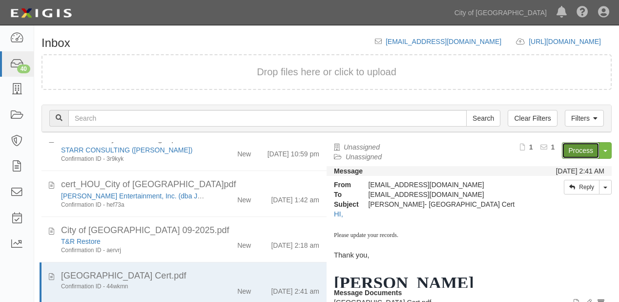
click at [576, 151] on link "Process" at bounding box center [581, 150] width 38 height 17
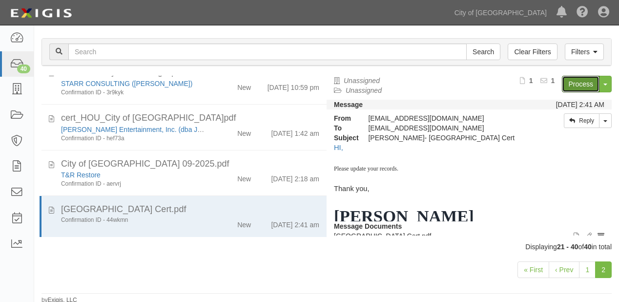
scroll to position [68, 0]
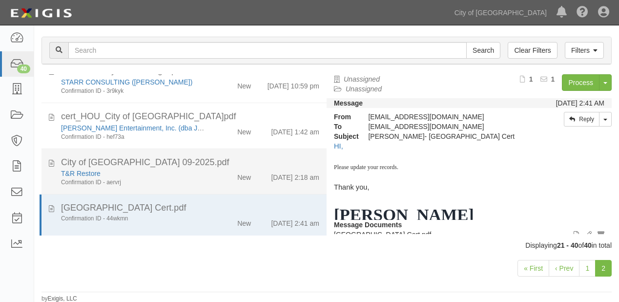
click at [184, 166] on div "City of [GEOGRAPHIC_DATA] 09-2025.pdf" at bounding box center [190, 162] width 258 height 13
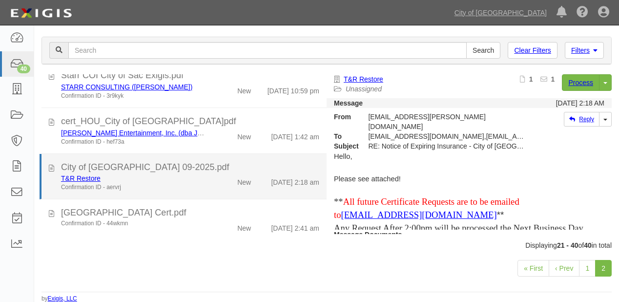
scroll to position [776, 0]
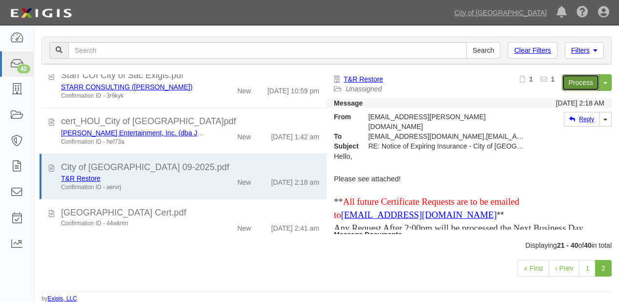
click at [565, 83] on link "Process" at bounding box center [581, 82] width 38 height 17
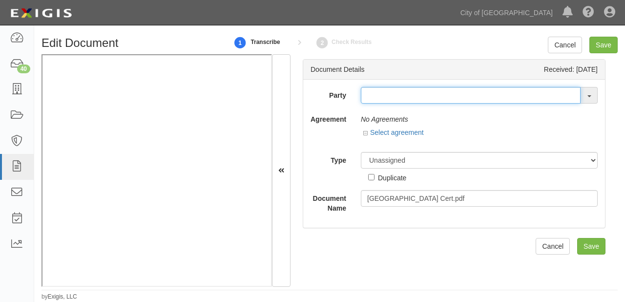
click at [369, 95] on input "text" at bounding box center [471, 95] width 220 height 17
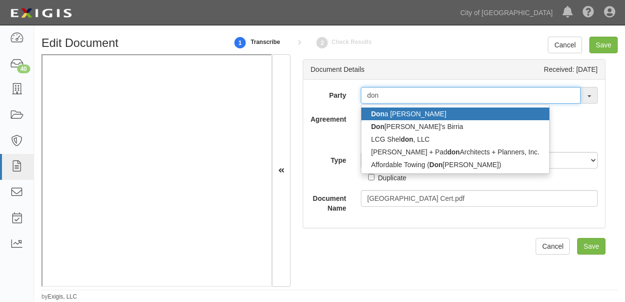
type input "[PERSON_NAME]"
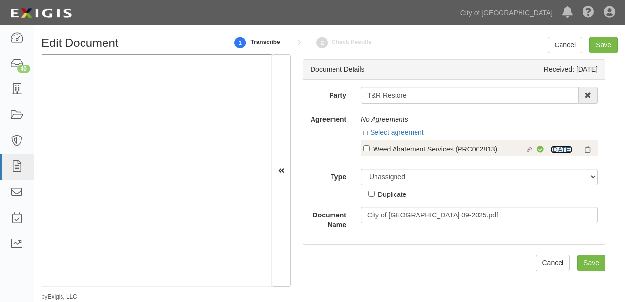
click at [563, 148] on link "[DATE]" at bounding box center [561, 150] width 21 height 8
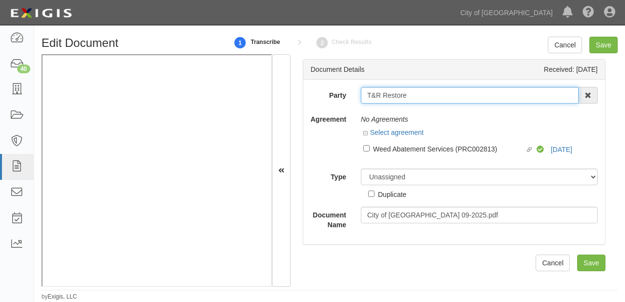
drag, startPoint x: 366, startPoint y: 94, endPoint x: 439, endPoint y: 94, distance: 72.8
click at [439, 94] on input "T&R Restore" at bounding box center [470, 95] width 218 height 17
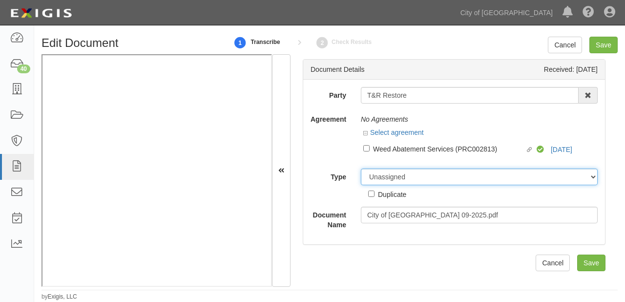
click at [429, 176] on select "Unassigned Binder Cancellation Notice Certificate Contract Endorsement Insuranc…" at bounding box center [479, 177] width 237 height 17
select select "CertificateDetail"
click at [361, 169] on select "Unassigned Binder Cancellation Notice Certificate Contract Endorsement Insuranc…" at bounding box center [479, 177] width 237 height 17
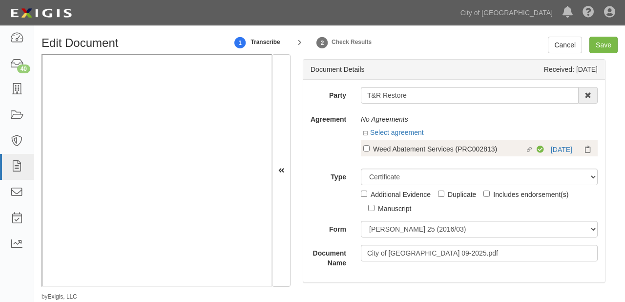
click at [393, 147] on div "Weed Abatement Services (PRC002813)" at bounding box center [449, 148] width 152 height 11
click at [370, 147] on input "Linked agreement Weed Abatement Services (PRC002813) Linked agreement" at bounding box center [366, 148] width 6 height 6
checkbox input "true"
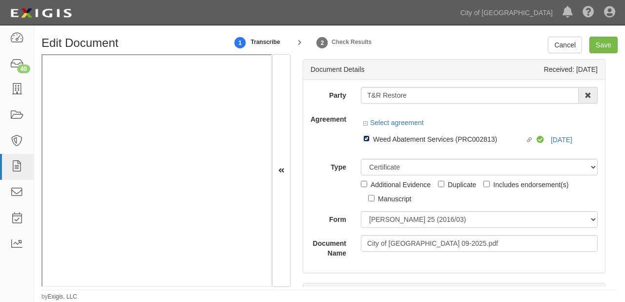
scroll to position [39, 0]
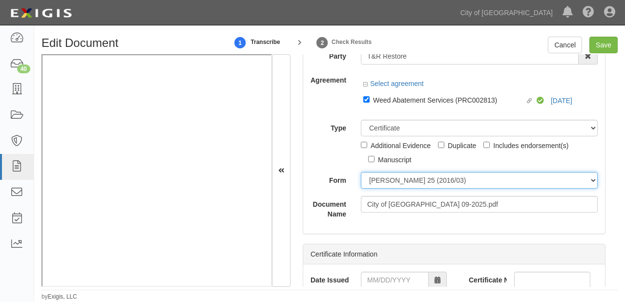
click at [385, 184] on select "[PERSON_NAME] 25 (2016/03) [PERSON_NAME] 101 [PERSON_NAME] 855 NY (2014/05) Gen…" at bounding box center [479, 180] width 237 height 17
select select "GeneralFormDetail"
click at [361, 172] on select "[PERSON_NAME] 25 (2016/03) [PERSON_NAME] 101 [PERSON_NAME] 855 NY (2014/05) Gen…" at bounding box center [479, 180] width 237 height 17
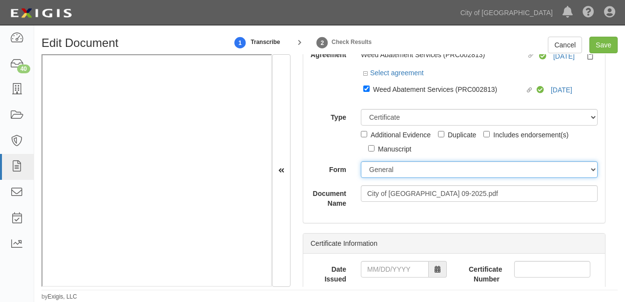
scroll to position [78, 0]
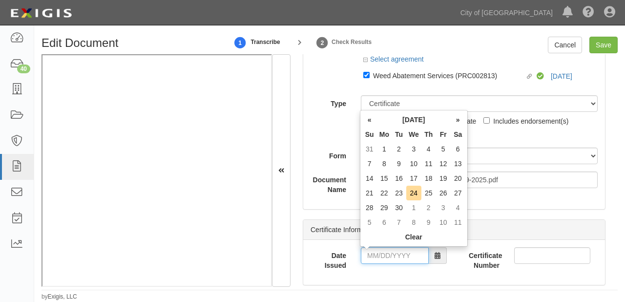
click at [381, 256] on input "Date Issued" at bounding box center [395, 255] width 68 height 17
drag, startPoint x: 402, startPoint y: 126, endPoint x: 403, endPoint y: 134, distance: 8.0
click at [402, 126] on th "[DATE]" at bounding box center [414, 119] width 74 height 15
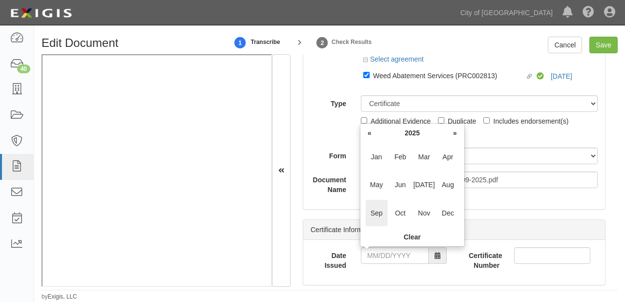
click at [381, 211] on span "Sep" at bounding box center [377, 213] width 22 height 26
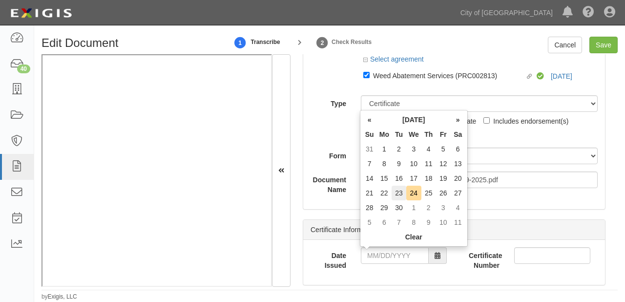
click at [400, 196] on td "23" at bounding box center [399, 193] width 15 height 15
type input "[DATE]"
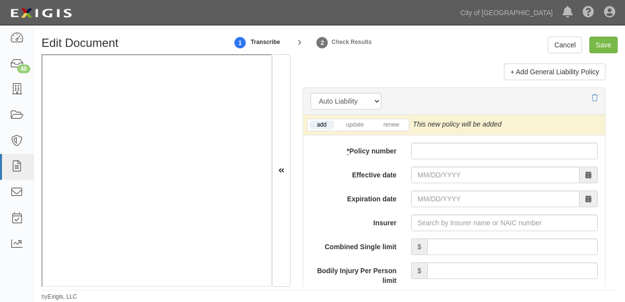
scroll to position [1485, 0]
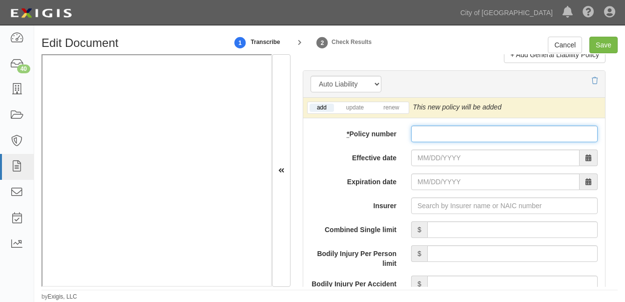
drag, startPoint x: 451, startPoint y: 131, endPoint x: 448, endPoint y: 140, distance: 9.3
click at [451, 131] on input "* Policy number" at bounding box center [504, 134] width 187 height 17
paste input "608 3351-C30-55"
type input "608 3351-C30-55"
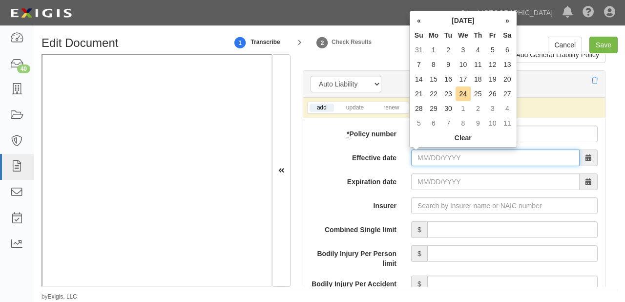
click at [438, 155] on input "Effective date" at bounding box center [495, 157] width 169 height 17
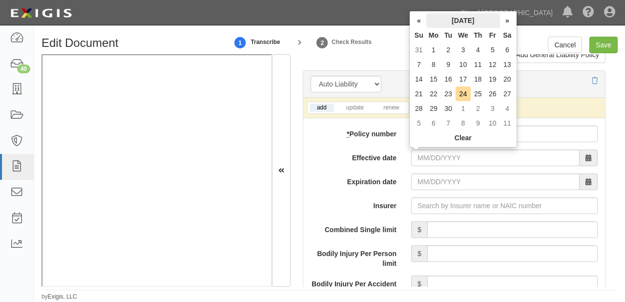
click at [453, 23] on th "[DATE]" at bounding box center [463, 20] width 74 height 15
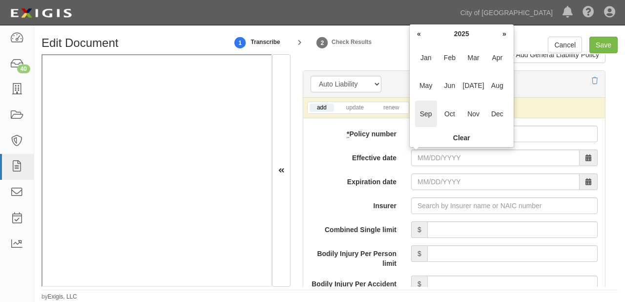
click at [426, 107] on span "Sep" at bounding box center [426, 114] width 22 height 26
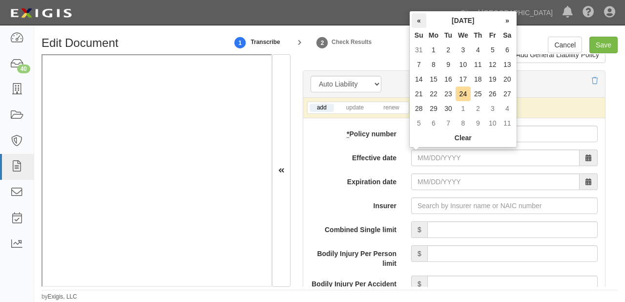
click at [416, 20] on th "«" at bounding box center [419, 20] width 15 height 15
click at [454, 14] on th "[DATE]" at bounding box center [463, 20] width 74 height 15
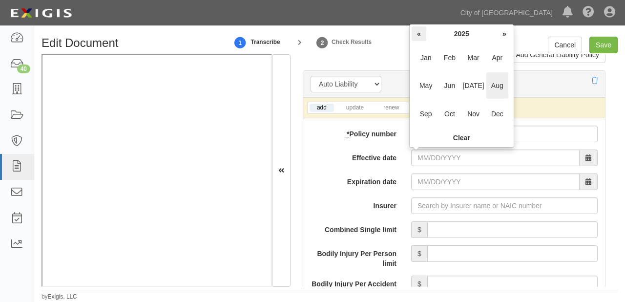
click at [422, 29] on th "«" at bounding box center [419, 33] width 15 height 15
click at [434, 113] on span "Sep" at bounding box center [426, 114] width 22 height 26
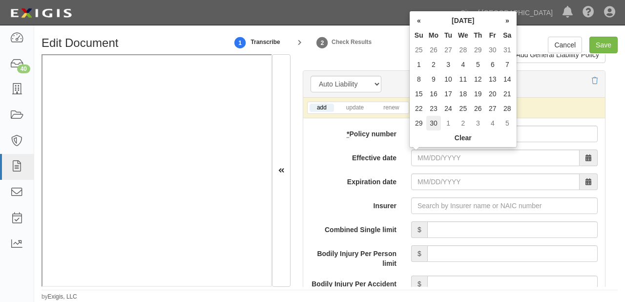
click at [436, 121] on td "30" at bounding box center [433, 123] width 15 height 15
type input "[DATE]"
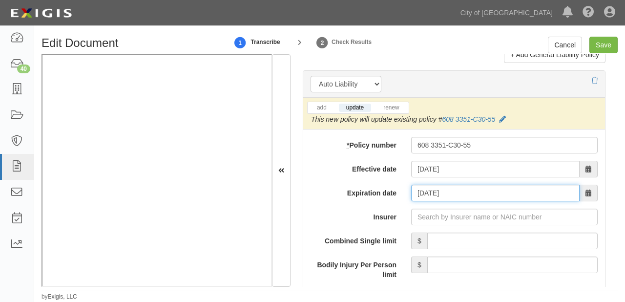
click at [435, 196] on input "[DATE]" at bounding box center [495, 193] width 169 height 17
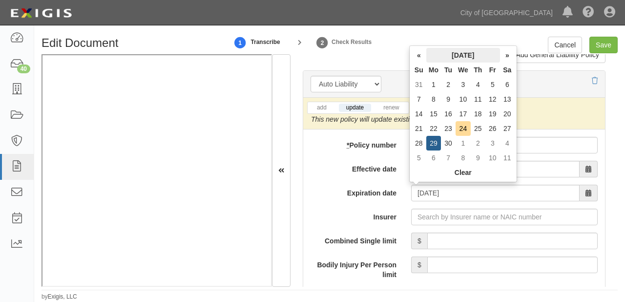
click at [468, 57] on th "[DATE]" at bounding box center [463, 55] width 74 height 15
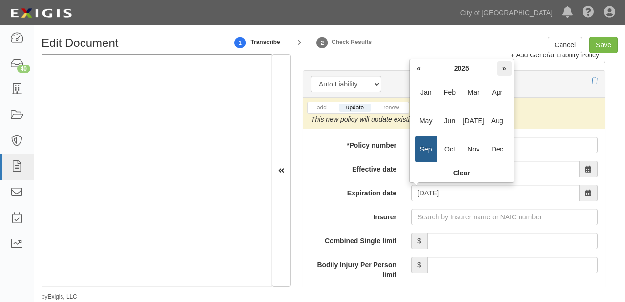
click at [508, 68] on th "»" at bounding box center [504, 68] width 15 height 15
click at [425, 143] on span "Sep" at bounding box center [426, 149] width 22 height 26
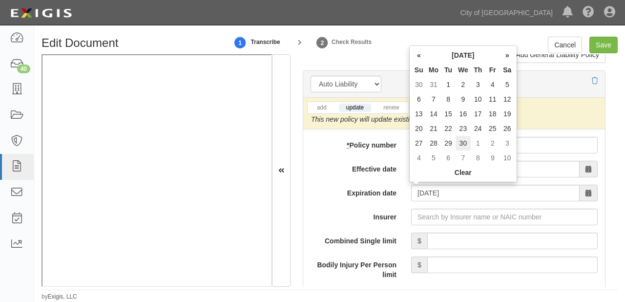
click at [457, 146] on td "30" at bounding box center [463, 143] width 15 height 15
type input "[DATE]"
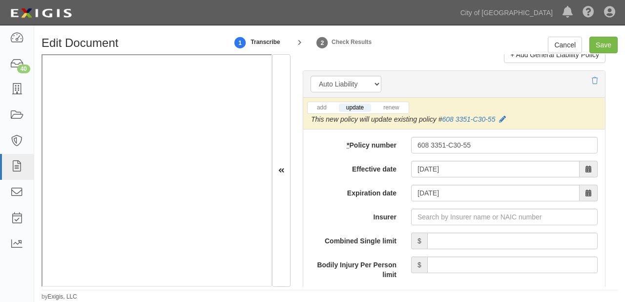
scroll to position [1524, 0]
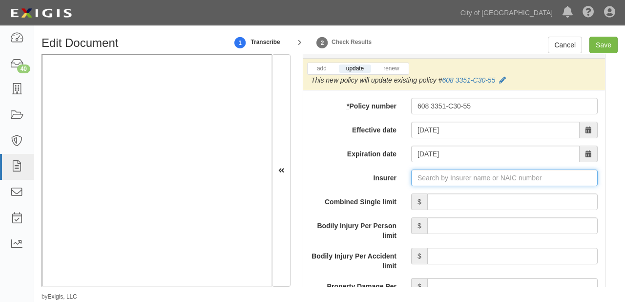
click at [438, 173] on input "Insurer" at bounding box center [504, 178] width 187 height 17
type input "21st Century Advantage Insurance Company (25232) NR Rating"
type input "2"
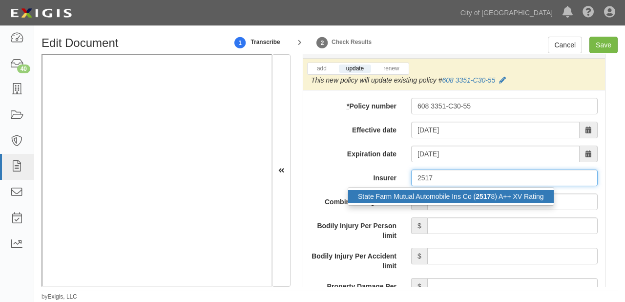
click at [451, 190] on div "State Farm Mutual Automobile Ins Co ( 2517 8) A++ XV Rating" at bounding box center [451, 196] width 206 height 13
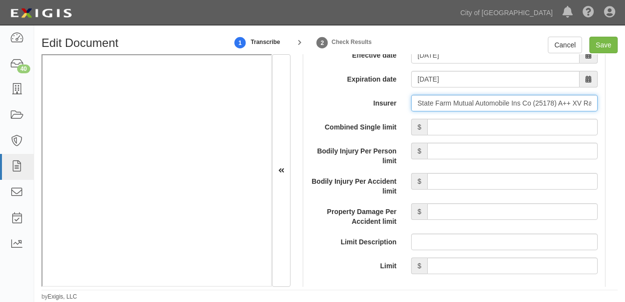
scroll to position [1602, 0]
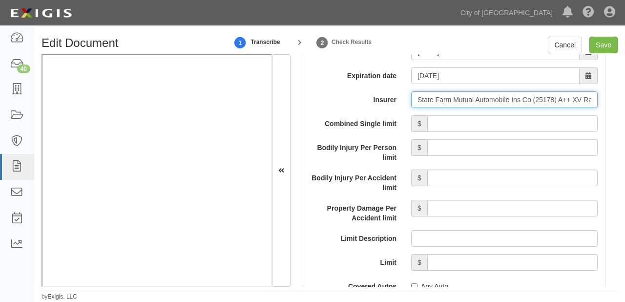
type input "State Farm Mutual Automobile Ins Co (25178) A++ XV Rating"
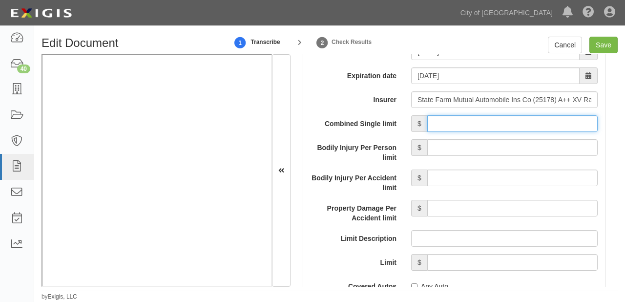
click at [499, 129] on input "Combined Single limit" at bounding box center [512, 123] width 170 height 17
type input "1,000,000"
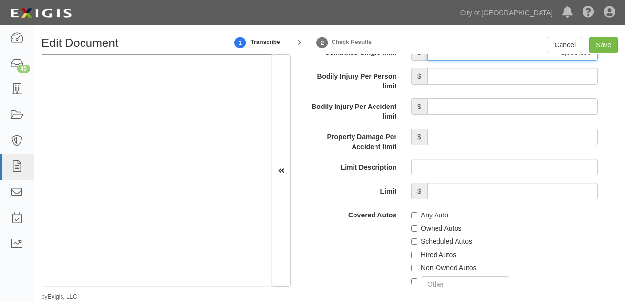
scroll to position [1681, 0]
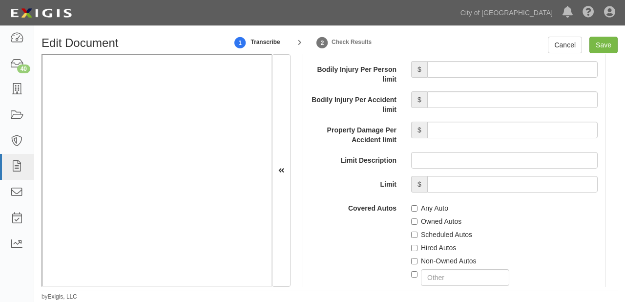
click at [425, 219] on label "Owned Autos" at bounding box center [436, 221] width 50 height 10
click at [418, 219] on input "Owned Autos" at bounding box center [414, 221] width 6 height 6
checkbox input "true"
click at [427, 233] on label "Scheduled Autos" at bounding box center [441, 235] width 61 height 10
click at [418, 233] on input "Scheduled Autos" at bounding box center [414, 235] width 6 height 6
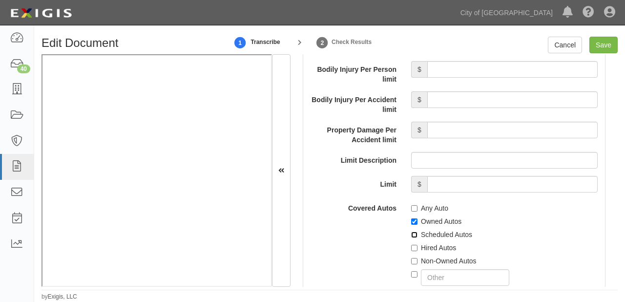
checkbox input "true"
click at [426, 243] on label "Hired Autos" at bounding box center [433, 248] width 45 height 10
click at [418, 245] on input "Hired Autos" at bounding box center [414, 248] width 6 height 6
checkbox input "true"
click at [426, 258] on label "Non-Owned Autos" at bounding box center [443, 261] width 65 height 10
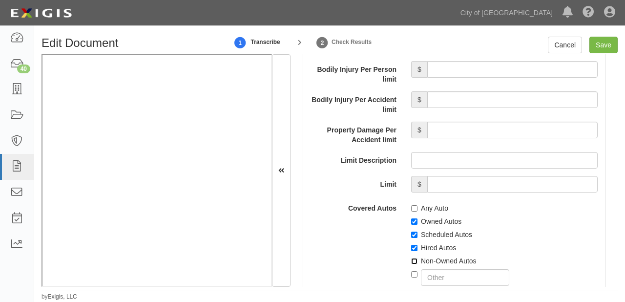
click at [418, 258] on input "Non-Owned Autos" at bounding box center [414, 261] width 6 height 6
checkbox input "true"
click at [611, 47] on input "Save" at bounding box center [604, 45] width 28 height 17
type input "1000000"
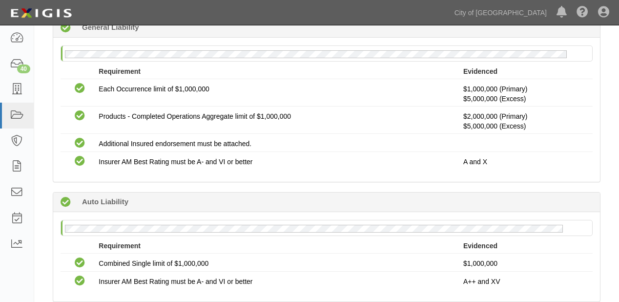
scroll to position [195, 0]
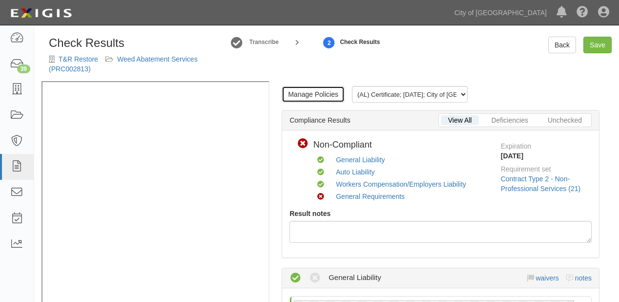
click at [309, 102] on link "Manage Policies" at bounding box center [313, 94] width 63 height 17
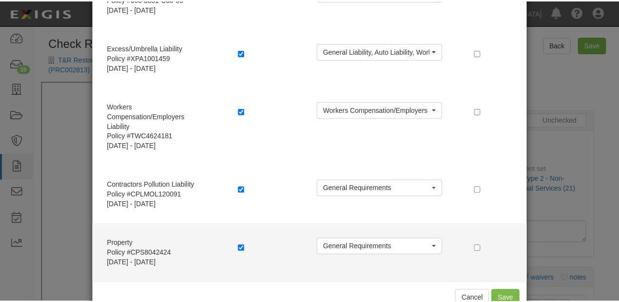
scroll to position [183, 0]
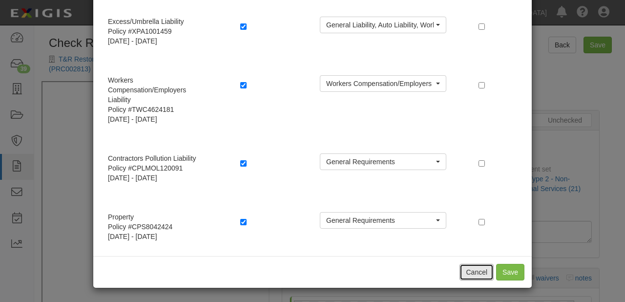
click at [480, 270] on button "Cancel" at bounding box center [477, 272] width 34 height 17
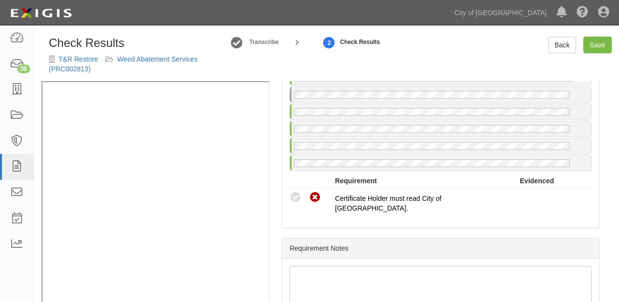
scroll to position [782, 0]
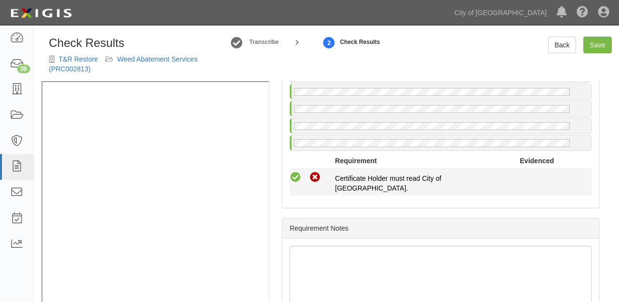
click at [295, 172] on icon at bounding box center [296, 177] width 12 height 12
radio input "true"
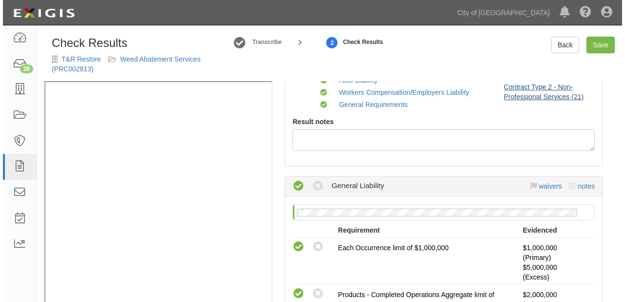
scroll to position [39, 0]
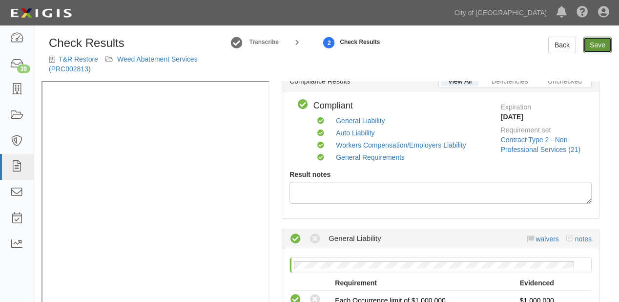
click at [586, 43] on link "Save" at bounding box center [598, 45] width 28 height 17
radio input "true"
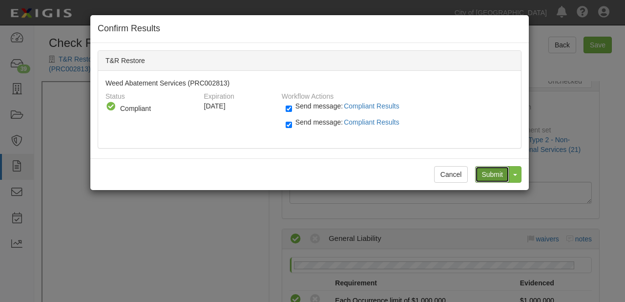
click at [488, 166] on input "Submit" at bounding box center [492, 174] width 34 height 17
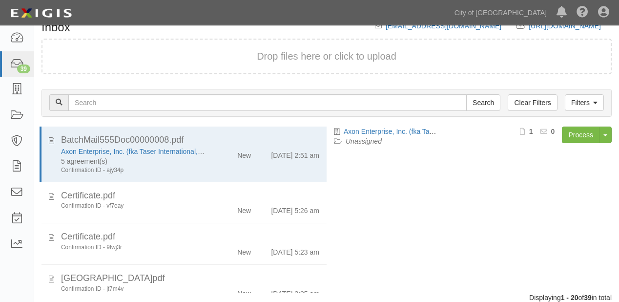
scroll to position [103, 0]
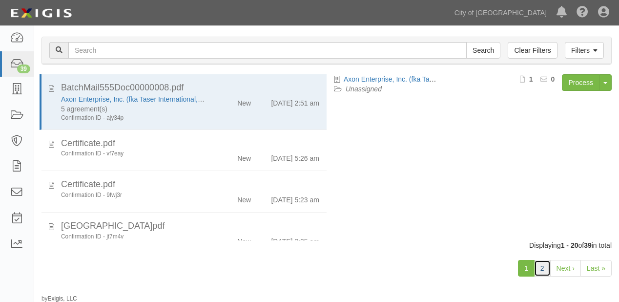
click at [539, 267] on link "2" at bounding box center [542, 268] width 17 height 17
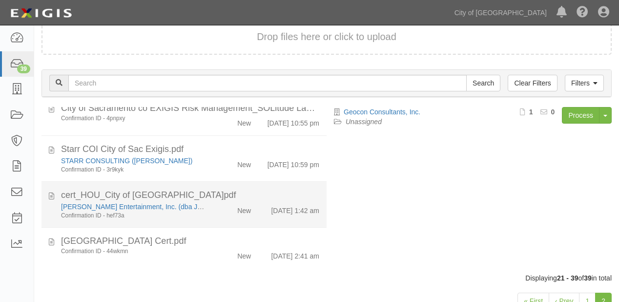
scroll to position [68, 0]
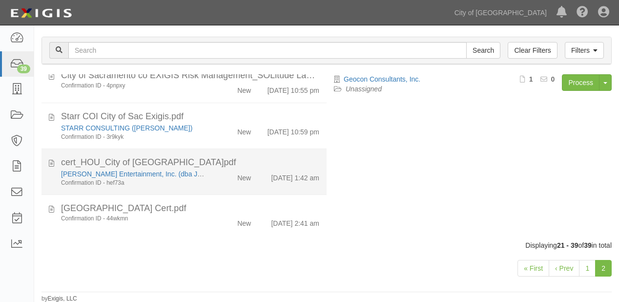
click at [228, 180] on div "New" at bounding box center [235, 176] width 45 height 14
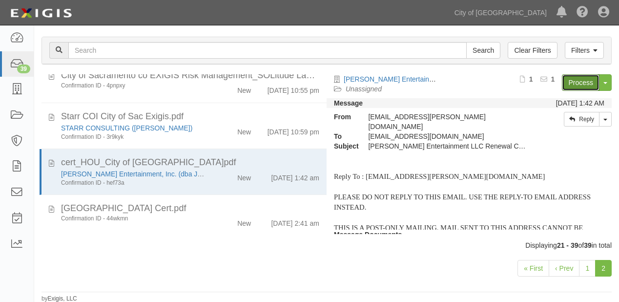
click at [567, 80] on link "Process" at bounding box center [581, 82] width 38 height 17
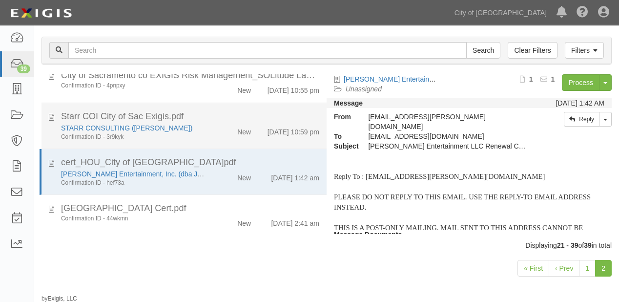
click at [185, 143] on li "Starr COI City of Sac Exigis.pdf STARR CONSULTING ([PERSON_NAME]) Confirmation …" at bounding box center [184, 126] width 285 height 46
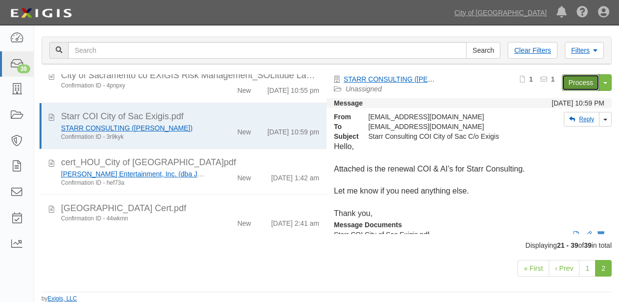
click at [582, 83] on link "Process" at bounding box center [581, 82] width 38 height 17
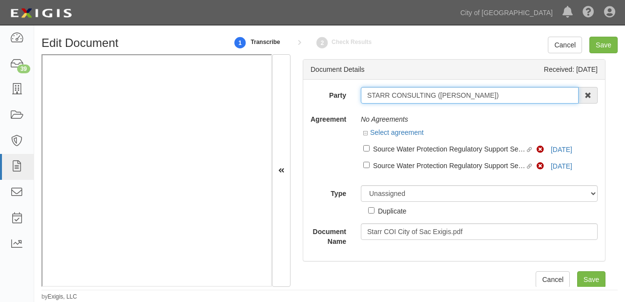
drag, startPoint x: 364, startPoint y: 101, endPoint x: 501, endPoint y: 95, distance: 136.4
click at [501, 95] on input "STARR CONSULTING ([PERSON_NAME])" at bounding box center [470, 95] width 218 height 17
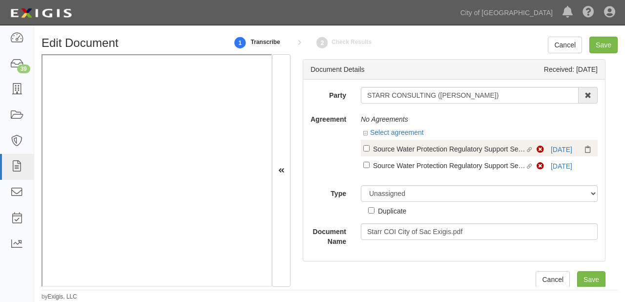
click at [433, 154] on label "Linked agreement Source Water Protection Regulatory Support Services (2022-0652…" at bounding box center [449, 149] width 173 height 13
click at [370, 151] on input "Linked agreement Source Water Protection Regulatory Support Services (2022-0652…" at bounding box center [366, 148] width 6 height 6
checkbox input "true"
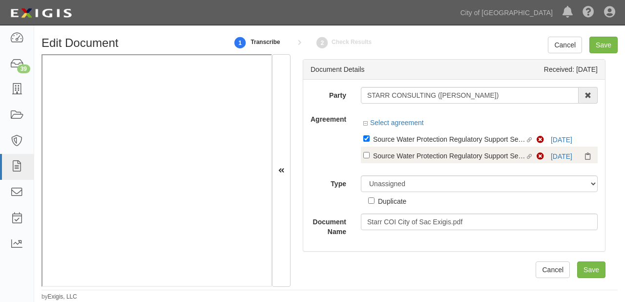
click at [430, 159] on div "Source Water Protection Regulatory Support Services (2024-0951)" at bounding box center [449, 155] width 152 height 11
click at [370, 158] on input "Linked agreement Source Water Protection Regulatory Support Services (2024-0951…" at bounding box center [366, 155] width 6 height 6
checkbox input "true"
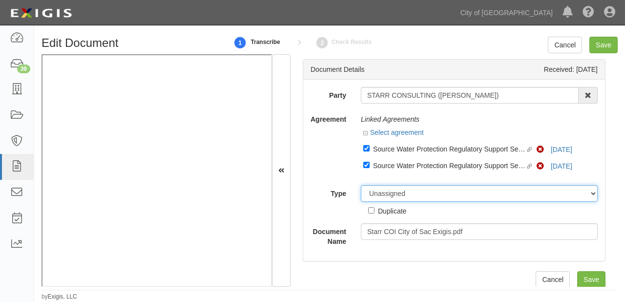
click at [381, 197] on select "Unassigned Binder Cancellation Notice Certificate Contract Endorsement Insuranc…" at bounding box center [479, 193] width 237 height 17
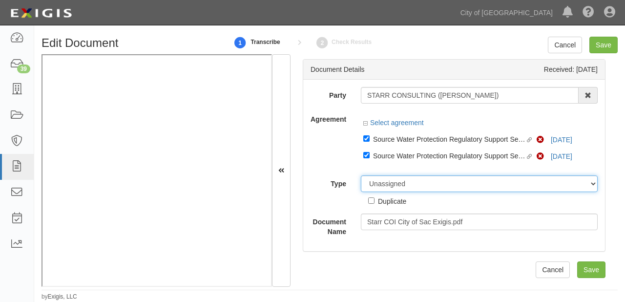
select select "CertificateDetail"
click at [361, 176] on select "Unassigned Binder Cancellation Notice Certificate Contract Endorsement Insuranc…" at bounding box center [479, 183] width 237 height 17
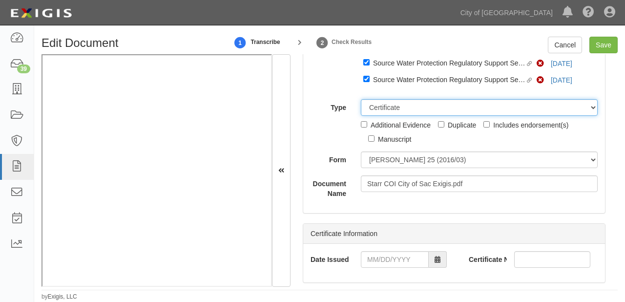
scroll to position [78, 0]
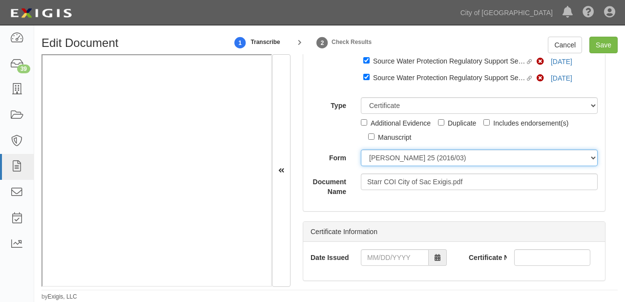
click at [408, 152] on select "ACORD 25 (2016/03) ACORD 101 ACORD 855 NY (2014/05) General" at bounding box center [479, 157] width 237 height 17
select select "GeneralFormDetail"
click at [361, 150] on select "ACORD 25 (2016/03) ACORD 101 ACORD 855 NY (2014/05) General" at bounding box center [479, 157] width 237 height 17
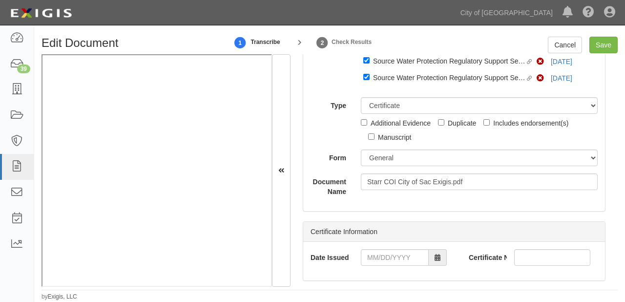
drag, startPoint x: 406, startPoint y: 166, endPoint x: 266, endPoint y: 200, distance: 144.7
click at [398, 205] on div "Party STARR CONSULTING (Bonny Starr) 16th & O Gateway (dba Ravel Rasmussen Prop…" at bounding box center [454, 106] width 302 height 210
click at [412, 269] on div "Date Issued" at bounding box center [378, 260] width 151 height 23
click at [407, 259] on input "Date Issued" at bounding box center [395, 257] width 68 height 17
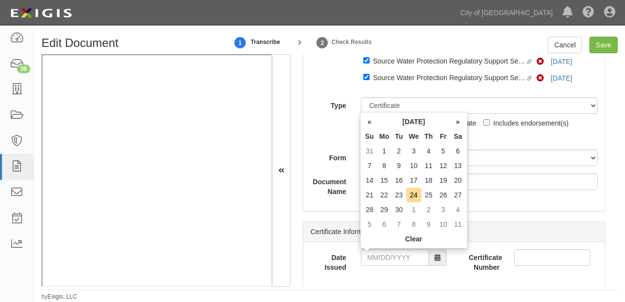
click at [403, 135] on th "Tu" at bounding box center [399, 136] width 15 height 15
click at [388, 197] on td "22" at bounding box center [384, 195] width 15 height 15
type input "[DATE]"
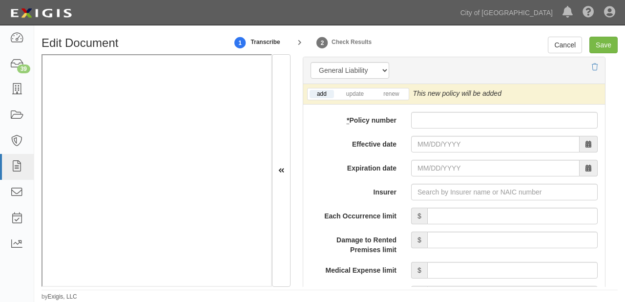
scroll to position [821, 0]
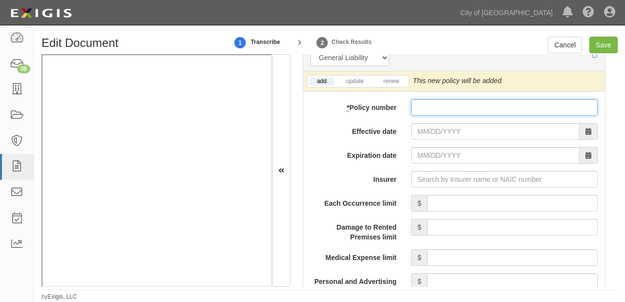
paste input "FEI-ECC-17726-12"
click at [414, 111] on input "* Policy number" at bounding box center [504, 107] width 187 height 17
type input "FEI-ECC-17726-12"
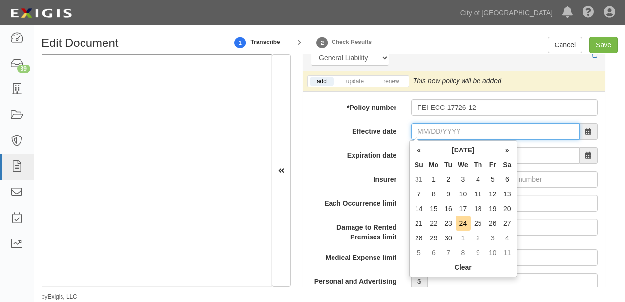
click at [430, 135] on input "Effective date" at bounding box center [495, 131] width 169 height 17
click at [441, 161] on th "Tu" at bounding box center [448, 164] width 15 height 15
click at [422, 211] on td "14" at bounding box center [419, 208] width 15 height 15
type input "[DATE]"
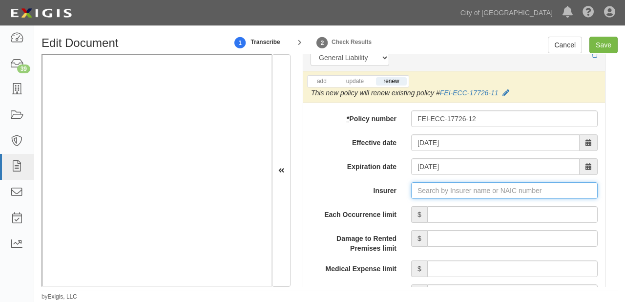
click at [459, 189] on input "Insurer" at bounding box center [504, 190] width 187 height 17
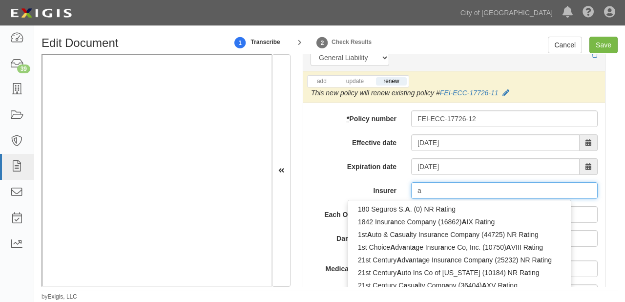
type input "ad"
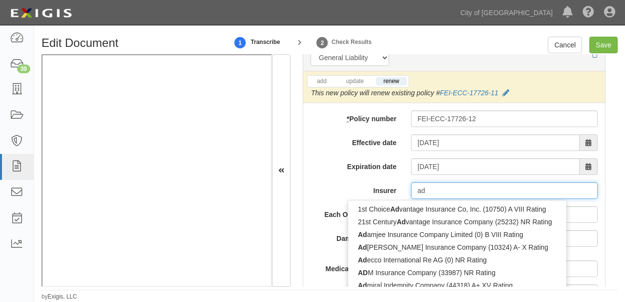
type input "adm Insurance Company (33987) NR Rating"
type input "adm"
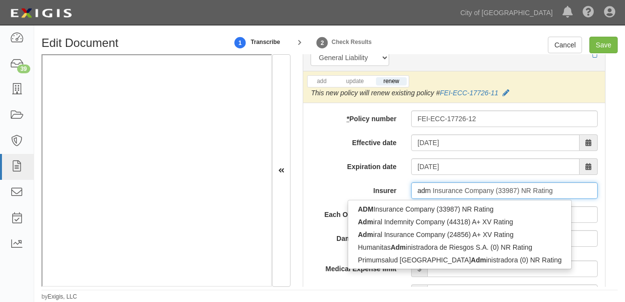
type input "admiral Indemnity Company (44318) A+ XV Rating"
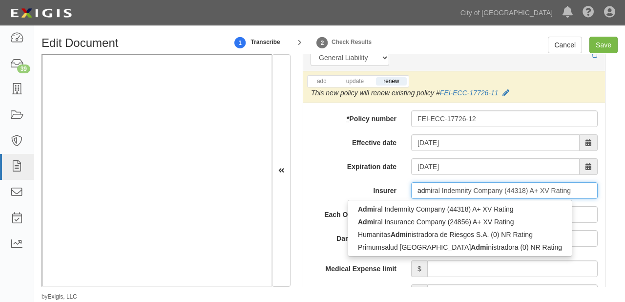
type input "admir"
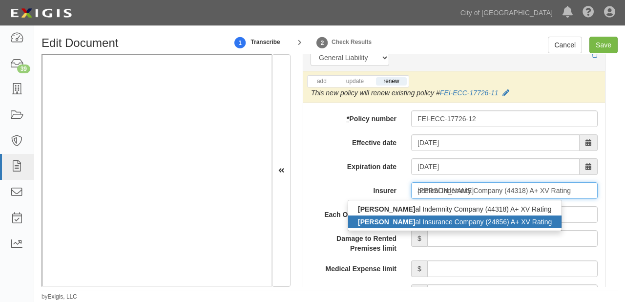
click at [445, 221] on div "Admir al Insurance Company (24856) A+ XV Rating" at bounding box center [454, 221] width 213 height 13
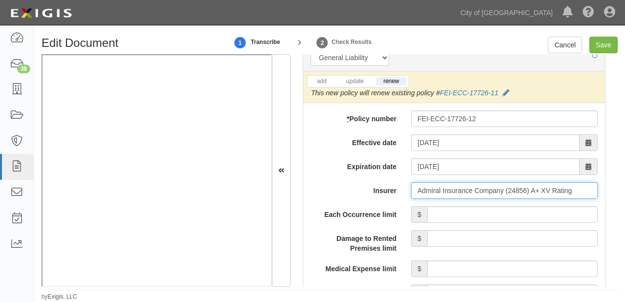
type input "Admiral Insurance Company (24856) A+ XV Rating"
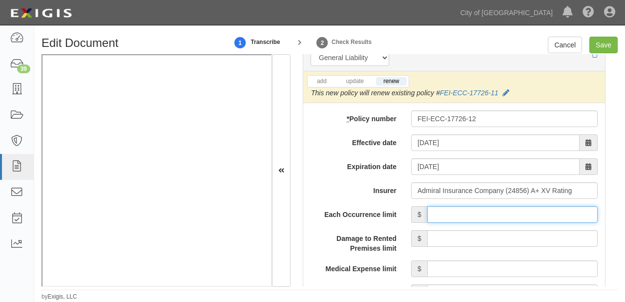
click at [487, 213] on input "Each Occurrence limit" at bounding box center [512, 214] width 170 height 17
type input "1,000,000"
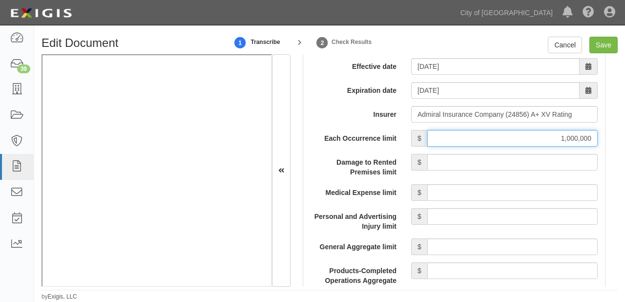
scroll to position [899, 0]
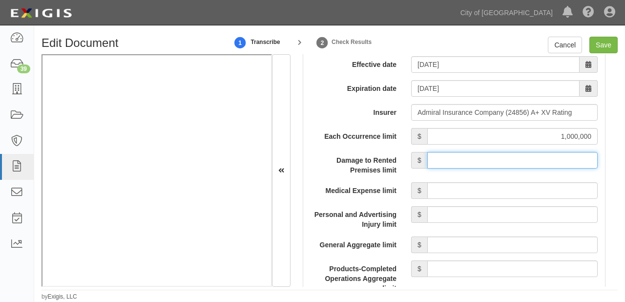
click at [509, 162] on input "Damage to Rented Premises limit" at bounding box center [512, 160] width 170 height 17
type input "50,000"
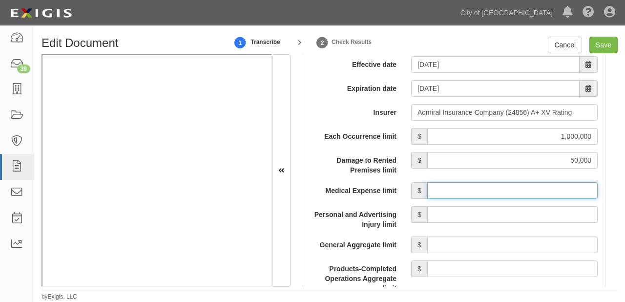
click at [502, 188] on input "Medical Expense limit" at bounding box center [512, 190] width 170 height 17
type input "5,000"
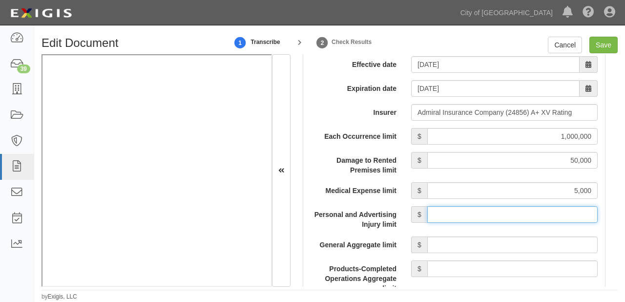
click at [510, 213] on input "Personal and Advertising Injury limit" at bounding box center [512, 214] width 170 height 17
type input "1,000,000"
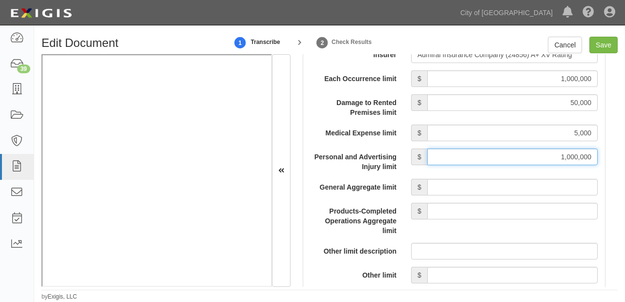
scroll to position [977, 0]
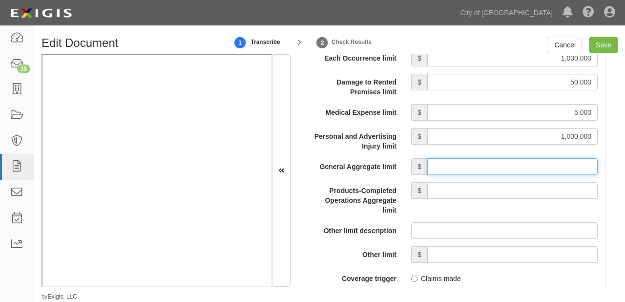
click at [517, 164] on input "General Aggregate limit" at bounding box center [512, 166] width 170 height 17
type input "2,000,000"
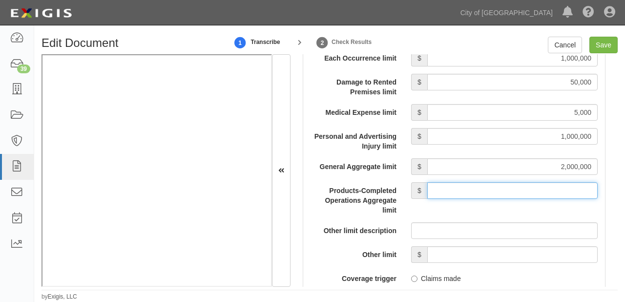
click at [509, 190] on input "Products-Completed Operations Aggregate limit" at bounding box center [512, 190] width 170 height 17
type input "2,000,000"
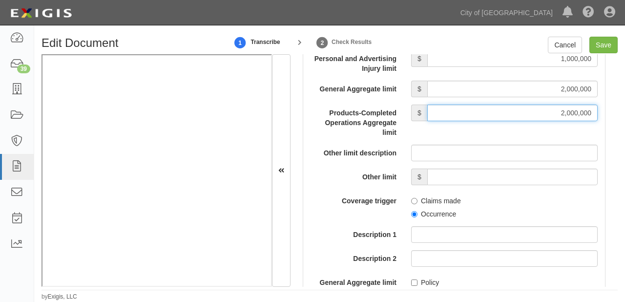
scroll to position [1055, 0]
click at [430, 209] on label "Occurrence" at bounding box center [433, 214] width 45 height 10
click at [418, 211] on input "Occurrence" at bounding box center [414, 214] width 6 height 6
radio input "true"
click at [418, 281] on label "Policy" at bounding box center [425, 282] width 28 height 10
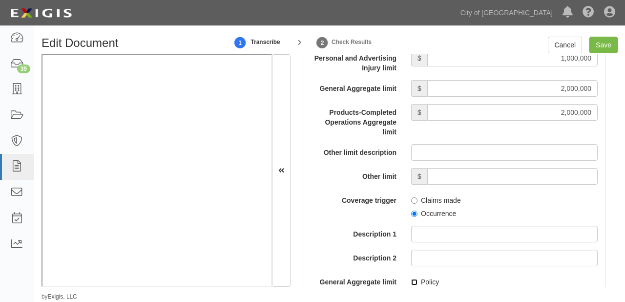
click at [418, 281] on input "Policy" at bounding box center [414, 282] width 6 height 6
checkbox input "true"
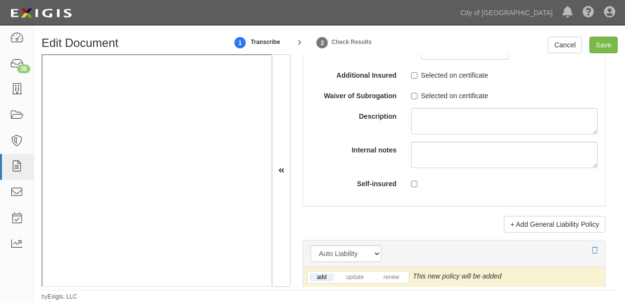
scroll to position [1446, 0]
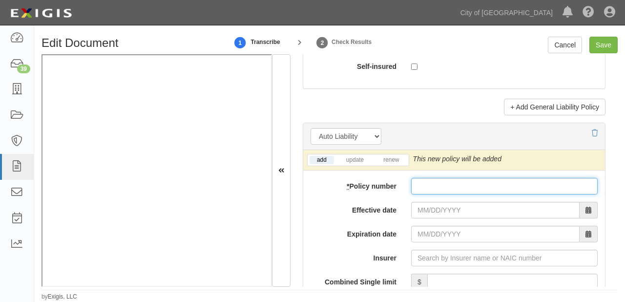
click at [425, 190] on input "* Policy number" at bounding box center [504, 186] width 187 height 17
paste input "863238522"
type input "863238522"
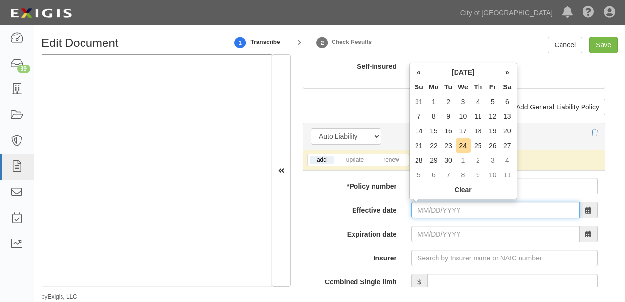
click at [428, 202] on input "Effective date" at bounding box center [495, 210] width 169 height 17
click at [438, 87] on th "Mo" at bounding box center [433, 87] width 15 height 15
click at [432, 151] on td "22" at bounding box center [433, 145] width 15 height 15
type input "[DATE]"
type input "09/22/2026"
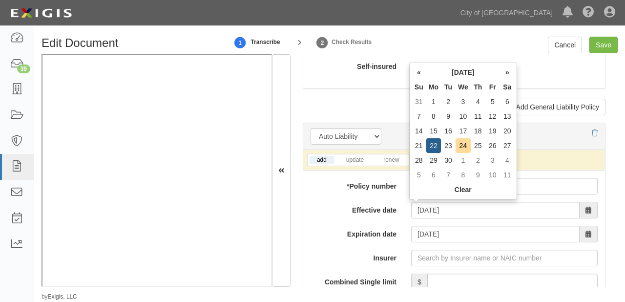
scroll to position [1485, 0]
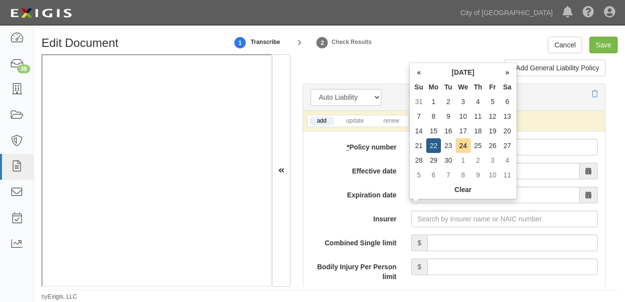
click at [357, 217] on label "Insurer" at bounding box center [353, 217] width 101 height 13
click at [411, 217] on input "Insurer" at bounding box center [504, 219] width 187 height 17
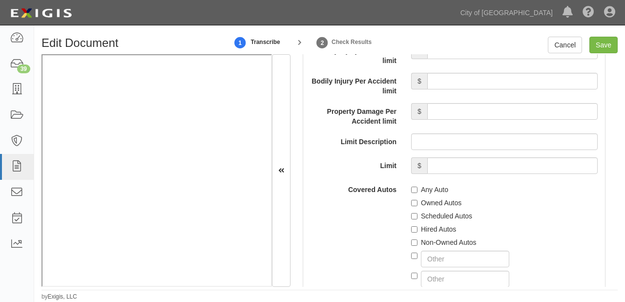
scroll to position [1720, 0]
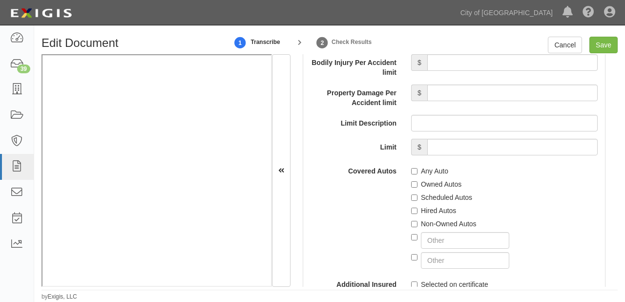
click at [435, 223] on label "Non-Owned Autos" at bounding box center [443, 224] width 65 height 10
click at [418, 223] on input "Non-Owned Autos" at bounding box center [414, 224] width 6 height 6
checkbox input "true"
click at [433, 207] on label "Hired Autos" at bounding box center [433, 211] width 45 height 10
click at [418, 208] on input "Hired Autos" at bounding box center [414, 211] width 6 height 6
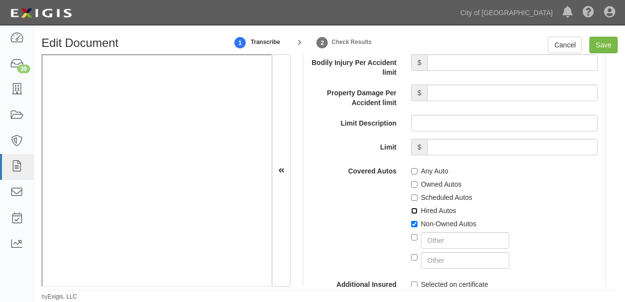
checkbox input "true"
click at [433, 192] on label "Scheduled Autos" at bounding box center [441, 197] width 61 height 10
click at [418, 194] on input "Scheduled Autos" at bounding box center [414, 197] width 6 height 6
checkbox input "true"
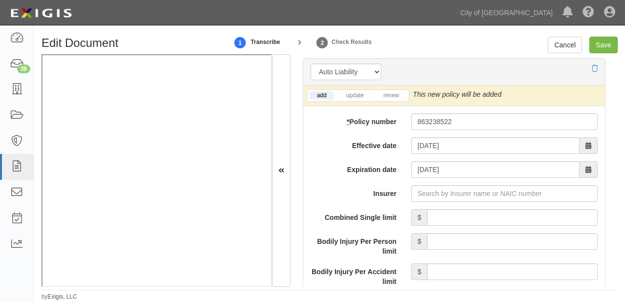
scroll to position [1524, 0]
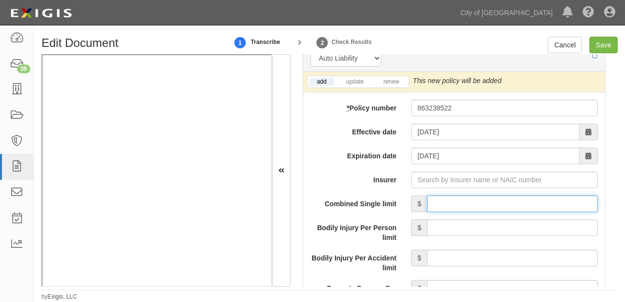
click at [472, 202] on input "Combined Single limit" at bounding box center [512, 203] width 170 height 17
type input "1,000,000"
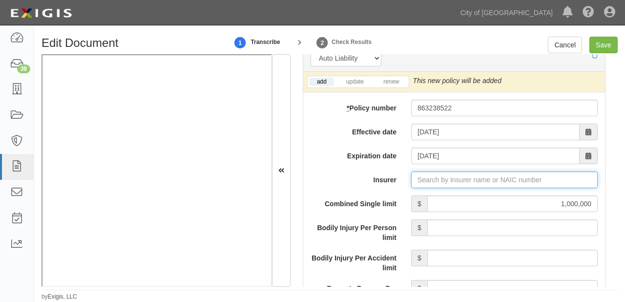
click at [459, 179] on input "Insurer" at bounding box center [504, 179] width 187 height 17
type input "21st Century Advantage Insurance Company (25232) NR Rating"
type input "2"
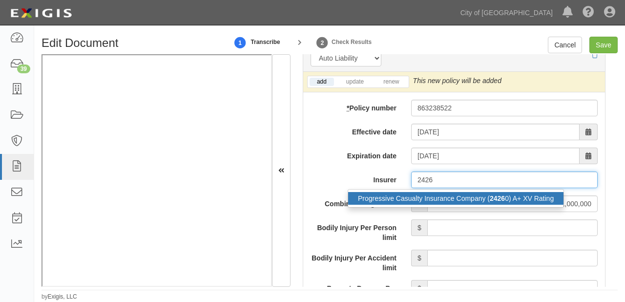
click at [459, 199] on div "Progressive Casualty Insurance Company ( 2426 0) A+ XV Rating" at bounding box center [455, 198] width 215 height 13
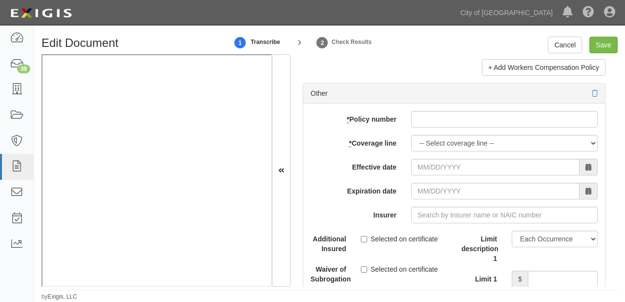
scroll to position [3048, 0]
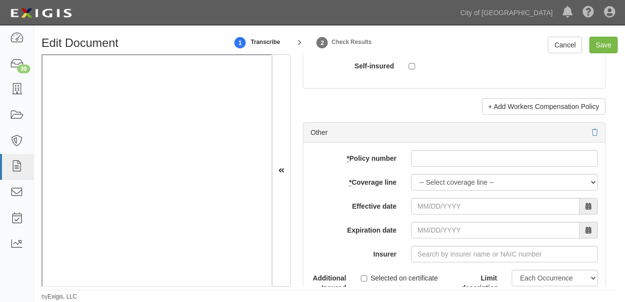
type input "Progressive Casualty Insurance Company (24260) A+ XV Rating"
click at [462, 151] on input "* Policy number" at bounding box center [504, 158] width 187 height 17
paste input "FEI-ECC-17726-12"
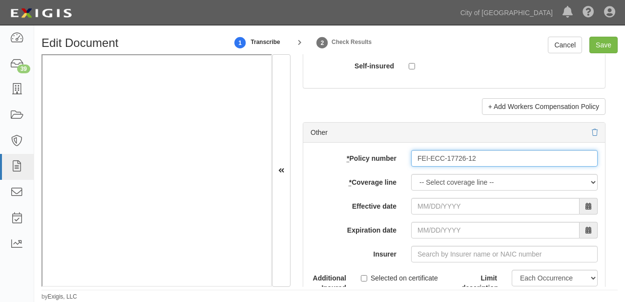
type input "FEI-ECC-17726-12"
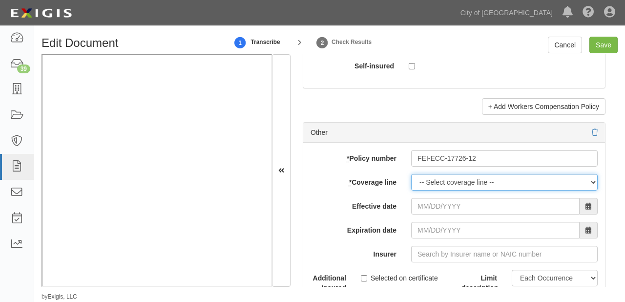
click at [440, 177] on select "-- Select coverage line -- Asbestos Abatement Auto Physical Damage Boiler & Mac…" at bounding box center [504, 182] width 187 height 17
select select "26"
click at [411, 191] on select "-- Select coverage line -- Asbestos Abatement Auto Physical Damage Boiler & Mac…" at bounding box center [504, 182] width 187 height 17
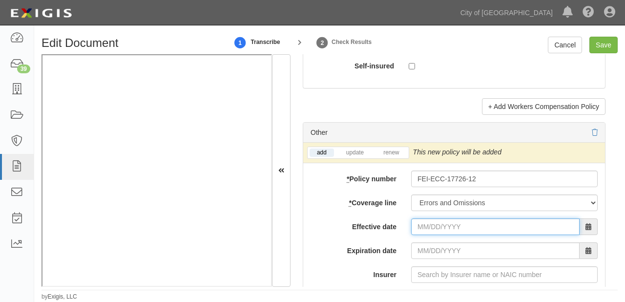
click at [434, 220] on input "Effective date" at bounding box center [495, 226] width 169 height 17
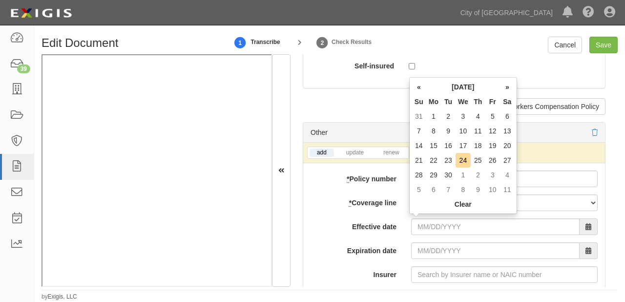
click at [446, 100] on th "Tu" at bounding box center [448, 101] width 15 height 15
click at [417, 147] on td "14" at bounding box center [419, 145] width 15 height 15
type input "[DATE]"
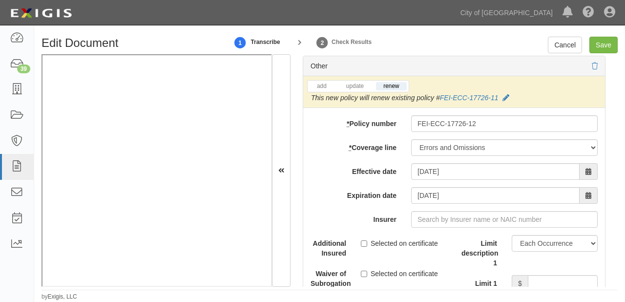
scroll to position [3127, 0]
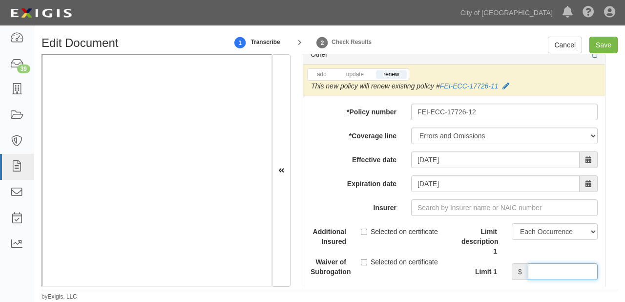
click at [528, 271] on input "Limit 1" at bounding box center [563, 271] width 70 height 17
type input "2,000,000"
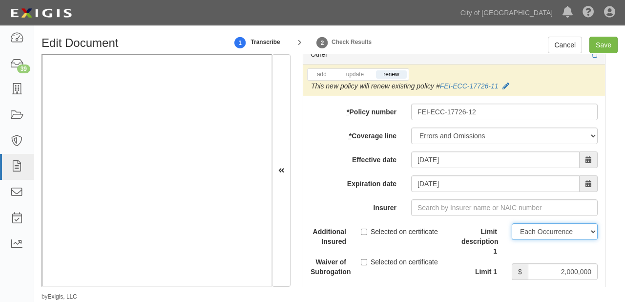
click at [546, 231] on select "Limit Each Occurrence Each Claim Aggregate Deductible Self-Insured Retention Pe…" at bounding box center [555, 231] width 86 height 17
select select "Limit"
click at [512, 223] on select "Limit Each Occurrence Each Claim Aggregate Deductible Self-Insured Retention Pe…" at bounding box center [555, 231] width 86 height 17
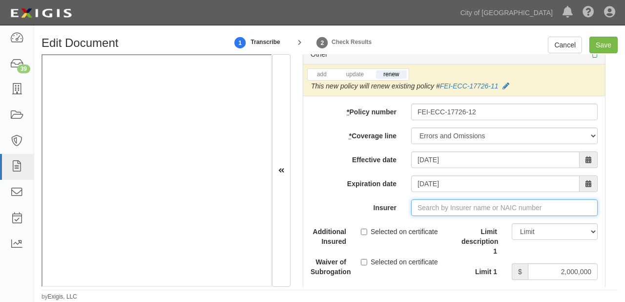
click at [422, 207] on input "Insurer" at bounding box center [504, 207] width 187 height 17
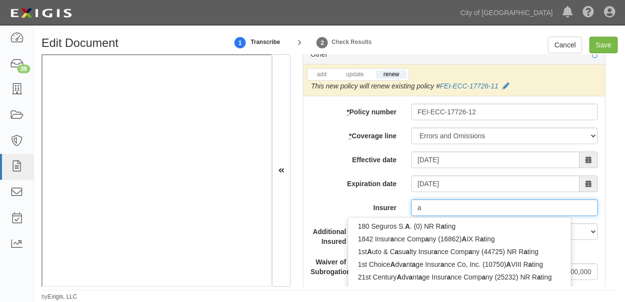
type input "ad"
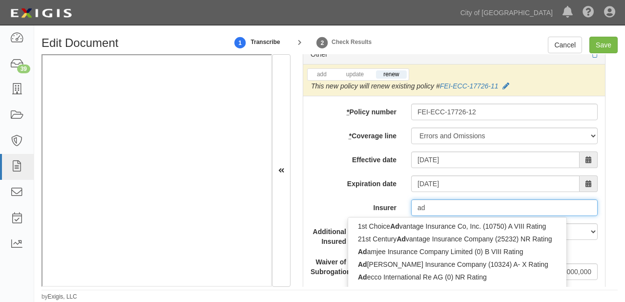
type input "adm Insurance Company (33987) NR Rating"
type input "adm"
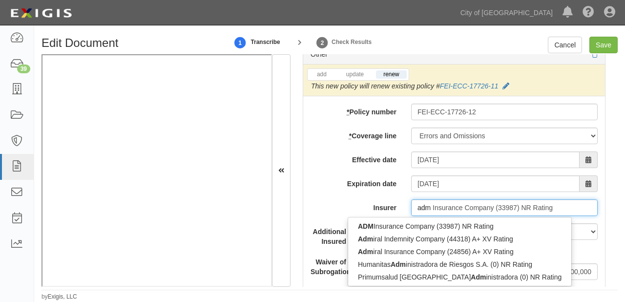
type input "admiral Indemnity Company (44318) A+ XV Rating"
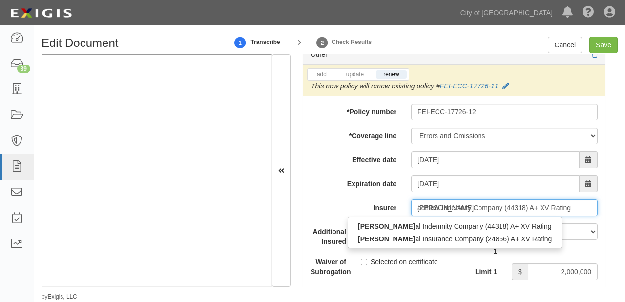
type input "admira"
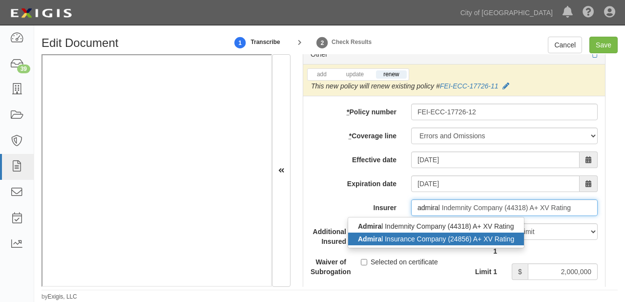
click at [428, 233] on div "Admira l Insurance Company (24856) A+ XV Rating" at bounding box center [436, 239] width 176 height 13
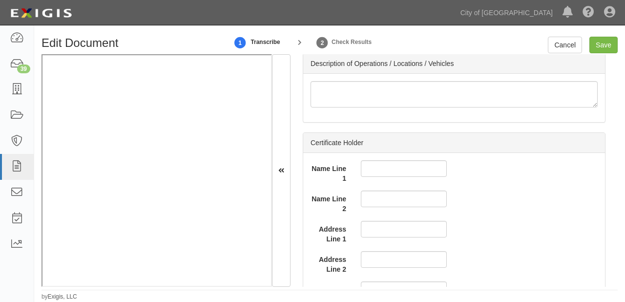
scroll to position [3439, 0]
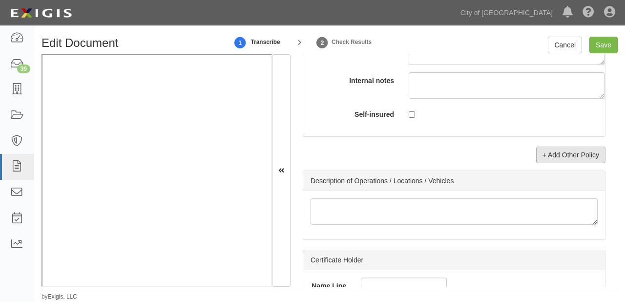
type input "Admiral Insurance Company (24856) A+ XV Rating"
click at [549, 150] on link "+ Add Other Policy" at bounding box center [570, 155] width 69 height 17
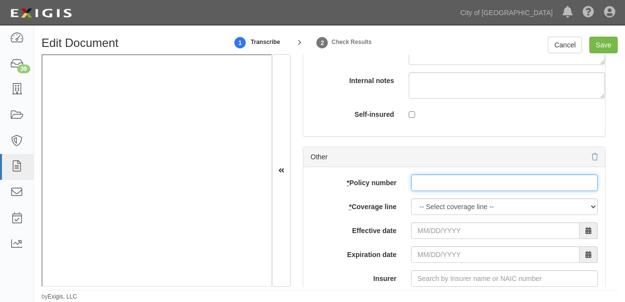
click at [444, 174] on input "* Policy number" at bounding box center [504, 182] width 187 height 17
paste input "FEI-ECC-17726-12"
type input "FEI-ECC-17726-12"
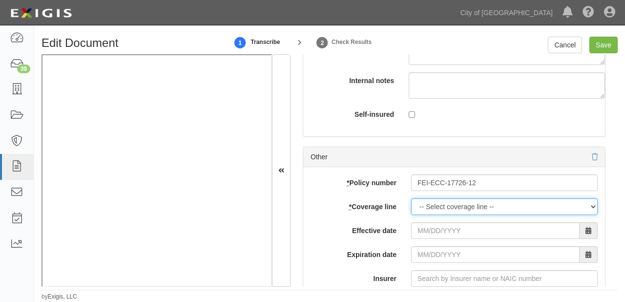
click at [440, 206] on select "-- Select coverage line -- Asbestos Abatement Auto Physical Damage Boiler & Mac…" at bounding box center [504, 206] width 187 height 17
select select "41"
click at [411, 198] on select "-- Select coverage line -- Asbestos Abatement Auto Physical Damage Boiler & Mac…" at bounding box center [504, 206] width 187 height 17
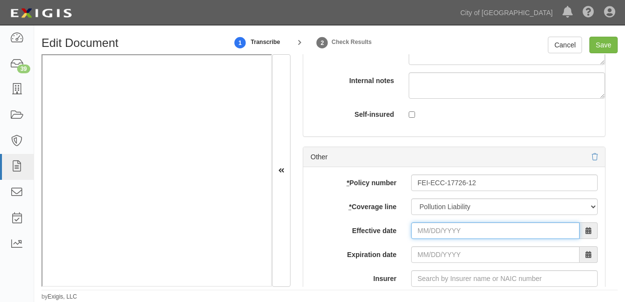
click at [439, 230] on input "Effective date" at bounding box center [495, 230] width 169 height 17
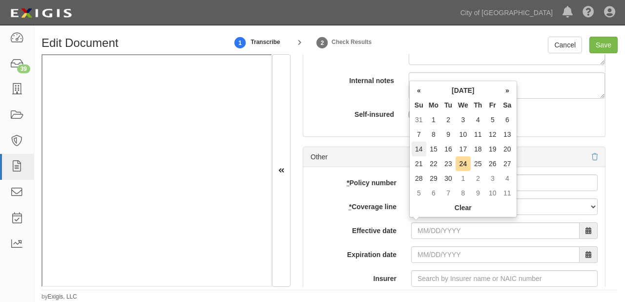
click at [420, 146] on td "14" at bounding box center [419, 149] width 15 height 15
type input "[DATE]"
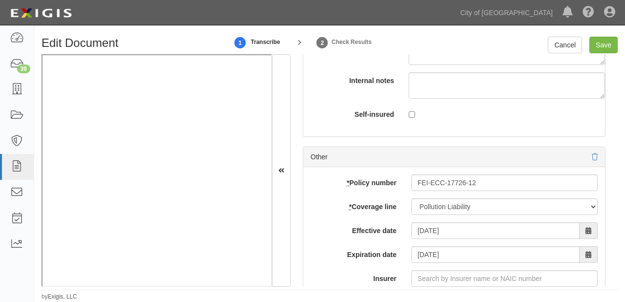
scroll to position [3478, 0]
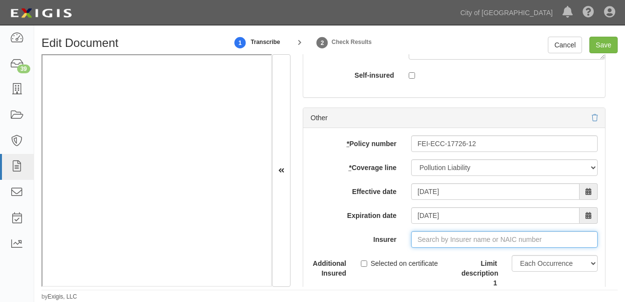
click at [440, 233] on input "Insurer" at bounding box center [504, 239] width 187 height 17
type input "admirak"
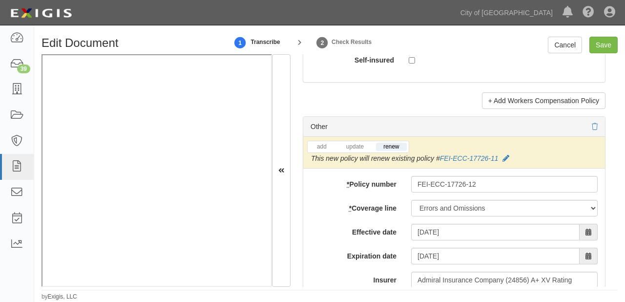
scroll to position [3166, 0]
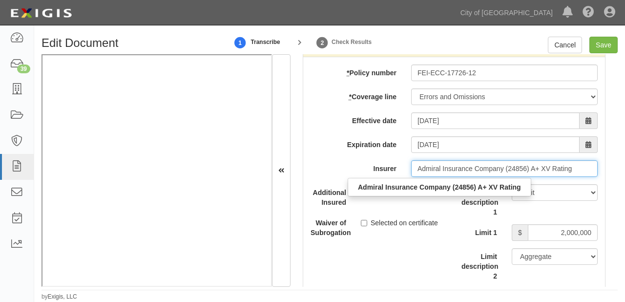
click at [419, 167] on input "Admiral Insurance Company (24856) A+ XV Rating" at bounding box center [504, 168] width 187 height 17
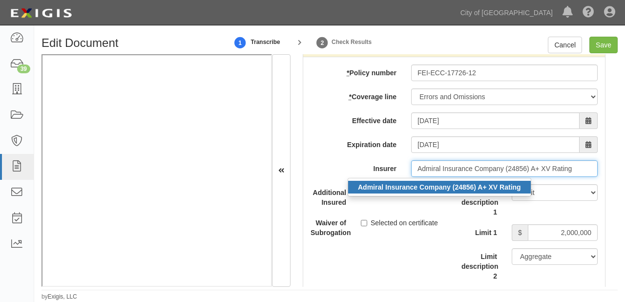
click at [417, 184] on strong "Admiral Insurance Company (24856) A+ XV Rating" at bounding box center [439, 187] width 163 height 8
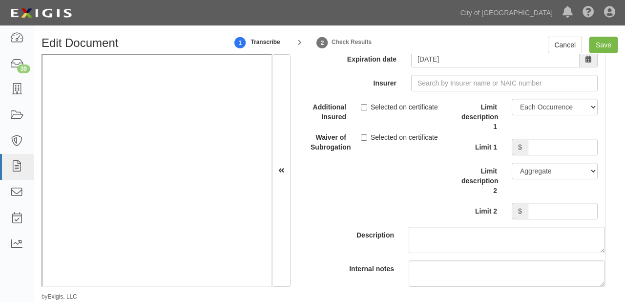
scroll to position [3596, 0]
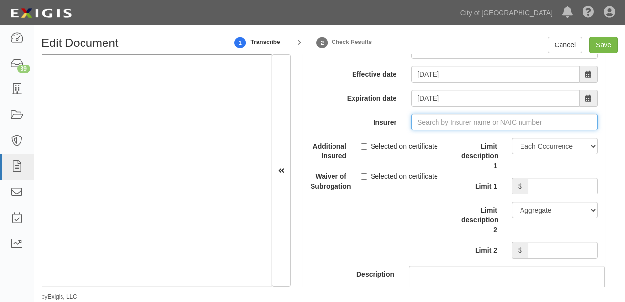
click at [437, 121] on input "Insurer" at bounding box center [504, 122] width 187 height 17
paste input "Admiral Insurance Company (24856) A+ XV Rating"
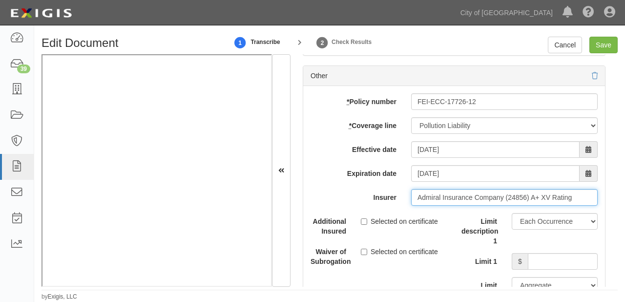
scroll to position [3517, 0]
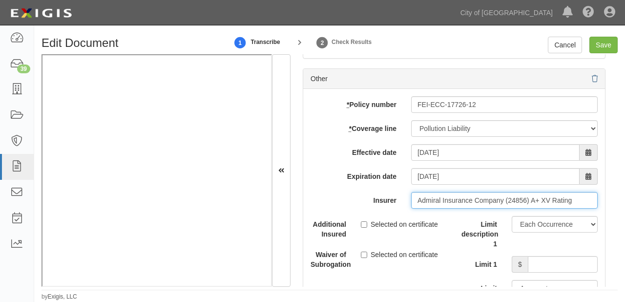
type input "Admiral Insurance Company (24856) A+ XV Rating"
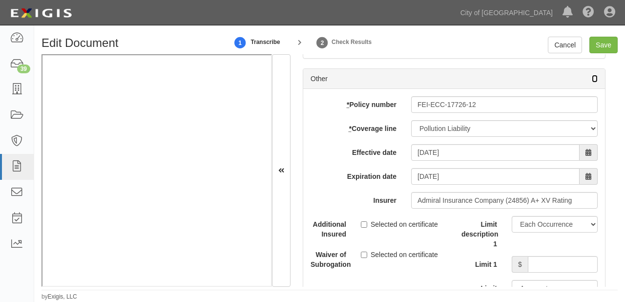
click at [592, 76] on icon at bounding box center [595, 79] width 6 height 7
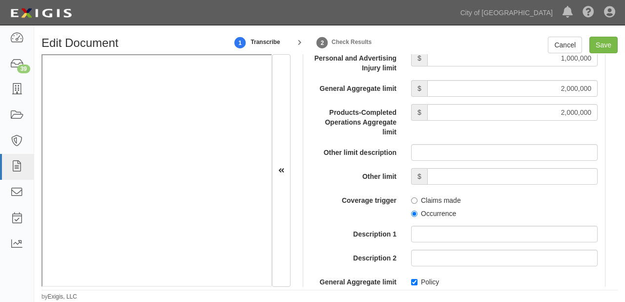
scroll to position [1172, 0]
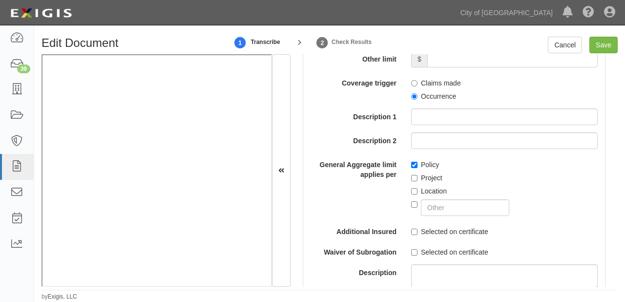
click at [424, 229] on label "Selected on certificate" at bounding box center [449, 232] width 77 height 10
click at [418, 229] on input "Selected on certificate" at bounding box center [414, 232] width 6 height 6
checkbox input "true"
click at [423, 252] on label "Selected on certificate" at bounding box center [449, 252] width 77 height 10
click at [418, 252] on input "Selected on certificate" at bounding box center [414, 252] width 6 height 6
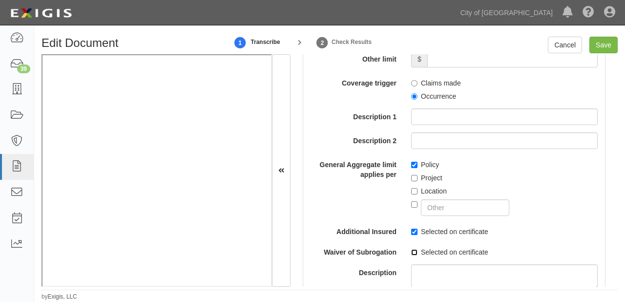
checkbox input "true"
click at [603, 43] on input "Save" at bounding box center [604, 45] width 28 height 17
type input "1000000"
type input "50000"
type input "5000"
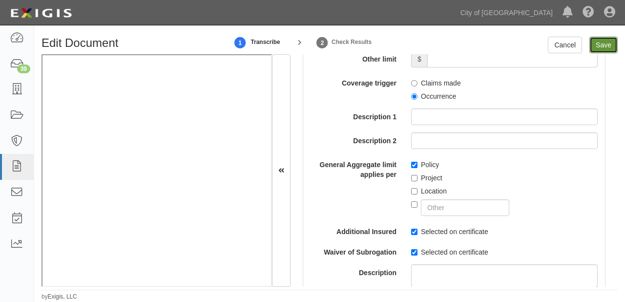
type input "1000000"
type input "2000000"
type input "1000000"
type input "2000000"
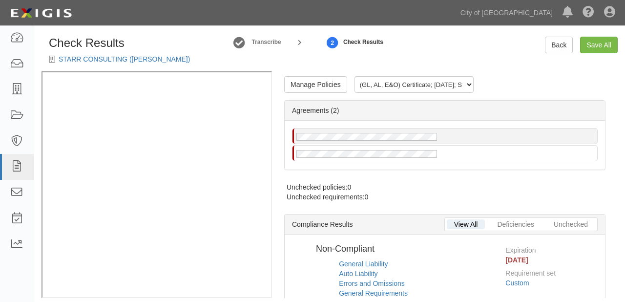
radio input "true"
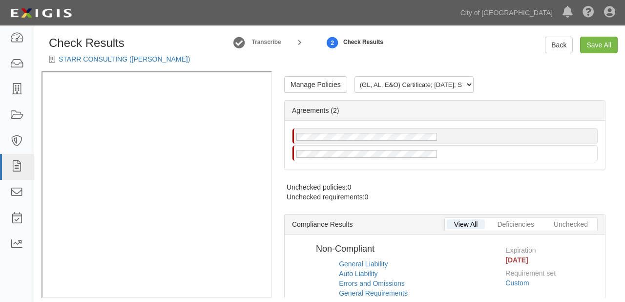
radio input "true"
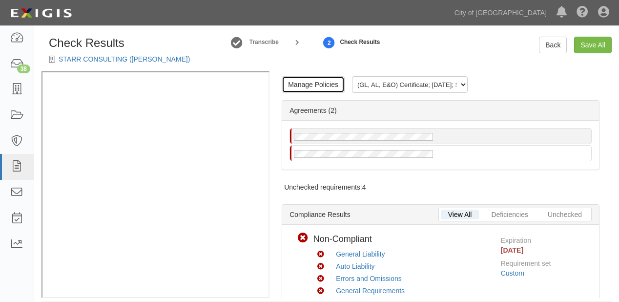
click at [287, 78] on link "Manage Policies" at bounding box center [313, 84] width 63 height 17
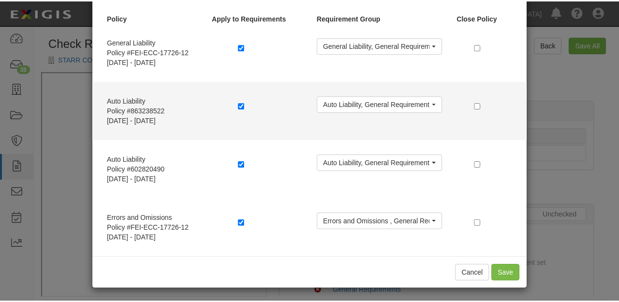
scroll to position [46, 0]
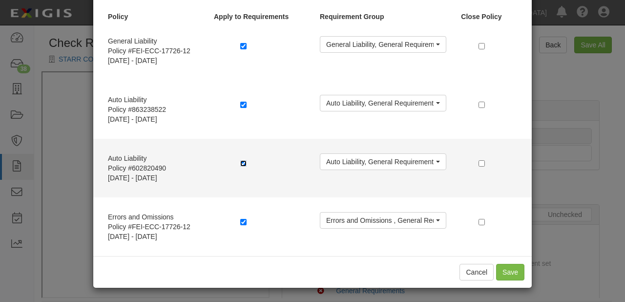
click at [240, 163] on input "checkbox" at bounding box center [243, 163] width 6 height 6
checkbox input "false"
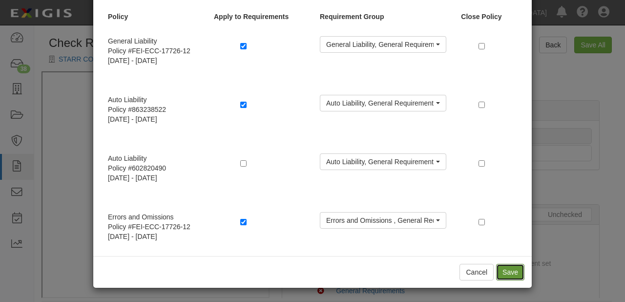
click at [504, 266] on button "Save" at bounding box center [510, 272] width 28 height 17
radio input "true"
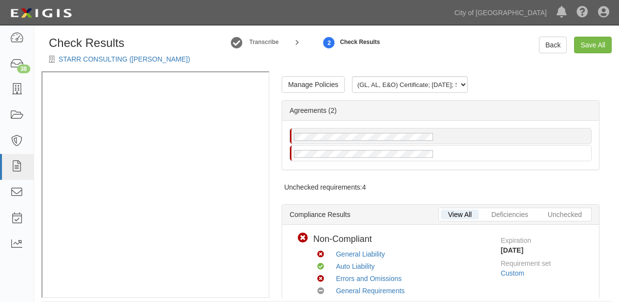
scroll to position [0, 0]
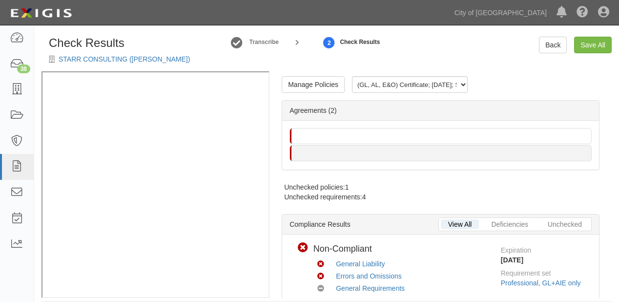
scroll to position [10, 0]
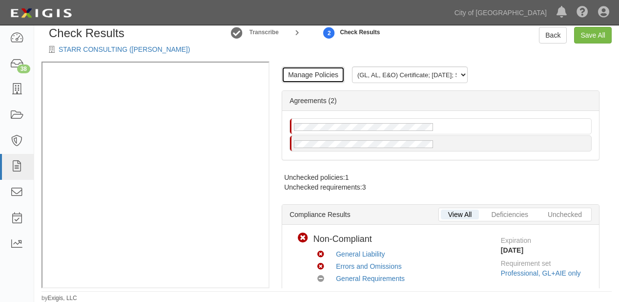
click at [321, 77] on link "Manage Policies" at bounding box center [313, 74] width 63 height 17
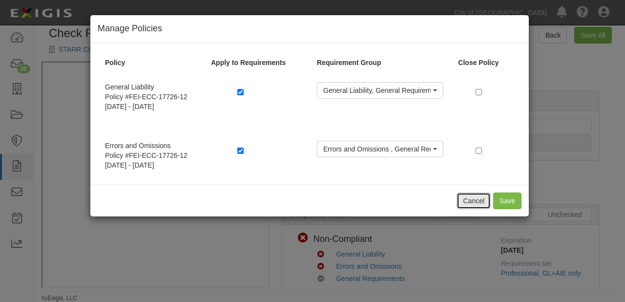
click at [471, 197] on button "Cancel" at bounding box center [474, 200] width 34 height 17
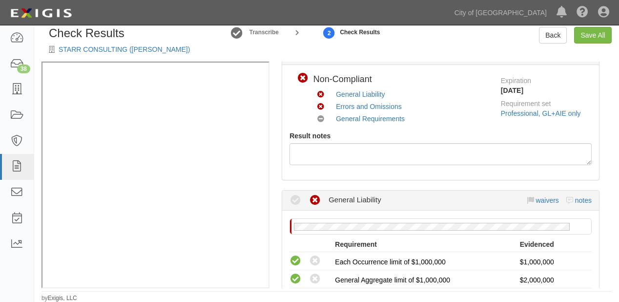
scroll to position [195, 0]
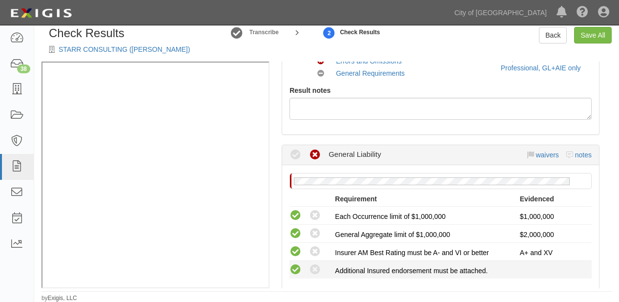
click at [297, 269] on icon at bounding box center [296, 270] width 12 height 12
radio input "true"
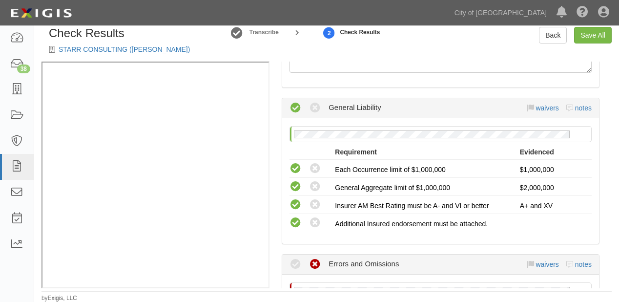
scroll to position [234, 0]
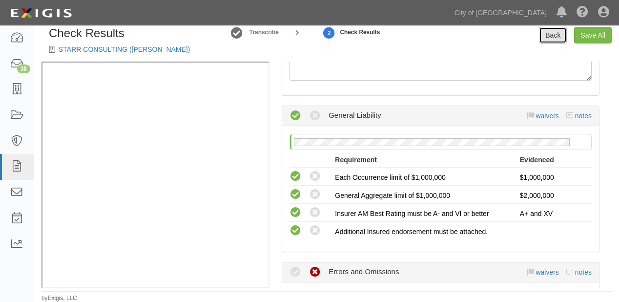
click at [561, 32] on link "Back" at bounding box center [553, 35] width 28 height 17
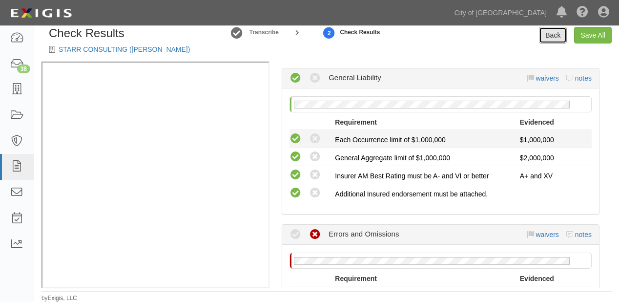
scroll to position [384, 0]
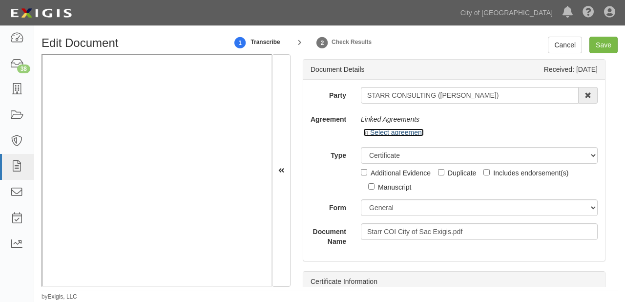
click at [406, 134] on link "Select agreement" at bounding box center [393, 132] width 61 height 8
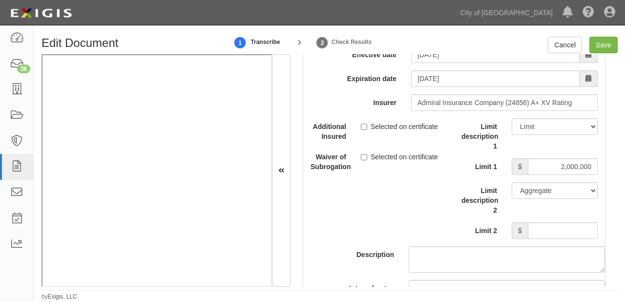
scroll to position [3166, 0]
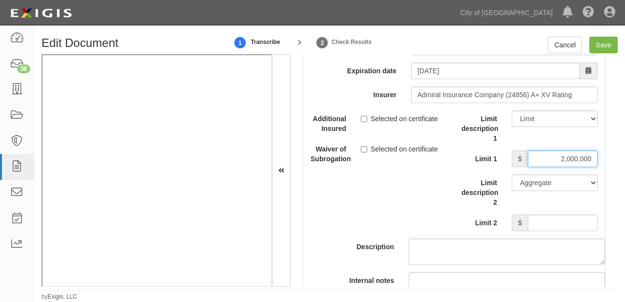
drag, startPoint x: 554, startPoint y: 156, endPoint x: 613, endPoint y: 156, distance: 59.1
click at [613, 156] on div "Document Details Received: [DATE] Party STARR CONSULTING ([PERSON_NAME]) 16th &…" at bounding box center [454, 170] width 327 height 233
type input "2,000,000"
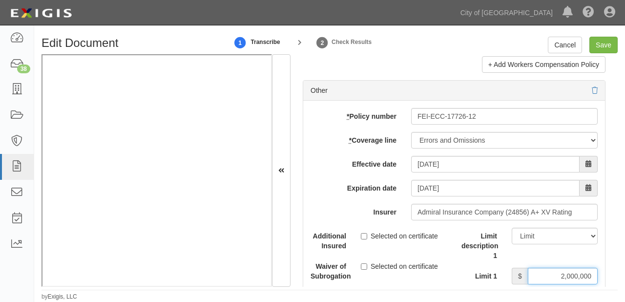
scroll to position [3048, 0]
click at [606, 43] on input "Save" at bounding box center [604, 45] width 28 height 17
type input "1000000"
type input "50000"
type input "5000"
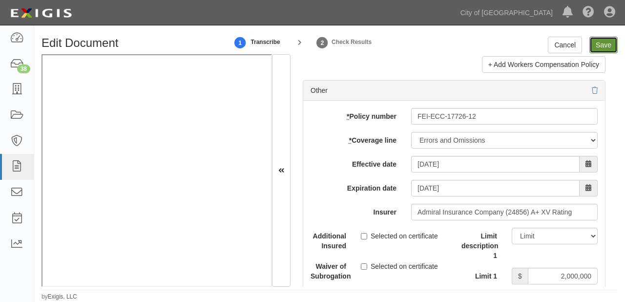
type input "1000000"
type input "2000000"
type input "1000000"
type input "2000000"
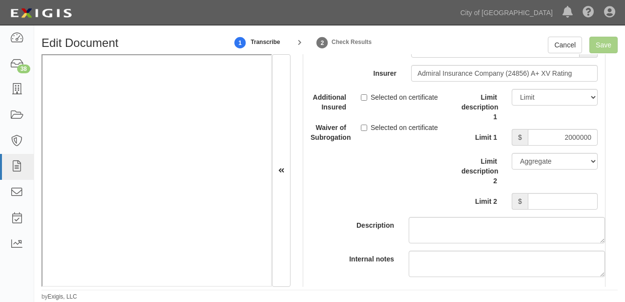
scroll to position [3166, 0]
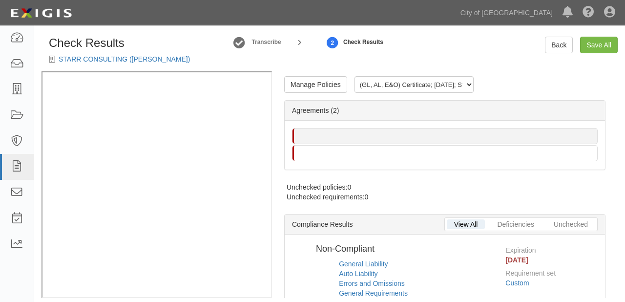
radio input "true"
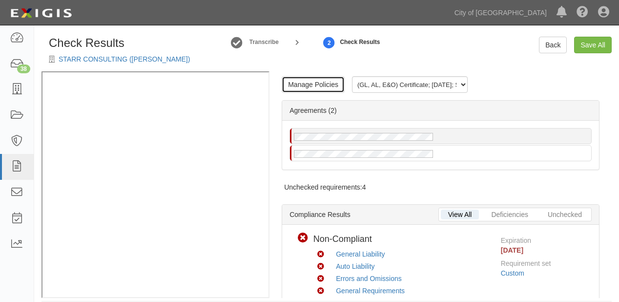
click at [327, 83] on link "Manage Policies" at bounding box center [313, 84] width 63 height 17
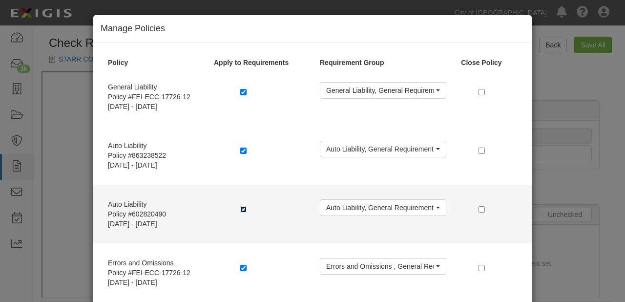
click at [240, 207] on input "checkbox" at bounding box center [243, 209] width 6 height 6
checkbox input "false"
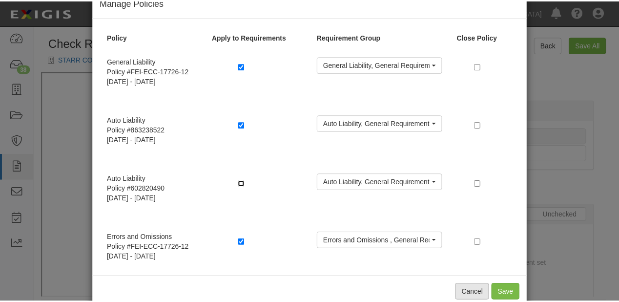
scroll to position [46, 0]
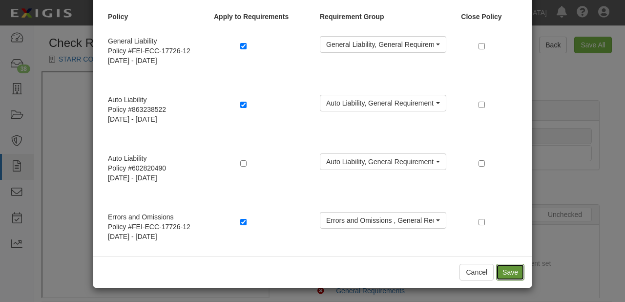
click at [504, 272] on button "Save" at bounding box center [510, 272] width 28 height 17
radio input "true"
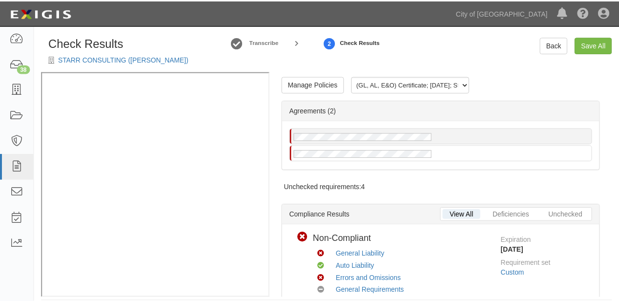
scroll to position [0, 0]
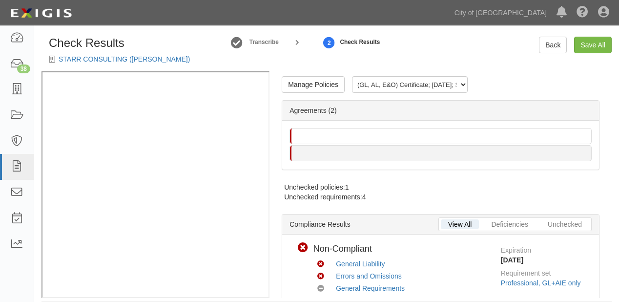
scroll to position [10, 0]
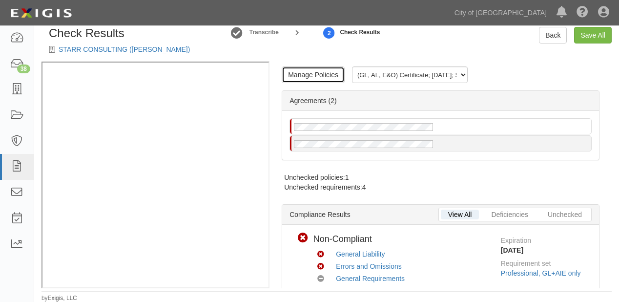
click at [295, 76] on link "Manage Policies" at bounding box center [313, 74] width 63 height 17
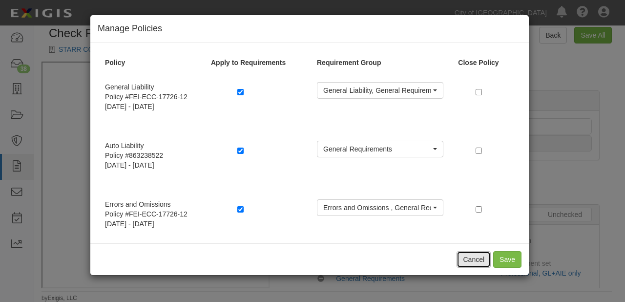
click at [463, 260] on button "Cancel" at bounding box center [474, 259] width 34 height 17
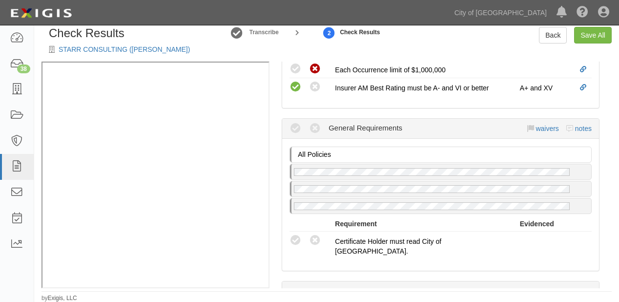
scroll to position [508, 0]
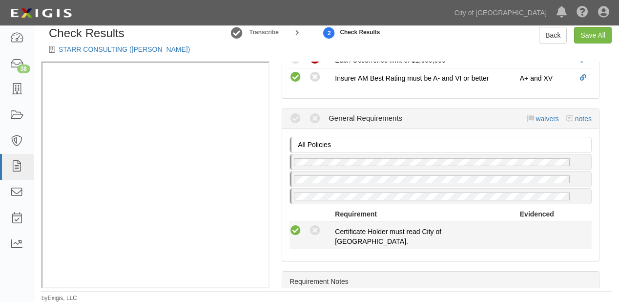
click at [295, 225] on icon at bounding box center [296, 231] width 12 height 12
radio input "true"
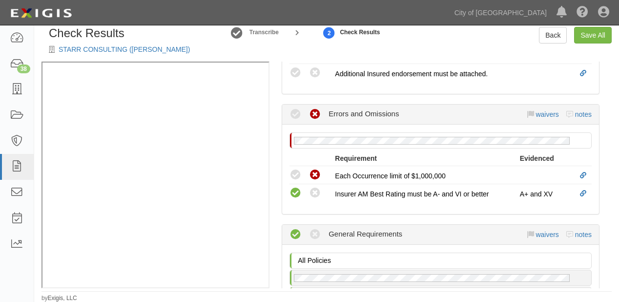
scroll to position [391, 0]
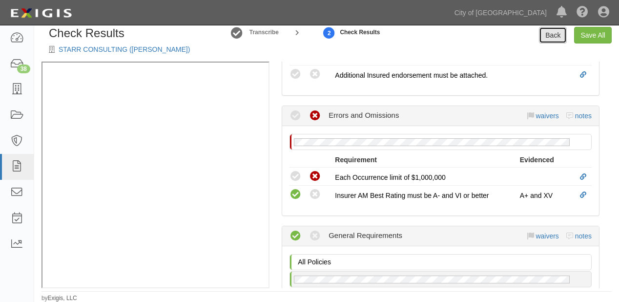
click at [545, 42] on link "Back" at bounding box center [553, 35] width 28 height 17
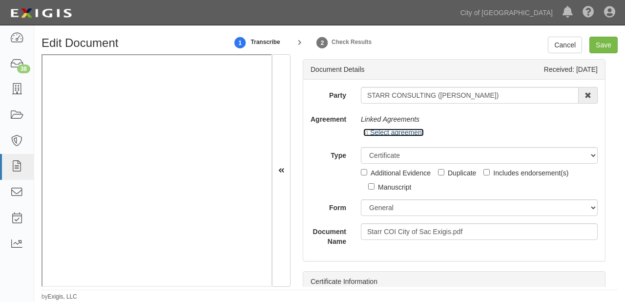
click at [386, 132] on link "Select agreement" at bounding box center [393, 132] width 61 height 8
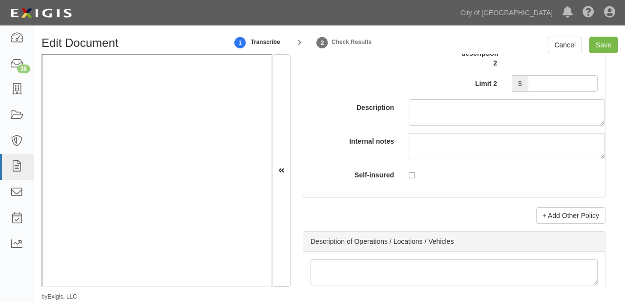
scroll to position [3166, 0]
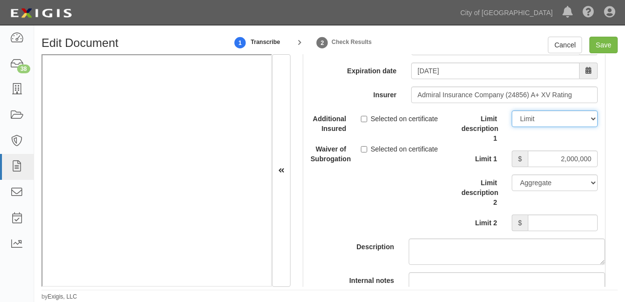
click at [551, 113] on select "Limit Each Occurrence Each Claim Aggregate Deductible Self-Insured Retention Pe…" at bounding box center [555, 118] width 86 height 17
select select "Each Occurrence"
click at [512, 110] on select "Limit Each Occurrence Each Claim Aggregate Deductible Self-Insured Retention Pe…" at bounding box center [555, 118] width 86 height 17
click at [600, 48] on input "Save" at bounding box center [604, 45] width 28 height 17
type input "1000000"
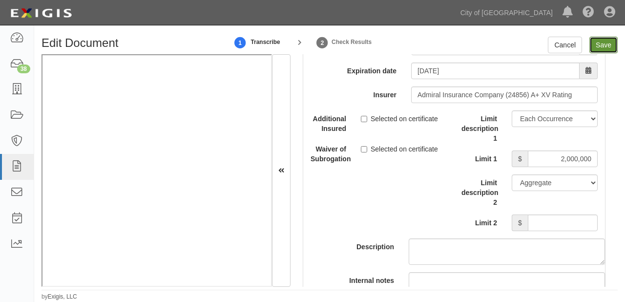
type input "50000"
type input "5000"
type input "1000000"
type input "2000000"
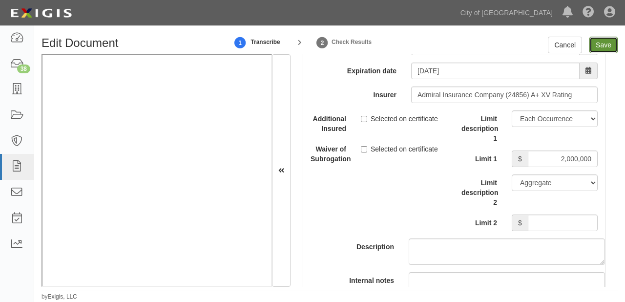
type input "1000000"
type input "2000000"
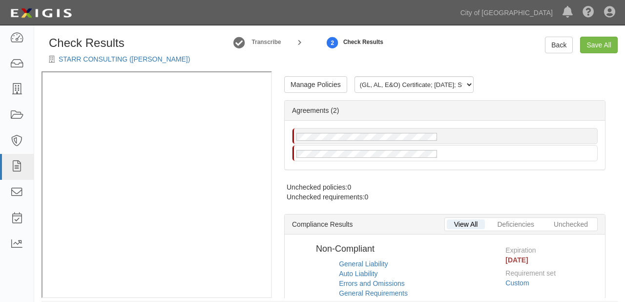
radio input "true"
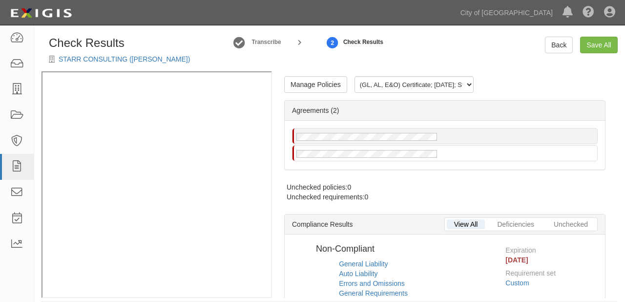
radio input "false"
radio input "true"
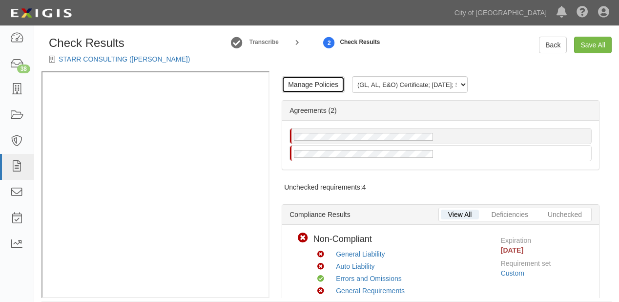
click at [308, 87] on link "Manage Policies" at bounding box center [313, 84] width 63 height 17
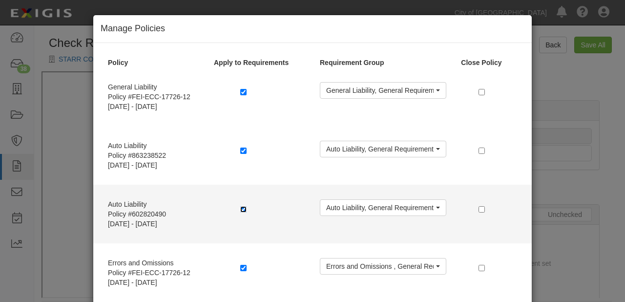
click at [240, 210] on input "checkbox" at bounding box center [243, 209] width 6 height 6
checkbox input "false"
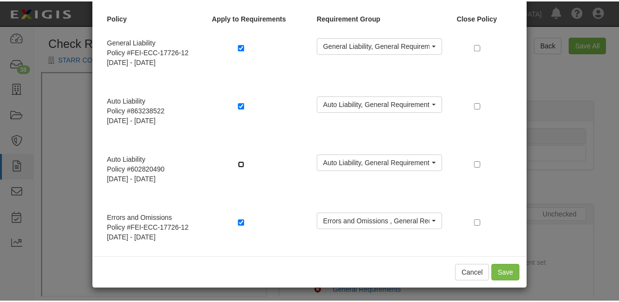
scroll to position [46, 0]
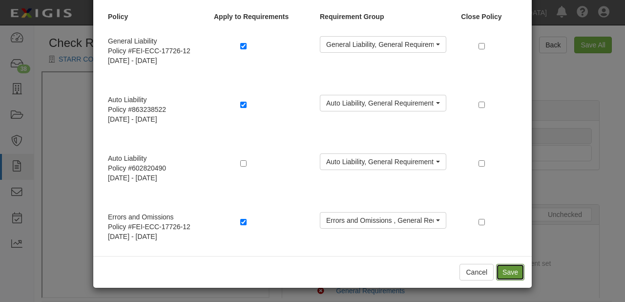
click at [506, 274] on button "Save" at bounding box center [510, 272] width 28 height 17
radio input "true"
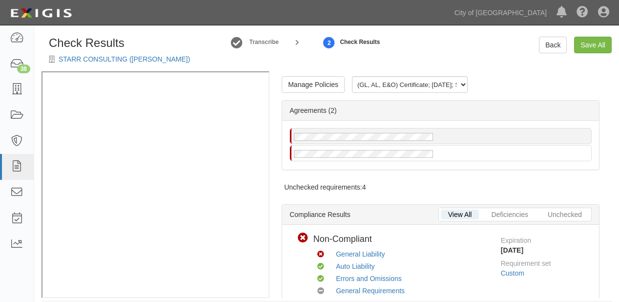
scroll to position [0, 0]
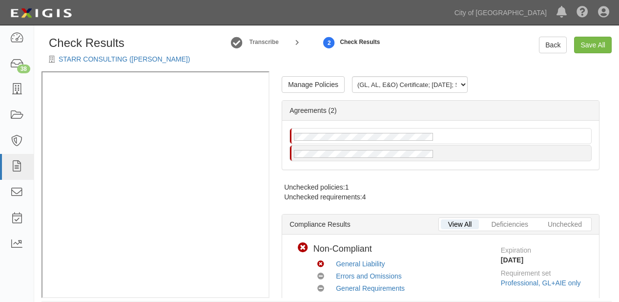
scroll to position [10, 0]
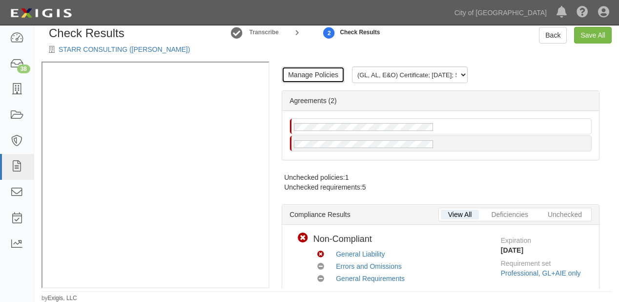
click at [320, 82] on link "Manage Policies" at bounding box center [313, 74] width 63 height 17
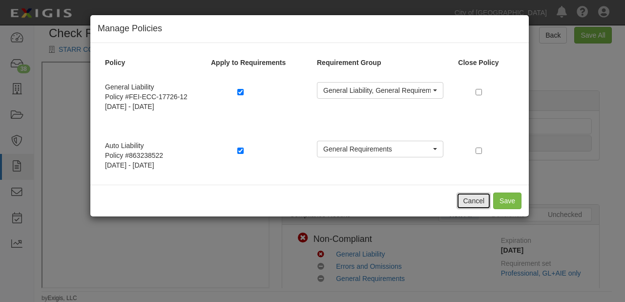
click at [466, 199] on button "Cancel" at bounding box center [474, 200] width 34 height 17
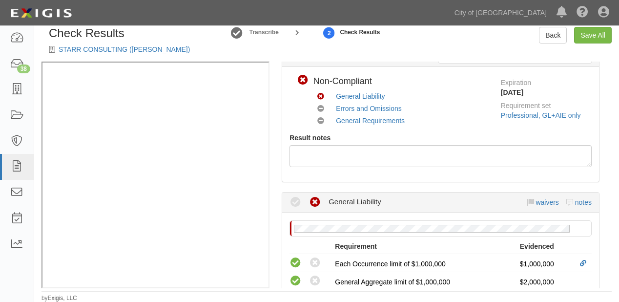
scroll to position [195, 0]
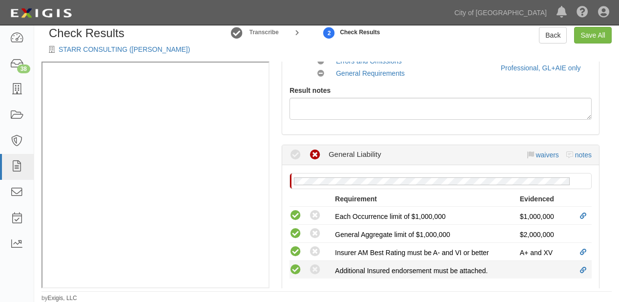
click at [295, 269] on icon at bounding box center [296, 270] width 12 height 12
radio input "true"
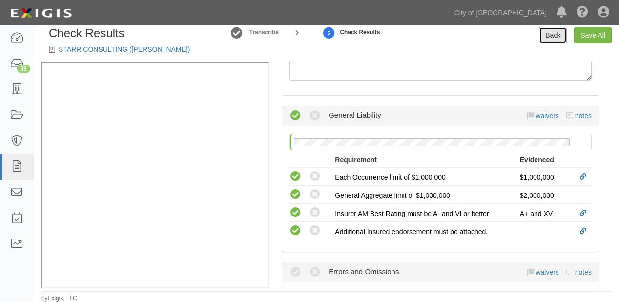
click at [559, 43] on link "Back" at bounding box center [553, 35] width 28 height 17
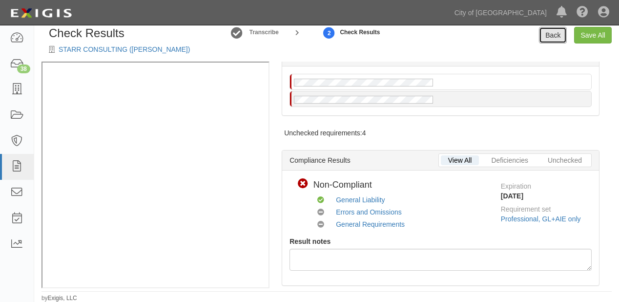
scroll to position [0, 0]
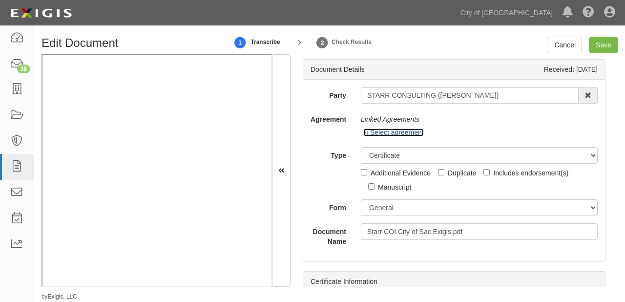
click at [412, 133] on link "Select agreement" at bounding box center [393, 132] width 61 height 8
click at [387, 134] on link "Select agreement" at bounding box center [393, 132] width 61 height 8
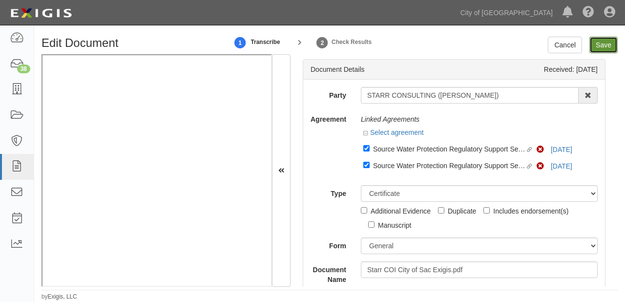
click at [606, 40] on input "Save" at bounding box center [604, 45] width 28 height 17
type input "1000000"
type input "50000"
type input "5000"
type input "1000000"
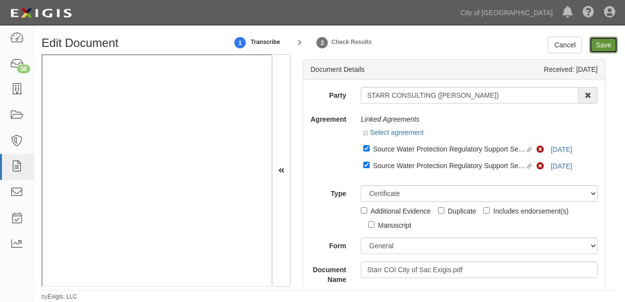
type input "2000000"
type input "1000000"
type input "2000000"
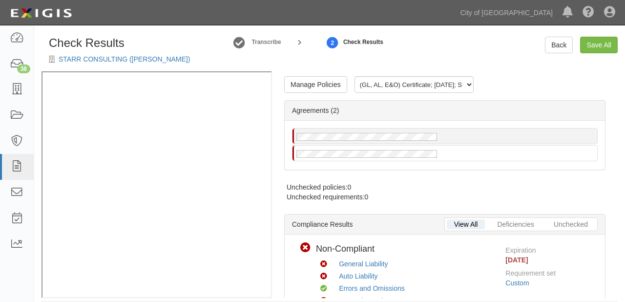
radio input "true"
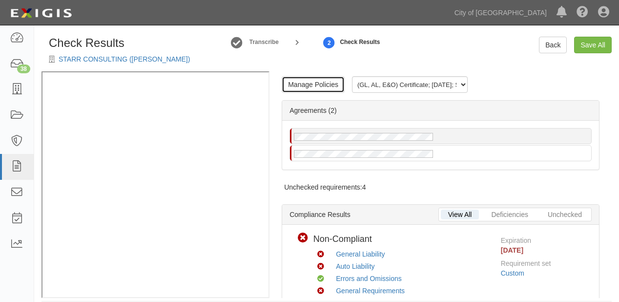
click at [323, 91] on link "Manage Policies" at bounding box center [313, 84] width 63 height 17
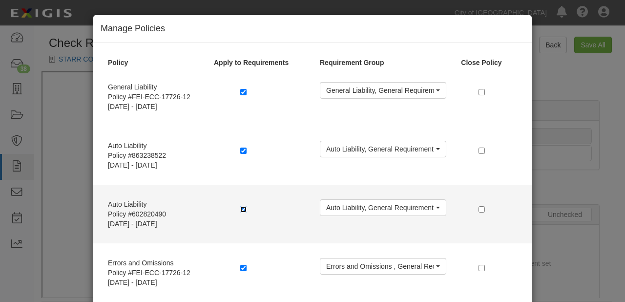
click at [240, 206] on input "checkbox" at bounding box center [243, 209] width 6 height 6
checkbox input "false"
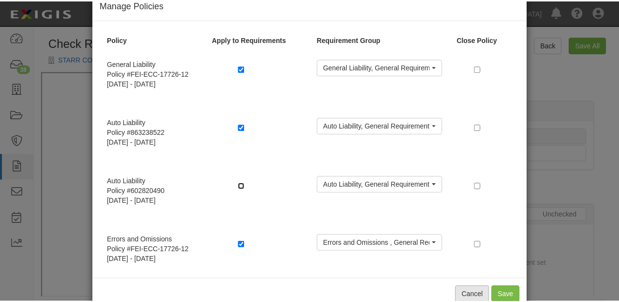
scroll to position [46, 0]
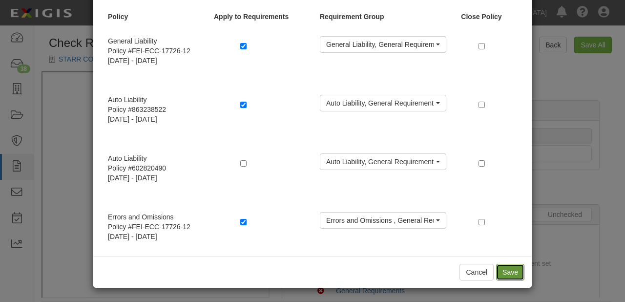
click at [499, 273] on button "Save" at bounding box center [510, 272] width 28 height 17
radio input "true"
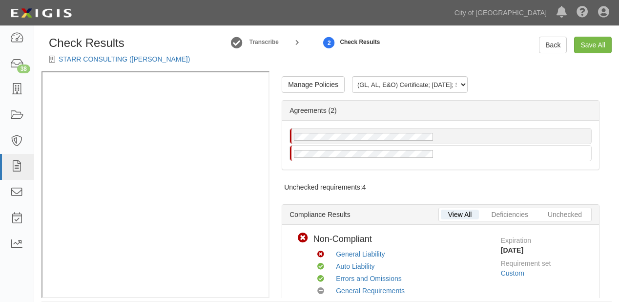
scroll to position [0, 0]
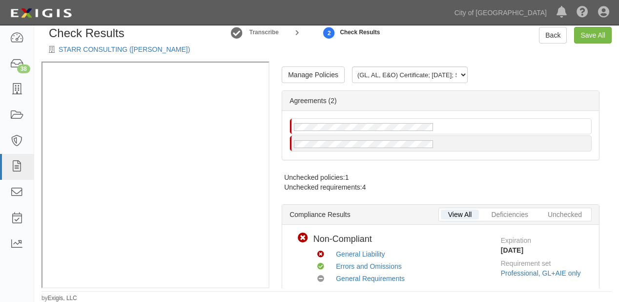
scroll to position [391, 0]
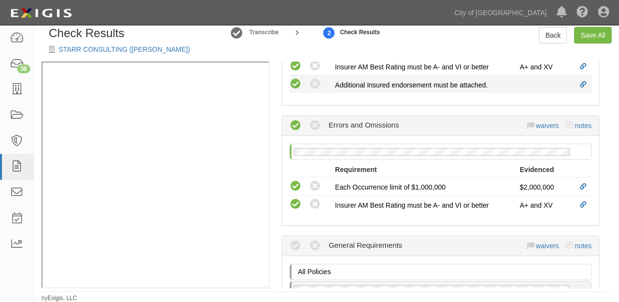
click at [298, 84] on icon at bounding box center [296, 84] width 12 height 12
radio input "true"
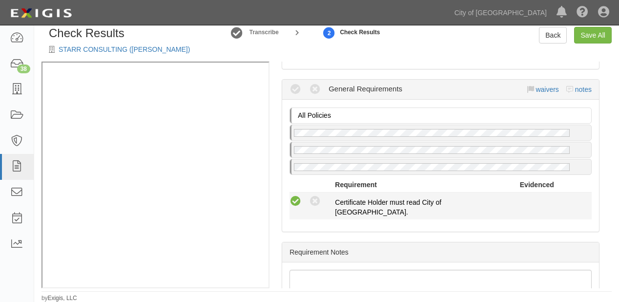
click at [298, 195] on icon at bounding box center [296, 201] width 12 height 12
radio input "true"
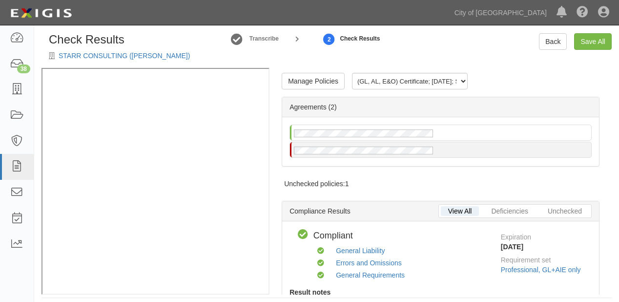
scroll to position [0, 0]
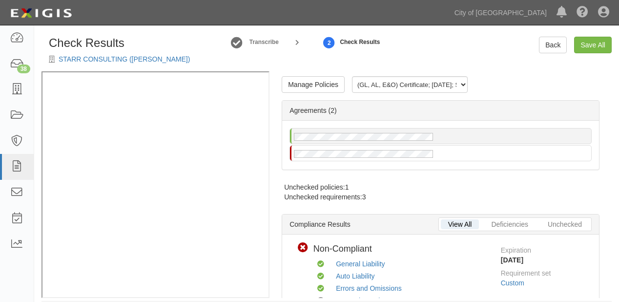
scroll to position [10, 0]
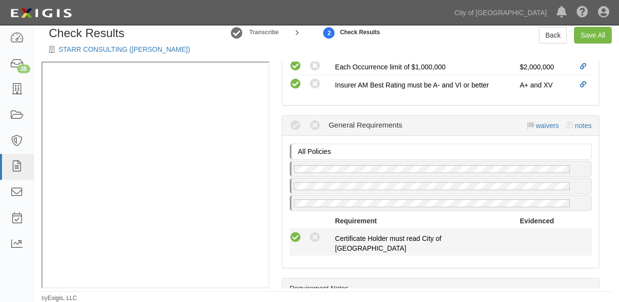
click at [297, 234] on icon at bounding box center [296, 238] width 12 height 12
radio input "true"
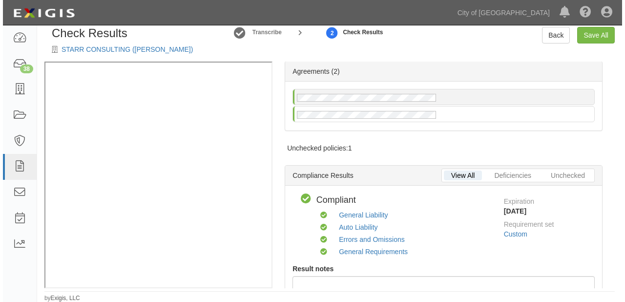
scroll to position [0, 0]
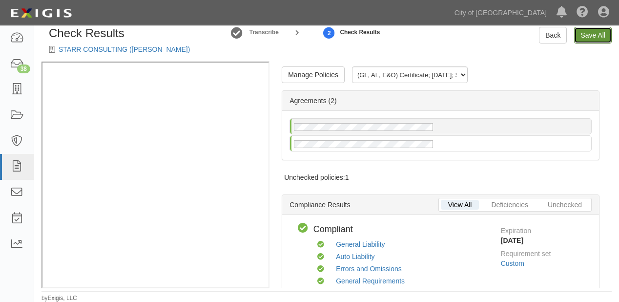
click at [578, 36] on link "Save All" at bounding box center [594, 35] width 38 height 17
radio input "false"
radio input "true"
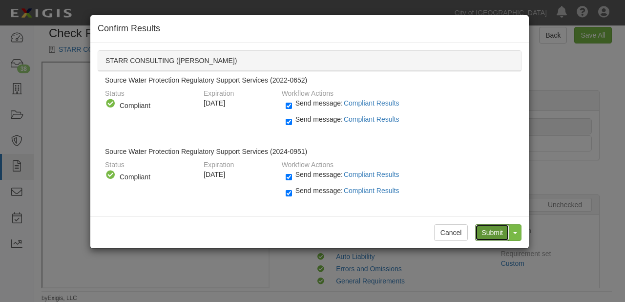
click at [487, 232] on input "Submit" at bounding box center [492, 232] width 34 height 17
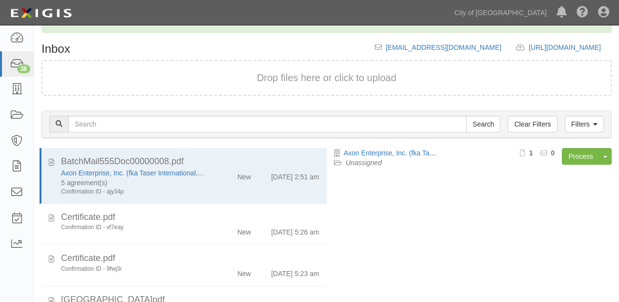
scroll to position [103, 0]
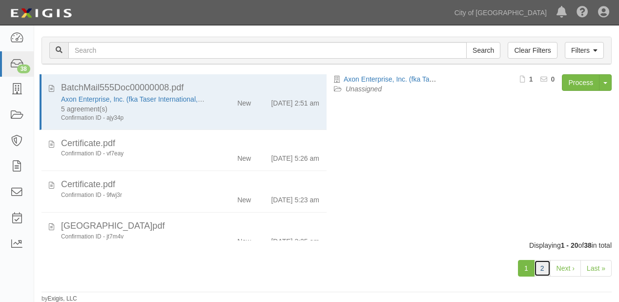
click at [539, 268] on link "2" at bounding box center [542, 268] width 17 height 17
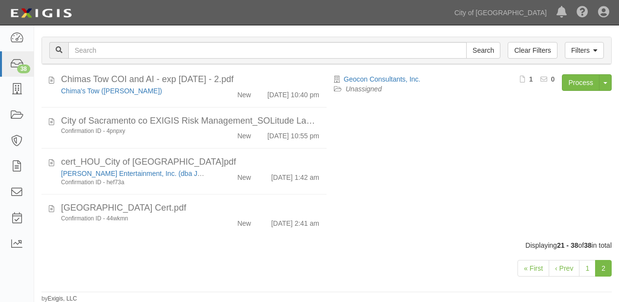
scroll to position [684, 0]
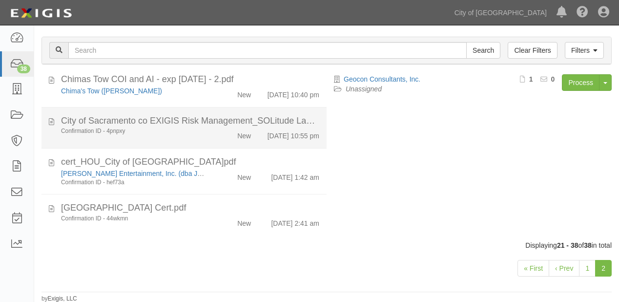
click at [218, 128] on div "New" at bounding box center [235, 134] width 45 height 14
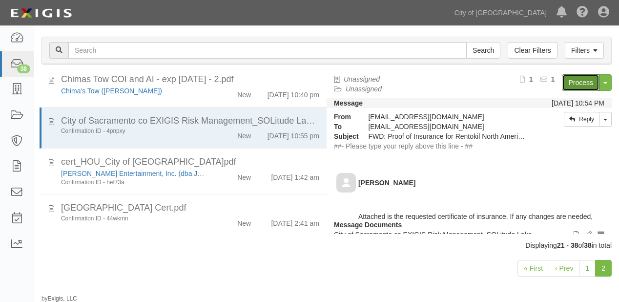
click at [578, 78] on link "Process" at bounding box center [581, 82] width 38 height 17
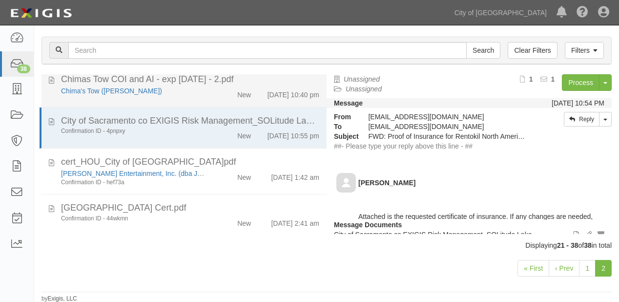
click at [209, 91] on li "Chimas Tow COI and AI - exp 11-1-2025 - 2.pdf Chima's Tow (Tejindar Chima) New …" at bounding box center [184, 87] width 285 height 42
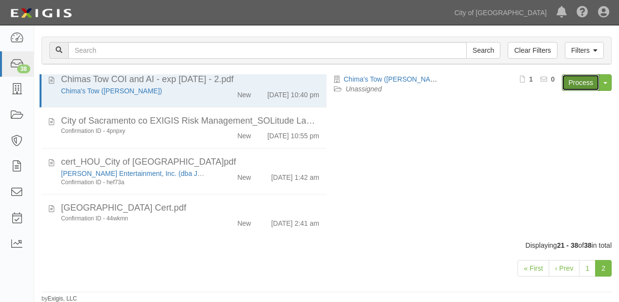
click at [572, 85] on link "Process" at bounding box center [581, 82] width 38 height 17
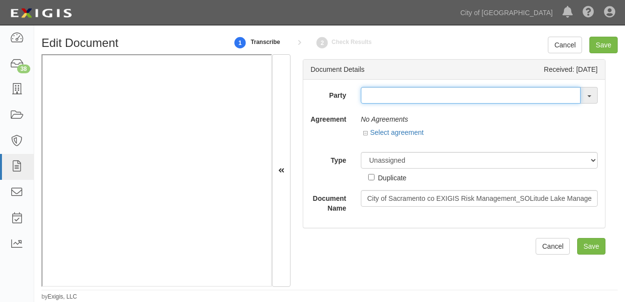
click at [379, 94] on input "text" at bounding box center [471, 95] width 220 height 17
type input "solitu"
drag, startPoint x: 383, startPoint y: 97, endPoint x: 303, endPoint y: 100, distance: 80.2
click at [305, 100] on div "Party solitu Con soli dated Communications Enterprise Services, Inc. Con soli d…" at bounding box center [454, 95] width 302 height 17
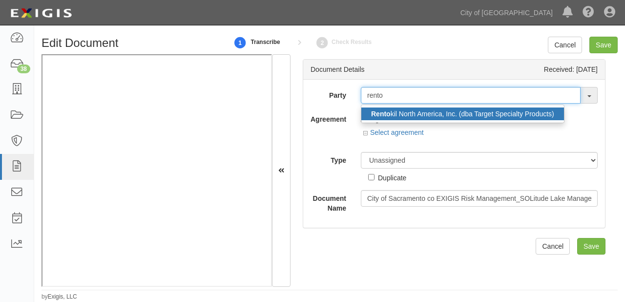
type input "rento"
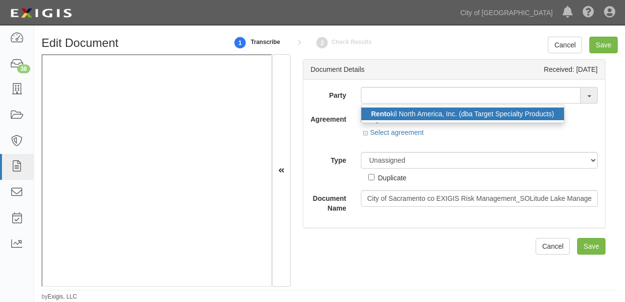
click at [385, 113] on strong "Rento" at bounding box center [381, 114] width 20 height 8
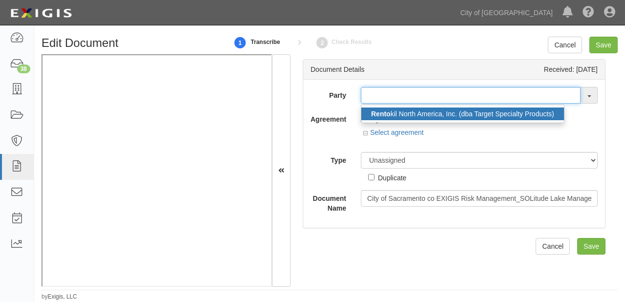
type input "Rentokil North America, Inc. (dba Target Specialty Products)"
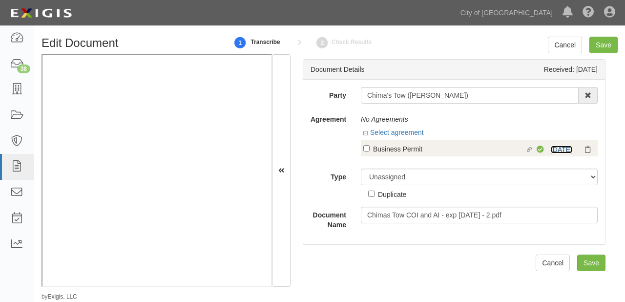
click at [557, 149] on link "[DATE]" at bounding box center [561, 150] width 21 height 8
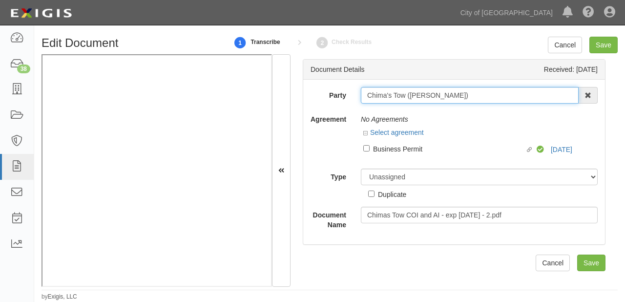
drag, startPoint x: 366, startPoint y: 99, endPoint x: 477, endPoint y: 98, distance: 110.9
click at [477, 98] on input "Chima's Tow ([PERSON_NAME])" at bounding box center [470, 95] width 218 height 17
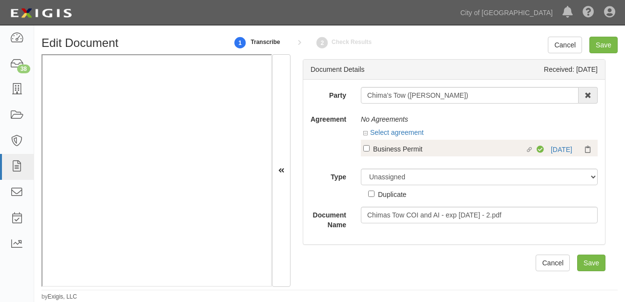
click at [381, 153] on div "Business Permit" at bounding box center [449, 148] width 152 height 11
click at [370, 151] on input "Linked agreement Business Permit Linked agreement" at bounding box center [366, 148] width 6 height 6
checkbox input "true"
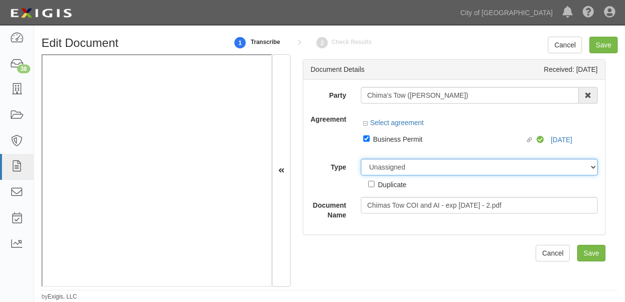
drag, startPoint x: 379, startPoint y: 173, endPoint x: 379, endPoint y: 160, distance: 12.7
click at [379, 173] on select "Unassigned Binder Cancellation Notice Certificate Contract Endorsement Insuranc…" at bounding box center [479, 167] width 237 height 17
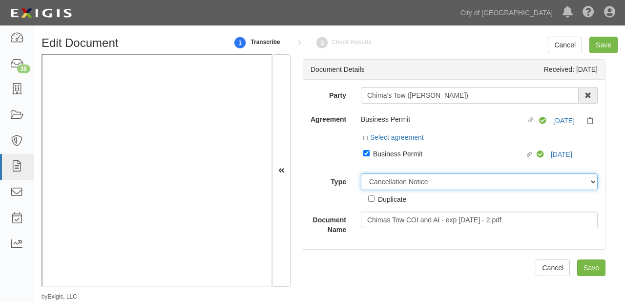
click at [361, 174] on select "Unassigned Binder Cancellation Notice Certificate Contract Endorsement Insuranc…" at bounding box center [479, 181] width 237 height 17
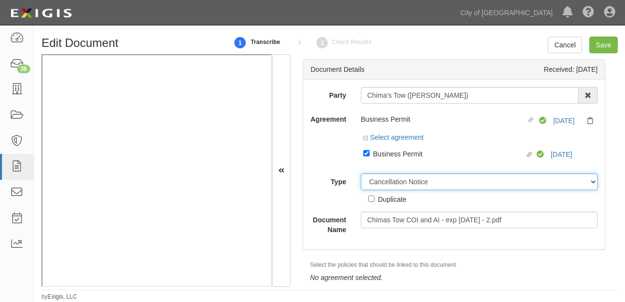
click at [392, 179] on select "Unassigned Binder Cancellation Notice Certificate Contract Endorsement Insuranc…" at bounding box center [479, 181] width 237 height 17
select select "CertificateDetail"
click at [361, 174] on select "Unassigned Binder Cancellation Notice Certificate Contract Endorsement Insuranc…" at bounding box center [479, 181] width 237 height 17
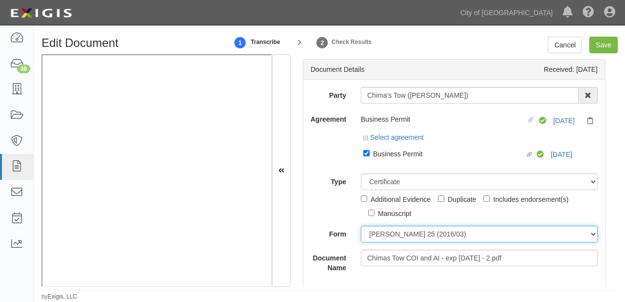
click at [388, 237] on select "ACORD 25 (2016/03) ACORD 101 ACORD 855 NY (2014/05) General" at bounding box center [479, 234] width 237 height 17
select select "GeneralFormDetail"
click at [361, 226] on select "ACORD 25 (2016/03) ACORD 101 ACORD 855 NY (2014/05) General" at bounding box center [479, 234] width 237 height 17
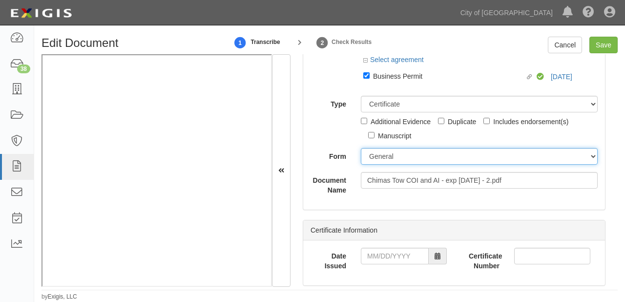
scroll to position [117, 0]
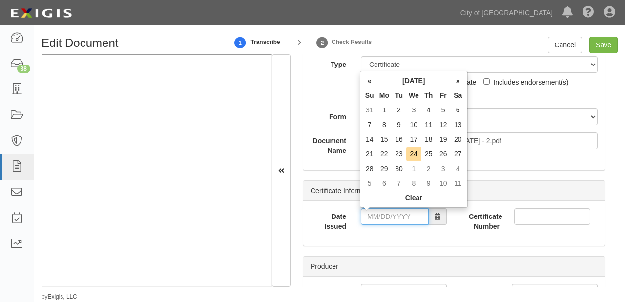
click at [404, 216] on input "Date Issued" at bounding box center [395, 216] width 68 height 17
click at [403, 80] on th "September 2025" at bounding box center [414, 80] width 74 height 15
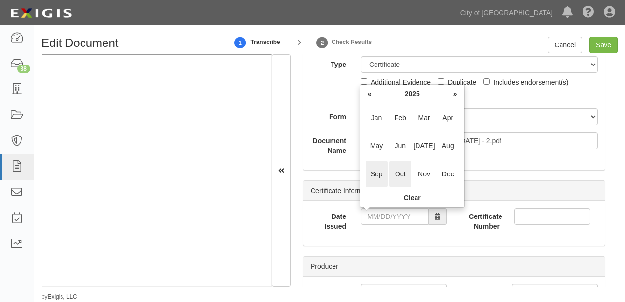
click at [409, 173] on span "Oct" at bounding box center [400, 174] width 22 height 26
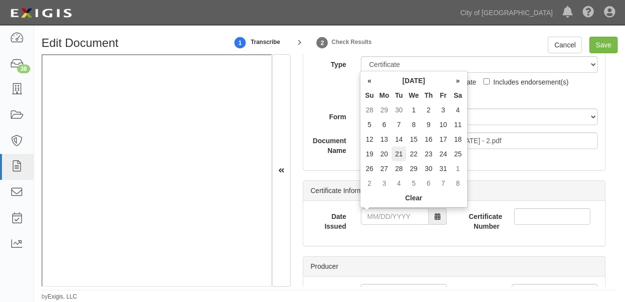
click at [399, 149] on td "21" at bounding box center [399, 154] width 15 height 15
type input "10/21/2025"
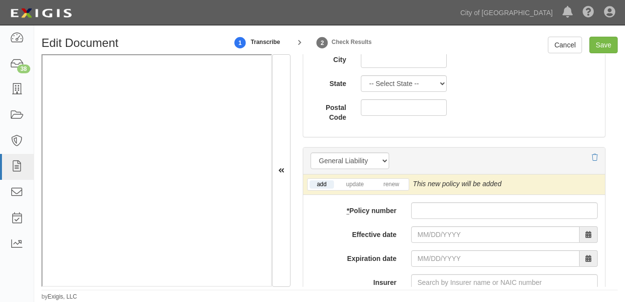
scroll to position [782, 0]
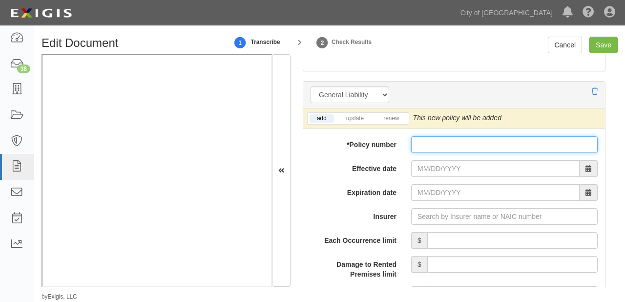
click at [430, 137] on input "* Policy number" at bounding box center [504, 144] width 187 height 17
paste input "175 TTS CA 100050-01"
click at [432, 141] on input "175 TTS CA 100050-01" at bounding box center [504, 144] width 187 height 17
type input "175 TTS CA 100050-01"
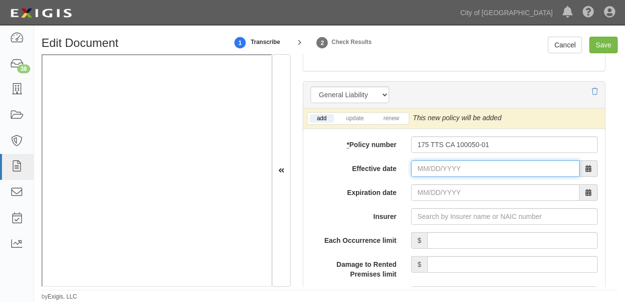
click at [433, 167] on input "Effective date" at bounding box center [495, 168] width 169 height 17
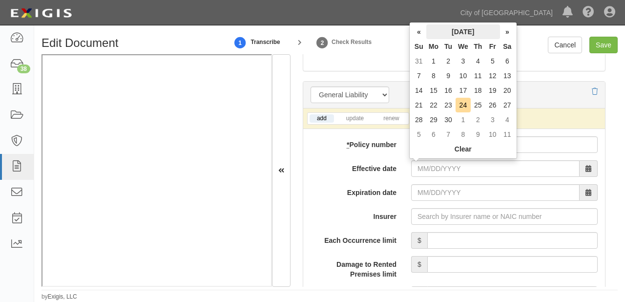
click at [455, 37] on th "September 2025" at bounding box center [463, 31] width 74 height 15
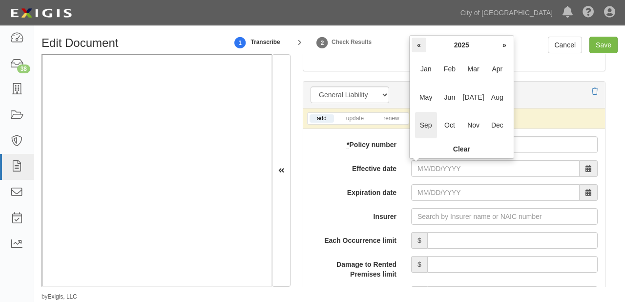
click at [424, 45] on th "«" at bounding box center [419, 45] width 15 height 15
click at [468, 132] on span "Nov" at bounding box center [474, 125] width 22 height 26
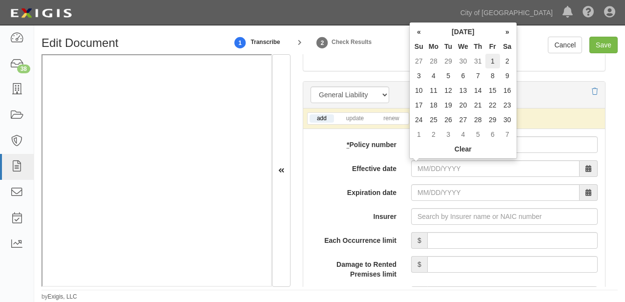
click at [489, 63] on td "1" at bounding box center [493, 61] width 15 height 15
type input "11/01/2024"
type input "11/01/2025"
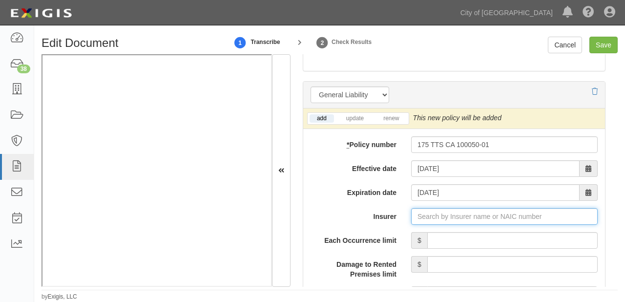
click at [467, 219] on input "Insurer" at bounding box center [504, 216] width 187 height 17
type input "180 Seguros S.A. (0) NR Rating"
type input "1"
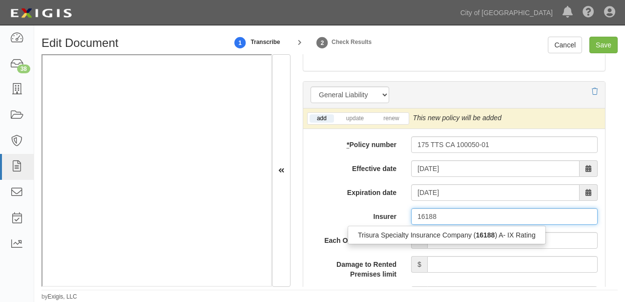
click at [466, 234] on div "Trisura Specialty Insurance Company ( 16188 ) A- IX Rating" at bounding box center [446, 235] width 197 height 13
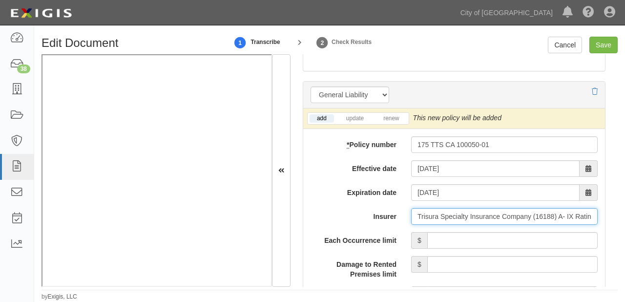
type input "Trisura Specialty Insurance Company (16188) A- IX Rating"
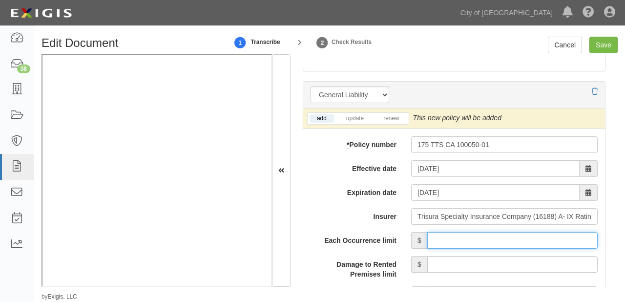
click at [467, 241] on input "Each Occurrence limit" at bounding box center [512, 240] width 170 height 17
type input "1,000,000"
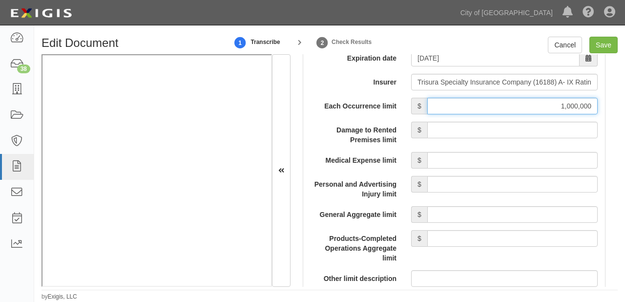
scroll to position [938, 0]
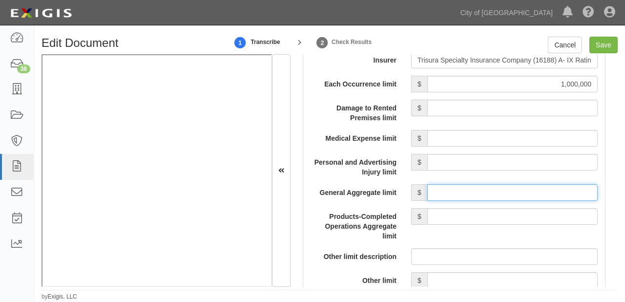
click at [470, 197] on input "General Aggregate limit" at bounding box center [512, 192] width 170 height 17
type input "2,000,000"
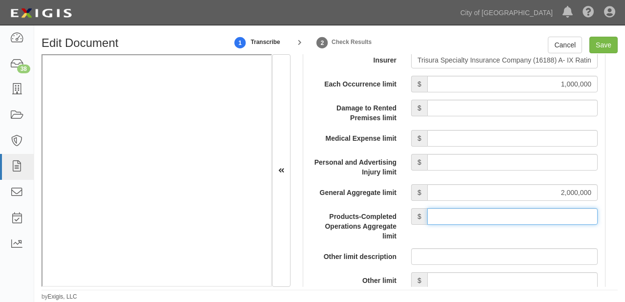
click at [512, 208] on input "Products-Completed Operations Aggregate limit" at bounding box center [512, 216] width 170 height 17
type input "2,000,000"
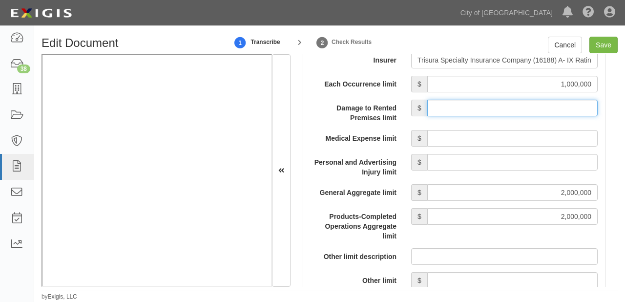
click at [505, 102] on input "Damage to Rented Premises limit" at bounding box center [512, 108] width 170 height 17
type input "100,000"
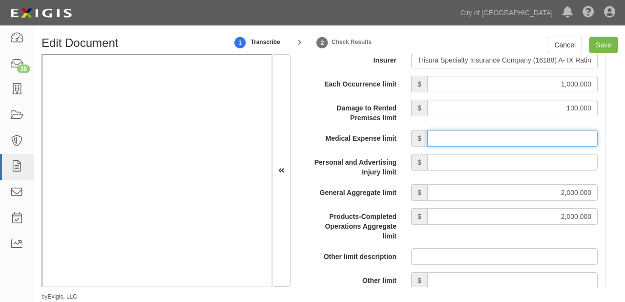
click at [513, 140] on input "Medical Expense limit" at bounding box center [512, 138] width 170 height 17
type input "5,000"
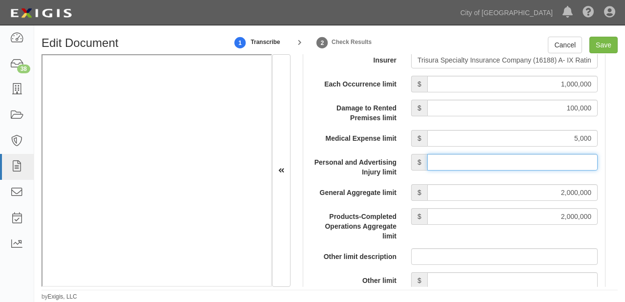
click at [511, 167] on input "Personal and Advertising Injury limit" at bounding box center [512, 162] width 170 height 17
type input "1,000,000"
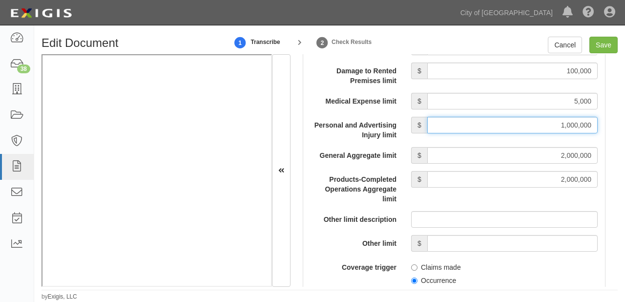
scroll to position [1055, 0]
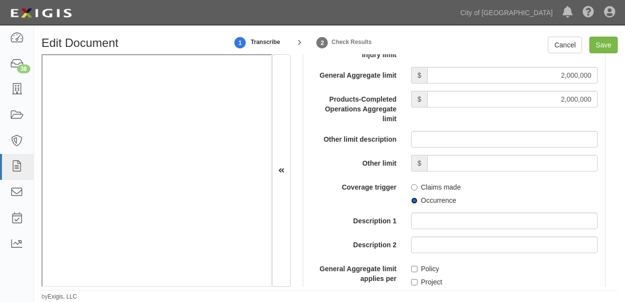
click at [414, 201] on input "Occurrence" at bounding box center [414, 200] width 6 height 6
radio input "true"
click at [415, 267] on input "Policy" at bounding box center [414, 269] width 6 height 6
checkbox input "true"
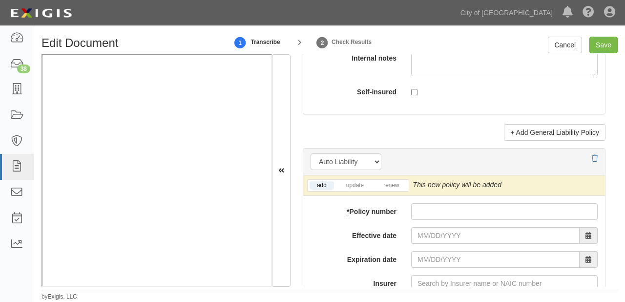
scroll to position [1407, 0]
click at [426, 217] on input "* Policy number" at bounding box center [504, 212] width 187 height 17
paste input "175 TTS CA 100050-01"
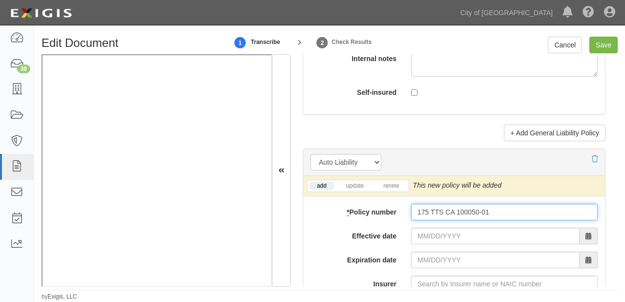
type input "175 TTS CA 100050-01"
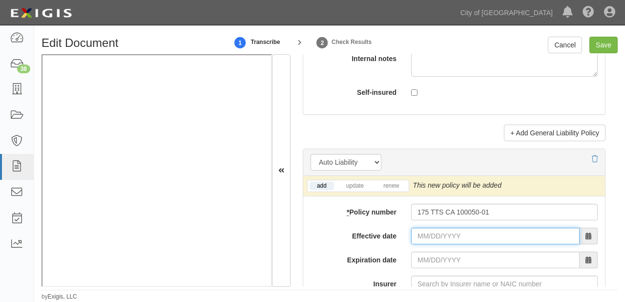
click at [430, 231] on input "Effective date" at bounding box center [495, 236] width 169 height 17
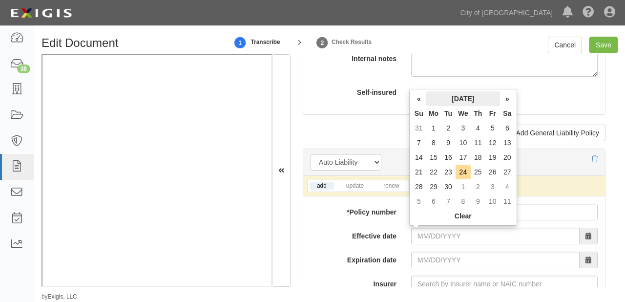
click at [453, 99] on th "[DATE]" at bounding box center [463, 98] width 74 height 15
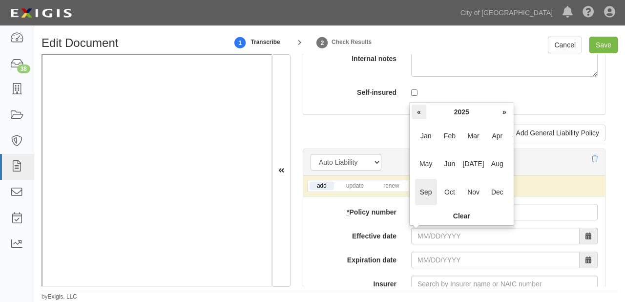
click at [423, 110] on th "«" at bounding box center [419, 112] width 15 height 15
click at [477, 196] on span "Nov" at bounding box center [474, 192] width 22 height 26
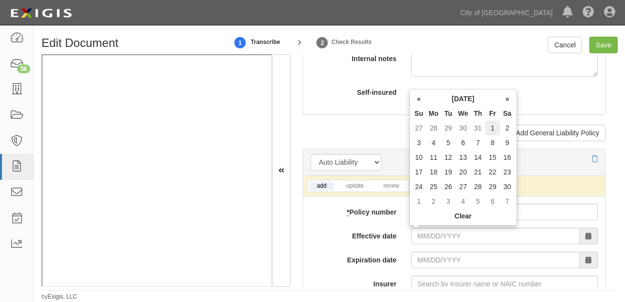
click at [490, 128] on td "1" at bounding box center [493, 128] width 15 height 15
type input "11/01/2024"
type input "11/01/2025"
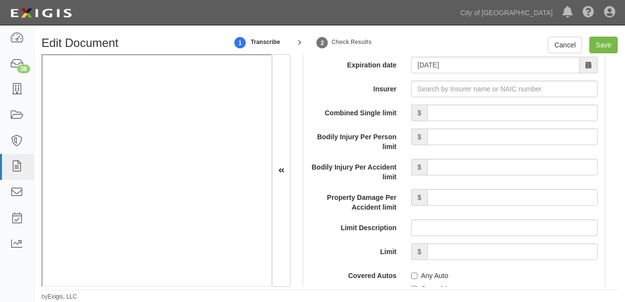
scroll to position [1681, 0]
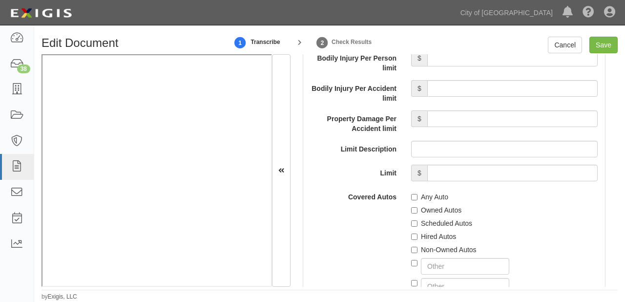
click at [421, 218] on label "Scheduled Autos" at bounding box center [441, 223] width 61 height 10
click at [418, 220] on input "Scheduled Autos" at bounding box center [414, 223] width 6 height 6
checkbox input "true"
click at [424, 235] on label "Hired Autos" at bounding box center [433, 237] width 45 height 10
click at [418, 235] on input "Hired Autos" at bounding box center [414, 237] width 6 height 6
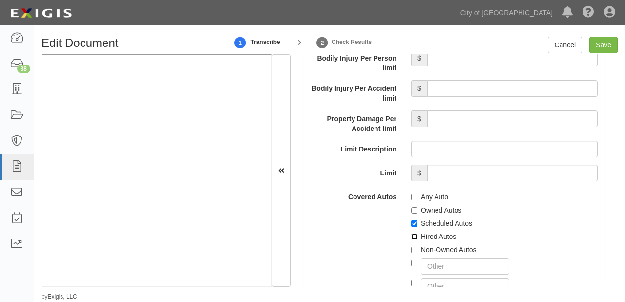
checkbox input "true"
click at [424, 252] on label "Non-Owned Autos" at bounding box center [443, 250] width 65 height 10
click at [418, 252] on input "Non-Owned Autos" at bounding box center [414, 250] width 6 height 6
checkbox input "true"
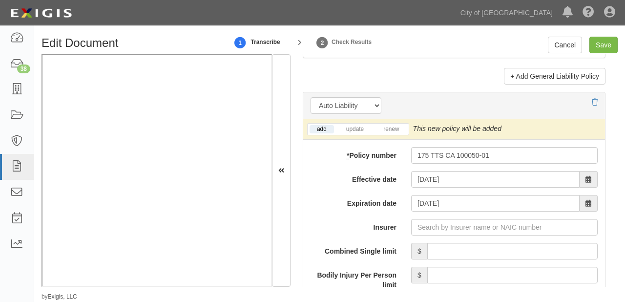
scroll to position [1446, 0]
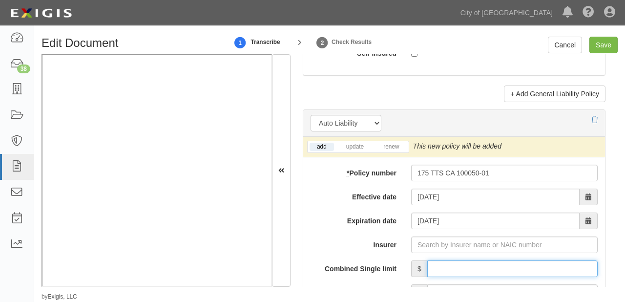
click at [477, 270] on input "Combined Single limit" at bounding box center [512, 268] width 170 height 17
type input "1,000,000"
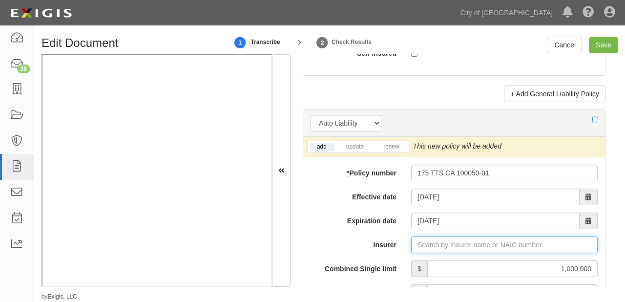
click at [452, 251] on input "Insurer" at bounding box center [504, 244] width 187 height 17
type input "180 Seguros S.A. (0) NR Rating"
type input "1"
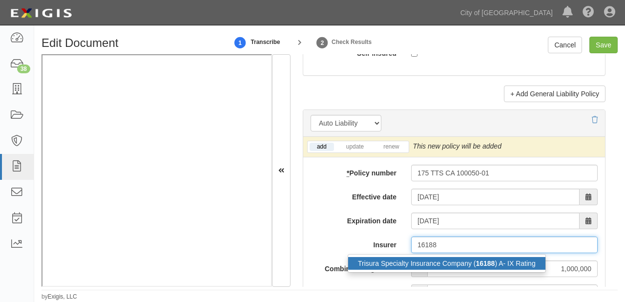
click at [461, 259] on div "Trisura Specialty Insurance Company ( 16188 ) A- IX Rating" at bounding box center [446, 263] width 197 height 13
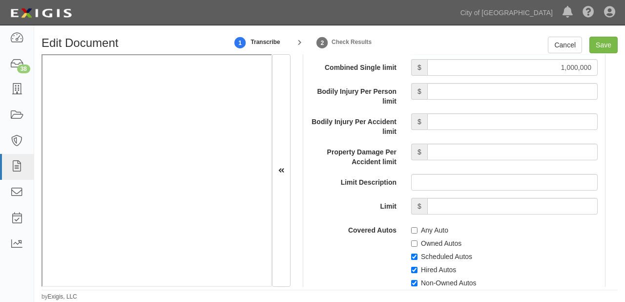
scroll to position [1641, 0]
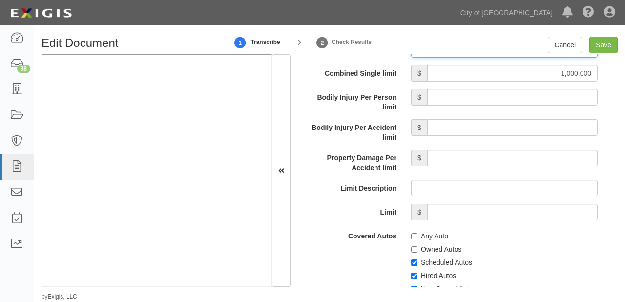
type input "Trisura Specialty Insurance Company (16188) A- IX Rating"
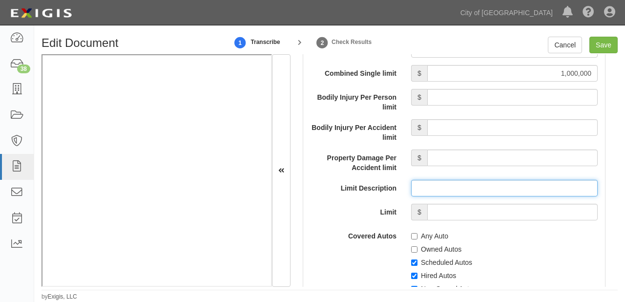
paste input "UM/UIM"
drag, startPoint x: 440, startPoint y: 188, endPoint x: 444, endPoint y: 197, distance: 10.4
click at [441, 188] on input "UM/UIM" at bounding box center [504, 188] width 187 height 17
type input "UM/UIM"
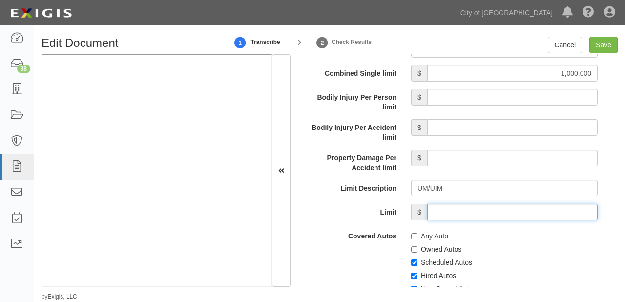
click at [445, 207] on input "Limit" at bounding box center [512, 212] width 170 height 17
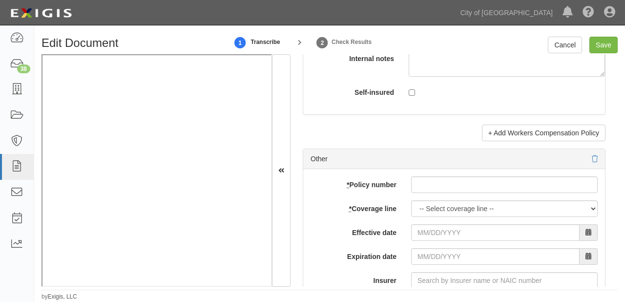
scroll to position [3087, 0]
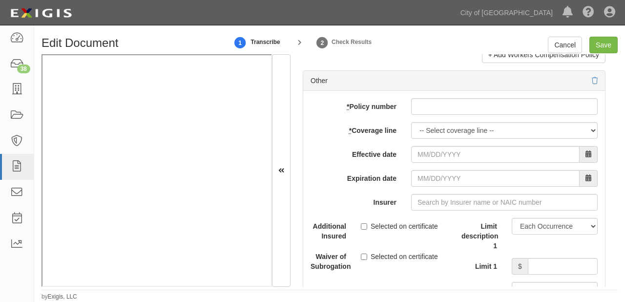
type input "60,000"
paste input "175 TTS CA 100050-01"
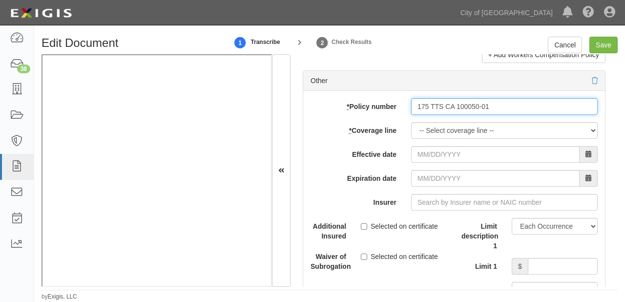
drag, startPoint x: 430, startPoint y: 100, endPoint x: 430, endPoint y: 105, distance: 5.4
click at [430, 100] on input "175 TTS CA 100050-01" at bounding box center [504, 106] width 187 height 17
type input "175 TTS CA 100050-01"
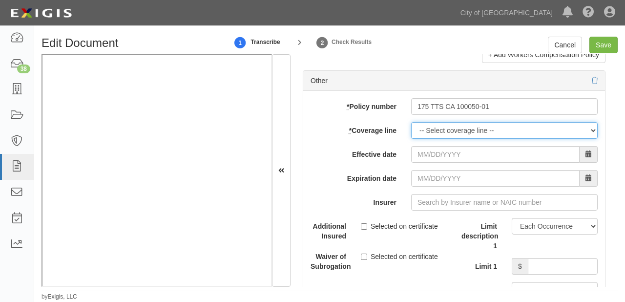
click at [427, 123] on select "-- Select coverage line -- Asbestos Abatement Auto Physical Damage Boiler & Mac…" at bounding box center [504, 130] width 187 height 17
select select "12"
click at [411, 122] on select "-- Select coverage line -- Asbestos Abatement Auto Physical Damage Boiler & Mac…" at bounding box center [504, 130] width 187 height 17
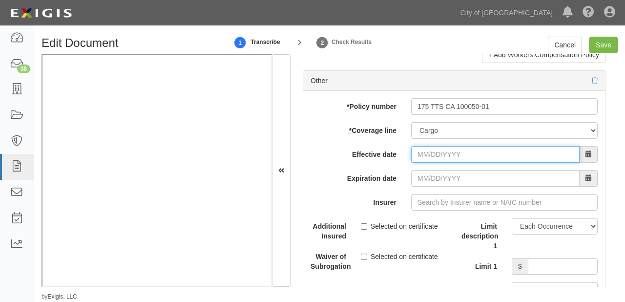
drag, startPoint x: 425, startPoint y: 154, endPoint x: 425, endPoint y: 147, distance: 7.8
click at [425, 154] on input "Effective date" at bounding box center [495, 154] width 169 height 17
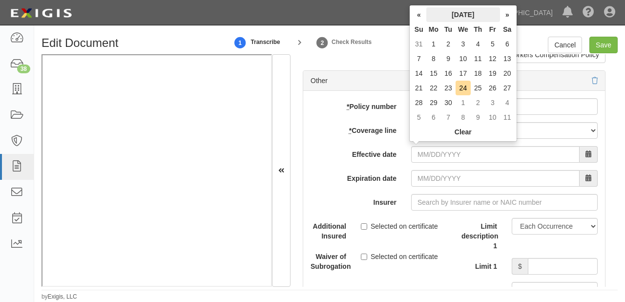
click at [438, 10] on th "September 2025" at bounding box center [463, 14] width 74 height 15
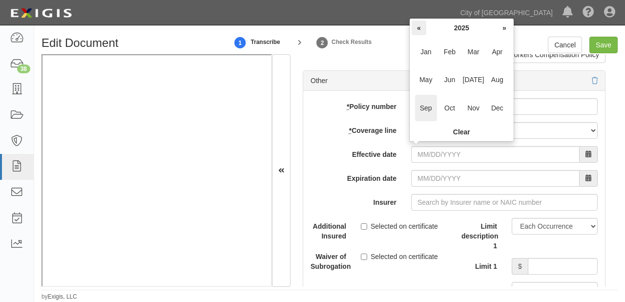
click at [420, 25] on th "«" at bounding box center [419, 28] width 15 height 15
click at [470, 107] on span "Nov" at bounding box center [474, 108] width 22 height 26
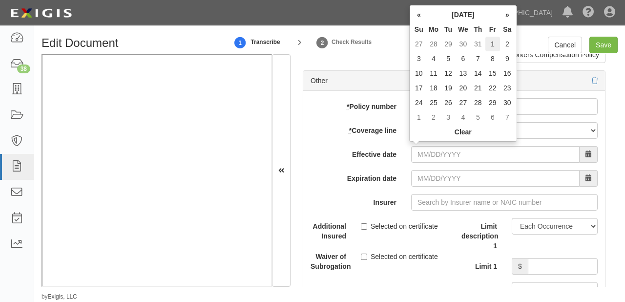
click at [490, 41] on td "1" at bounding box center [493, 44] width 15 height 15
type input "11/01/2024"
type input "11/01/2025"
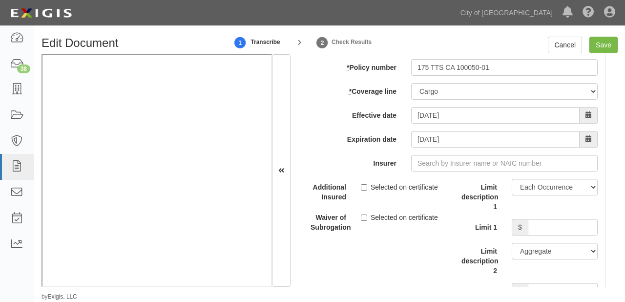
scroll to position [3166, 0]
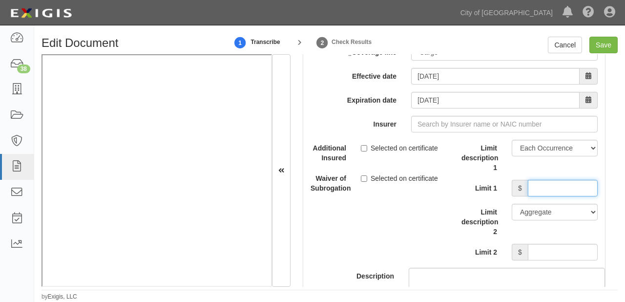
click at [547, 192] on input "Limit 1" at bounding box center [563, 188] width 70 height 17
type input "250,000"
click at [542, 150] on select "Limit Each Occurrence Each Claim Aggregate Deductible Self-Insured Retention Pe…" at bounding box center [555, 148] width 86 height 17
select select "Limit"
click at [512, 140] on select "Limit Each Occurrence Each Claim Aggregate Deductible Self-Insured Retention Pe…" at bounding box center [555, 148] width 86 height 17
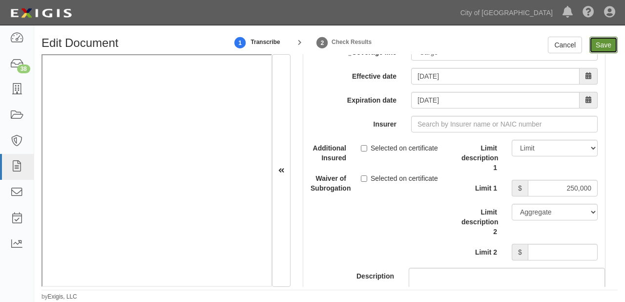
click at [606, 39] on input "Save" at bounding box center [604, 45] width 28 height 17
type input "1000000"
type input "100000"
type input "5000"
type input "1000000"
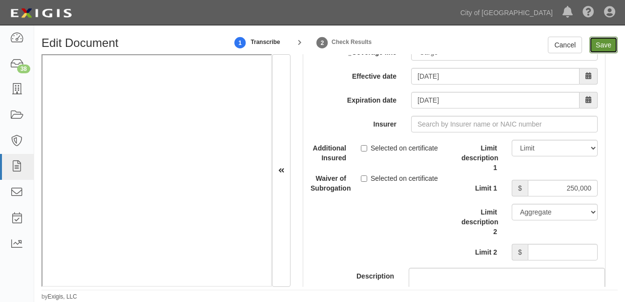
type input "2000000"
type input "1000000"
type input "60000"
type input "250000"
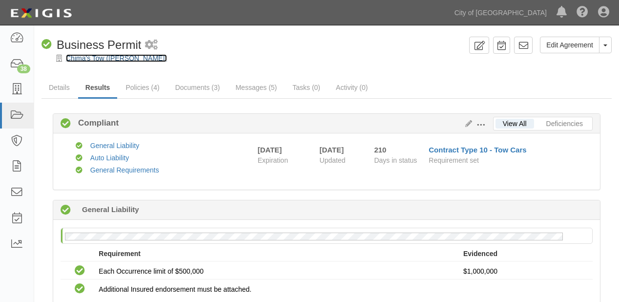
click at [114, 57] on link "Chima's Tow ([PERSON_NAME])" at bounding box center [116, 58] width 101 height 8
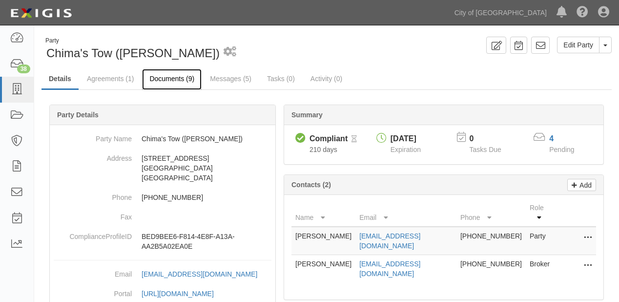
click at [162, 82] on link "Documents (9)" at bounding box center [172, 79] width 60 height 21
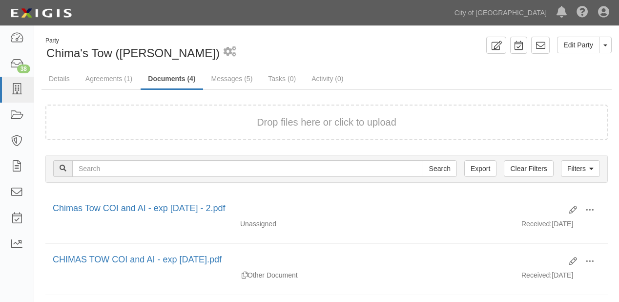
scroll to position [151, 0]
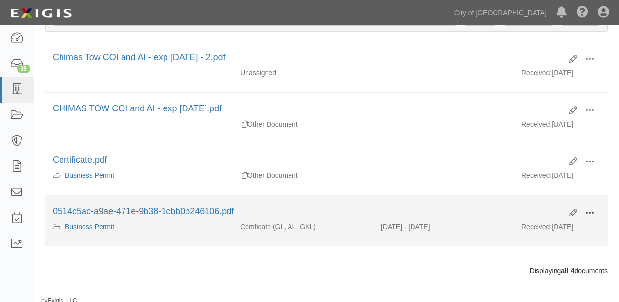
click at [593, 209] on span at bounding box center [590, 213] width 9 height 9
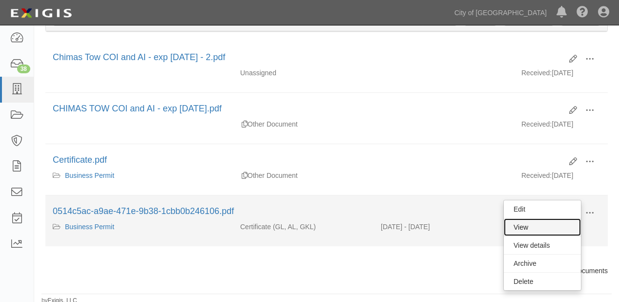
click at [566, 218] on link "View" at bounding box center [542, 227] width 77 height 18
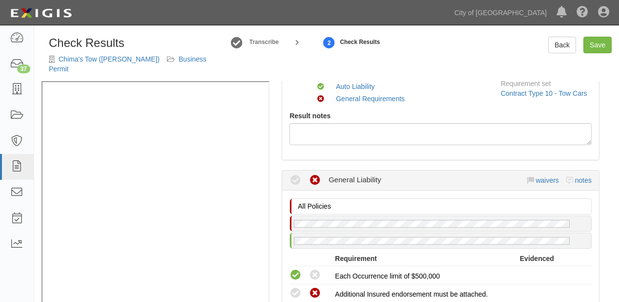
scroll to position [156, 0]
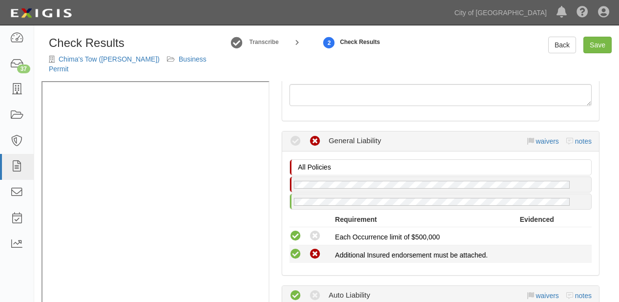
click at [293, 248] on icon at bounding box center [296, 254] width 12 height 12
radio input "true"
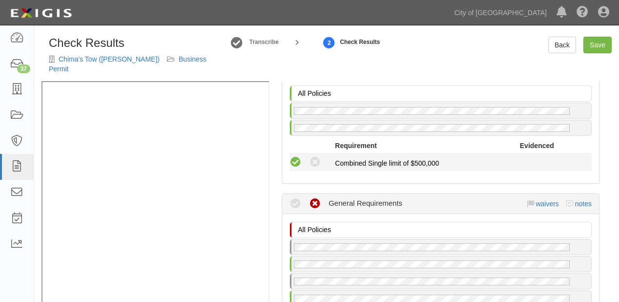
scroll to position [469, 0]
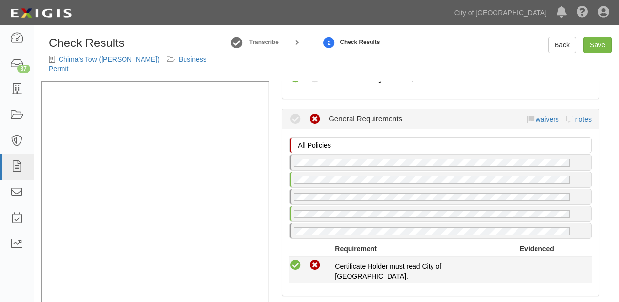
click at [296, 259] on icon at bounding box center [296, 265] width 12 height 12
radio input "true"
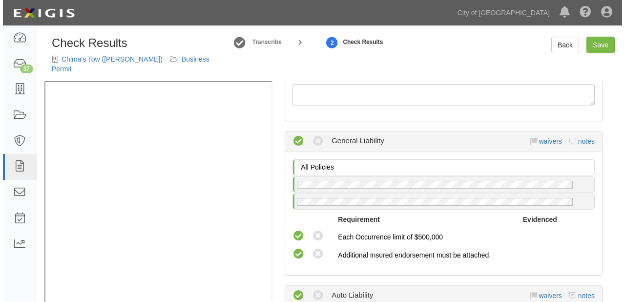
scroll to position [156, 0]
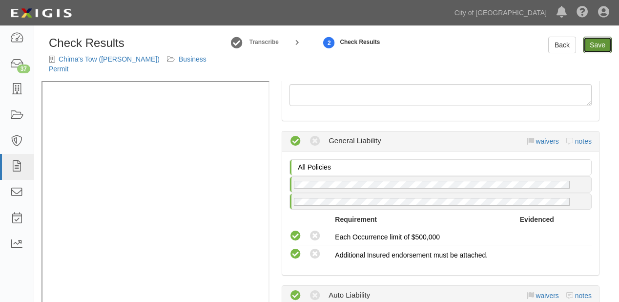
drag, startPoint x: 596, startPoint y: 44, endPoint x: 562, endPoint y: 53, distance: 35.7
click at [596, 44] on link "Save" at bounding box center [598, 45] width 28 height 17
radio input "true"
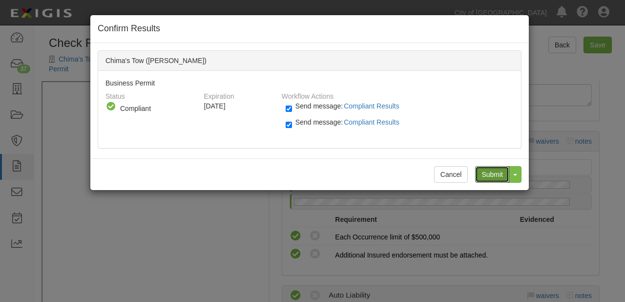
click at [485, 174] on input "Submit" at bounding box center [492, 174] width 34 height 17
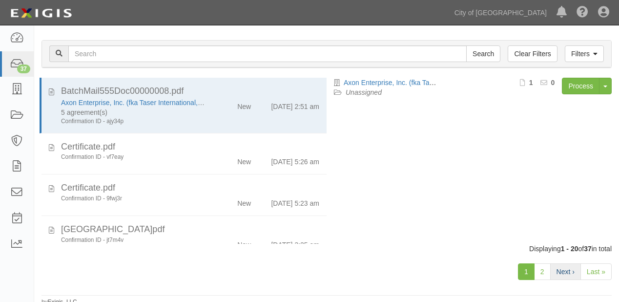
scroll to position [103, 0]
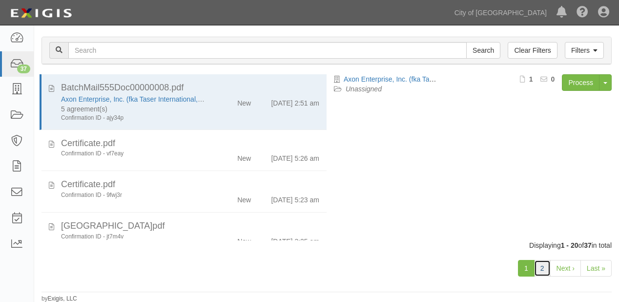
click at [545, 266] on link "2" at bounding box center [542, 268] width 17 height 17
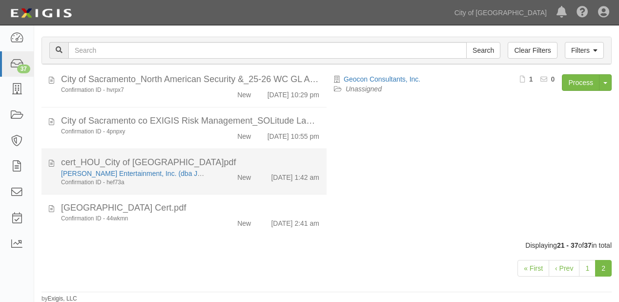
scroll to position [555, 0]
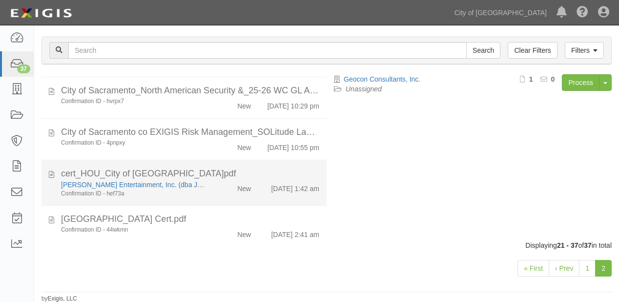
click at [241, 119] on li "City of Sacramento_North American Security &_25-26 WC GL AUTO UM E&O 2_9-23-202…" at bounding box center [184, 98] width 285 height 42
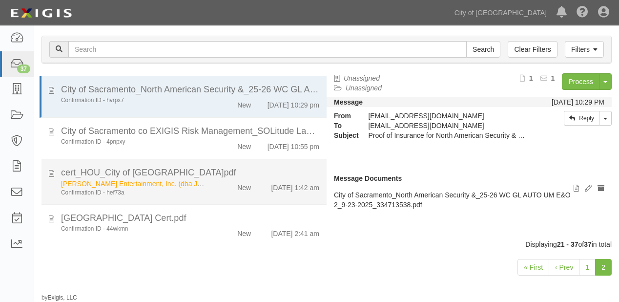
scroll to position [39, 0]
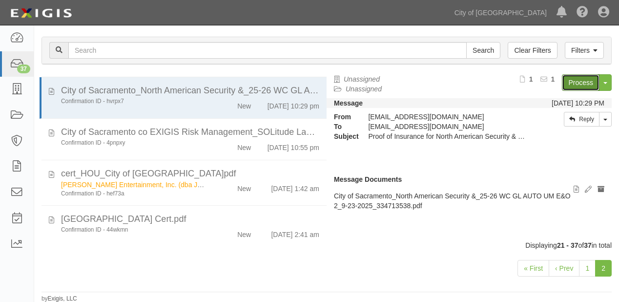
click at [580, 84] on link "Process" at bounding box center [581, 82] width 38 height 17
drag, startPoint x: 219, startPoint y: 98, endPoint x: 472, endPoint y: 64, distance: 255.8
click at [221, 69] on div "New" at bounding box center [235, 63] width 45 height 14
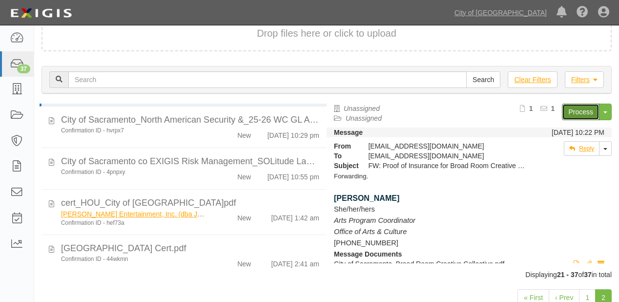
click at [580, 116] on link "Process" at bounding box center [581, 112] width 38 height 17
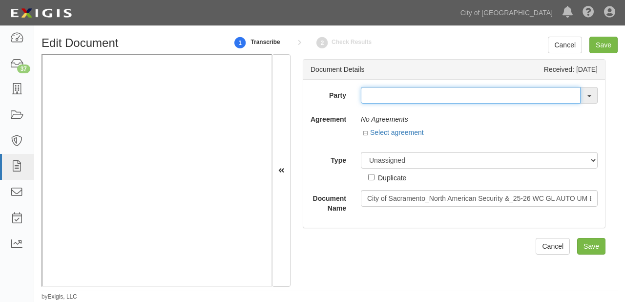
click at [383, 99] on input "text" at bounding box center [471, 95] width 220 height 17
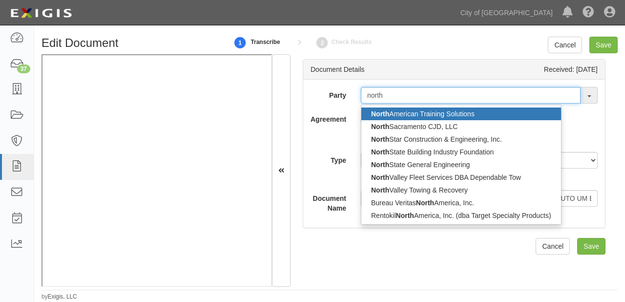
type input "north a"
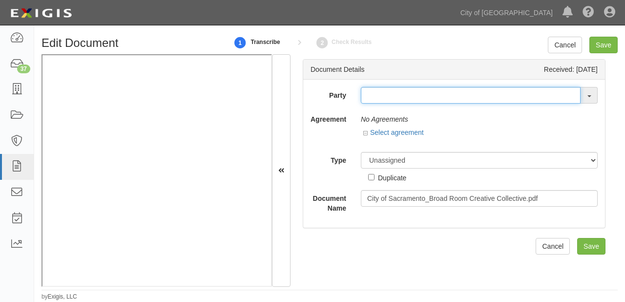
click at [382, 98] on input "text" at bounding box center [471, 95] width 220 height 17
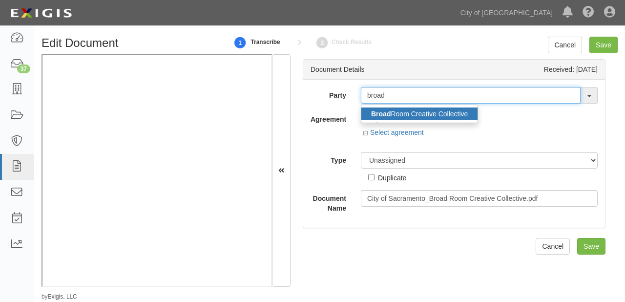
type input "broad"
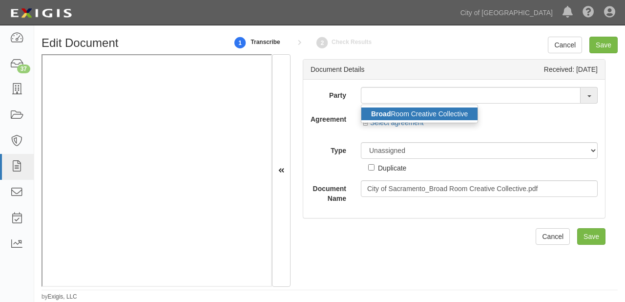
click at [411, 117] on link "Broad Room Creative Collective" at bounding box center [420, 113] width 116 height 13
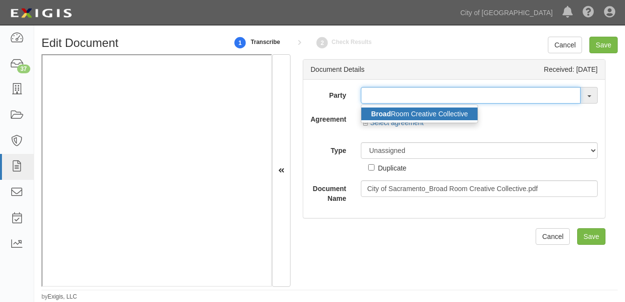
type input "Broad Room Creative Collective"
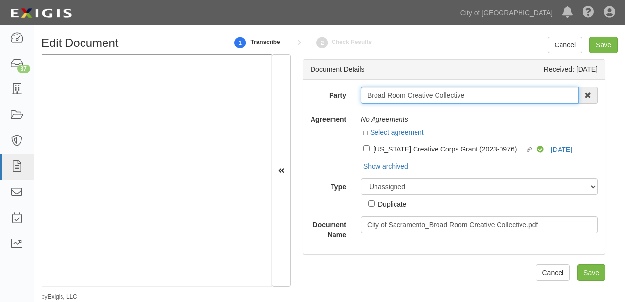
drag, startPoint x: 365, startPoint y: 98, endPoint x: 482, endPoint y: 93, distance: 117.3
click at [482, 93] on input "Broad Room Creative Collective" at bounding box center [470, 95] width 218 height 17
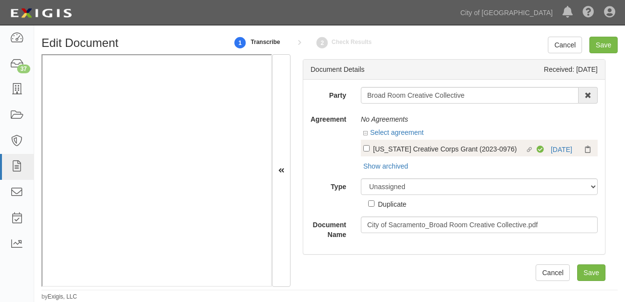
click at [476, 153] on div "[US_STATE] Creative Corps Grant (2023-0976)" at bounding box center [449, 148] width 152 height 11
click at [370, 151] on input "Linked agreement [US_STATE] Creative Corps Grant (2023-0976) Linked agreement" at bounding box center [366, 148] width 6 height 6
checkbox input "true"
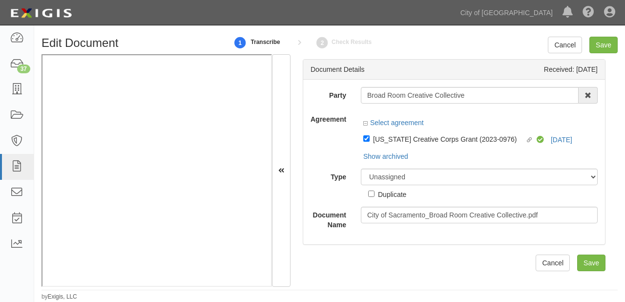
click at [419, 187] on div "Unassigned Binder Cancellation Notice Certificate Contract Endorsement Insuranc…" at bounding box center [480, 184] width 252 height 31
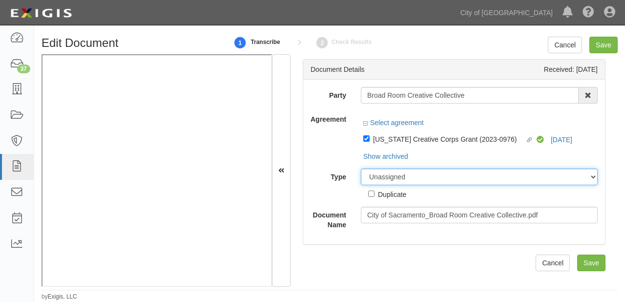
click at [419, 182] on select "Unassigned Binder Cancellation Notice Certificate Contract Endorsement Insuranc…" at bounding box center [479, 177] width 237 height 17
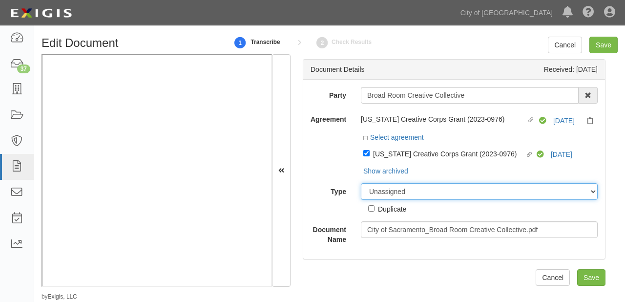
click at [393, 193] on select "Unassigned Binder Cancellation Notice Certificate Contract Endorsement Insuranc…" at bounding box center [479, 191] width 237 height 17
select select "CertificateDetail"
click at [361, 184] on select "Unassigned Binder Cancellation Notice Certificate Contract Endorsement Insuranc…" at bounding box center [479, 191] width 237 height 17
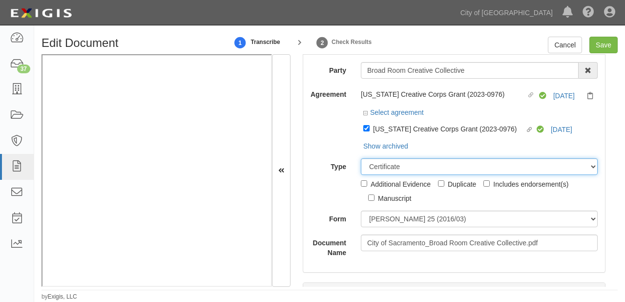
scroll to position [39, 0]
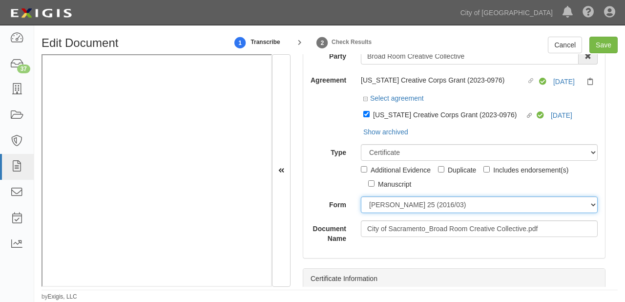
drag, startPoint x: 382, startPoint y: 202, endPoint x: 382, endPoint y: 211, distance: 8.8
click at [382, 203] on select "[PERSON_NAME] 25 (2016/03) [PERSON_NAME] 101 [PERSON_NAME] 855 NY (2014/05) Gen…" at bounding box center [479, 204] width 237 height 17
select select "GeneralFormDetail"
click at [361, 197] on select "[PERSON_NAME] 25 (2016/03) [PERSON_NAME] 101 [PERSON_NAME] 855 NY (2014/05) Gen…" at bounding box center [479, 204] width 237 height 17
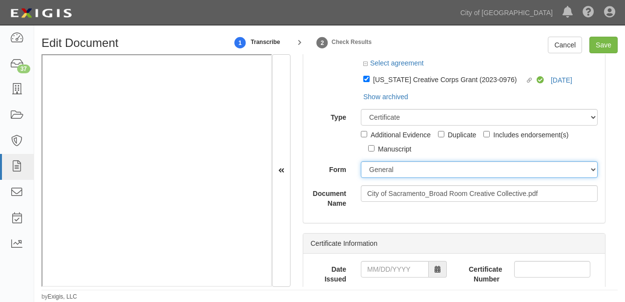
scroll to position [117, 0]
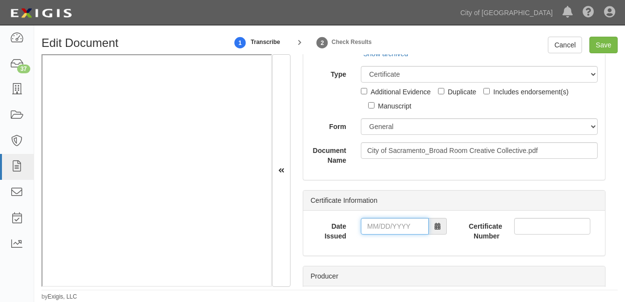
click at [387, 231] on input "Date Issued" at bounding box center [395, 226] width 68 height 17
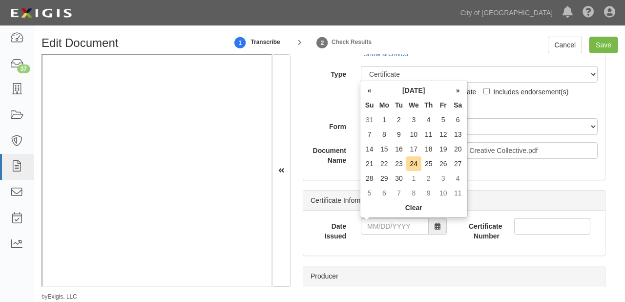
click at [422, 104] on th "Th" at bounding box center [429, 105] width 15 height 15
click at [446, 149] on td "19" at bounding box center [443, 149] width 15 height 15
type input "[DATE]"
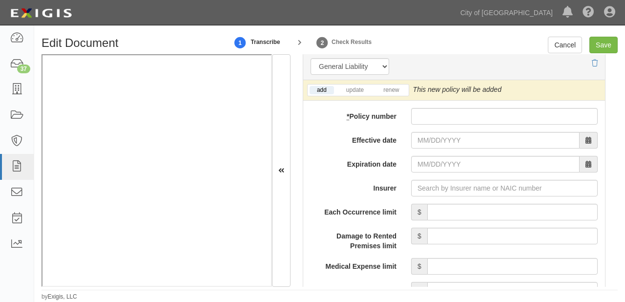
scroll to position [821, 0]
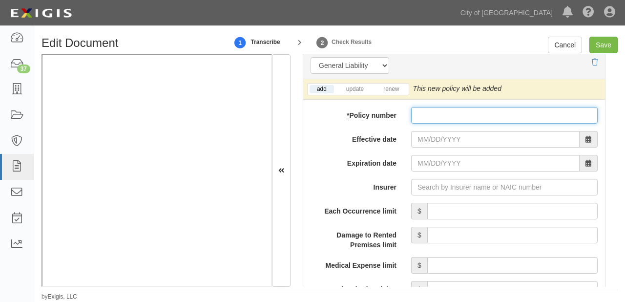
drag, startPoint x: 457, startPoint y: 118, endPoint x: 436, endPoint y: 136, distance: 28.1
click at [457, 118] on input "* Policy number" at bounding box center [504, 115] width 187 height 17
paste input "01-CP-0066284-01-05"
type input "01-CP-0066284-01-05"
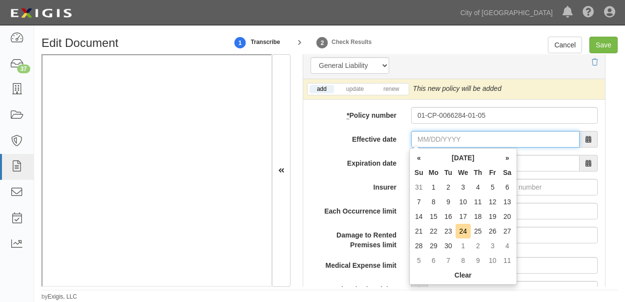
click at [423, 143] on input "Effective date" at bounding box center [495, 139] width 169 height 17
click at [433, 171] on th "Mo" at bounding box center [433, 172] width 15 height 15
click at [482, 233] on td "25" at bounding box center [478, 231] width 15 height 15
type input "[DATE]"
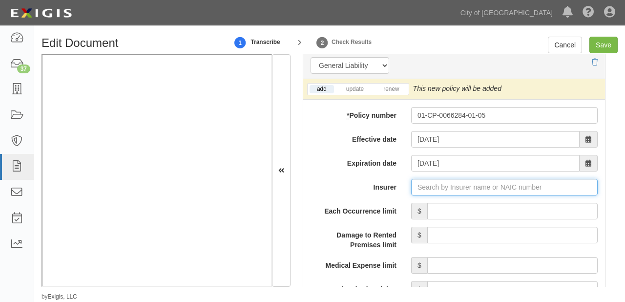
click at [452, 193] on input "Insurer" at bounding box center [504, 187] width 187 height 17
type input "180 Seguros S.A. (0) NR Rating"
type input "1"
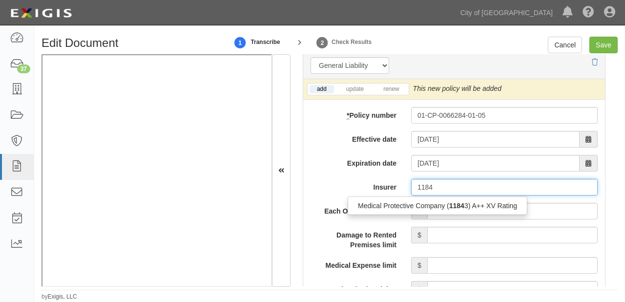
click at [452, 198] on div "Medical Protective Company ( 1184 3) A++ XV Rating" at bounding box center [438, 205] width 180 height 19
type input "11845"
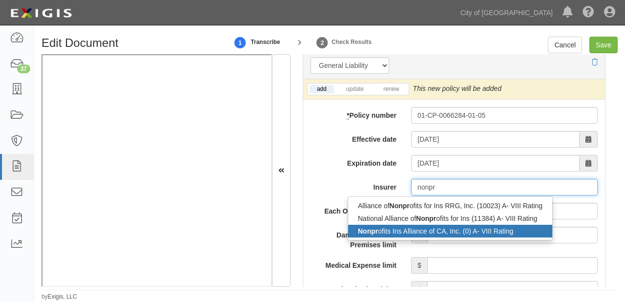
click at [431, 232] on div "Nonpr ofits Ins Alliance of CA, Inc. (0) A- VIII Rating" at bounding box center [450, 231] width 204 height 13
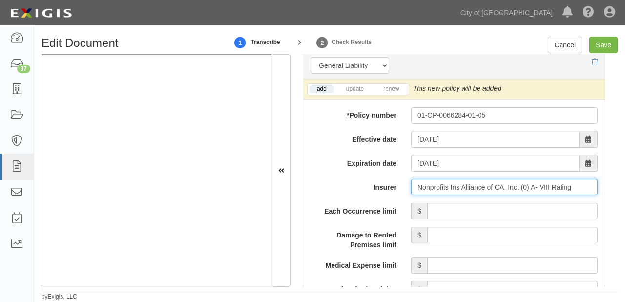
type input "Nonprofits Ins Alliance of CA, Inc. (0) A- VIII Rating"
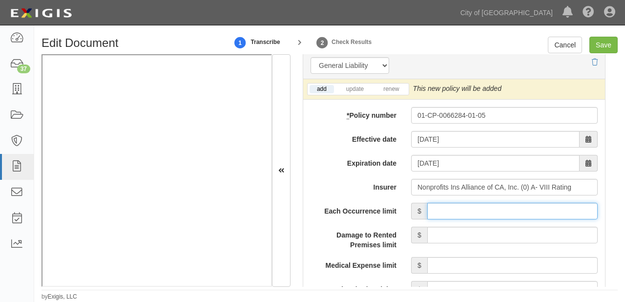
click at [457, 211] on input "Each Occurrence limit" at bounding box center [512, 211] width 170 height 17
type input "2,000,000"
drag, startPoint x: 555, startPoint y: 209, endPoint x: 625, endPoint y: 211, distance: 69.9
click at [625, 211] on div "Edit Document 1 Transcribe 2 Check Results Cancel Save Document Details Receive…" at bounding box center [329, 169] width 591 height 264
click at [542, 209] on input "Each Occurrence limit" at bounding box center [512, 211] width 170 height 17
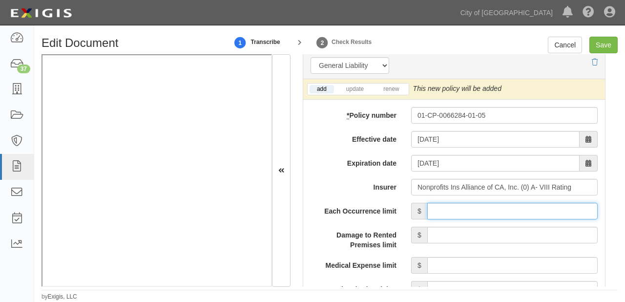
type input "1,000,000"
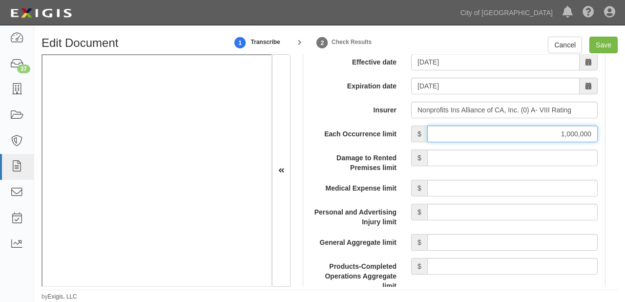
scroll to position [899, 0]
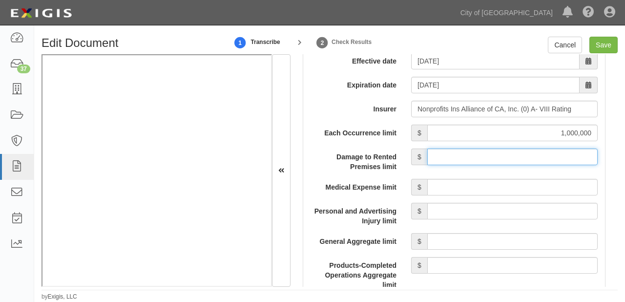
click at [507, 163] on input "Damage to Rented Premises limit" at bounding box center [512, 157] width 170 height 17
type input "500,000"
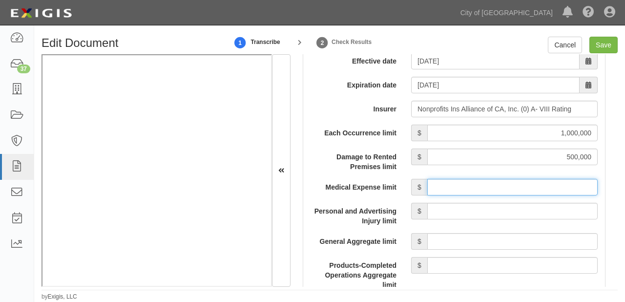
click at [529, 190] on input "Medical Expense limit" at bounding box center [512, 187] width 170 height 17
type input "20,000"
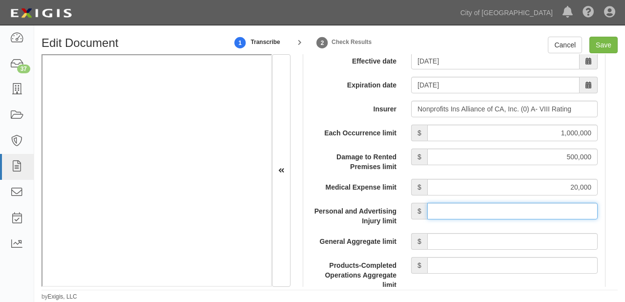
click at [528, 211] on input "Personal and Advertising Injury limit" at bounding box center [512, 211] width 170 height 17
type input "1,000,000"
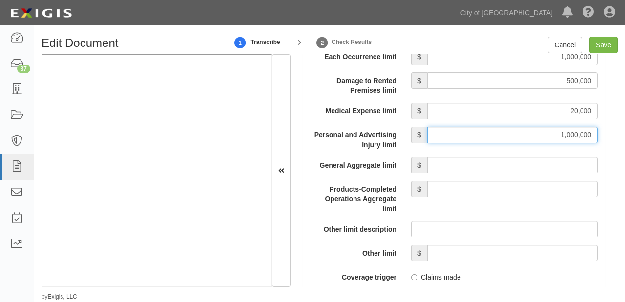
scroll to position [977, 0]
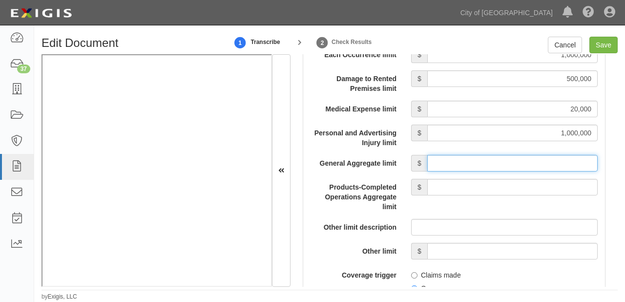
click at [511, 163] on input "General Aggregate limit" at bounding box center [512, 163] width 170 height 17
type input "2,000,000"
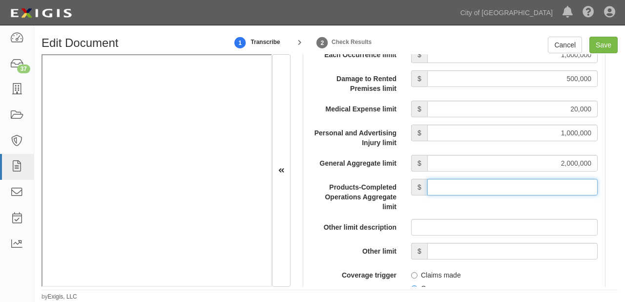
click at [515, 186] on input "Products-Completed Operations Aggregate limit" at bounding box center [512, 187] width 170 height 17
type input "2,000,000"
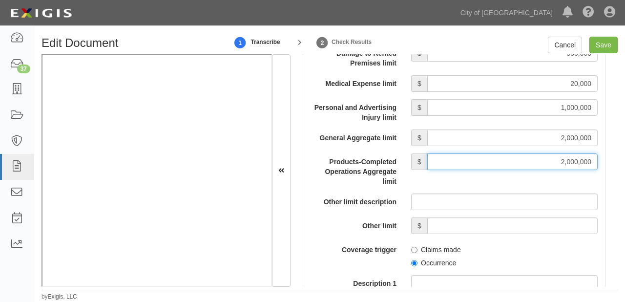
scroll to position [1016, 0]
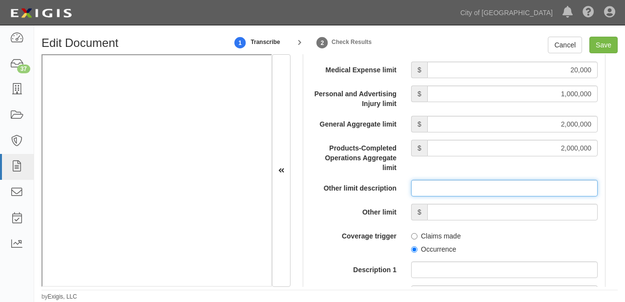
click at [445, 188] on input "Other limit description" at bounding box center [504, 188] width 187 height 17
click at [480, 183] on input "Other limit description" at bounding box center [504, 188] width 187 height 17
paste input "Liquor Liability"
type input "Liquor Liability"
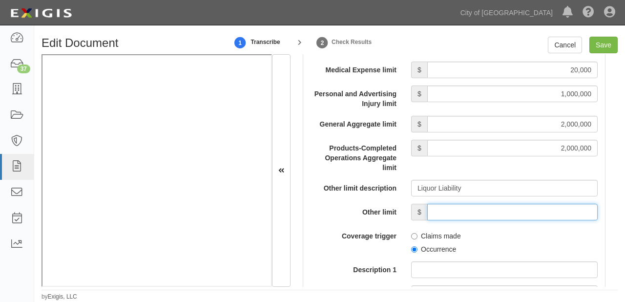
click at [443, 212] on input "Other limit" at bounding box center [512, 212] width 170 height 17
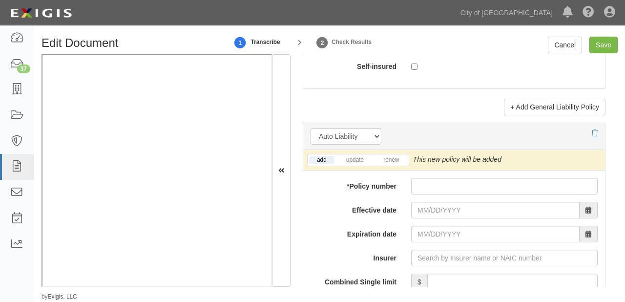
scroll to position [1446, 0]
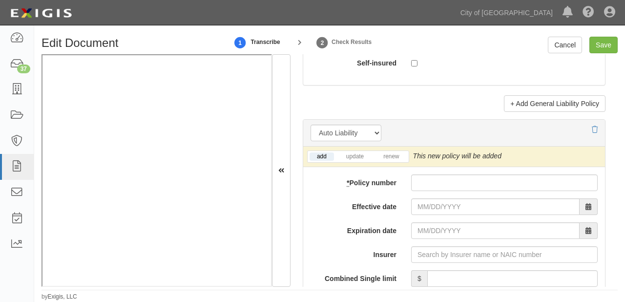
type input "1,000,000"
click at [436, 189] on input "* Policy number" at bounding box center [504, 182] width 187 height 17
paste input "01-CP-0066284-01-05"
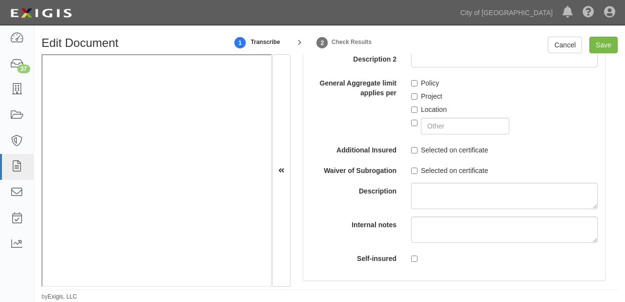
scroll to position [1172, 0]
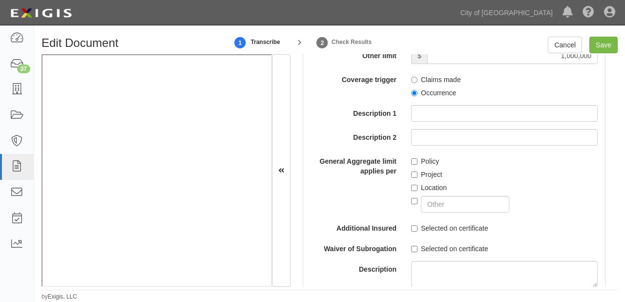
type input "01-CP-0066284-01-05"
click at [425, 159] on label "Policy" at bounding box center [425, 161] width 28 height 10
click at [418, 159] on input "Policy" at bounding box center [414, 161] width 6 height 6
checkbox input "true"
click at [429, 96] on label "Occurrence" at bounding box center [433, 93] width 45 height 10
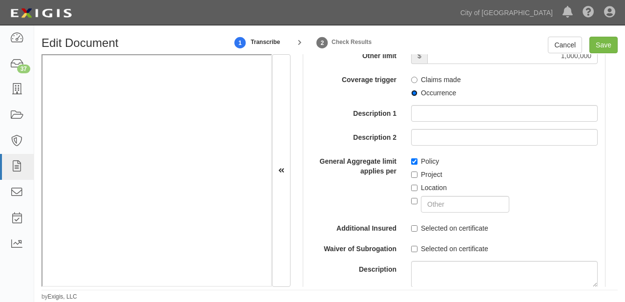
click at [418, 96] on input "Occurrence" at bounding box center [414, 93] width 6 height 6
radio input "true"
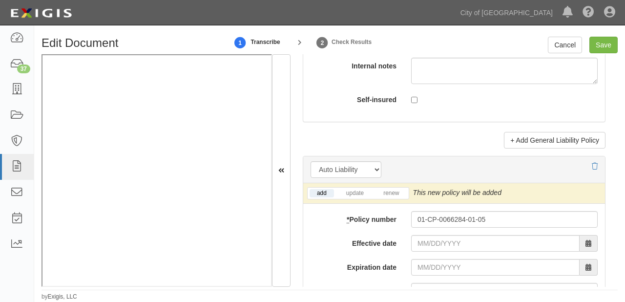
scroll to position [1485, 0]
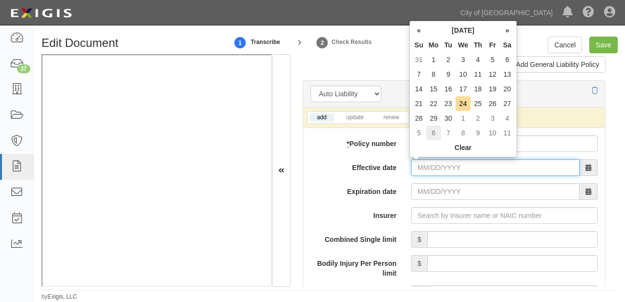
drag, startPoint x: 425, startPoint y: 168, endPoint x: 428, endPoint y: 139, distance: 28.6
click at [425, 168] on input "Effective date" at bounding box center [495, 167] width 169 height 17
click at [474, 106] on td "25" at bounding box center [478, 103] width 15 height 15
type input "[DATE]"
type input "09/25/2026"
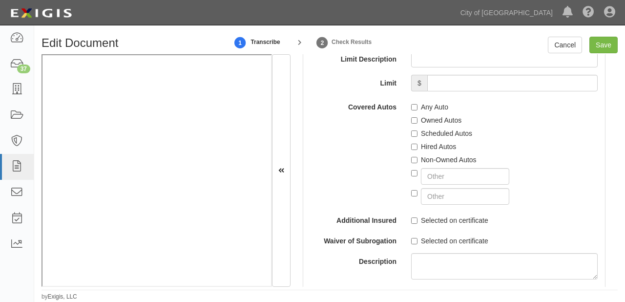
scroll to position [1798, 0]
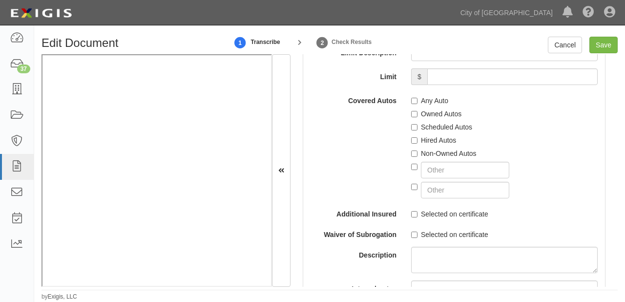
click at [420, 152] on label "Non-Owned Autos" at bounding box center [443, 154] width 65 height 10
click at [418, 152] on input "Non-Owned Autos" at bounding box center [414, 153] width 6 height 6
checkbox input "true"
click at [419, 140] on label "Hired Autos" at bounding box center [433, 140] width 45 height 10
click at [418, 140] on input "Hired Autos" at bounding box center [414, 140] width 6 height 6
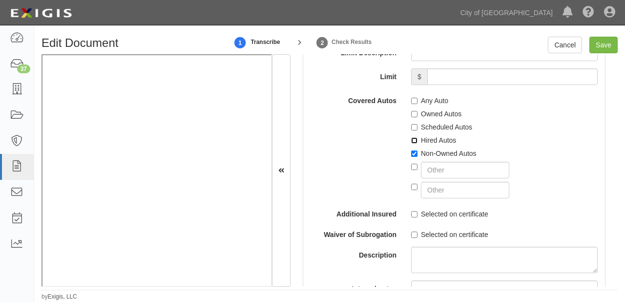
checkbox input "true"
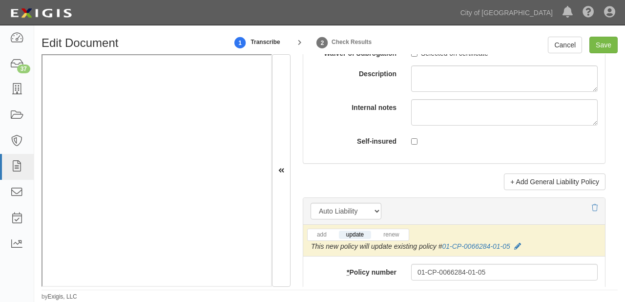
scroll to position [1524, 0]
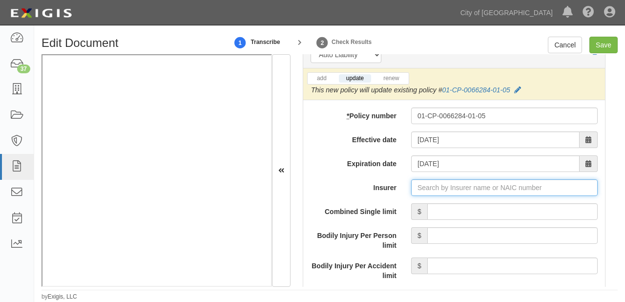
click at [492, 184] on input "Insurer" at bounding box center [504, 187] width 187 height 17
type input "180 Seguros S.A. (0) NR Rating"
type input "1"
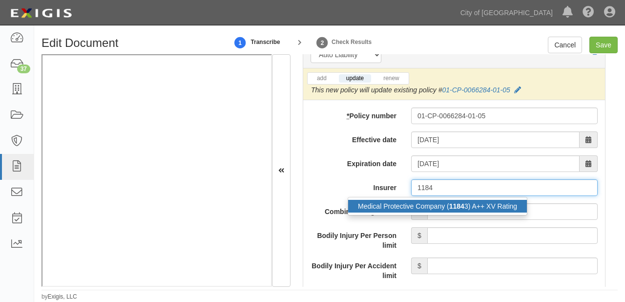
click at [488, 203] on div "Medical Protective Company ( 1184 3) A++ XV Rating" at bounding box center [437, 206] width 179 height 13
type input "Medical Protective Company (11843) A++ XV Rating"
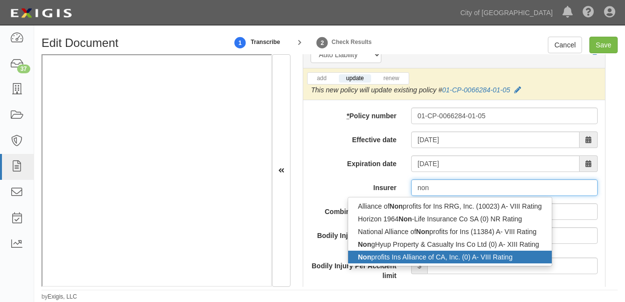
click at [410, 254] on div "Non profits Ins Alliance of CA, Inc. (0) A- VIII Rating" at bounding box center [450, 257] width 204 height 13
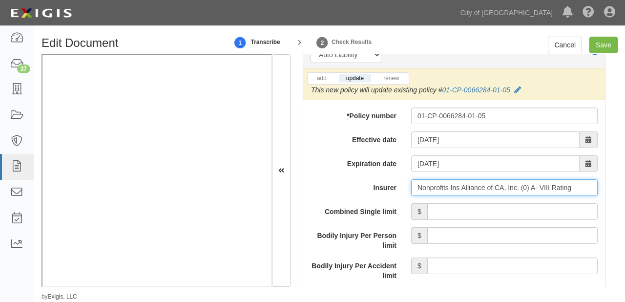
type input "Nonprofits Ins Alliance of CA, Inc. (0) A- VIII Rating"
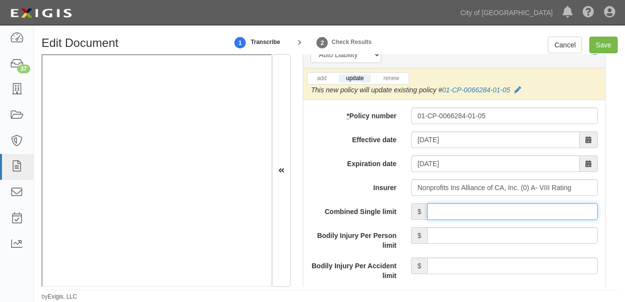
click at [475, 206] on input "Combined Single limit" at bounding box center [512, 211] width 170 height 17
type input "1,000,000"
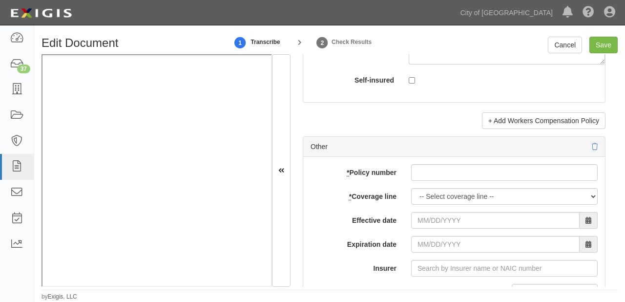
scroll to position [3048, 0]
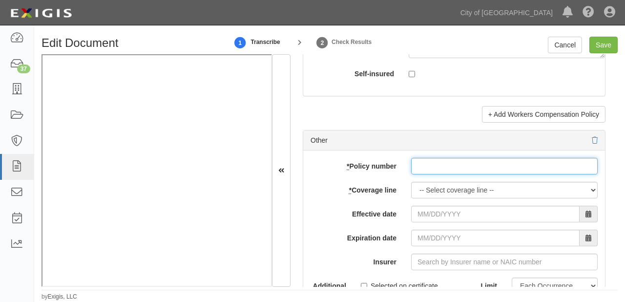
click at [421, 164] on input "* Policy number" at bounding box center [504, 166] width 187 height 17
paste input "01-CP-0066284-01-05"
type input "01-CP-0066284-01-05"
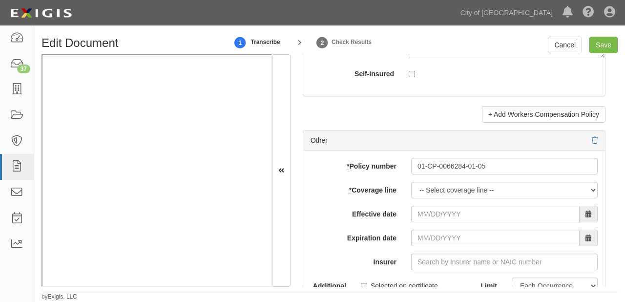
click at [429, 184] on select "-- Select coverage line -- Asbestos Abatement Auto Physical Damage Boiler & Mac…" at bounding box center [504, 190] width 187 height 17
select select "39"
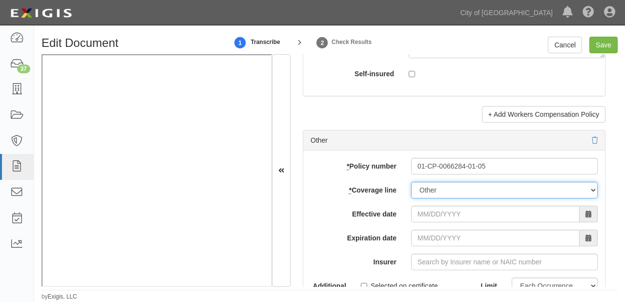
click at [411, 182] on select "-- Select coverage line -- Asbestos Abatement Auto Physical Damage Boiler & Mac…" at bounding box center [504, 190] width 187 height 17
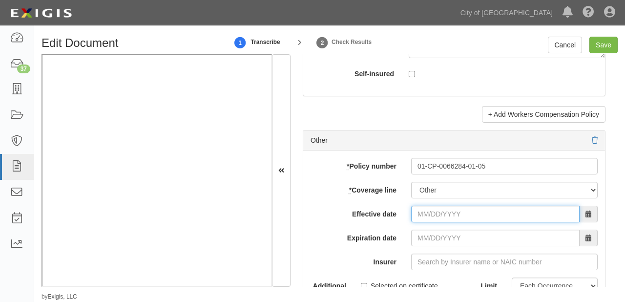
click at [436, 211] on input "Effective date" at bounding box center [495, 214] width 169 height 17
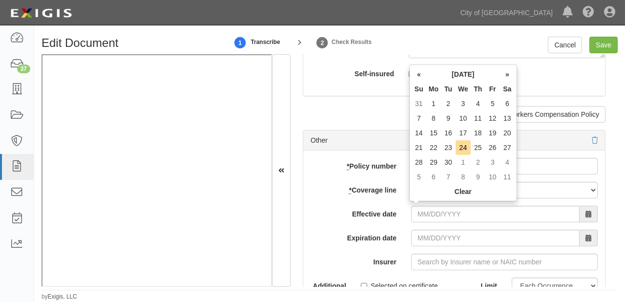
click at [446, 92] on th "Tu" at bounding box center [448, 89] width 15 height 15
click at [481, 149] on td "25" at bounding box center [478, 147] width 15 height 15
type input "09/25/2025"
type input "09/25/2026"
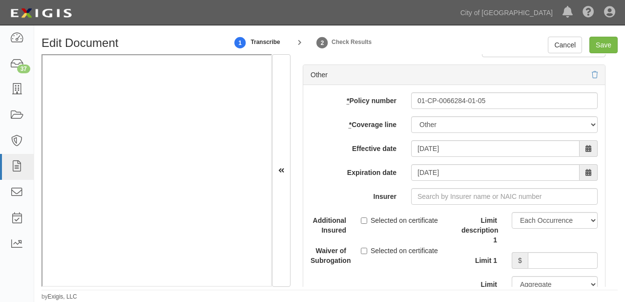
scroll to position [3166, 0]
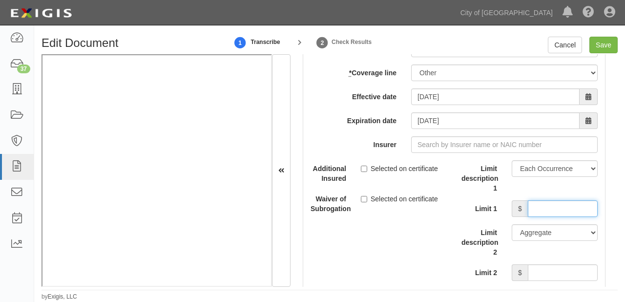
click at [553, 203] on input "Limit 1" at bounding box center [563, 208] width 70 height 17
type input "1,000,000"
click at [538, 264] on input "Limit 2" at bounding box center [563, 272] width 70 height 17
type input "1,000,000"
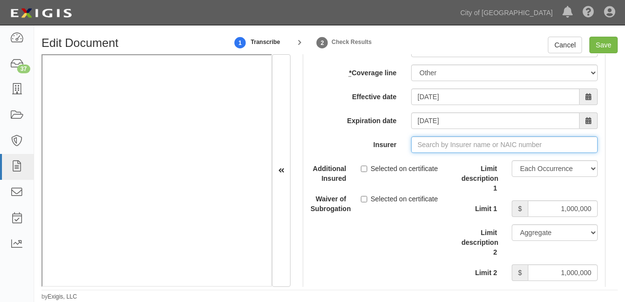
click at [451, 139] on input "Insurer" at bounding box center [504, 144] width 187 height 17
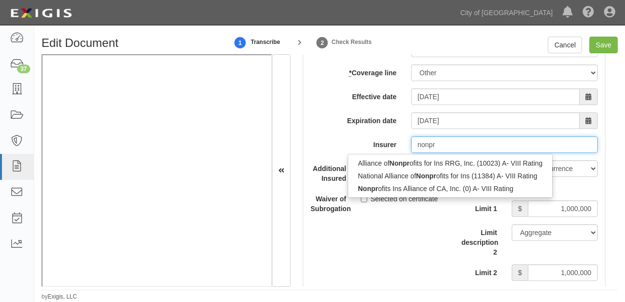
click at [408, 192] on div "Alliance of Nonpr ofits for Ins RRG, Inc. (10023) A- VIII Rating National Allia…" at bounding box center [450, 176] width 205 height 44
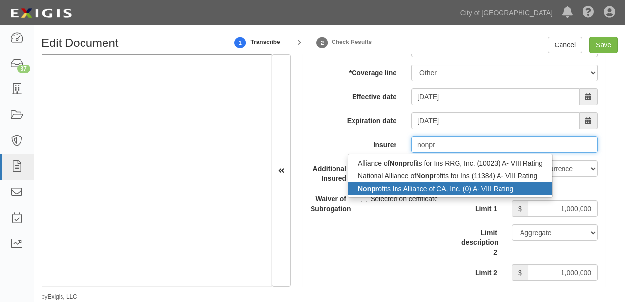
click at [406, 184] on div "Nonpr ofits Ins Alliance of CA, Inc. (0) A- VIII Rating" at bounding box center [450, 188] width 204 height 13
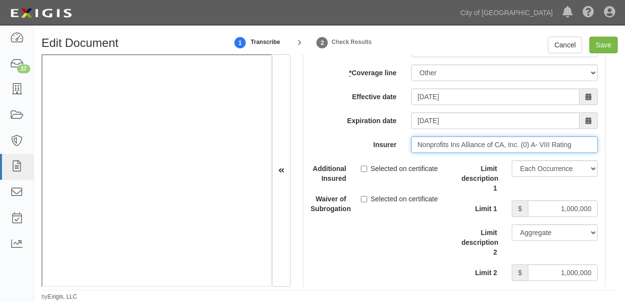
type input "Nonprofits Ins Alliance of CA, Inc. (0) A- VIII Rating"
click at [145, 286] on iframe at bounding box center [157, 170] width 231 height 233
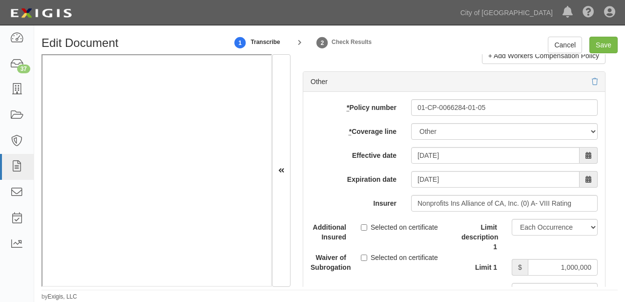
scroll to position [3048, 0]
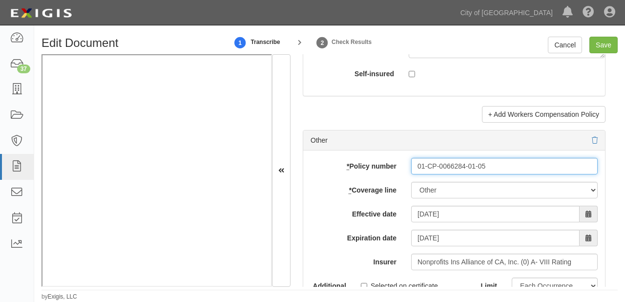
drag, startPoint x: 413, startPoint y: 160, endPoint x: 617, endPoint y: 164, distance: 203.3
click at [617, 164] on div "Document Details Received: 09/22/2025 Party Broad Room Creative Collective Broa…" at bounding box center [454, 170] width 327 height 233
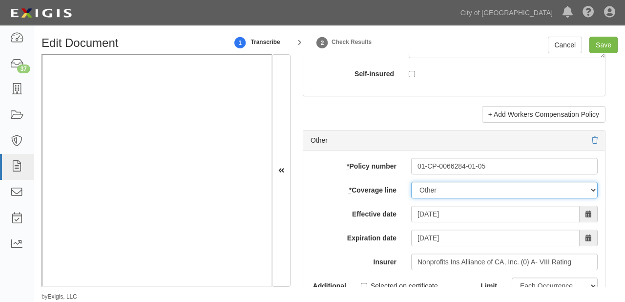
click at [422, 187] on select "-- Select coverage line -- Asbestos Abatement Auto Physical Damage Boiler & Mac…" at bounding box center [504, 190] width 187 height 17
select select "26"
click at [411, 182] on select "-- Select coverage line -- Asbestos Abatement Auto Physical Damage Boiler & Mac…" at bounding box center [504, 190] width 187 height 17
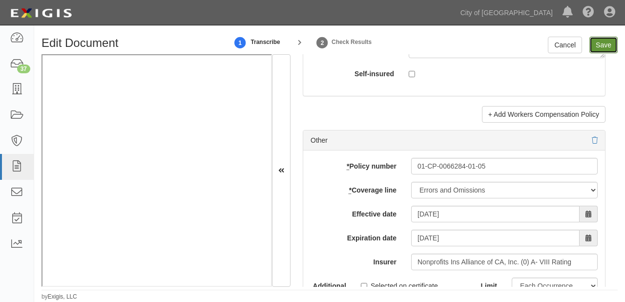
click at [598, 44] on input "Save" at bounding box center [604, 45] width 28 height 17
type input "1000000"
type input "500000"
type input "20000"
type input "1000000"
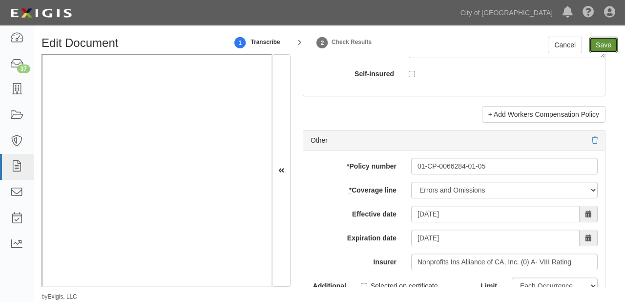
type input "2000000"
type input "1000000"
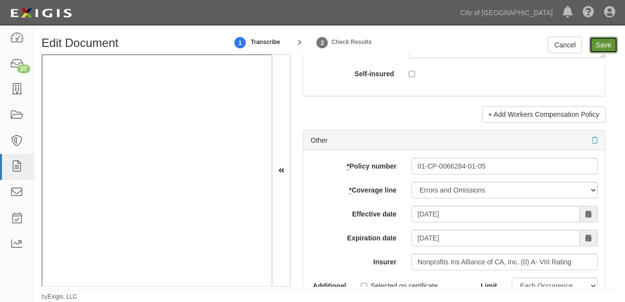
type input "1000000"
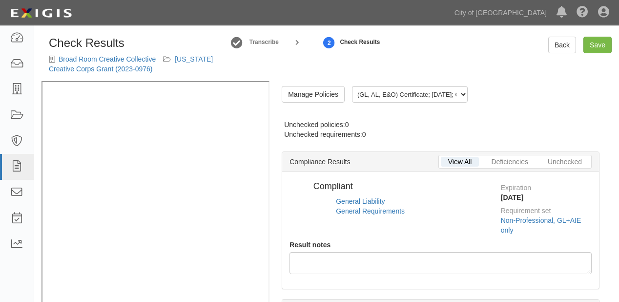
radio input "true"
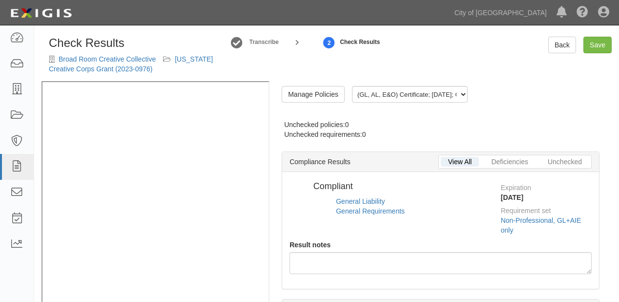
radio input "true"
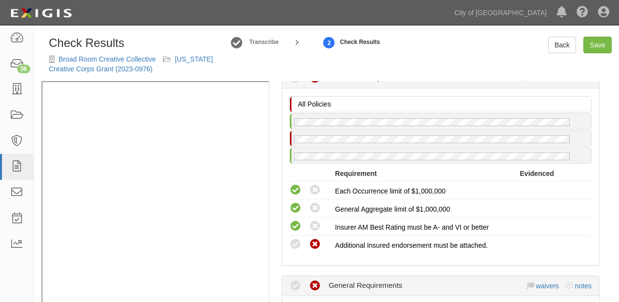
scroll to position [193, 0]
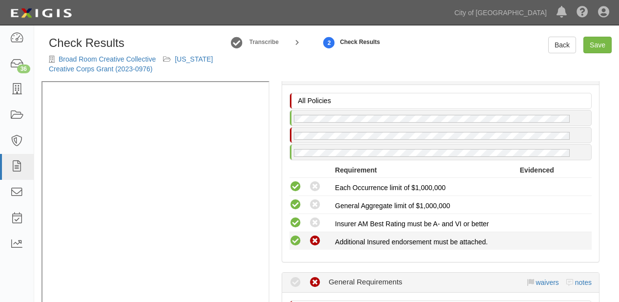
click at [295, 236] on icon at bounding box center [296, 241] width 12 height 12
radio input "true"
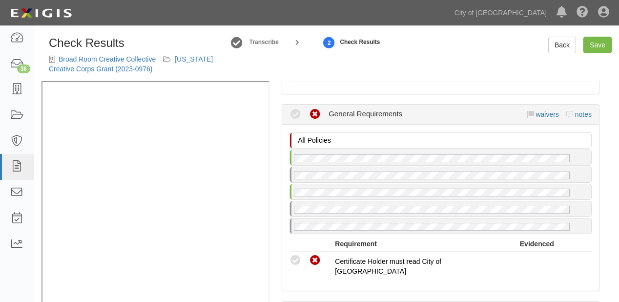
scroll to position [388, 0]
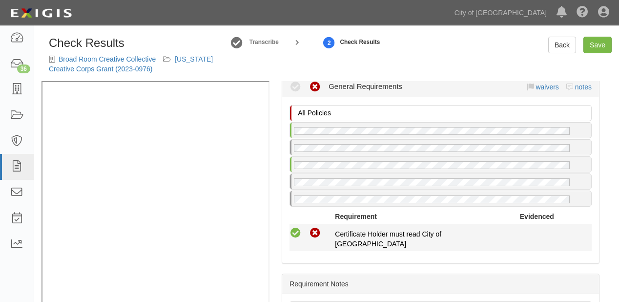
click at [293, 233] on icon at bounding box center [296, 233] width 12 height 12
radio input "true"
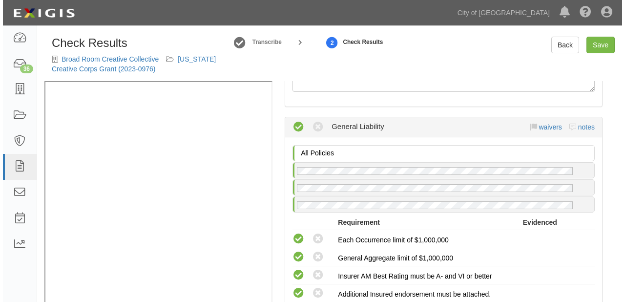
scroll to position [0, 0]
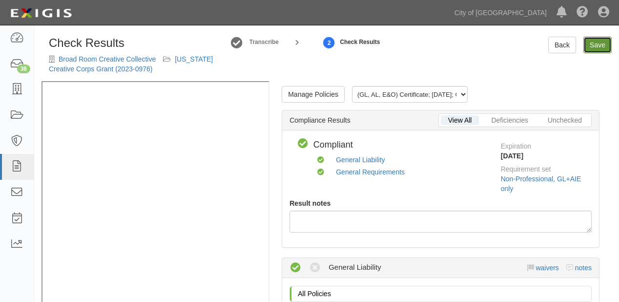
click at [604, 44] on link "Save" at bounding box center [598, 45] width 28 height 17
radio input "true"
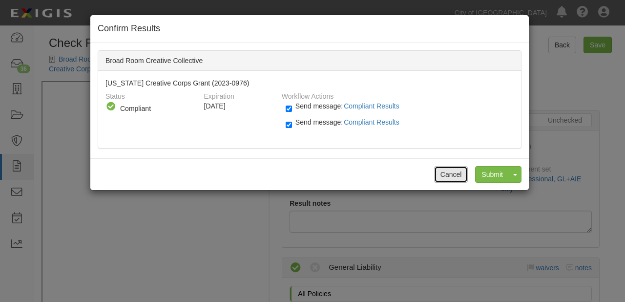
click at [461, 171] on button "Cancel" at bounding box center [451, 174] width 34 height 17
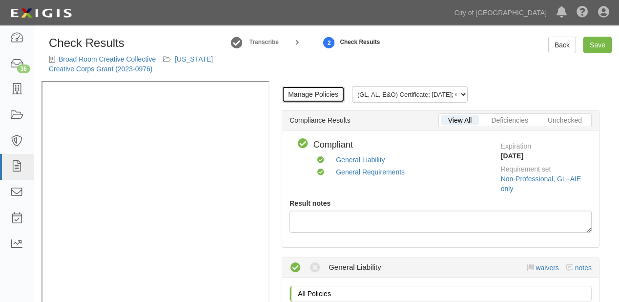
click at [311, 91] on link "Manage Policies" at bounding box center [313, 94] width 63 height 17
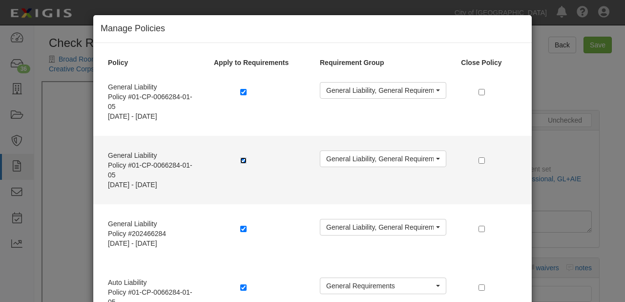
click at [240, 158] on input "checkbox" at bounding box center [243, 160] width 6 height 6
checkbox input "false"
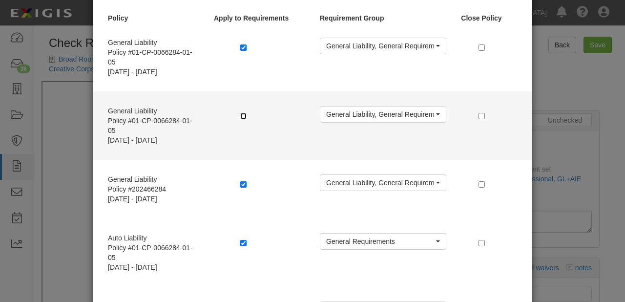
scroll to position [117, 0]
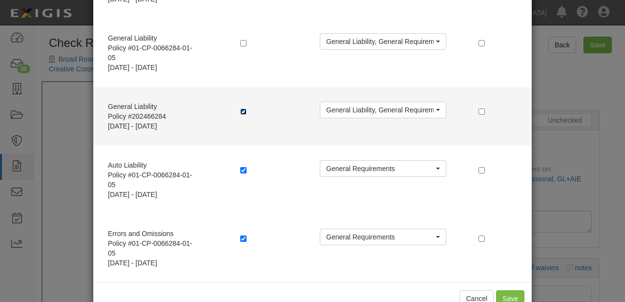
click at [240, 110] on input "checkbox" at bounding box center [243, 111] width 6 height 6
checkbox input "false"
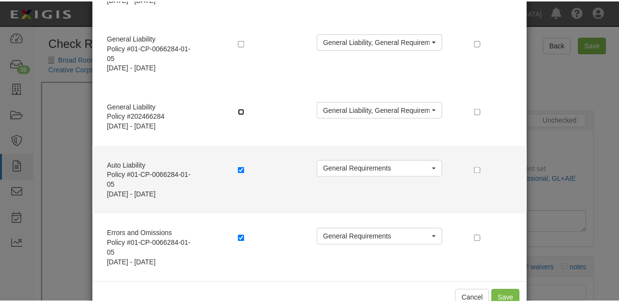
scroll to position [144, 0]
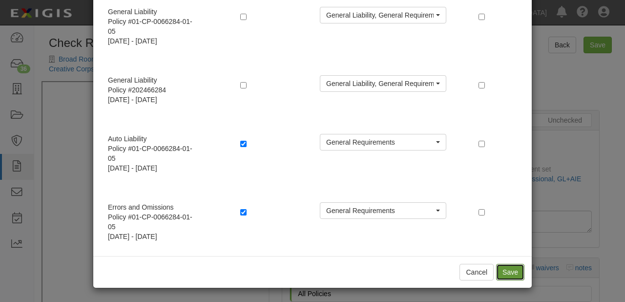
click at [506, 272] on button "Save" at bounding box center [510, 272] width 28 height 17
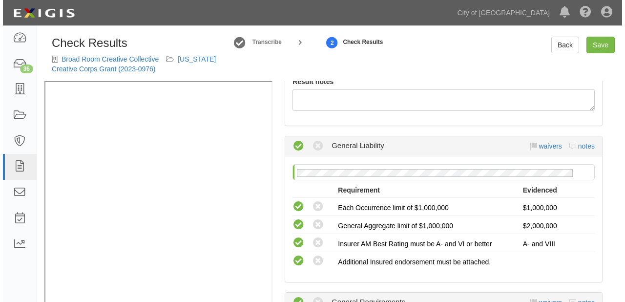
scroll to position [78, 0]
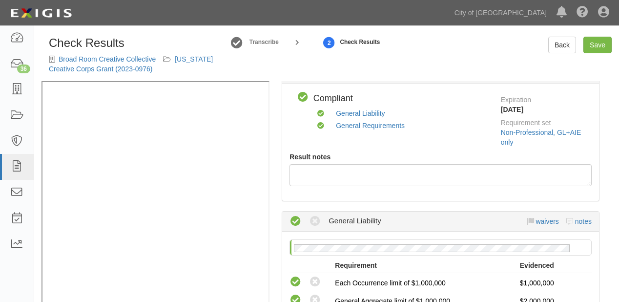
click at [600, 36] on div "Check Results Broad Room Creative Collective [US_STATE] Creative Corps Grant (2…" at bounding box center [326, 175] width 585 height 293
click at [600, 37] on link "Save" at bounding box center [598, 45] width 28 height 17
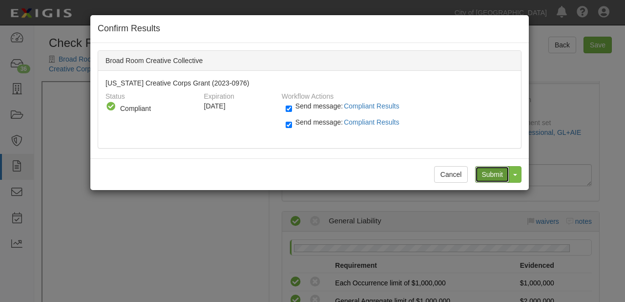
click at [487, 169] on input "Submit" at bounding box center [492, 174] width 34 height 17
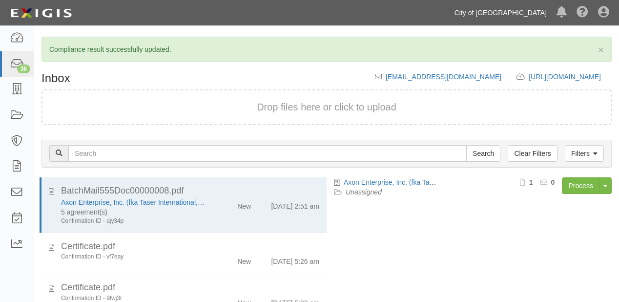
click at [505, 12] on link "City of [GEOGRAPHIC_DATA]" at bounding box center [501, 13] width 102 height 20
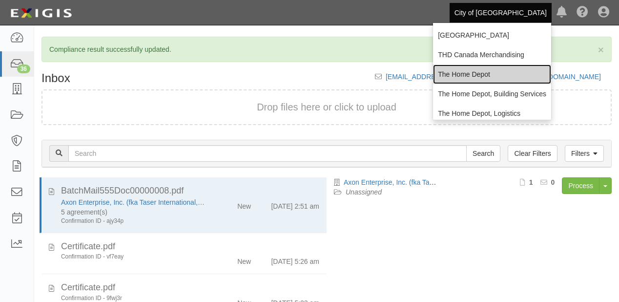
click at [475, 74] on link "The Home Depot" at bounding box center [492, 74] width 118 height 20
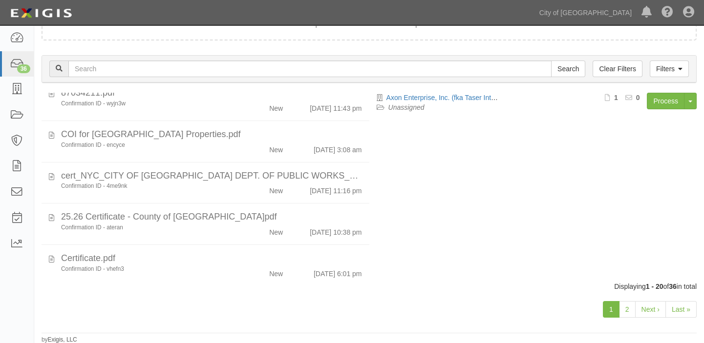
scroll to position [656, 0]
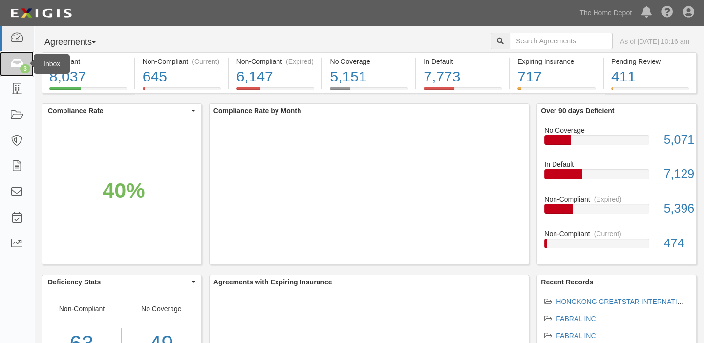
click at [4, 61] on link "3" at bounding box center [17, 64] width 34 height 26
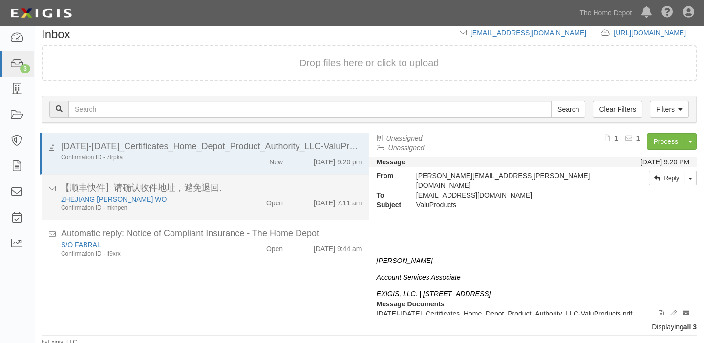
scroll to position [11, 0]
